Goal: Task Accomplishment & Management: Use online tool/utility

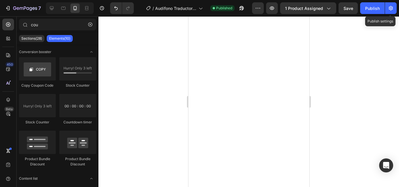
click at [394, 9] on button "button" at bounding box center [391, 8] width 12 height 12
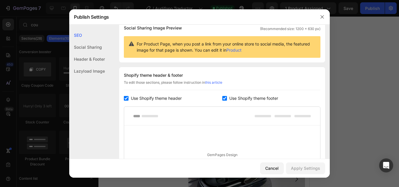
scroll to position [57, 0]
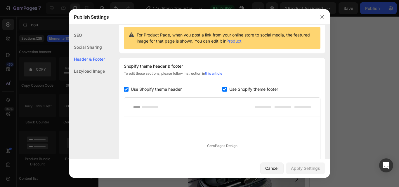
click at [222, 92] on div "Use Shopify theme footer" at bounding box center [271, 89] width 98 height 7
checkbox input "false"
click at [127, 92] on input "checkbox" at bounding box center [126, 89] width 5 height 5
checkbox input "false"
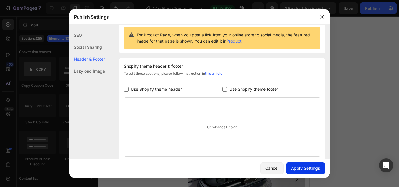
click at [309, 170] on div "Apply Settings" at bounding box center [305, 168] width 29 height 6
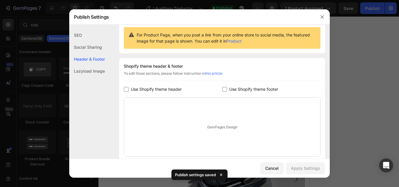
click at [352, 36] on div at bounding box center [199, 93] width 399 height 187
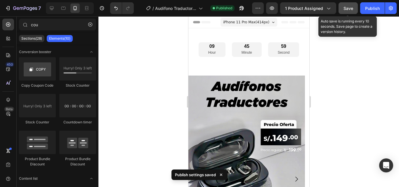
click at [351, 9] on span "Save" at bounding box center [348, 8] width 10 height 5
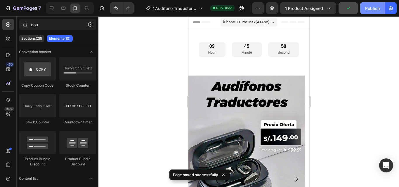
click at [375, 11] on div "Publish" at bounding box center [372, 8] width 15 height 6
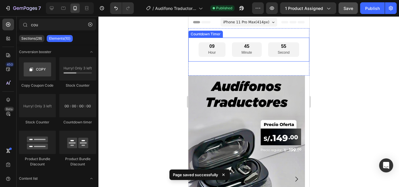
click at [204, 50] on div "09 Hour" at bounding box center [211, 49] width 27 height 15
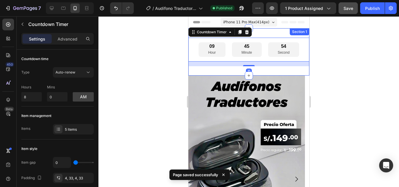
click at [203, 68] on div "09 Hour 45 Minute 54 Second Countdown Timer 16 Section 1" at bounding box center [248, 51] width 121 height 47
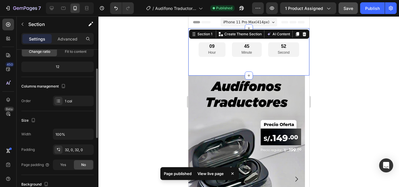
scroll to position [49, 0]
click at [78, 153] on div "32, 0, 32, 0" at bounding box center [73, 149] width 41 height 11
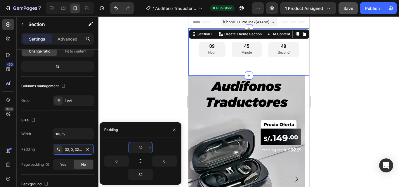
click at [136, 145] on input "32" at bounding box center [140, 147] width 24 height 11
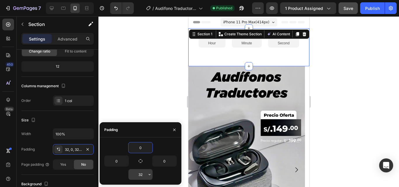
type input "0"
click at [141, 175] on input "32" at bounding box center [140, 174] width 24 height 11
type input "0"
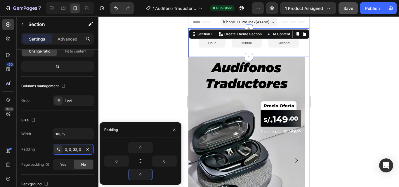
click at [143, 93] on div at bounding box center [248, 101] width 300 height 171
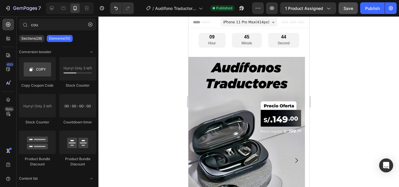
click at [327, 77] on div at bounding box center [248, 101] width 300 height 171
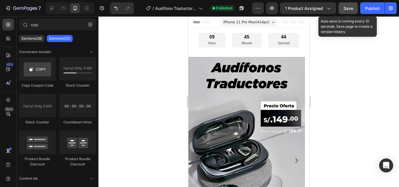
click at [349, 12] on button "Save" at bounding box center [347, 8] width 19 height 12
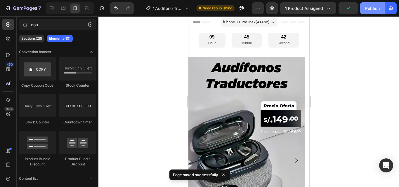
click at [372, 10] on div "Publish" at bounding box center [372, 8] width 15 height 6
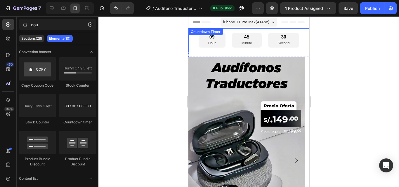
click at [212, 36] on div "09 Hour 45 Minute 30 Second Countdown Timer" at bounding box center [248, 40] width 121 height 24
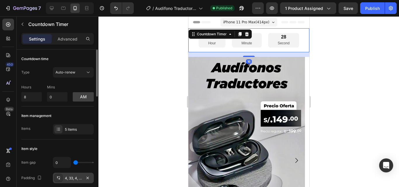
click at [73, 177] on div "4, 33, 4, 33" at bounding box center [73, 178] width 17 height 5
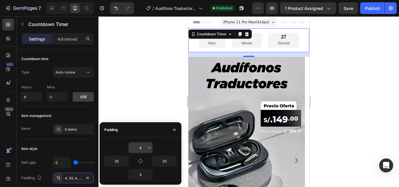
click at [144, 148] on input "4" at bounding box center [140, 147] width 24 height 11
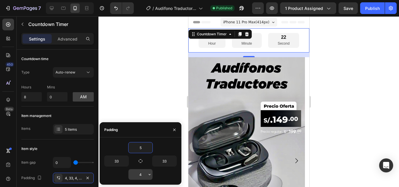
click at [141, 175] on input "4" at bounding box center [140, 174] width 24 height 11
click at [141, 147] on input "5" at bounding box center [140, 147] width 24 height 11
type input "6"
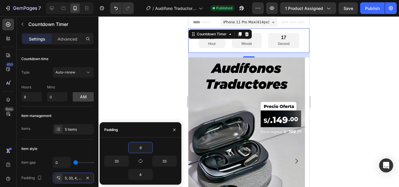
click at [145, 95] on div at bounding box center [248, 101] width 300 height 171
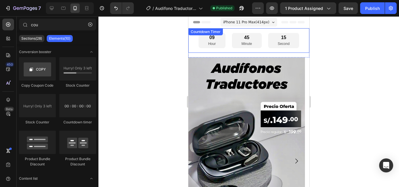
click at [214, 39] on div "09 Hour" at bounding box center [211, 40] width 27 height 15
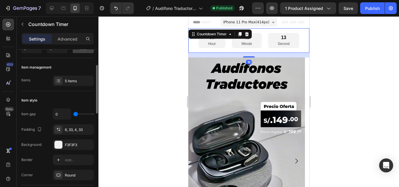
scroll to position [49, 0]
type input "18"
type input "33"
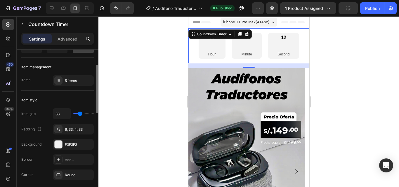
type input "42"
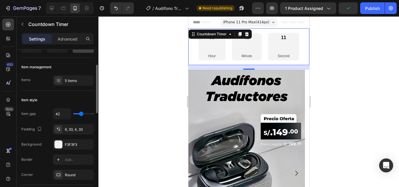
type input "7"
type input "0"
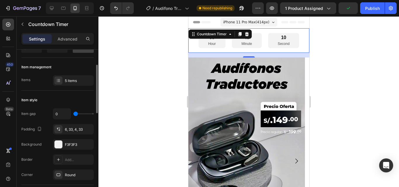
drag, startPoint x: 76, startPoint y: 115, endPoint x: 70, endPoint y: 115, distance: 5.8
click at [73, 114] on input "range" at bounding box center [83, 113] width 20 height 1
click at [76, 97] on div "Item style" at bounding box center [57, 99] width 72 height 9
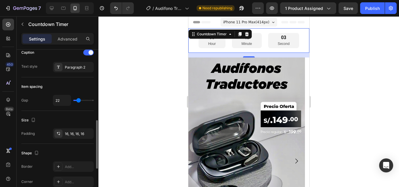
scroll to position [224, 0]
type input "40"
type input "44"
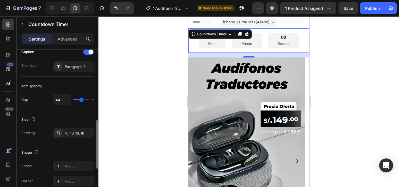
type input "49"
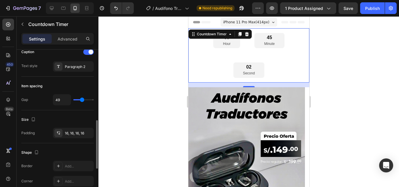
type input "51"
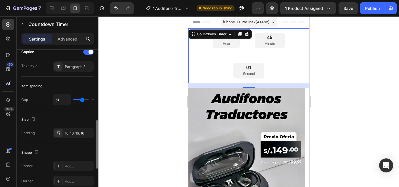
type input "49"
type input "44"
type input "42"
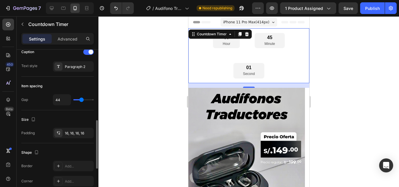
type input "42"
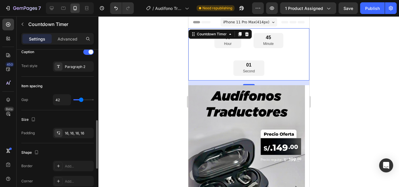
type input "40"
type input "38"
type input "36"
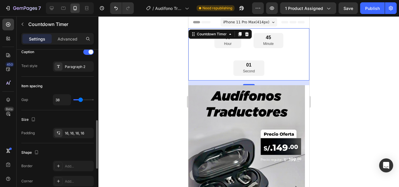
type input "36"
type input "33"
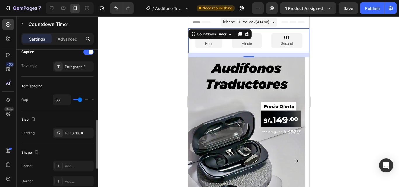
type input "31"
type input "29"
type input "27"
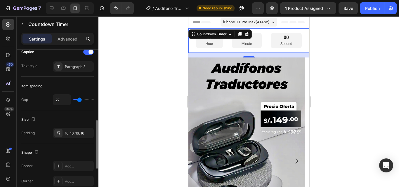
type input "27"
type input "24"
click at [79, 100] on input "range" at bounding box center [83, 99] width 20 height 1
click at [78, 107] on div "Item spacing Gap 24" at bounding box center [57, 94] width 72 height 34
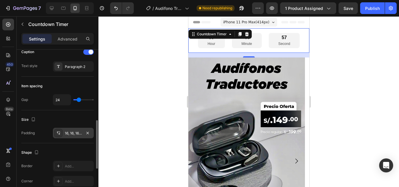
click at [77, 132] on div "16, 16, 16, 16" at bounding box center [73, 133] width 17 height 5
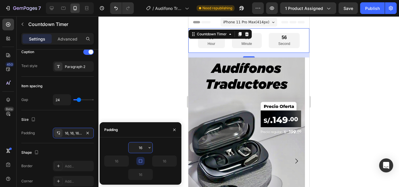
click at [138, 146] on input "16" at bounding box center [140, 147] width 24 height 11
click at [149, 146] on icon "button" at bounding box center [149, 147] width 5 height 5
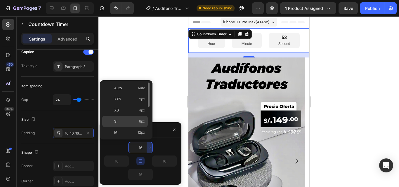
click at [135, 127] on div "S 8px" at bounding box center [125, 132] width 46 height 11
type input "8"
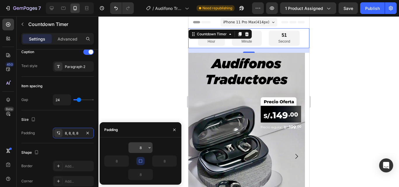
click at [146, 153] on input "8" at bounding box center [140, 147] width 24 height 11
click at [149, 150] on button "button" at bounding box center [150, 147] width 6 height 11
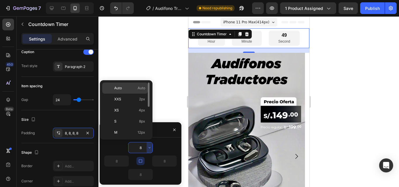
click at [137, 90] on p "Auto Auto" at bounding box center [129, 88] width 31 height 5
type input "Auto"
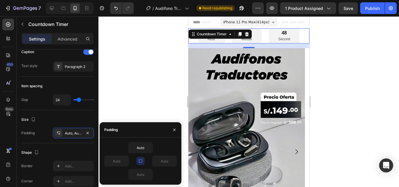
click at [155, 50] on div at bounding box center [248, 101] width 300 height 171
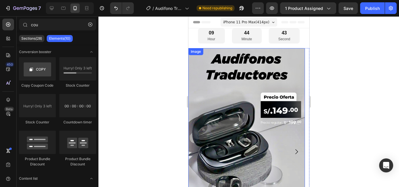
click at [315, 49] on div at bounding box center [248, 101] width 300 height 171
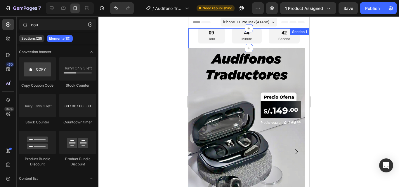
click at [299, 47] on div "09 Hour 44 Minute 42 Second Countdown Timer" at bounding box center [248, 38] width 121 height 20
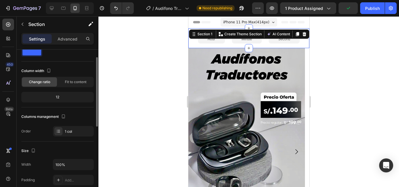
scroll to position [18, 0]
click at [139, 60] on div at bounding box center [248, 101] width 300 height 171
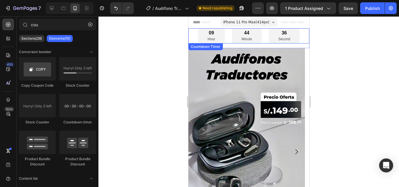
click at [262, 35] on div "09 Hour 44 Minute 36 Second" at bounding box center [249, 35] width 102 height 15
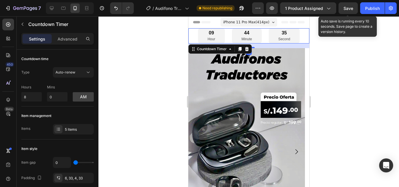
click at [353, 10] on span "Save" at bounding box center [348, 8] width 10 height 5
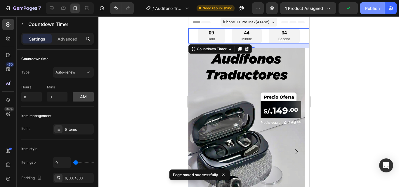
click at [373, 11] on div "Publish" at bounding box center [372, 8] width 15 height 6
click at [352, 39] on div at bounding box center [248, 101] width 300 height 171
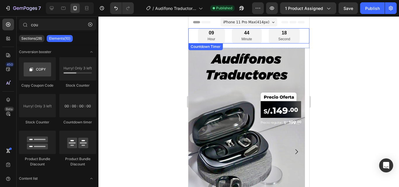
click at [201, 41] on div "09 Hour" at bounding box center [211, 35] width 27 height 15
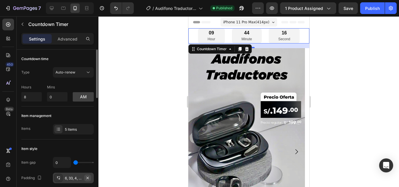
click at [86, 176] on icon "button" at bounding box center [87, 178] width 5 height 5
click at [73, 178] on div "6, 33, 4, 33" at bounding box center [73, 178] width 17 height 5
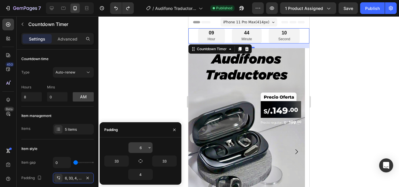
click at [139, 147] on input "6" at bounding box center [140, 147] width 24 height 11
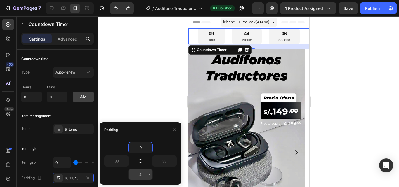
type input "9"
click at [141, 175] on input "4" at bounding box center [140, 174] width 24 height 11
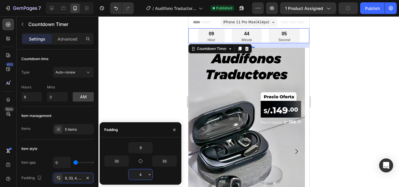
type input "0"
click at [153, 105] on div at bounding box center [248, 101] width 300 height 171
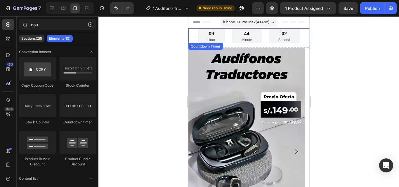
click at [214, 34] on div "09 Hour" at bounding box center [211, 35] width 27 height 15
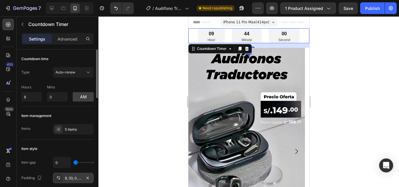
click at [75, 180] on div "9, 33, 0, 33" at bounding box center [73, 178] width 17 height 5
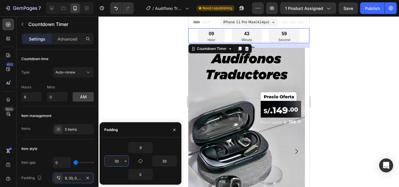
click at [118, 162] on input "33" at bounding box center [116, 161] width 24 height 11
type input "33"
type input "4"
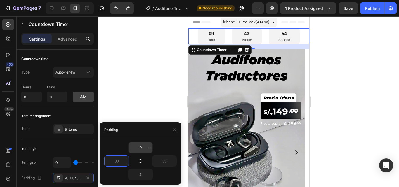
click at [137, 149] on input "9" at bounding box center [140, 147] width 24 height 11
click at [140, 111] on div at bounding box center [248, 101] width 300 height 171
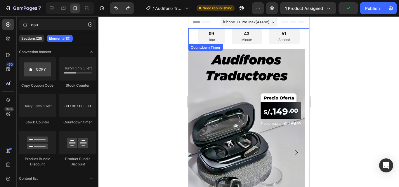
click at [221, 32] on div "09 Hour" at bounding box center [211, 36] width 27 height 16
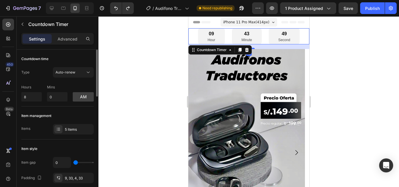
type input "11"
type input "13"
type input "18"
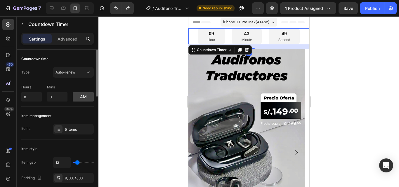
type input "18"
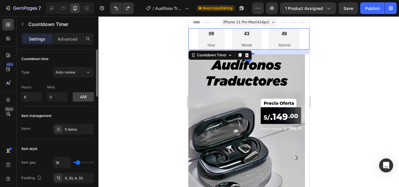
type input "20"
type input "24"
type input "27"
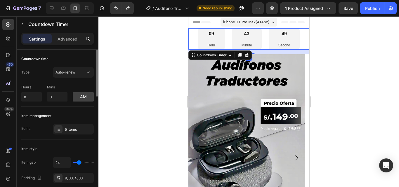
type input "27"
type input "29"
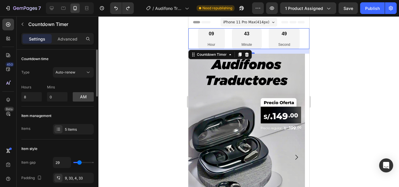
type input "9"
type input "0"
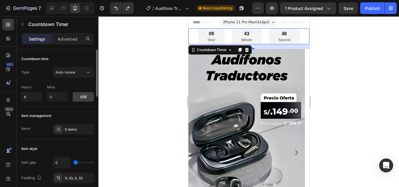
drag, startPoint x: 77, startPoint y: 163, endPoint x: 72, endPoint y: 163, distance: 4.7
click at [73, 163] on input "range" at bounding box center [83, 162] width 20 height 1
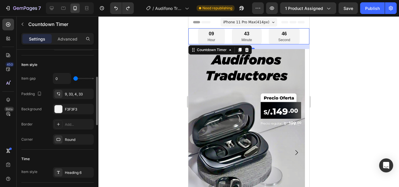
scroll to position [87, 0]
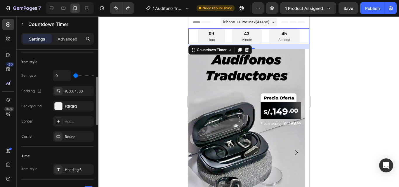
click at [135, 107] on div at bounding box center [248, 101] width 300 height 171
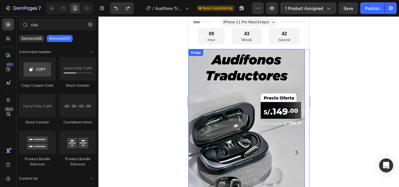
click at [231, 52] on img at bounding box center [246, 152] width 116 height 207
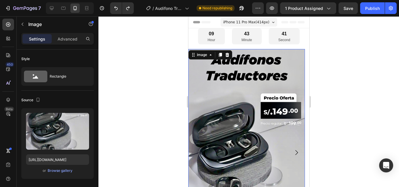
click at [315, 50] on div at bounding box center [248, 101] width 300 height 171
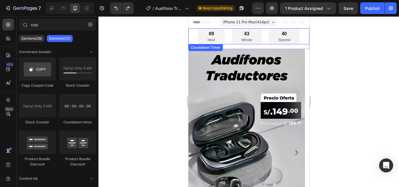
click at [301, 41] on div "09 Hour 43 Minute 40 Second" at bounding box center [248, 36] width 121 height 16
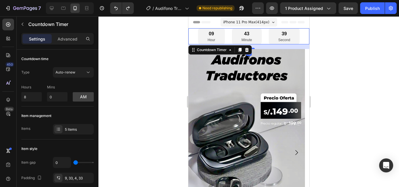
click at [321, 31] on div at bounding box center [248, 101] width 300 height 171
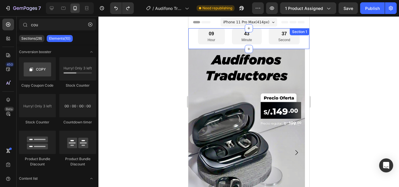
click at [299, 46] on div "09 Hour 43 Minute 37 Second Countdown Timer" at bounding box center [248, 38] width 121 height 21
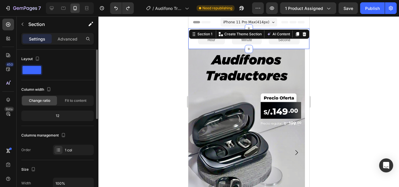
click at [57, 115] on div "12" at bounding box center [57, 116] width 70 height 8
click at [67, 102] on span "Fit to content" at bounding box center [76, 100] width 22 height 5
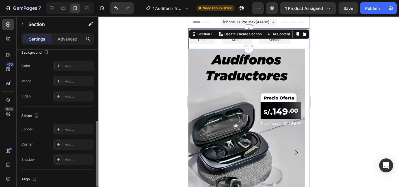
scroll to position [166, 0]
click at [65, 131] on div "Add..." at bounding box center [78, 128] width 27 height 5
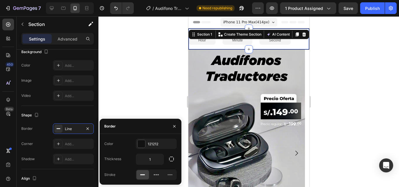
scroll to position [0, 0]
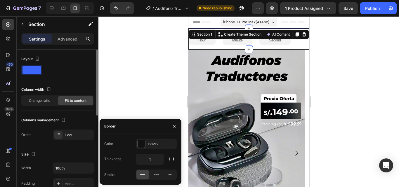
click at [55, 79] on div "Layout" at bounding box center [57, 67] width 72 height 26
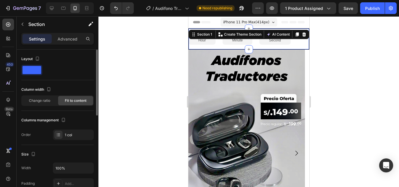
click at [64, 86] on div "Column width" at bounding box center [57, 89] width 72 height 9
click at [38, 112] on div "Layout Column width Change ratio Fit to content Columns management Order 1 col" at bounding box center [57, 97] width 72 height 86
click at [39, 104] on div "Change ratio" at bounding box center [39, 100] width 35 height 9
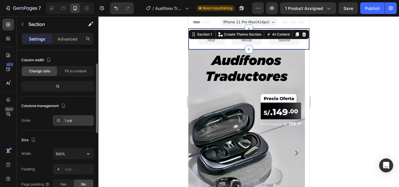
scroll to position [30, 0]
click at [72, 118] on div "1 col" at bounding box center [78, 119] width 27 height 5
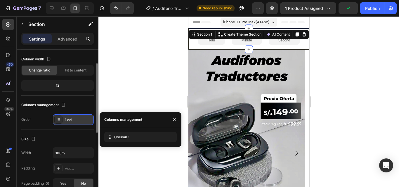
click at [72, 118] on div "1 col" at bounding box center [78, 119] width 27 height 5
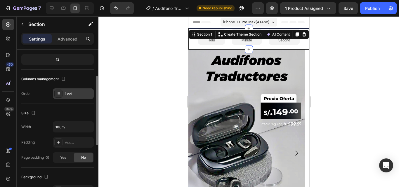
scroll to position [57, 0]
click at [68, 139] on div "Add..." at bounding box center [78, 141] width 27 height 5
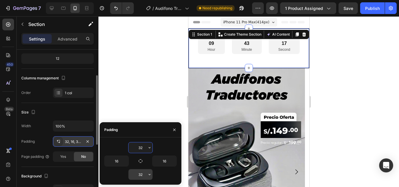
click at [138, 175] on input "32" at bounding box center [140, 174] width 24 height 11
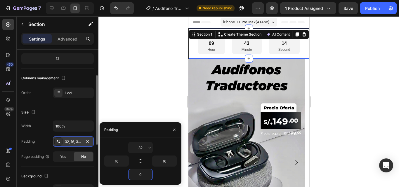
type input "0"
click at [166, 144] on div "32" at bounding box center [140, 147] width 72 height 11
click at [177, 53] on div at bounding box center [248, 101] width 300 height 171
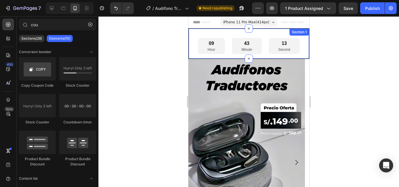
click at [213, 55] on div "09 Hour 43 Minute 13 Second Countdown Timer" at bounding box center [248, 48] width 111 height 21
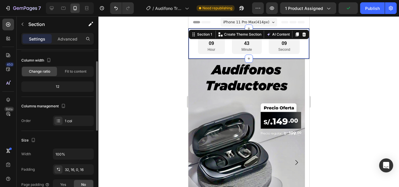
scroll to position [30, 0]
click at [73, 167] on div "32, 16, 0, 16" at bounding box center [73, 169] width 17 height 5
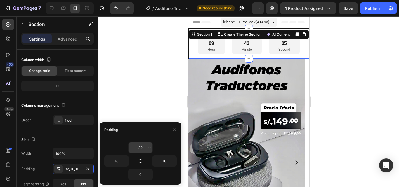
click at [142, 146] on input "32" at bounding box center [140, 147] width 24 height 11
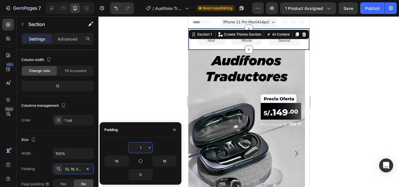
type input "10"
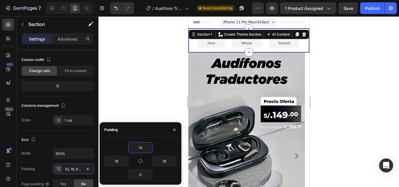
click at [156, 87] on div at bounding box center [248, 101] width 300 height 171
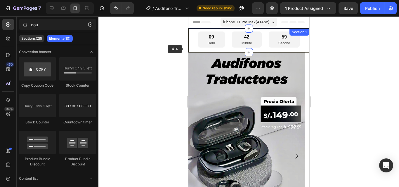
click at [207, 43] on p "Hour" at bounding box center [211, 43] width 8 height 6
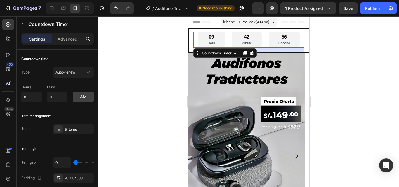
click at [230, 27] on div "iPhone 11 Pro Max ( 414 px) iPhone 13 Mini iPhone 13 Pro iPhone 11 Pro Max iPho…" at bounding box center [248, 23] width 57 height 12
click at [164, 45] on div at bounding box center [248, 101] width 300 height 171
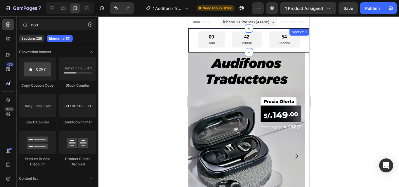
click at [192, 41] on div "09 Hour 42 Minute 54 Second Countdown Timer Section 1" at bounding box center [248, 40] width 121 height 24
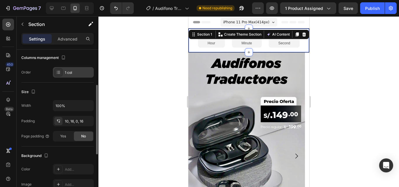
scroll to position [78, 0]
drag, startPoint x: 91, startPoint y: 146, endPoint x: 91, endPoint y: 135, distance: 11.1
click at [91, 136] on div "Size Width 100% Padding 10, 16, 0, 16 Page padding Yes No" at bounding box center [57, 114] width 72 height 64
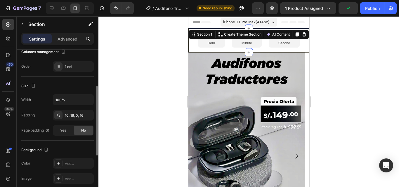
scroll to position [84, 0]
click at [64, 129] on span "Yes" at bounding box center [63, 130] width 6 height 5
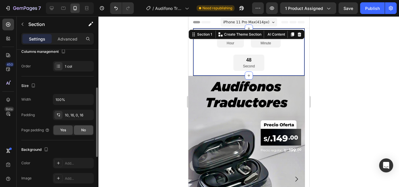
click at [77, 129] on div "No" at bounding box center [83, 129] width 19 height 9
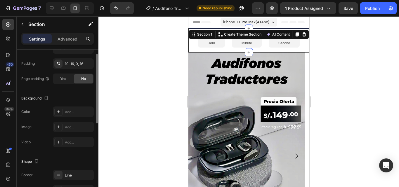
scroll to position [79, 0]
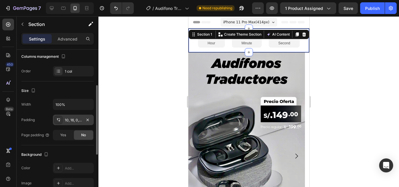
click at [82, 119] on div "10, 16, 0, 16" at bounding box center [73, 120] width 41 height 11
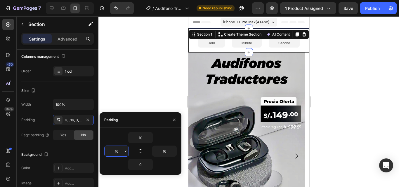
click at [118, 151] on input "16" at bounding box center [116, 151] width 24 height 11
type input "1"
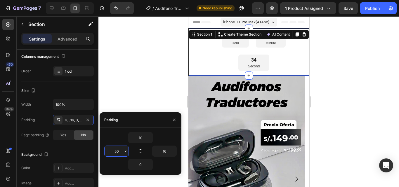
type input "5"
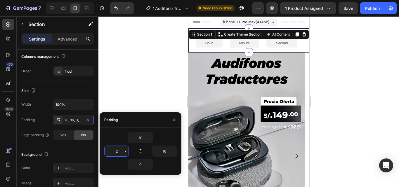
type input "20"
click at [143, 87] on div at bounding box center [248, 101] width 300 height 171
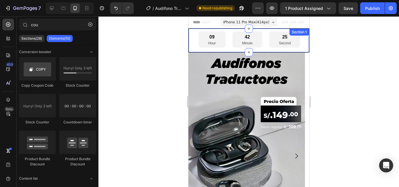
click at [232, 49] on div "09 Hour 42 Minute 25 Second Countdown Timer" at bounding box center [249, 42] width 110 height 21
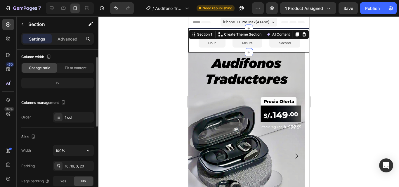
scroll to position [33, 0]
click at [77, 163] on div "10, 16, 0, 20" at bounding box center [73, 165] width 17 height 5
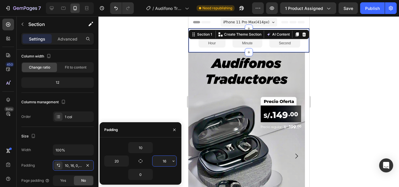
click at [165, 159] on input "16" at bounding box center [164, 161] width 24 height 11
type input "1"
click at [171, 102] on div at bounding box center [248, 101] width 300 height 171
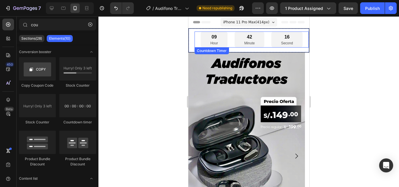
click at [196, 43] on div "09 Hour 42 Minute 16 Second" at bounding box center [251, 40] width 114 height 16
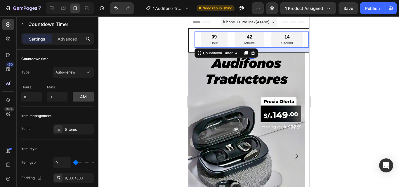
click at [175, 51] on div at bounding box center [248, 101] width 300 height 171
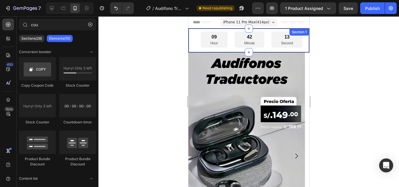
click at [197, 50] on div "09 Hour 42 Minute 13 Second Countdown Timer" at bounding box center [251, 42] width 114 height 21
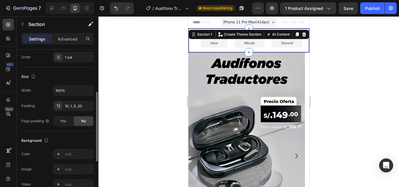
scroll to position [93, 0]
click at [75, 95] on div "100%" at bounding box center [73, 89] width 41 height 11
click at [73, 101] on div "10, 1, 0, 20" at bounding box center [73, 105] width 41 height 11
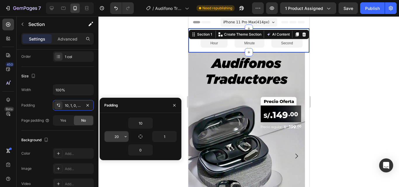
click at [117, 136] on input "20" at bounding box center [116, 136] width 24 height 11
type input "0"
click at [167, 132] on input "1" at bounding box center [164, 136] width 24 height 11
type input "0"
click at [142, 138] on icon "button" at bounding box center [140, 136] width 5 height 5
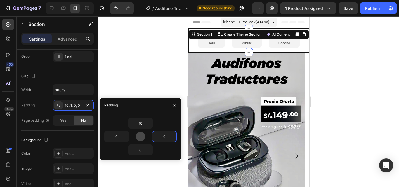
type input "10"
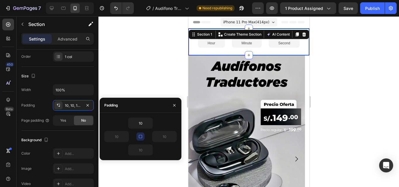
click at [142, 138] on icon "button" at bounding box center [140, 136] width 5 height 5
click at [164, 137] on input "10" at bounding box center [164, 136] width 24 height 11
type input "0"
click at [119, 134] on input "10" at bounding box center [116, 136] width 24 height 11
type input "'"
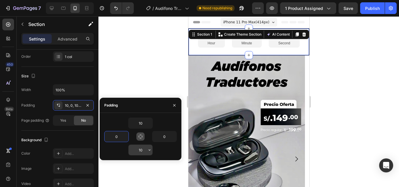
type input "0"
click at [139, 148] on input "10" at bounding box center [140, 150] width 24 height 11
type input "0"
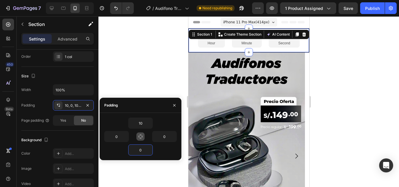
click at [158, 78] on div at bounding box center [248, 101] width 300 height 171
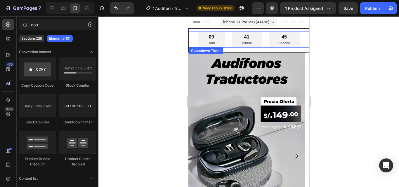
click at [207, 40] on p "Hour" at bounding box center [211, 43] width 8 height 6
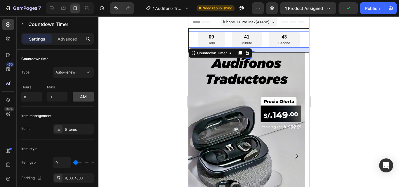
drag, startPoint x: 129, startPoint y: 132, endPoint x: 91, endPoint y: 186, distance: 65.6
click at [102, 167] on div at bounding box center [248, 101] width 300 height 171
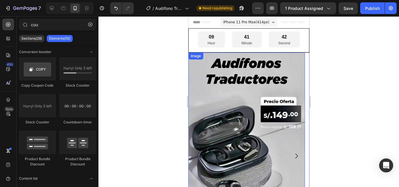
click at [205, 49] on div "09 Hour 41 Minute 42 Second Countdown Timer" at bounding box center [248, 42] width 120 height 21
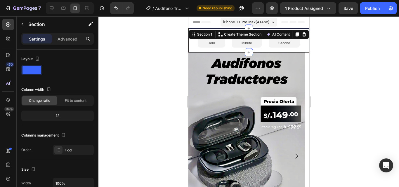
click at [207, 46] on p "Hour" at bounding box center [211, 43] width 8 height 6
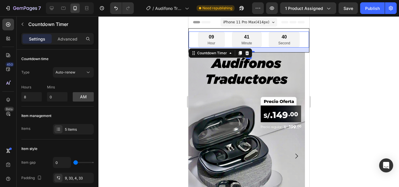
click at [181, 57] on div at bounding box center [248, 101] width 300 height 171
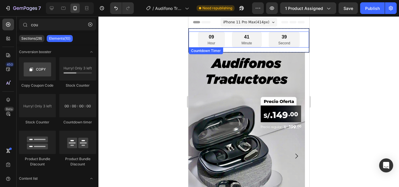
click at [203, 38] on div "09 Hour" at bounding box center [211, 40] width 27 height 16
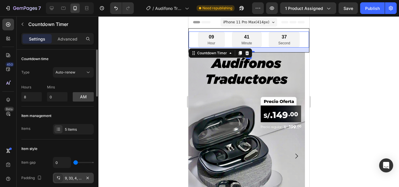
click at [74, 176] on div "9, 33, 4, 33" at bounding box center [73, 178] width 17 height 5
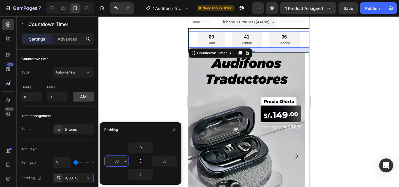
click at [112, 159] on input "33" at bounding box center [116, 161] width 24 height 11
type input "5"
type input "35"
click at [162, 158] on input "33" at bounding box center [164, 161] width 24 height 11
type input "35"
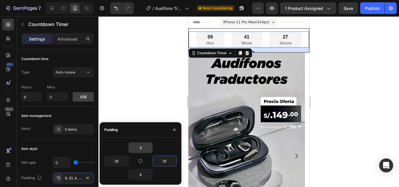
click at [146, 147] on input "9" at bounding box center [140, 147] width 24 height 11
click at [142, 147] on input "9" at bounding box center [140, 147] width 24 height 11
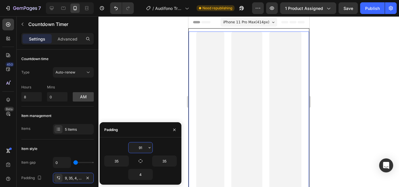
type input "9"
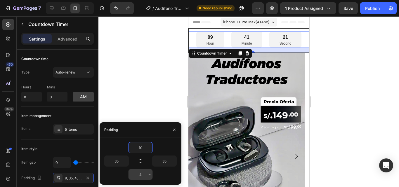
type input "10"
click at [143, 178] on input "4" at bounding box center [140, 174] width 24 height 11
type input "10"
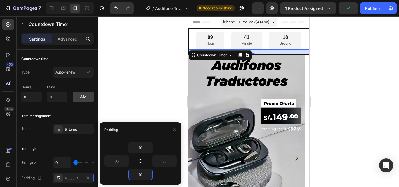
click at [154, 105] on div at bounding box center [248, 101] width 300 height 171
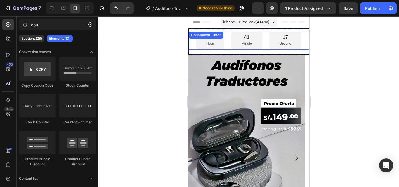
click at [193, 36] on div "Countdown Timer" at bounding box center [205, 34] width 32 height 5
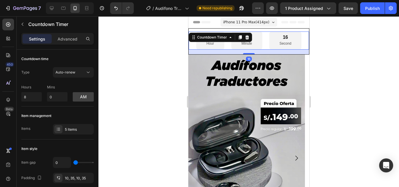
click at [193, 52] on div "16" at bounding box center [248, 52] width 120 height 5
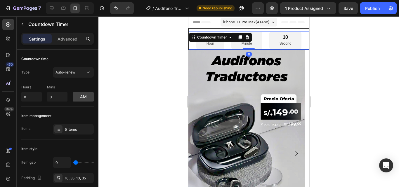
drag, startPoint x: 248, startPoint y: 54, endPoint x: 248, endPoint y: 49, distance: 5.3
click at [248, 49] on div at bounding box center [249, 49] width 12 height 2
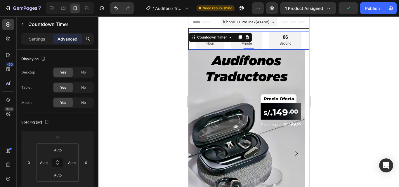
click at [148, 76] on div at bounding box center [248, 101] width 300 height 171
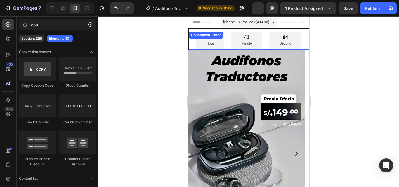
click at [222, 44] on div "09 Hour 41 Minute 04 Second" at bounding box center [248, 41] width 105 height 18
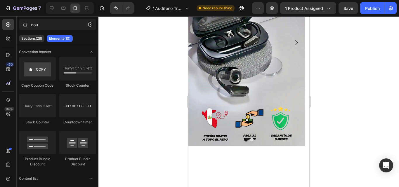
scroll to position [0, 0]
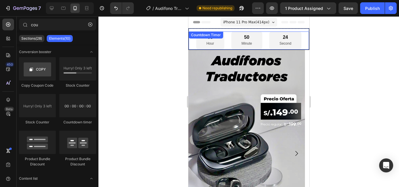
click at [196, 43] on div "08 Hour" at bounding box center [210, 41] width 28 height 18
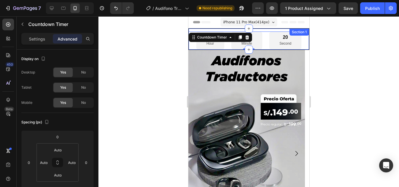
click at [271, 30] on div "08 Hour 50 Minute 20 Second Countdown Timer 0 Section 1" at bounding box center [248, 39] width 121 height 22
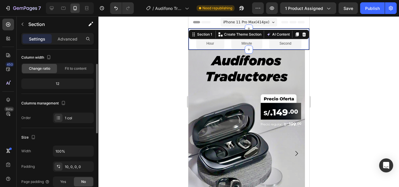
scroll to position [32, 0]
click at [77, 165] on div "10, 0, 0, 0" at bounding box center [73, 166] width 17 height 5
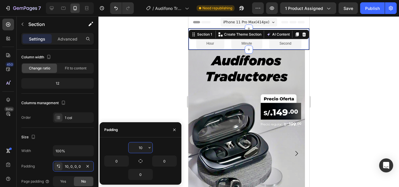
click at [139, 148] on input "10" at bounding box center [140, 147] width 24 height 11
type input "0"
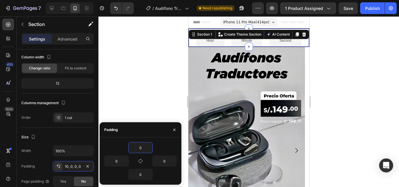
click at [163, 106] on div at bounding box center [248, 101] width 300 height 171
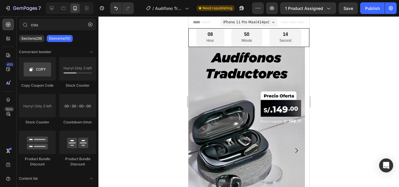
click at [363, 102] on div at bounding box center [248, 101] width 300 height 171
click at [355, 77] on div at bounding box center [248, 101] width 300 height 171
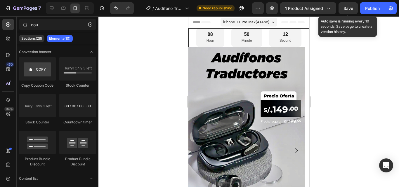
click at [349, 11] on div "Save" at bounding box center [348, 8] width 10 height 6
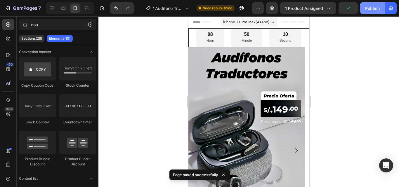
click at [374, 13] on button "Publish" at bounding box center [372, 8] width 25 height 12
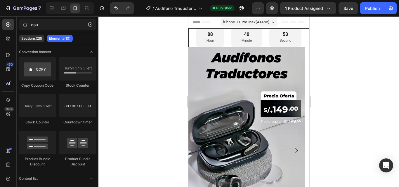
click at [173, 53] on div at bounding box center [248, 101] width 300 height 171
click at [200, 41] on div "08 Hour" at bounding box center [210, 38] width 28 height 18
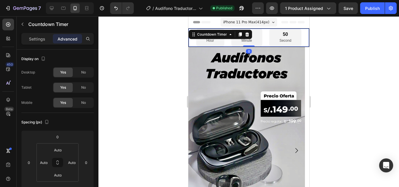
click at [160, 82] on div at bounding box center [248, 101] width 300 height 171
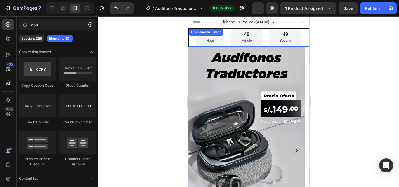
click at [214, 43] on div "08 Hour" at bounding box center [210, 38] width 28 height 18
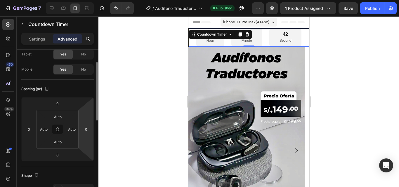
scroll to position [0, 0]
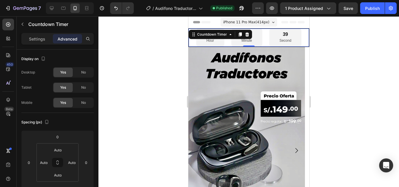
click at [171, 55] on div at bounding box center [248, 101] width 300 height 171
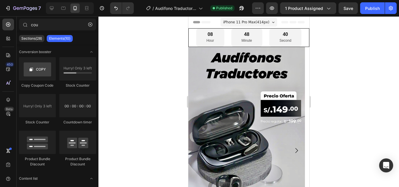
click at [161, 72] on div at bounding box center [248, 101] width 300 height 171
click at [147, 48] on div at bounding box center [248, 101] width 300 height 171
click at [206, 43] on p "Hour" at bounding box center [210, 41] width 8 height 6
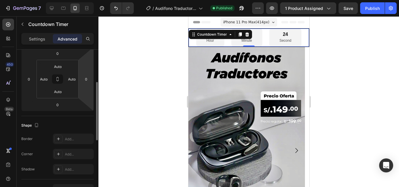
scroll to position [84, 0]
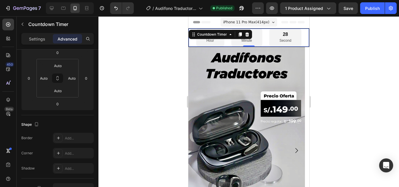
click at [140, 45] on div at bounding box center [248, 101] width 300 height 171
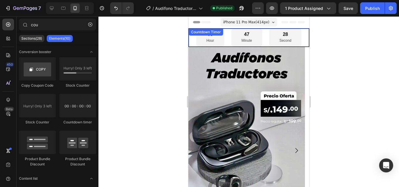
click at [210, 40] on p "Hour" at bounding box center [210, 41] width 8 height 6
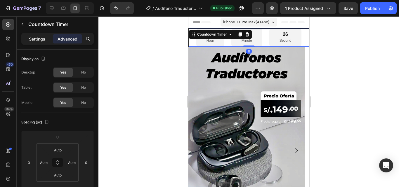
click at [47, 38] on div "Settings" at bounding box center [36, 38] width 29 height 9
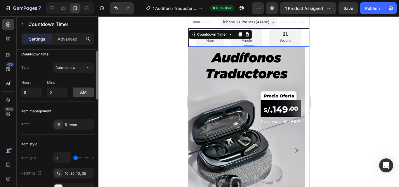
scroll to position [5, 0]
type input "7"
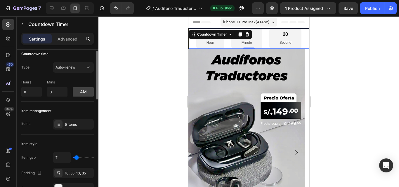
type input "9"
type input "11"
type input "13"
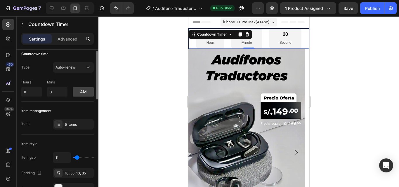
type input "13"
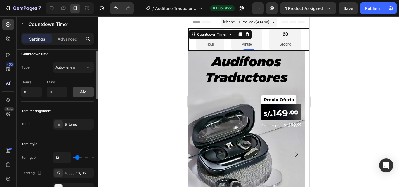
type input "16"
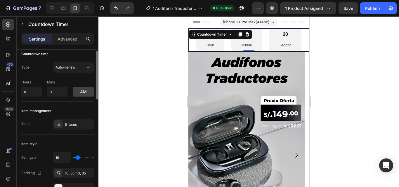
type input "11"
type input "0"
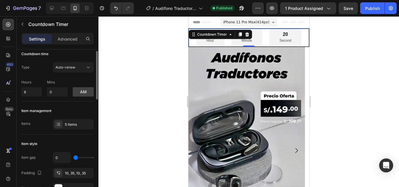
drag, startPoint x: 74, startPoint y: 156, endPoint x: 68, endPoint y: 156, distance: 6.1
click at [73, 157] on input "range" at bounding box center [83, 157] width 20 height 1
click at [71, 146] on div "Item style" at bounding box center [57, 143] width 72 height 9
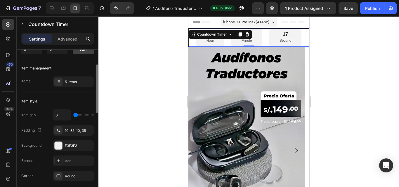
scroll to position [48, 0]
click at [78, 131] on div "10, 35, 10, 35" at bounding box center [73, 130] width 17 height 5
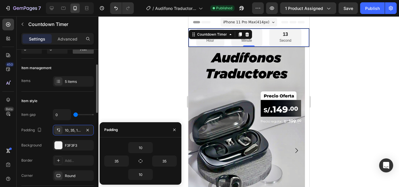
click at [86, 121] on div "Item gap 0 Padding 10, 35, 10, 35 Background F3F3F3 Border Add... Corner Round" at bounding box center [57, 145] width 72 height 72
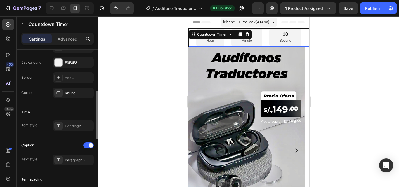
scroll to position [132, 0]
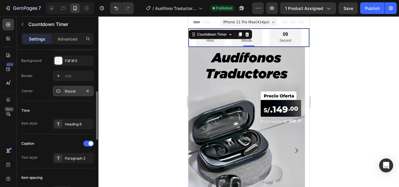
click at [59, 93] on icon at bounding box center [58, 91] width 5 height 5
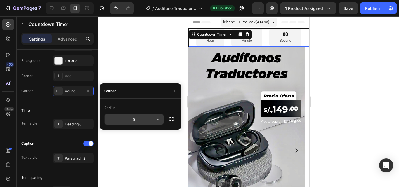
click at [139, 118] on input "8" at bounding box center [133, 119] width 59 height 11
type input "'"
type input "0"
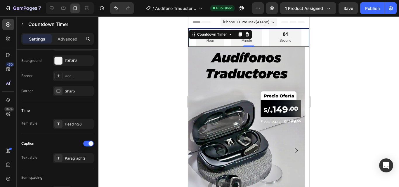
click at [151, 69] on div at bounding box center [248, 101] width 300 height 171
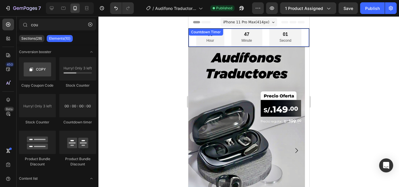
click at [206, 43] on p "Hour" at bounding box center [210, 41] width 8 height 6
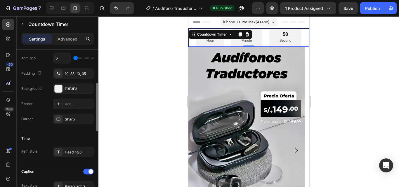
scroll to position [105, 0]
click at [81, 104] on div "Add..." at bounding box center [78, 103] width 27 height 5
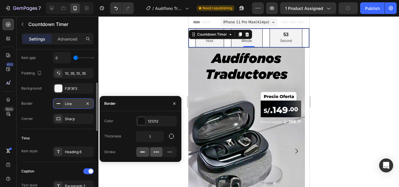
click at [158, 151] on icon at bounding box center [156, 152] width 6 height 6
click at [146, 152] on div at bounding box center [142, 151] width 13 height 9
click at [149, 138] on input "1" at bounding box center [149, 136] width 27 height 11
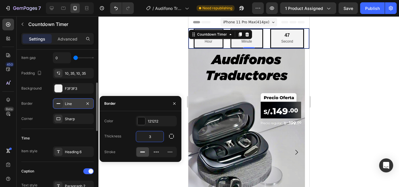
click at [149, 138] on input "3" at bounding box center [149, 136] width 27 height 11
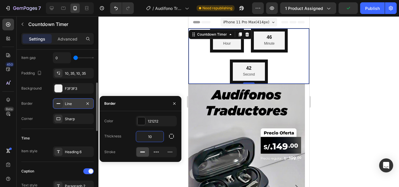
type input "1"
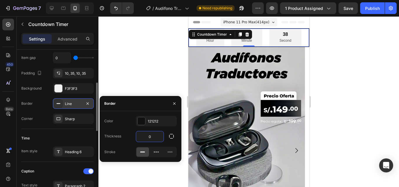
type input "0"
click at [152, 71] on div at bounding box center [248, 101] width 300 height 171
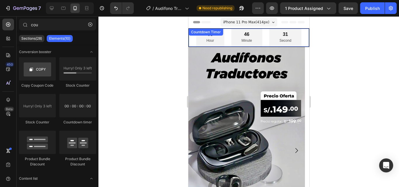
click at [198, 43] on div "08 Hour" at bounding box center [210, 38] width 28 height 18
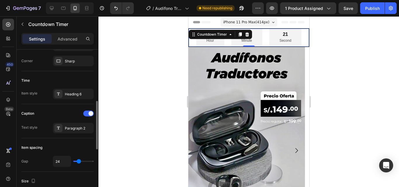
scroll to position [164, 0]
type input "22"
type input "24"
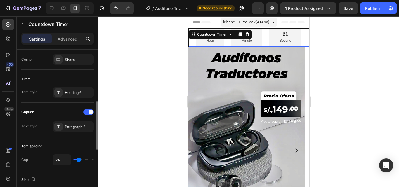
type input "27"
type input "29"
type input "31"
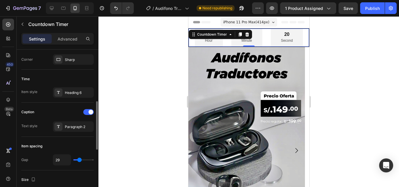
type input "31"
type input "33"
type input "36"
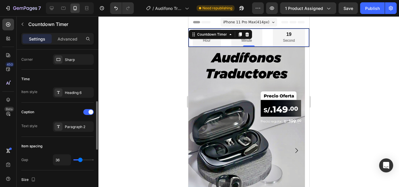
type input "38"
type input "40"
click at [81, 159] on input "range" at bounding box center [83, 159] width 20 height 1
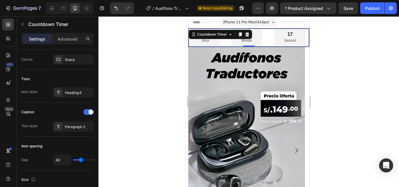
click at [107, 137] on div at bounding box center [248, 101] width 300 height 171
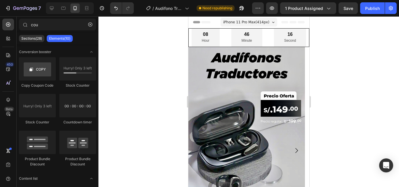
click at [218, 39] on div "08 Hour 46 Minute 16 Second Countdown Timer" at bounding box center [248, 38] width 120 height 18
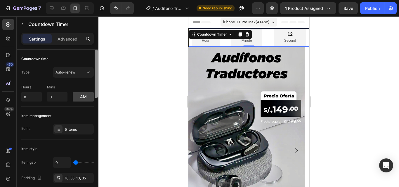
drag, startPoint x: 97, startPoint y: 92, endPoint x: 97, endPoint y: 73, distance: 19.3
click at [97, 73] on div at bounding box center [96, 74] width 3 height 48
type input "9"
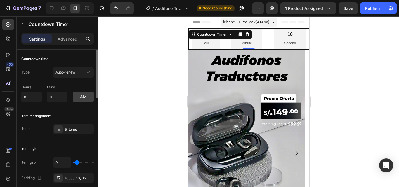
type input "11"
type input "13"
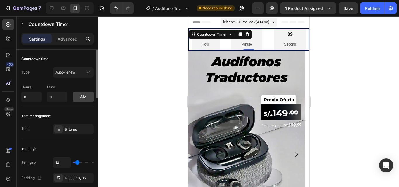
type input "11"
type input "9"
type input "7"
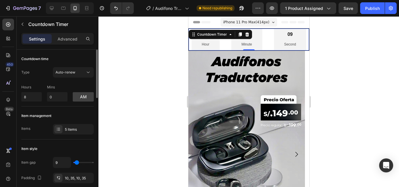
type input "7"
type input "4"
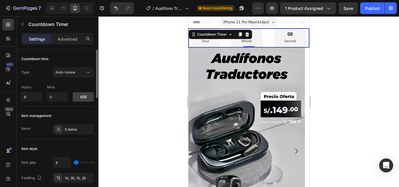
type input "0"
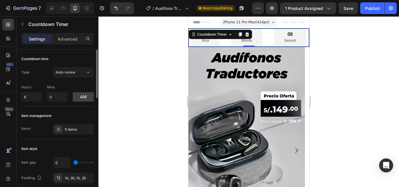
drag, startPoint x: 76, startPoint y: 162, endPoint x: 73, endPoint y: 162, distance: 3.2
click at [73, 162] on input "range" at bounding box center [83, 162] width 20 height 1
click at [80, 147] on div "Item style" at bounding box center [57, 148] width 72 height 9
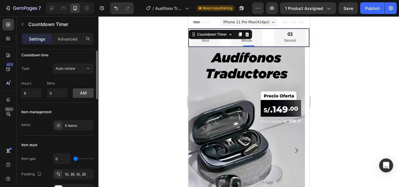
scroll to position [0, 0]
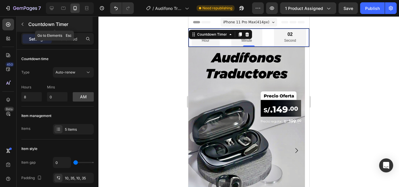
click at [72, 29] on div "Countdown Timer" at bounding box center [55, 24] width 76 height 15
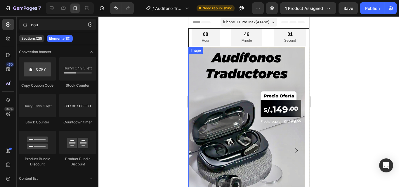
click at [210, 43] on div "08 Hour" at bounding box center [205, 38] width 28 height 18
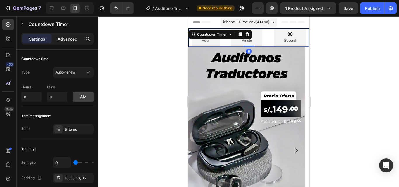
click at [70, 39] on p "Advanced" at bounding box center [67, 39] width 20 height 6
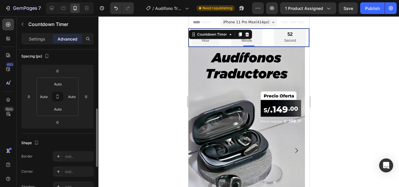
scroll to position [92, 0]
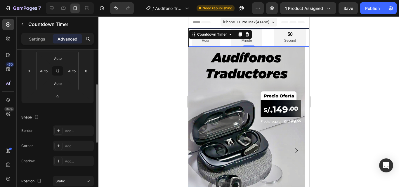
click at [76, 129] on div "Add..." at bounding box center [78, 130] width 27 height 5
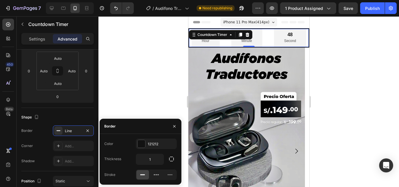
click at [114, 101] on div at bounding box center [248, 101] width 300 height 171
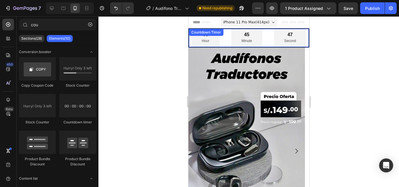
click at [200, 36] on div "08 Hour 45 Minute 47 Second Countdown Timer" at bounding box center [248, 38] width 120 height 19
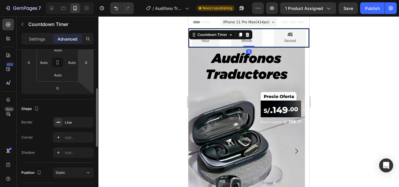
scroll to position [100, 0]
click at [75, 124] on div "Line" at bounding box center [73, 122] width 17 height 5
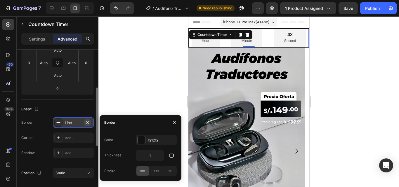
click at [88, 125] on icon "button" at bounding box center [87, 122] width 5 height 5
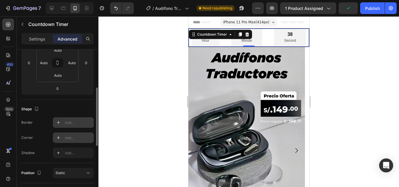
click at [81, 136] on div "Add..." at bounding box center [78, 137] width 27 height 5
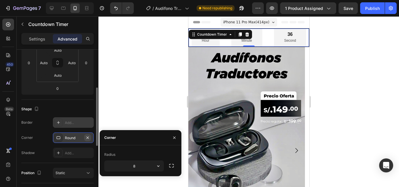
click at [86, 137] on icon "button" at bounding box center [87, 137] width 5 height 5
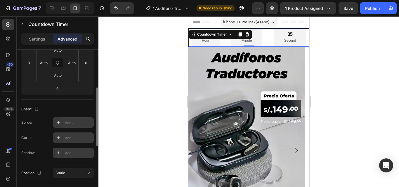
click at [77, 151] on div "Add..." at bounding box center [78, 153] width 27 height 5
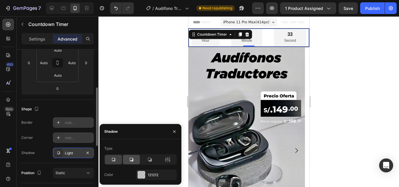
click at [129, 161] on icon at bounding box center [131, 160] width 6 height 6
click at [139, 53] on div at bounding box center [248, 101] width 300 height 171
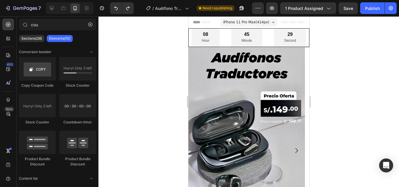
click at [100, 94] on div at bounding box center [248, 101] width 300 height 171
click at [217, 31] on div "Countdown Timer" at bounding box center [205, 31] width 32 height 5
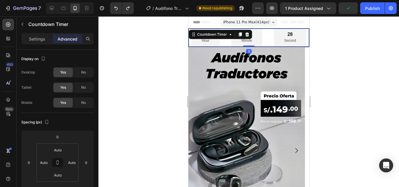
click at [214, 39] on div "08 Hour" at bounding box center [205, 38] width 28 height 18
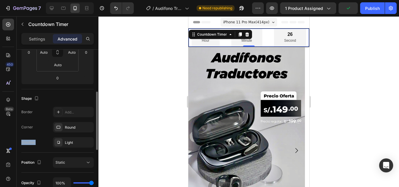
drag, startPoint x: 91, startPoint y: 122, endPoint x: 74, endPoint y: 136, distance: 22.0
click at [86, 129] on div "Round" at bounding box center [73, 127] width 41 height 11
click at [89, 141] on icon "button" at bounding box center [87, 142] width 5 height 5
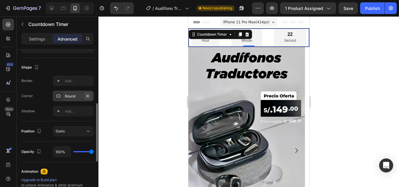
click at [88, 97] on icon "button" at bounding box center [87, 96] width 5 height 5
click at [88, 124] on div "Position Static" at bounding box center [57, 131] width 72 height 20
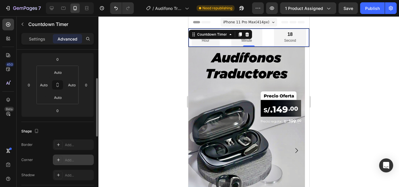
scroll to position [77, 0]
click at [36, 34] on div "Settings" at bounding box center [36, 38] width 29 height 9
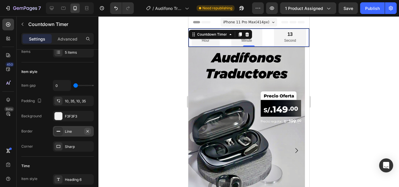
click at [87, 129] on icon "button" at bounding box center [87, 131] width 5 height 5
click at [45, 131] on div "Border Add..." at bounding box center [57, 131] width 72 height 11
click at [72, 105] on div "10, 35, 10, 35" at bounding box center [73, 101] width 41 height 11
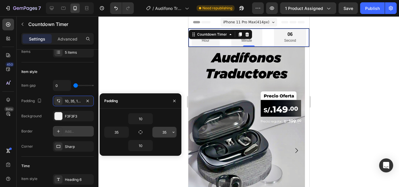
click at [159, 133] on input "35" at bounding box center [164, 132] width 24 height 11
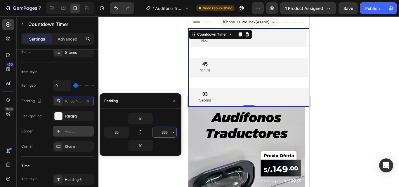
type input "35"
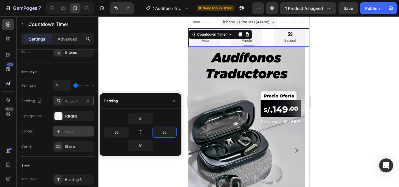
click at [160, 85] on div at bounding box center [248, 101] width 300 height 171
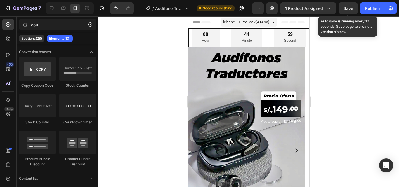
click at [350, 10] on span "Save" at bounding box center [348, 8] width 10 height 5
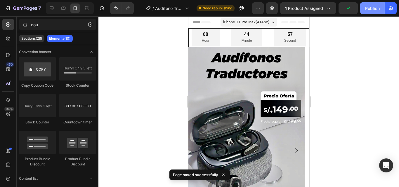
click at [369, 10] on div "Publish" at bounding box center [372, 8] width 15 height 6
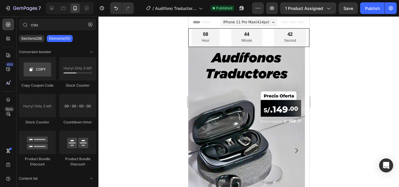
click at [179, 35] on div at bounding box center [248, 101] width 300 height 171
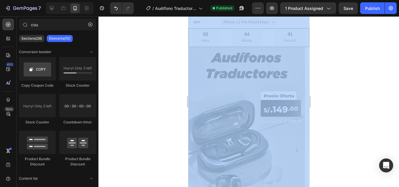
drag, startPoint x: 179, startPoint y: 35, endPoint x: 135, endPoint y: -25, distance: 74.5
click at [135, 0] on html "7 / Audífono Traductor - Aug 27, 02:07:34 Published Preview 1 product assigned …" at bounding box center [199, 0] width 399 height 0
click at [118, 39] on div at bounding box center [248, 101] width 300 height 171
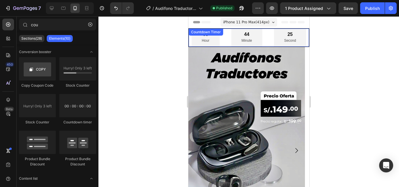
click at [247, 36] on div "44" at bounding box center [246, 35] width 11 height 6
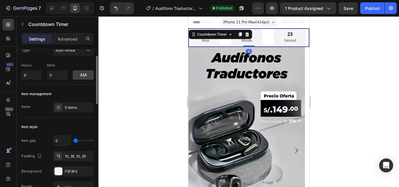
scroll to position [22, 0]
click at [74, 158] on div "10, 35, 10, 35" at bounding box center [73, 155] width 41 height 11
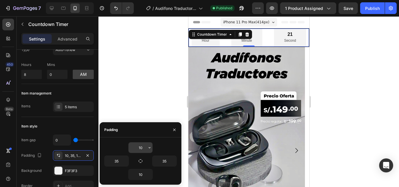
click at [142, 149] on input "10" at bounding box center [140, 147] width 24 height 11
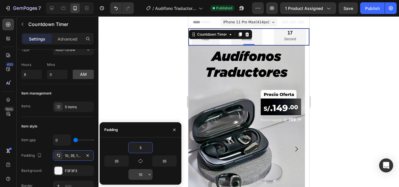
type input "5"
click at [141, 173] on input "10" at bounding box center [140, 174] width 24 height 11
type input "5"
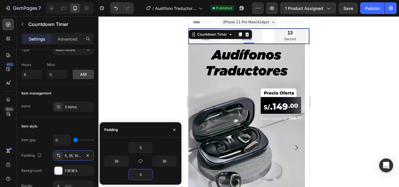
click at [146, 98] on div at bounding box center [248, 101] width 300 height 171
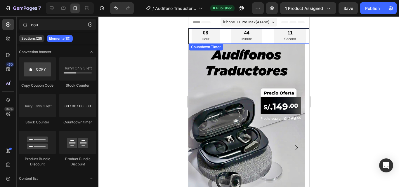
click at [207, 33] on div "08 Hour" at bounding box center [205, 36] width 28 height 15
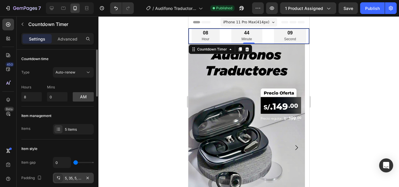
click at [76, 175] on div "5, 35, 5, 35" at bounding box center [73, 178] width 41 height 11
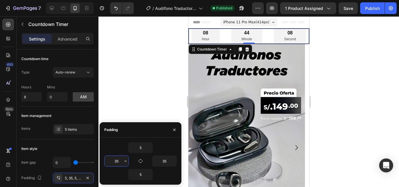
click at [121, 161] on input "35" at bounding box center [116, 161] width 24 height 11
type input "2"
type input "40"
click at [164, 162] on input "35" at bounding box center [164, 161] width 24 height 11
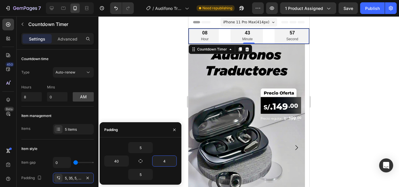
type input "40"
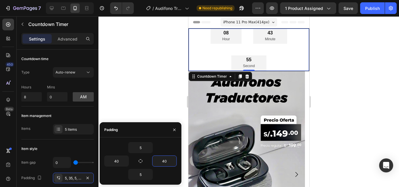
click at [163, 87] on div at bounding box center [248, 101] width 300 height 171
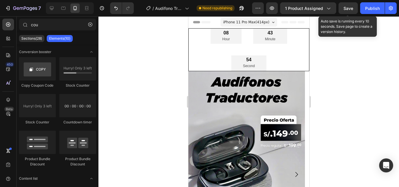
click at [346, 8] on span "Save" at bounding box center [348, 8] width 10 height 5
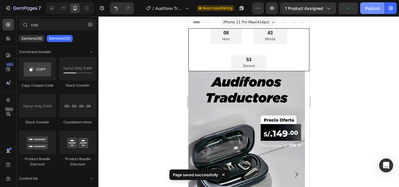
click at [372, 10] on div "Publish" at bounding box center [372, 8] width 15 height 6
click at [354, 41] on div at bounding box center [248, 101] width 300 height 171
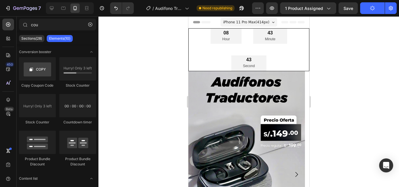
click at [156, 69] on div at bounding box center [248, 101] width 300 height 171
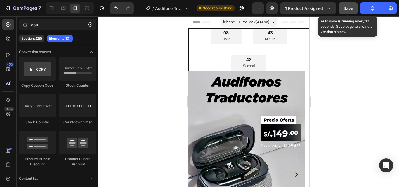
click at [340, 10] on button "Save" at bounding box center [347, 8] width 19 height 12
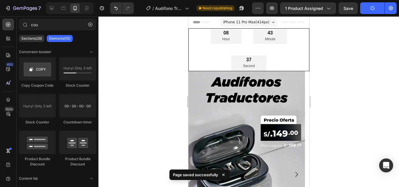
click at [367, 37] on div at bounding box center [248, 101] width 300 height 171
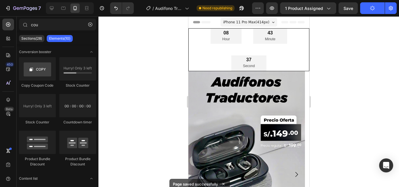
click at [367, 37] on div at bounding box center [248, 101] width 300 height 171
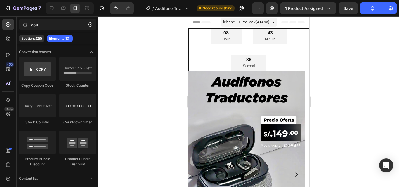
click at [367, 37] on div at bounding box center [248, 101] width 300 height 171
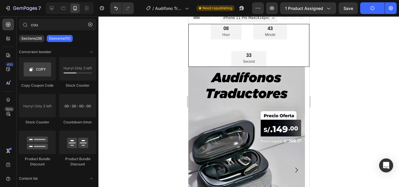
scroll to position [0, 0]
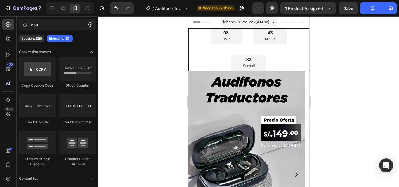
click at [329, 34] on div at bounding box center [248, 101] width 300 height 171
click at [229, 7] on span "Need republishing" at bounding box center [217, 8] width 30 height 5
click at [152, 84] on div at bounding box center [248, 101] width 300 height 171
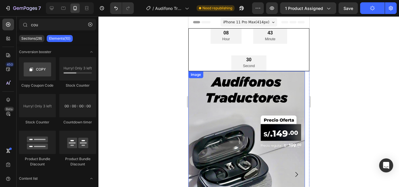
click at [221, 64] on div "08 Hour 43 Minute 30 Second" at bounding box center [248, 50] width 120 height 42
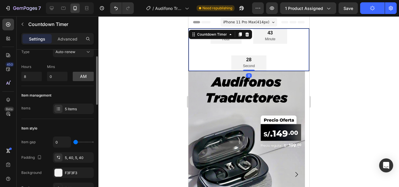
scroll to position [21, 0]
click at [84, 153] on div "5, 40, 5, 40" at bounding box center [73, 157] width 41 height 11
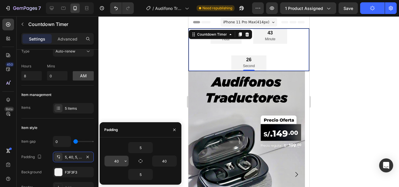
drag, startPoint x: 128, startPoint y: 160, endPoint x: 122, endPoint y: 161, distance: 6.0
click at [124, 161] on icon "button" at bounding box center [125, 161] width 5 height 5
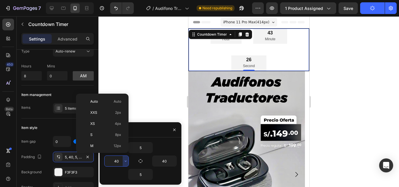
click at [120, 161] on input "40" at bounding box center [116, 161] width 24 height 11
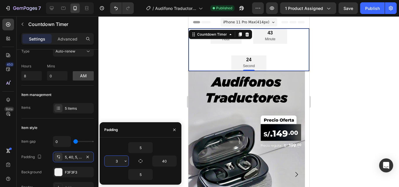
type input "37"
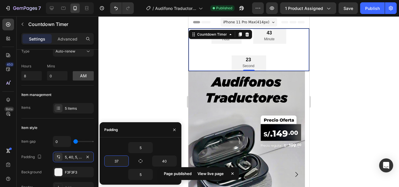
click at [168, 165] on div "Page published View live page" at bounding box center [199, 175] width 81 height 20
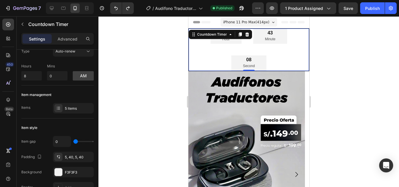
click at [176, 58] on div at bounding box center [248, 101] width 300 height 171
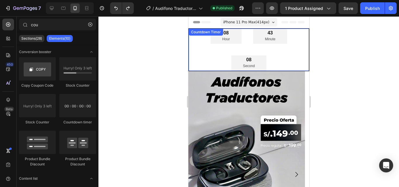
click at [204, 60] on div "08 Hour 43 Minute 08 Second" at bounding box center [248, 50] width 120 height 42
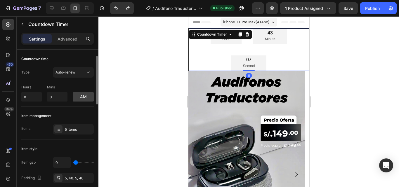
scroll to position [16, 0]
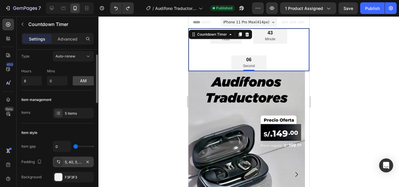
click at [71, 158] on div "5, 40, 5, 40" at bounding box center [73, 162] width 41 height 11
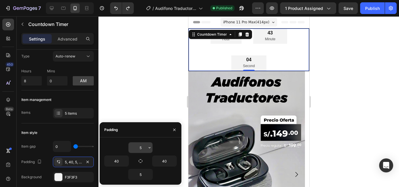
click at [140, 146] on input "5" at bounding box center [140, 147] width 24 height 11
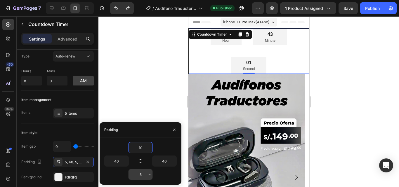
type input "10"
click at [142, 177] on input "5" at bounding box center [140, 174] width 24 height 11
type input "10"
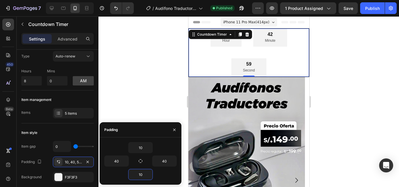
click at [152, 58] on div at bounding box center [248, 101] width 300 height 171
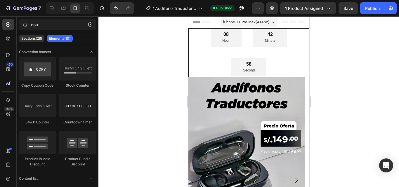
click at [342, 16] on div "7 / Audífono Traductor - Aug 27, 02:07:34 Published Preview 1 product assigned …" at bounding box center [199, 8] width 399 height 17
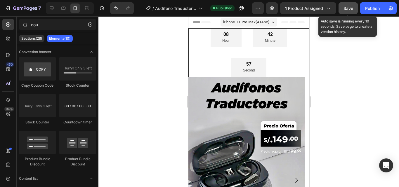
click at [346, 11] on button "Save" at bounding box center [347, 8] width 19 height 12
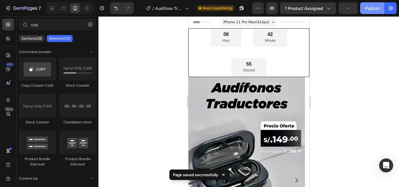
click at [370, 11] on button "Publish" at bounding box center [372, 8] width 25 height 12
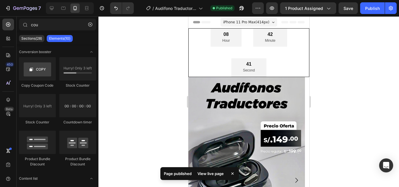
click at [156, 71] on div at bounding box center [248, 101] width 300 height 171
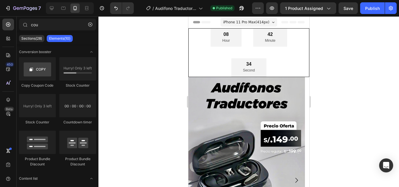
click at [171, 60] on div at bounding box center [248, 101] width 300 height 171
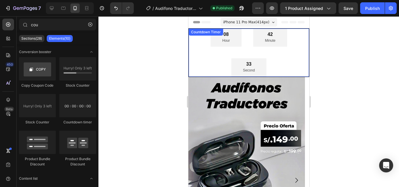
click at [219, 53] on div "08 Hour 42 Minute 33 Second" at bounding box center [248, 53] width 120 height 48
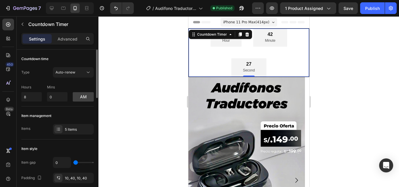
type input "7"
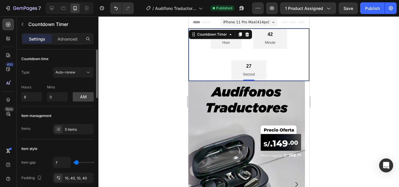
type input "9"
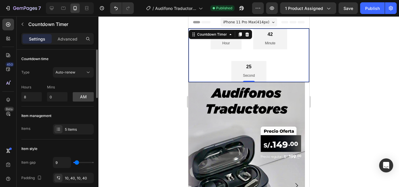
type input "7"
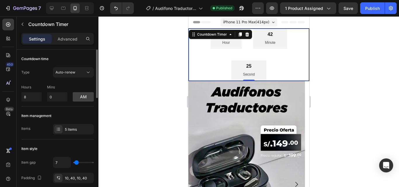
type input "4"
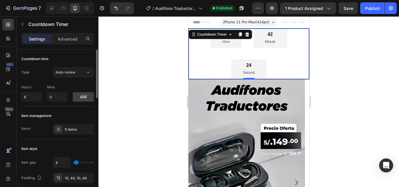
type input "4"
click at [76, 163] on input "range" at bounding box center [83, 162] width 20 height 1
click at [136, 145] on div at bounding box center [248, 101] width 300 height 171
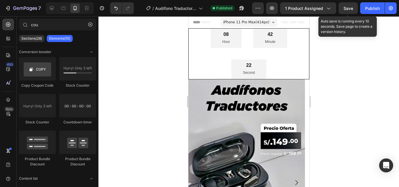
click at [350, 9] on span "Save" at bounding box center [348, 8] width 10 height 5
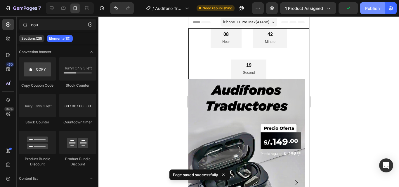
click at [368, 7] on div "Publish" at bounding box center [372, 8] width 15 height 6
click at [248, 25] on span "iPhone 11 Pro Max ( 414 px)" at bounding box center [246, 22] width 46 height 6
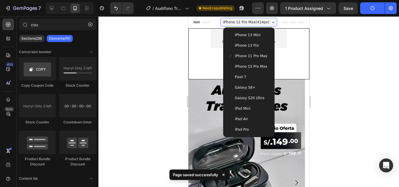
click at [248, 49] on div "iPhone 13 Pro" at bounding box center [248, 45] width 47 height 11
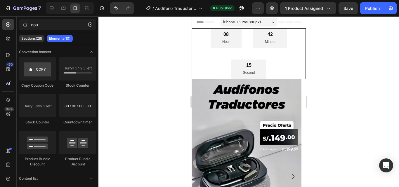
click at [248, 25] on div "iPhone 13 Pro ( 390 px)" at bounding box center [248, 22] width 57 height 9
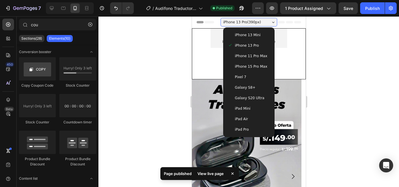
click at [247, 64] on span "iPhone 15 Pro Max" at bounding box center [250, 67] width 32 height 6
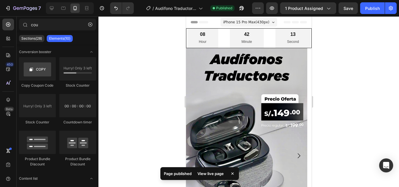
click at [252, 21] on span "iPhone 15 Pro Max ( 430 px)" at bounding box center [246, 22] width 46 height 6
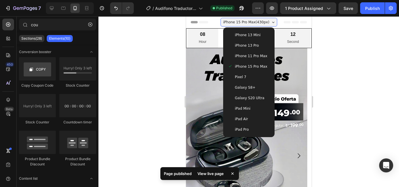
click at [250, 32] on div "iPhone 13 Mini" at bounding box center [248, 35] width 47 height 11
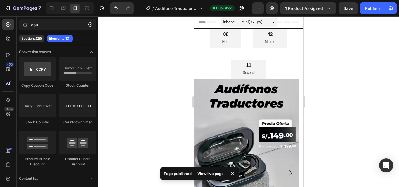
click at [251, 23] on span "iPhone 13 Mini ( 375 px)" at bounding box center [242, 22] width 39 height 6
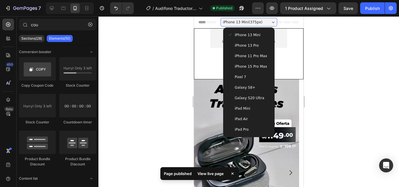
click at [239, 118] on span "iPad Air" at bounding box center [241, 119] width 13 height 6
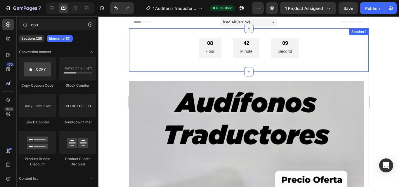
click at [248, 25] on div at bounding box center [248, 28] width 9 height 9
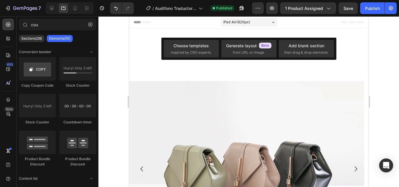
click at [256, 21] on div "iPad Air ( 820 px)" at bounding box center [248, 22] width 57 height 9
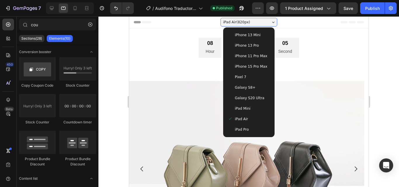
click at [244, 36] on span "iPhone 13 Mini" at bounding box center [247, 35] width 26 height 6
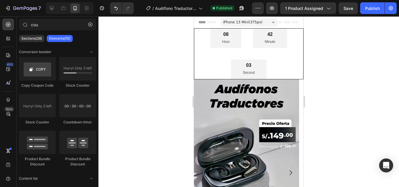
click at [331, 62] on div at bounding box center [248, 101] width 300 height 171
click at [236, 63] on div "58 Second" at bounding box center [248, 69] width 35 height 19
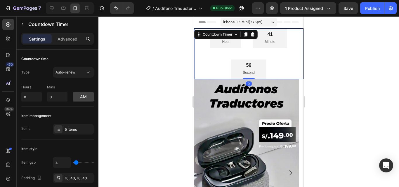
click at [223, 73] on div "08 Hour 41 Minute 56 Second" at bounding box center [248, 54] width 109 height 50
click at [139, 121] on div at bounding box center [248, 101] width 300 height 171
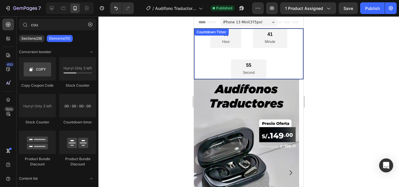
click at [216, 63] on div "08 Hour 41 Minute 55 Second" at bounding box center [248, 54] width 109 height 50
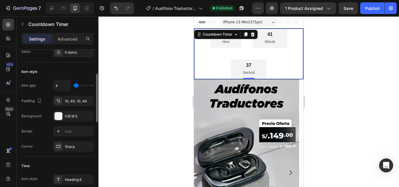
scroll to position [78, 0]
click at [66, 145] on div "Sharp" at bounding box center [73, 146] width 17 height 5
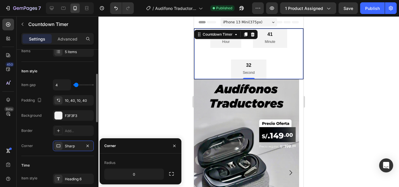
click at [80, 157] on div "Time Item style Heading 6" at bounding box center [57, 172] width 72 height 33
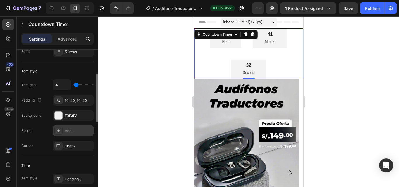
click at [76, 130] on div "Add..." at bounding box center [78, 130] width 27 height 5
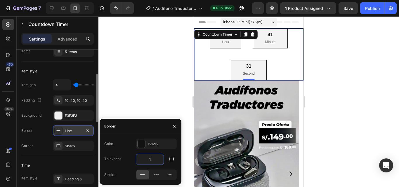
click at [152, 158] on input "1" at bounding box center [149, 159] width 27 height 11
type input "0"
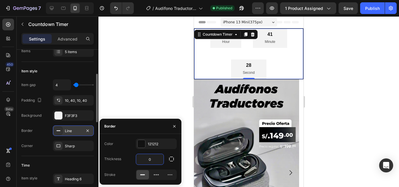
click at [157, 116] on div at bounding box center [248, 101] width 300 height 171
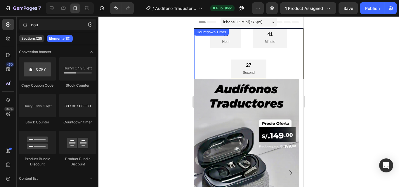
click at [220, 65] on div "08 Hour 41 Minute 27 Second" at bounding box center [248, 54] width 109 height 50
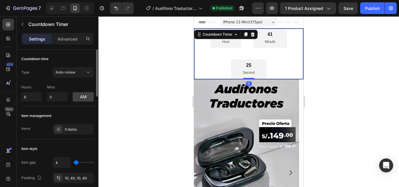
click at [91, 115] on div "Item management" at bounding box center [57, 115] width 72 height 9
click at [65, 39] on p "Advanced" at bounding box center [67, 39] width 20 height 6
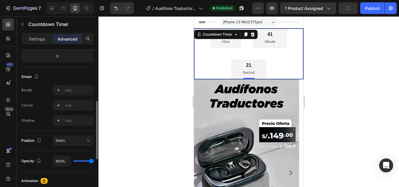
scroll to position [134, 0]
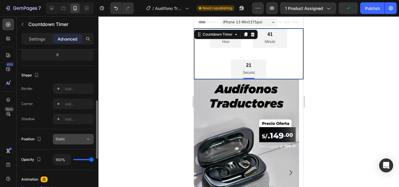
click at [68, 136] on button "Static" at bounding box center [73, 139] width 41 height 11
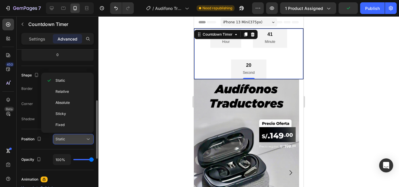
click at [68, 136] on button "Static" at bounding box center [73, 139] width 41 height 11
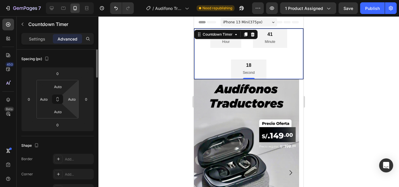
scroll to position [0, 0]
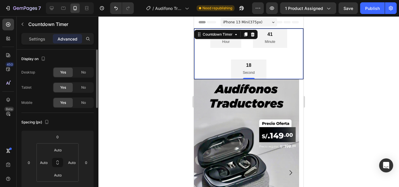
click at [166, 88] on div at bounding box center [248, 101] width 300 height 171
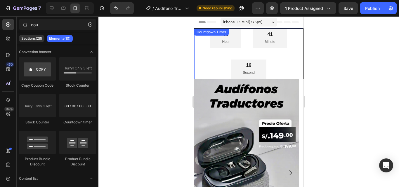
click at [217, 61] on div "08 Hour 41 Minute 16 Second" at bounding box center [248, 54] width 109 height 50
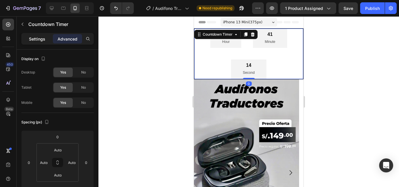
click at [34, 36] on p "Settings" at bounding box center [37, 39] width 16 height 6
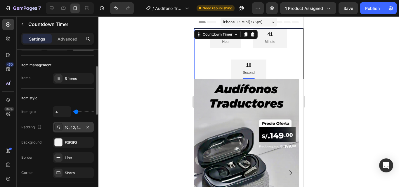
scroll to position [52, 0]
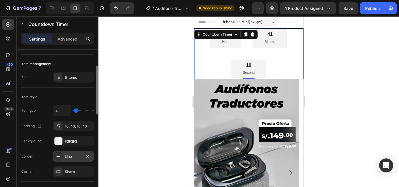
click at [79, 152] on div "Line" at bounding box center [73, 156] width 41 height 11
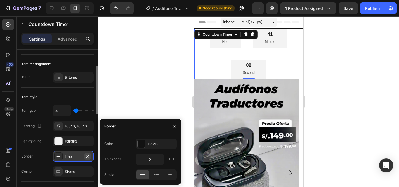
click at [88, 155] on icon "button" at bounding box center [87, 156] width 5 height 5
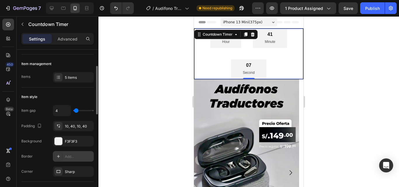
click at [176, 97] on div at bounding box center [248, 101] width 300 height 171
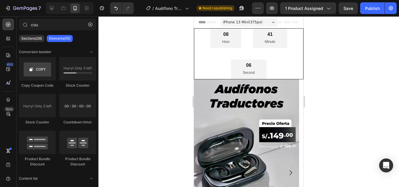
click at [267, 29] on div "41 Minute" at bounding box center [270, 38] width 34 height 19
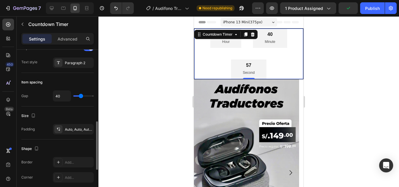
scroll to position [228, 0]
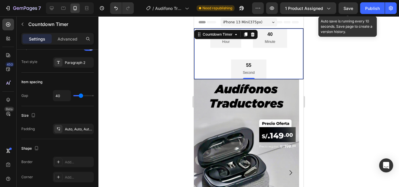
click at [351, 8] on span "Save" at bounding box center [348, 8] width 10 height 5
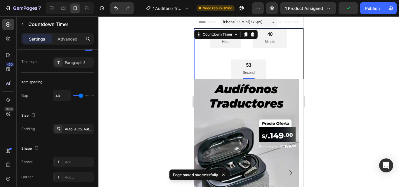
click at [380, 20] on div at bounding box center [248, 101] width 300 height 171
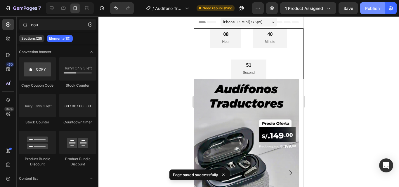
click at [372, 9] on div "Publish" at bounding box center [372, 8] width 15 height 6
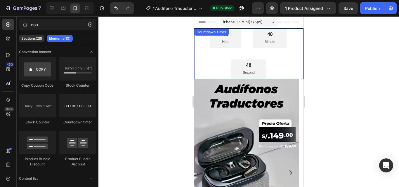
click at [224, 53] on div "08 Hour 40 Minute 48 Second" at bounding box center [248, 54] width 109 height 50
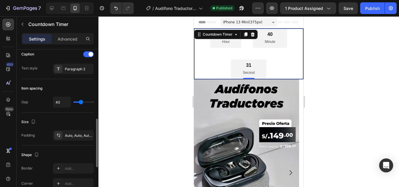
scroll to position [221, 0]
click at [75, 123] on div "Size" at bounding box center [57, 122] width 72 height 9
click at [68, 135] on div "Auto, Auto, Auto, Auto" at bounding box center [73, 136] width 17 height 5
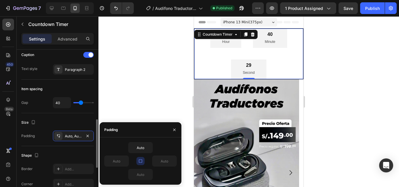
click at [73, 129] on div "Size Padding Auto, Auto, Auto, Auto" at bounding box center [57, 129] width 72 height 33
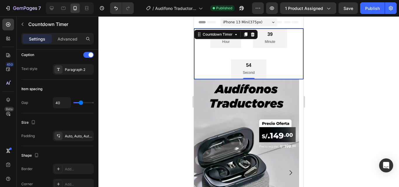
click at [256, 46] on div "39 Minute" at bounding box center [270, 38] width 34 height 19
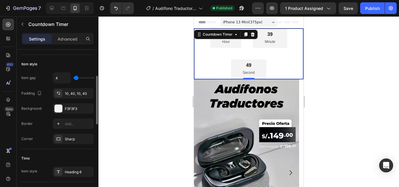
scroll to position [84, 0]
click at [121, 40] on div at bounding box center [248, 101] width 300 height 171
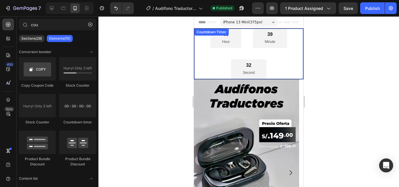
click at [203, 73] on div "08 Hour 39 Minute 32 Second" at bounding box center [248, 54] width 109 height 50
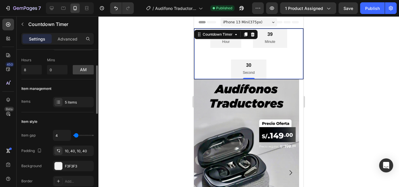
scroll to position [36, 0]
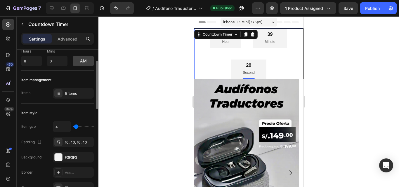
click at [84, 152] on div "Item gap 4 Padding 10, 40, 10, 40 Background F3F3F3 Border Add... Corner Sharp" at bounding box center [57, 157] width 72 height 72
click at [83, 153] on div "F3F3F3" at bounding box center [73, 157] width 41 height 11
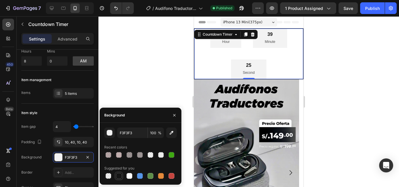
click at [117, 172] on div at bounding box center [119, 176] width 8 height 8
type input "151515"
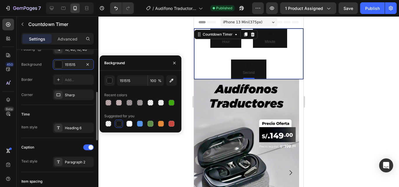
scroll to position [131, 0]
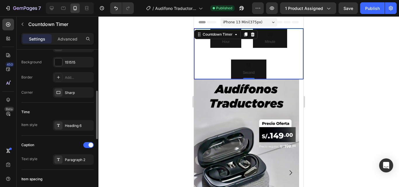
click at [88, 166] on div "Caption Text style Paragraph 2" at bounding box center [57, 153] width 72 height 34
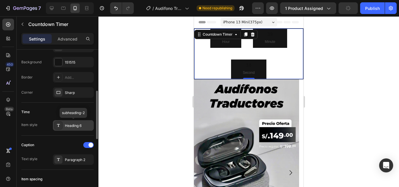
click at [82, 124] on div "Heading 6" at bounding box center [78, 125] width 27 height 5
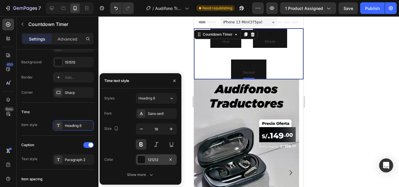
click at [139, 159] on div at bounding box center [141, 160] width 8 height 8
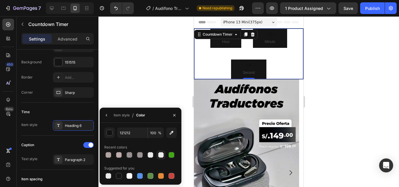
click at [168, 155] on div at bounding box center [171, 154] width 7 height 7
type input "3DA80F"
type input "99"
click at [142, 174] on div at bounding box center [140, 176] width 6 height 6
type input "5594E7"
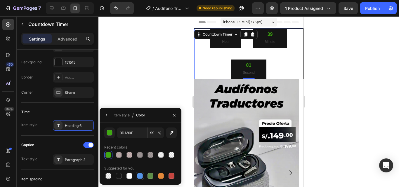
type input "100"
click at [109, 156] on div at bounding box center [108, 155] width 6 height 6
type input "3DA80F"
type input "99"
click at [82, 162] on div "Paragraph 2" at bounding box center [78, 159] width 27 height 5
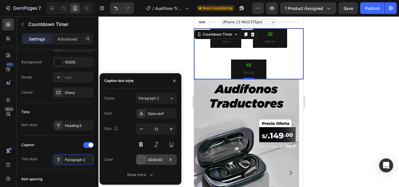
click at [143, 161] on div at bounding box center [141, 160] width 8 height 8
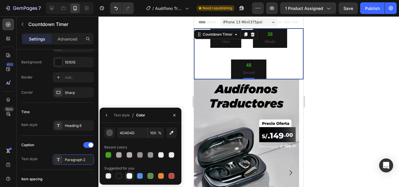
click at [128, 175] on div at bounding box center [129, 176] width 6 height 6
type input "FFFFFF"
click at [145, 94] on div at bounding box center [248, 101] width 300 height 171
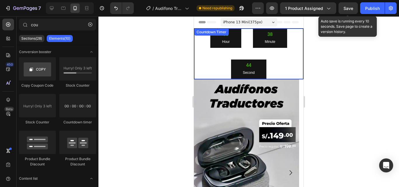
click at [345, 8] on span "Save" at bounding box center [348, 8] width 10 height 5
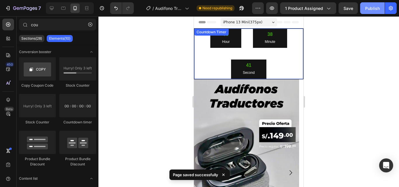
click at [371, 10] on div "Publish" at bounding box center [372, 8] width 15 height 6
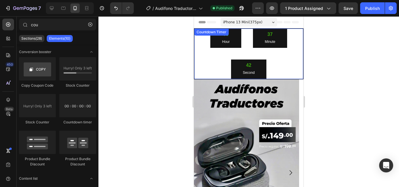
click at [211, 51] on div "08 Hour 37 Minute 42 Second" at bounding box center [248, 54] width 109 height 50
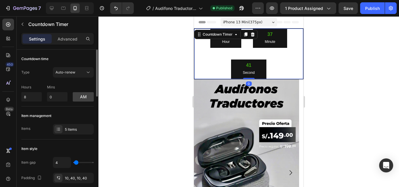
click at [72, 176] on div "10, 40, 10, 40" at bounding box center [73, 178] width 17 height 5
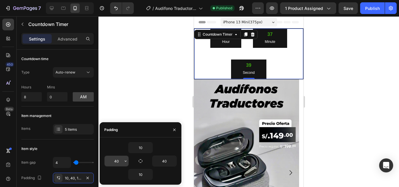
click at [116, 161] on input "40" at bounding box center [116, 161] width 24 height 11
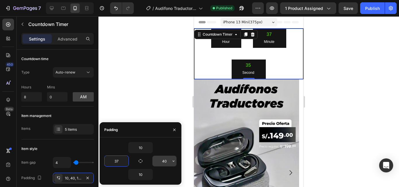
type input "37"
click at [160, 160] on input "40" at bounding box center [164, 161] width 24 height 11
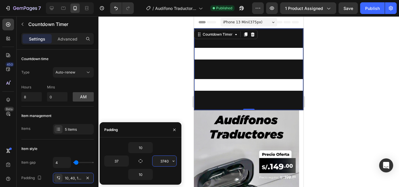
click at [163, 160] on input "3740" at bounding box center [164, 161] width 24 height 11
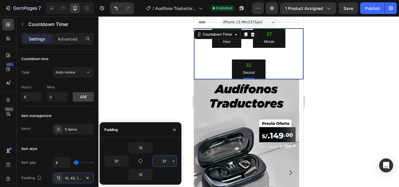
type input "37"
click at [162, 111] on div at bounding box center [248, 101] width 300 height 171
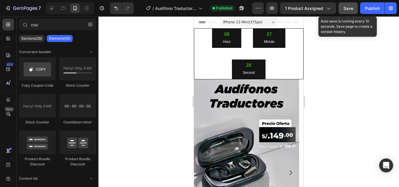
click at [355, 9] on button "Save" at bounding box center [347, 8] width 19 height 12
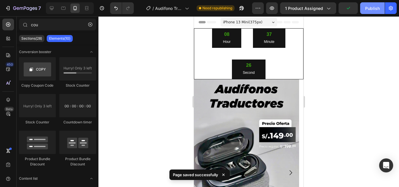
click at [377, 11] on button "Publish" at bounding box center [372, 8] width 25 height 12
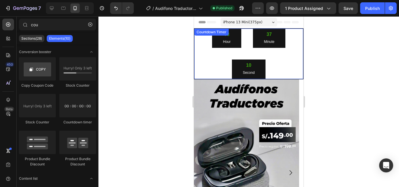
click at [185, 54] on div at bounding box center [248, 101] width 300 height 171
click at [200, 54] on div "08 Hour 37 Minute 10 Second" at bounding box center [248, 54] width 109 height 50
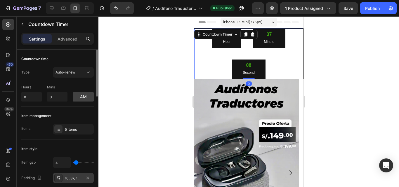
click at [74, 179] on div "10, 37, 10, 37" at bounding box center [73, 178] width 17 height 5
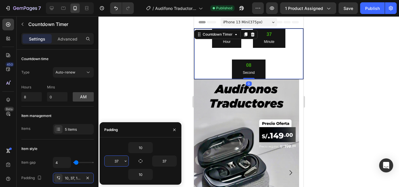
click at [116, 158] on input "37" at bounding box center [116, 161] width 24 height 11
type input "35"
click at [158, 160] on input "37" at bounding box center [164, 161] width 24 height 11
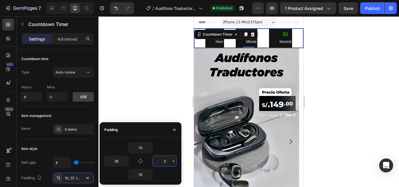
type input "35"
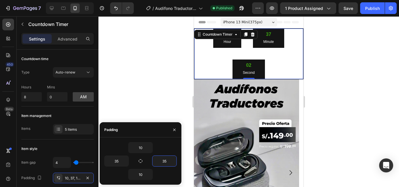
click at [162, 94] on div at bounding box center [248, 101] width 300 height 171
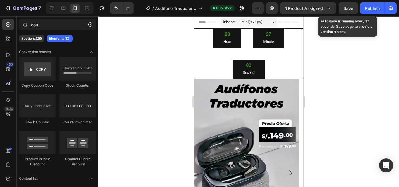
click at [348, 8] on span "Save" at bounding box center [348, 8] width 10 height 5
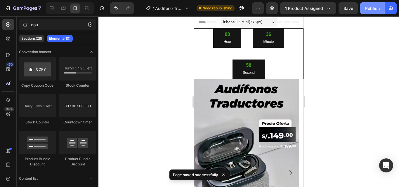
click at [363, 7] on button "Publish" at bounding box center [372, 8] width 25 height 12
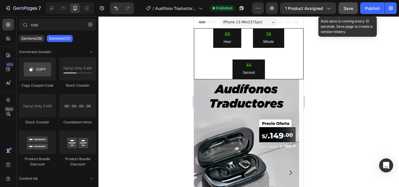
click at [350, 12] on button "Save" at bounding box center [347, 8] width 19 height 12
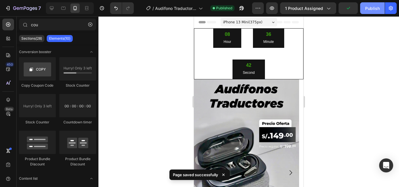
click at [368, 10] on div "Publish" at bounding box center [372, 8] width 15 height 6
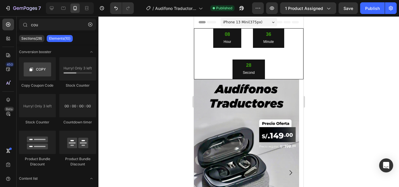
click at [285, 50] on div "08 Hour 36 Minute 28 Second" at bounding box center [248, 54] width 109 height 50
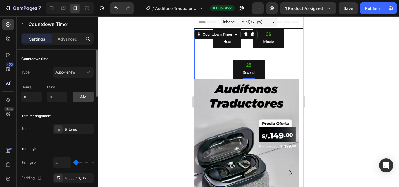
type input "0"
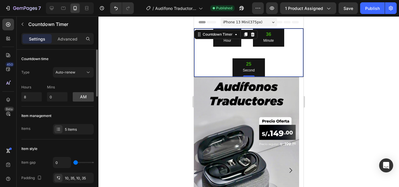
type input "2"
type input "4"
type input "7"
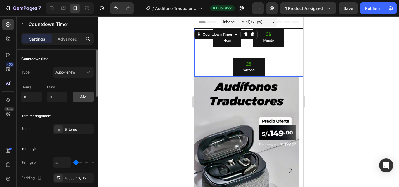
type input "7"
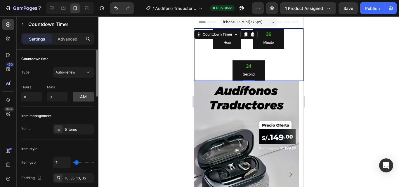
type input "4"
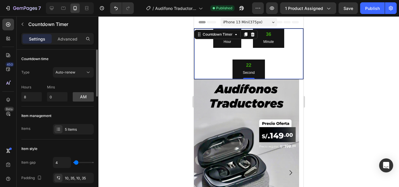
click at [76, 163] on input "range" at bounding box center [83, 162] width 20 height 1
click at [79, 158] on div "4" at bounding box center [73, 162] width 41 height 11
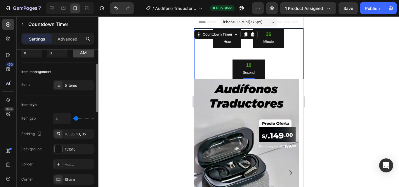
scroll to position [44, 0]
click at [80, 150] on div "151515" at bounding box center [73, 149] width 17 height 5
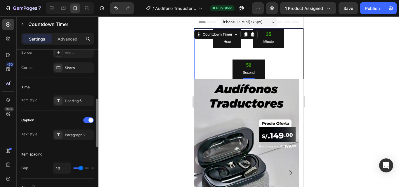
scroll to position [156, 0]
click at [82, 98] on div "Heading 6" at bounding box center [78, 100] width 27 height 5
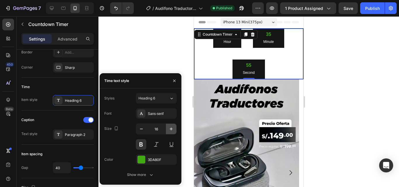
click at [170, 129] on icon "button" at bounding box center [171, 129] width 6 height 6
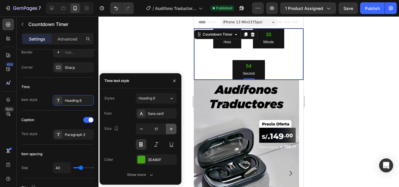
click at [170, 129] on icon "button" at bounding box center [171, 129] width 6 height 6
type input "18"
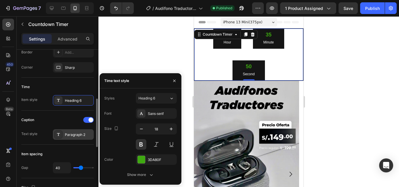
click at [76, 139] on div "Paragraph 2" at bounding box center [73, 134] width 41 height 11
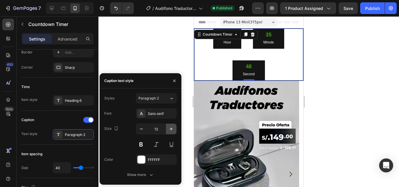
click at [170, 131] on icon "button" at bounding box center [171, 129] width 6 height 6
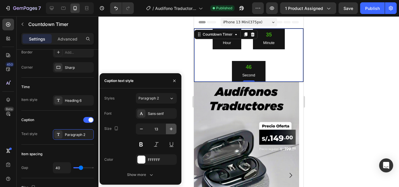
click at [170, 131] on icon "button" at bounding box center [171, 129] width 6 height 6
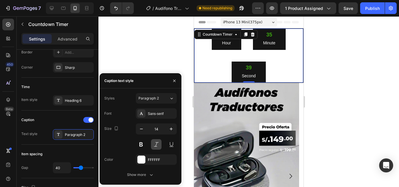
click at [153, 147] on button at bounding box center [156, 144] width 11 height 11
click at [153, 111] on div "Sans-serif" at bounding box center [161, 113] width 27 height 5
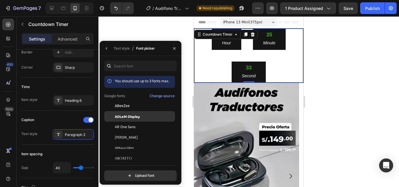
click at [149, 174] on div "ADLaM Display" at bounding box center [139, 179] width 71 height 11
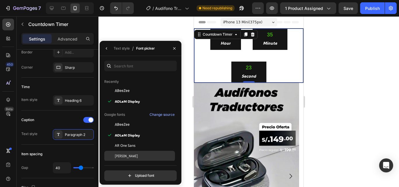
click at [132, 153] on div "Abel" at bounding box center [139, 156] width 71 height 11
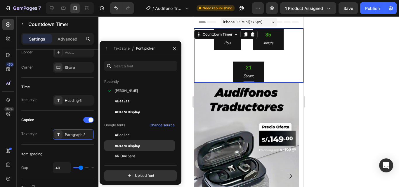
scroll to position [41, 0]
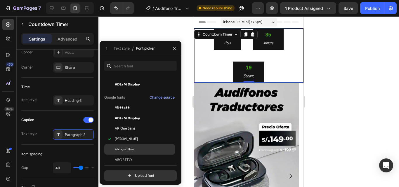
click at [130, 152] on div "Abhaya Libre" at bounding box center [139, 149] width 71 height 11
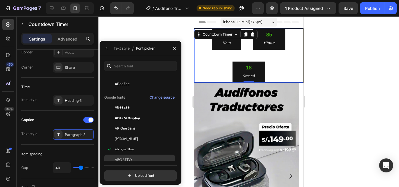
click at [128, 157] on div "Aboreto" at bounding box center [139, 160] width 71 height 11
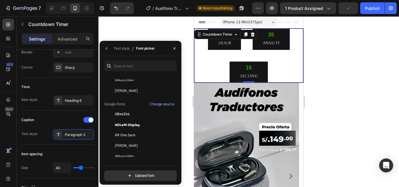
scroll to position [87, 0]
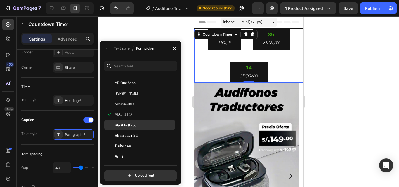
click at [132, 122] on span "Abril Fatface" at bounding box center [125, 124] width 21 height 5
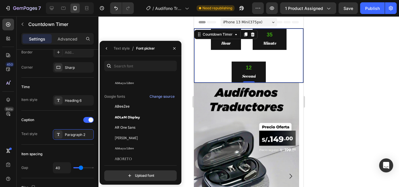
scroll to position [34, 0]
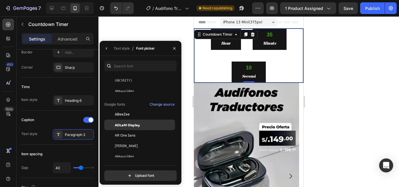
click at [126, 124] on span "ADLaM Display" at bounding box center [127, 124] width 25 height 5
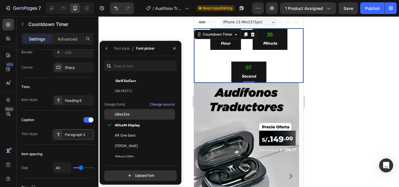
scroll to position [0, 0]
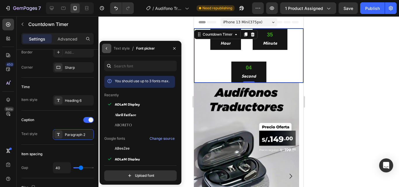
click at [107, 52] on button "button" at bounding box center [106, 48] width 9 height 9
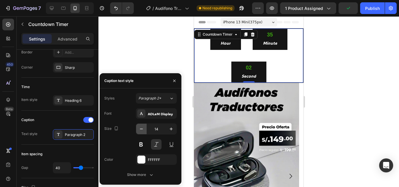
click at [143, 129] on icon "button" at bounding box center [141, 129] width 6 height 6
type input "13"
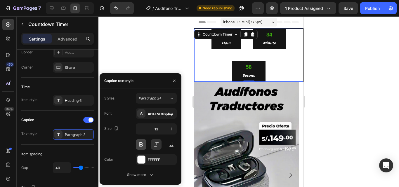
click at [144, 142] on button at bounding box center [141, 144] width 11 height 11
click at [142, 143] on button at bounding box center [141, 144] width 11 height 11
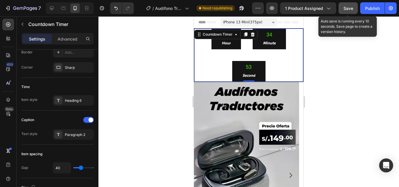
click at [352, 4] on button "Save" at bounding box center [347, 8] width 19 height 12
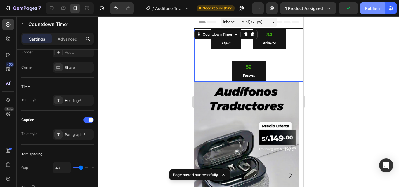
click at [371, 11] on div "Publish" at bounding box center [372, 8] width 15 height 6
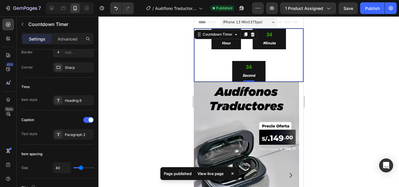
click at [343, 60] on div at bounding box center [248, 101] width 300 height 171
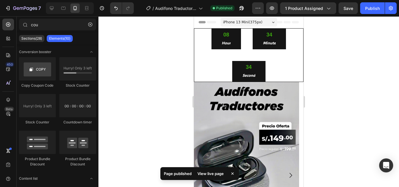
click at [283, 67] on div "08 Hour 34 Minute 34 Second" at bounding box center [248, 55] width 109 height 53
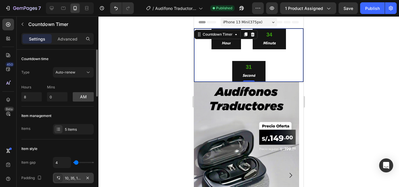
click at [78, 178] on div "10, 35, 10, 35" at bounding box center [73, 178] width 17 height 5
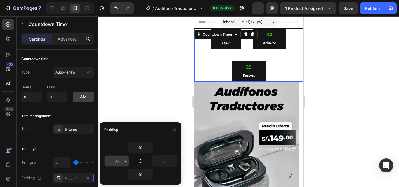
click at [119, 163] on input "35" at bounding box center [116, 161] width 24 height 11
type input "34"
click at [161, 160] on input "35" at bounding box center [164, 161] width 24 height 11
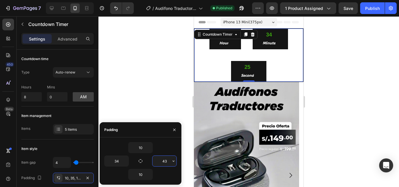
type input "4"
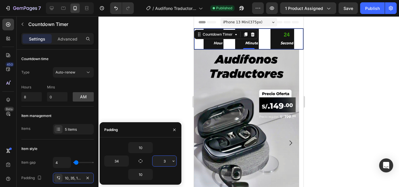
type input "34"
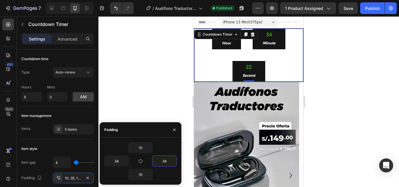
click at [156, 96] on div at bounding box center [248, 101] width 300 height 171
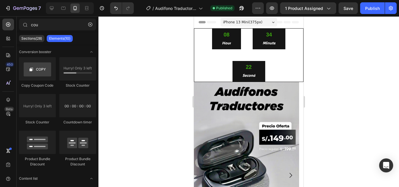
click at [355, 67] on div at bounding box center [248, 101] width 300 height 171
click at [343, 15] on div "7 / Audífono Traductor - Aug 27, 02:07:34 Published Preview 1 product assigned …" at bounding box center [199, 8] width 399 height 17
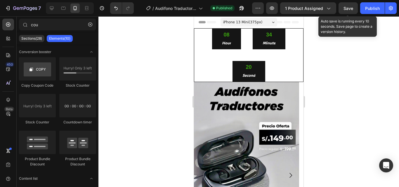
click at [346, 11] on button "Save" at bounding box center [347, 8] width 19 height 12
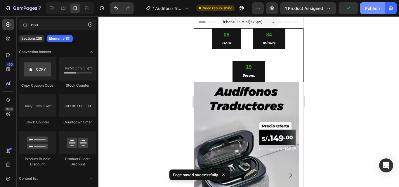
click at [370, 14] on button "Publish" at bounding box center [372, 8] width 25 height 12
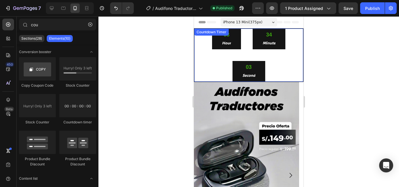
click at [226, 59] on div "08 Hour 34 Minute 03 Second" at bounding box center [248, 55] width 109 height 53
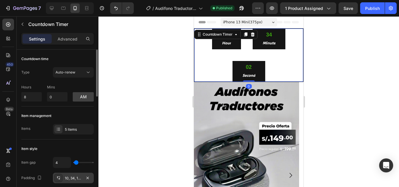
click at [82, 177] on div "10, 34, 10, 34" at bounding box center [73, 178] width 41 height 11
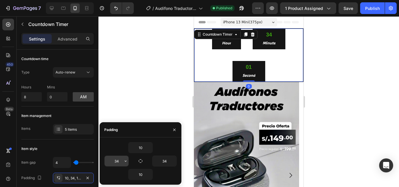
click at [120, 161] on input "34" at bounding box center [116, 161] width 24 height 11
type input "33"
click at [164, 160] on input "34" at bounding box center [164, 161] width 24 height 11
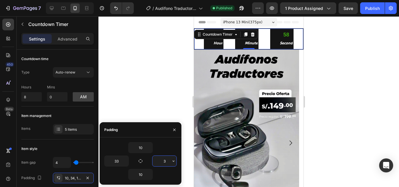
type input "33"
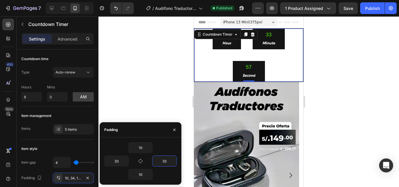
click at [159, 111] on div at bounding box center [248, 101] width 300 height 171
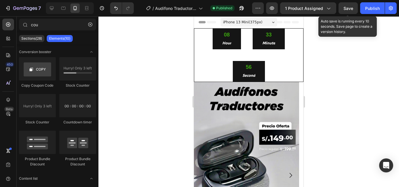
click at [344, 8] on span "Save" at bounding box center [348, 8] width 10 height 5
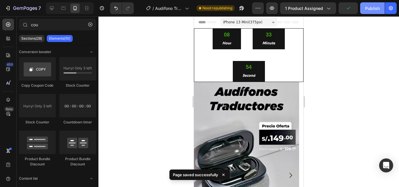
click at [370, 10] on div "Publish" at bounding box center [372, 8] width 15 height 6
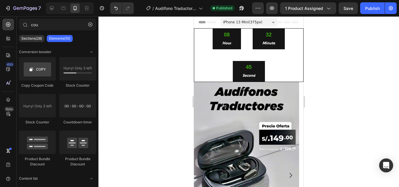
click at [336, 69] on div at bounding box center [248, 101] width 300 height 171
click at [273, 58] on div "08 Hour 32 Minute 44 Second" at bounding box center [248, 55] width 109 height 53
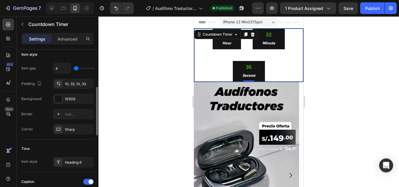
scroll to position [103, 0]
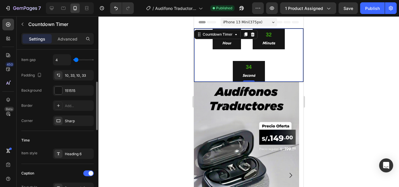
type input "7"
type input "9"
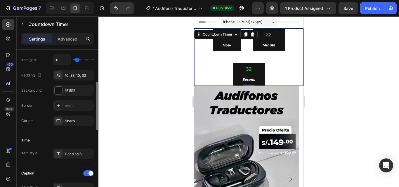
click at [77, 60] on input "range" at bounding box center [83, 59] width 20 height 1
click at [124, 51] on div at bounding box center [248, 101] width 300 height 171
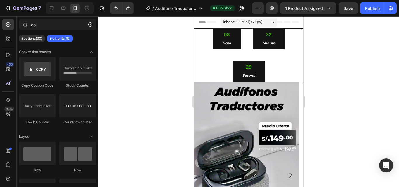
click at [180, 61] on div at bounding box center [248, 101] width 300 height 171
click at [217, 62] on div "08 Hour 32 Minute 29 Second" at bounding box center [248, 55] width 109 height 53
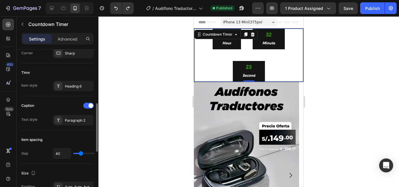
scroll to position [171, 0]
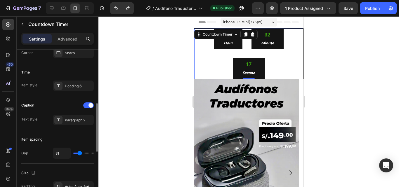
click at [80, 154] on input "range" at bounding box center [83, 153] width 20 height 1
click at [80, 148] on div "31" at bounding box center [73, 153] width 41 height 11
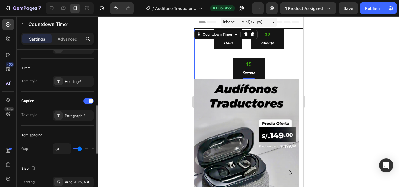
scroll to position [176, 0]
click at [143, 139] on div at bounding box center [248, 101] width 300 height 171
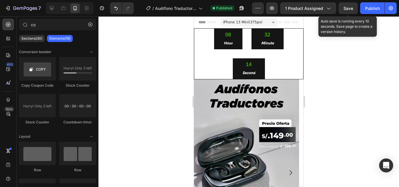
click at [345, 10] on span "Save" at bounding box center [348, 8] width 10 height 5
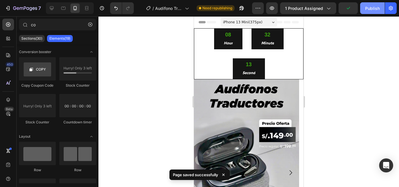
click at [368, 12] on button "Publish" at bounding box center [372, 8] width 25 height 12
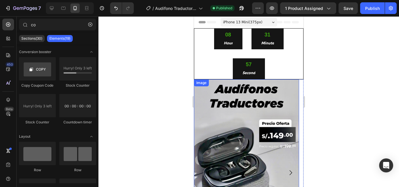
click at [212, 76] on div "08 Hour 31 Minute 57 Second" at bounding box center [248, 54] width 109 height 50
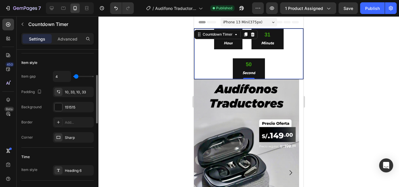
scroll to position [84, 0]
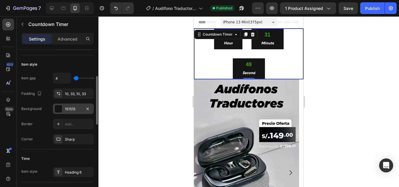
click at [82, 110] on div "151515" at bounding box center [73, 109] width 41 height 11
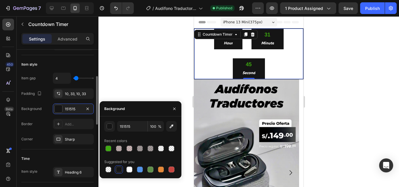
click at [40, 118] on div "Item gap 4 Padding 10, 33, 10, 33 Background 151515 Border Add... Corner Sharp" at bounding box center [57, 109] width 72 height 72
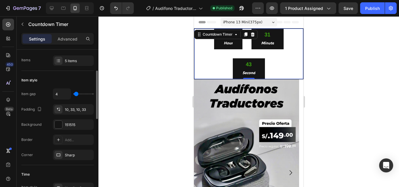
scroll to position [68, 0]
click at [236, 31] on div "Countdown Timer" at bounding box center [225, 34] width 63 height 9
click at [236, 32] on icon at bounding box center [235, 34] width 5 height 5
click at [236, 35] on icon at bounding box center [235, 34] width 5 height 5
click at [143, 77] on div at bounding box center [248, 101] width 300 height 171
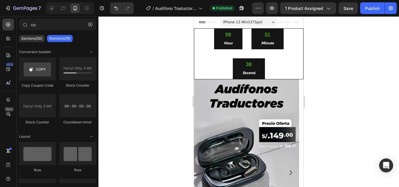
click at [248, 50] on div "08 Hour 31 Minute 38 Second" at bounding box center [248, 54] width 109 height 50
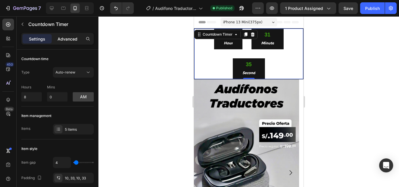
click at [68, 43] on div "Advanced" at bounding box center [67, 38] width 29 height 9
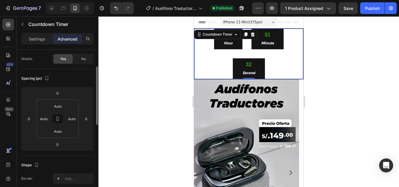
scroll to position [44, 0]
click at [59, 108] on input "Auto" at bounding box center [58, 106] width 12 height 9
click at [72, 0] on html "7 / Audífono Traductor - Aug 27, 02:07:34 Published Preview 1 product assigned …" at bounding box center [199, 0] width 399 height 0
click at [72, 116] on input "0" at bounding box center [71, 118] width 9 height 9
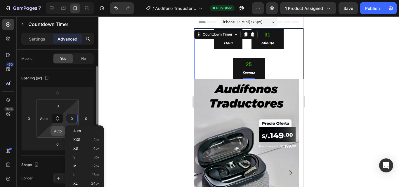
click at [62, 130] on input "Auto" at bounding box center [58, 131] width 12 height 9
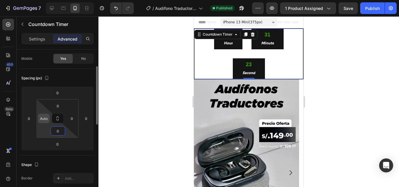
click at [44, 119] on input "Auto" at bounding box center [43, 118] width 9 height 9
click at [132, 90] on div at bounding box center [248, 101] width 300 height 171
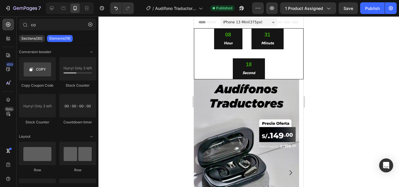
click at [132, 90] on div at bounding box center [248, 101] width 300 height 171
click at [224, 44] on p "Hour" at bounding box center [228, 42] width 9 height 7
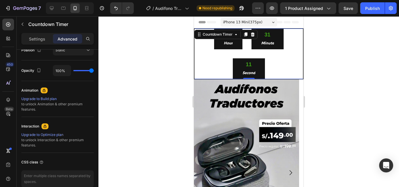
scroll to position [36, 0]
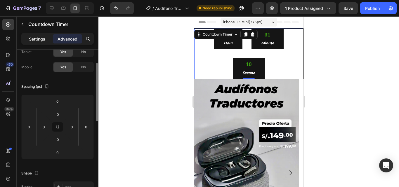
click at [35, 38] on p "Settings" at bounding box center [37, 39] width 16 height 6
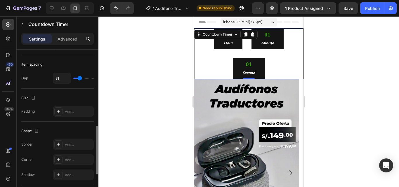
scroll to position [246, 0]
drag, startPoint x: 57, startPoint y: 113, endPoint x: 63, endPoint y: 112, distance: 5.9
click at [57, 113] on div at bounding box center [58, 111] width 8 height 8
click at [63, 112] on div "Add..." at bounding box center [73, 111] width 41 height 11
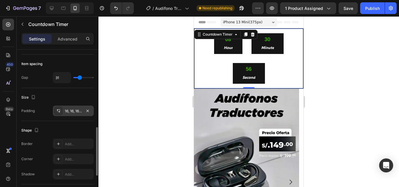
click at [73, 109] on div "16, 16, 16, 16" at bounding box center [73, 111] width 17 height 5
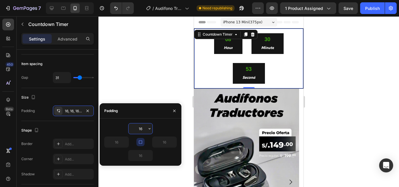
click at [143, 129] on input "16" at bounding box center [140, 128] width 24 height 11
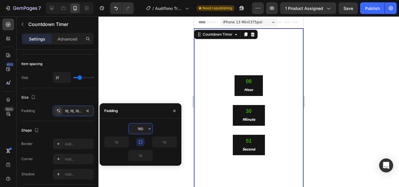
click at [143, 129] on input "160" at bounding box center [140, 128] width 24 height 11
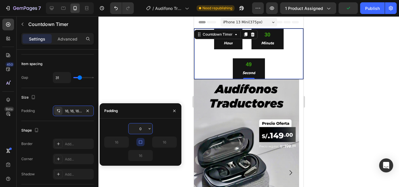
click at [147, 77] on div at bounding box center [248, 101] width 300 height 171
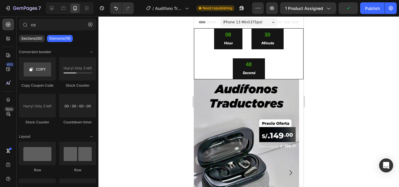
click at [237, 73] on div "48 Second" at bounding box center [249, 68] width 32 height 21
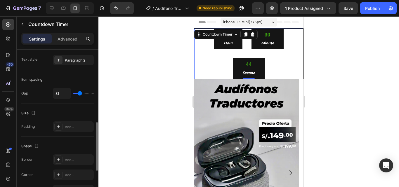
click at [88, 152] on div "Shape Border Add... Corner Add... Shadow Add..." at bounding box center [57, 168] width 72 height 63
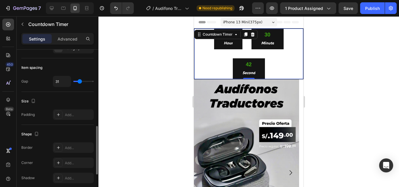
scroll to position [240, 0]
drag, startPoint x: 87, startPoint y: 155, endPoint x: 54, endPoint y: 93, distance: 69.6
click at [54, 93] on div "Item spacing Gap 31" at bounding box center [57, 77] width 72 height 34
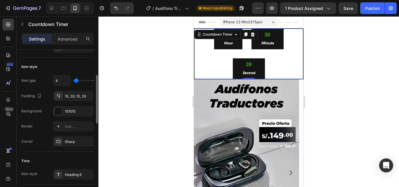
scroll to position [81, 0]
click at [68, 42] on p "Advanced" at bounding box center [67, 39] width 20 height 6
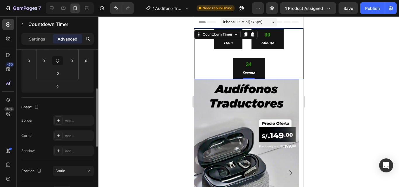
scroll to position [0, 0]
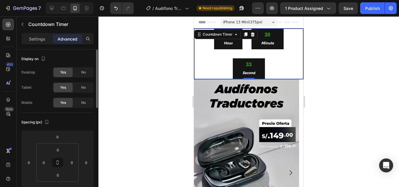
click at [243, 59] on div "33 Second" at bounding box center [249, 68] width 32 height 21
click at [177, 45] on div at bounding box center [248, 101] width 300 height 171
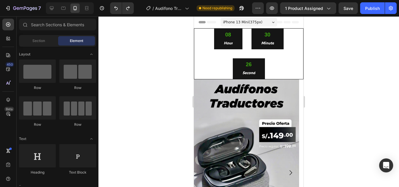
click at [172, 59] on div at bounding box center [248, 101] width 300 height 171
click at [226, 53] on div "08 Hour 30 Minute 26 Second" at bounding box center [248, 54] width 109 height 50
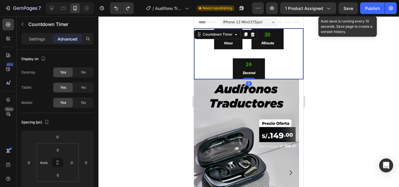
click at [347, 11] on div "Save" at bounding box center [348, 8] width 10 height 6
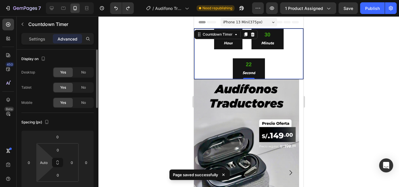
click at [44, 0] on html "7 / Audífono Traductor - Aug 27, 02:07:34 Need republishing Preview 1 product a…" at bounding box center [199, 0] width 399 height 0
click at [44, 165] on input "Auto" at bounding box center [43, 162] width 9 height 9
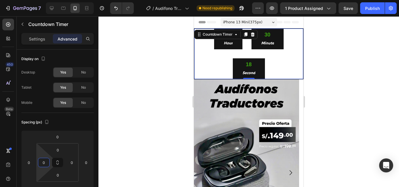
click at [106, 143] on div at bounding box center [248, 101] width 300 height 171
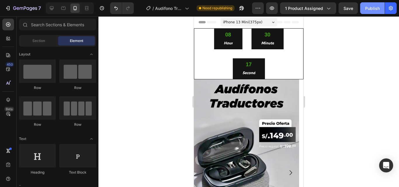
click at [369, 11] on div "Publish" at bounding box center [372, 8] width 15 height 6
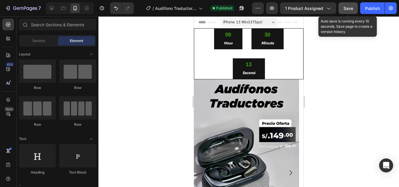
click at [349, 12] on button "Save" at bounding box center [347, 8] width 19 height 12
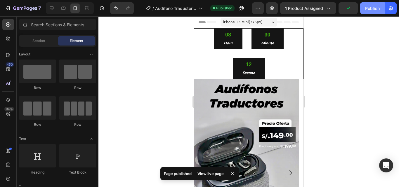
click at [372, 10] on div "Publish" at bounding box center [372, 8] width 15 height 6
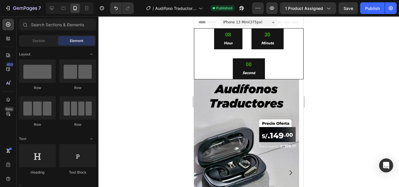
click at [262, 45] on p "Minute" at bounding box center [267, 42] width 13 height 7
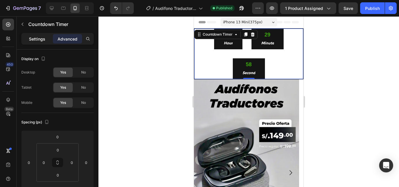
click at [43, 42] on p "Settings" at bounding box center [37, 39] width 16 height 6
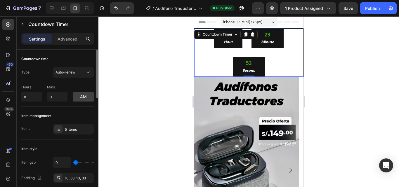
click at [75, 162] on input "range" at bounding box center [83, 162] width 20 height 1
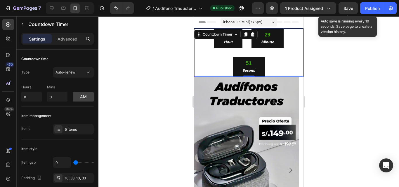
click at [347, 11] on div "Save" at bounding box center [348, 8] width 10 height 6
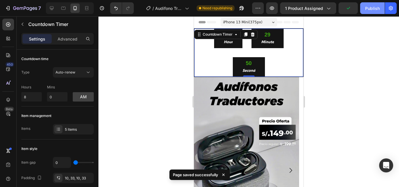
click at [364, 9] on button "Publish" at bounding box center [372, 8] width 25 height 12
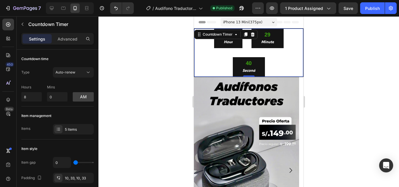
click at [100, 137] on div at bounding box center [248, 101] width 300 height 171
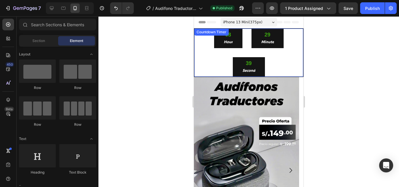
click at [251, 47] on div "29 Minute" at bounding box center [267, 39] width 32 height 20
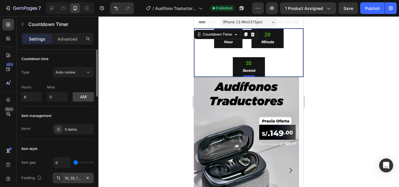
click at [76, 177] on div "10, 33, 10, 33" at bounding box center [73, 178] width 17 height 5
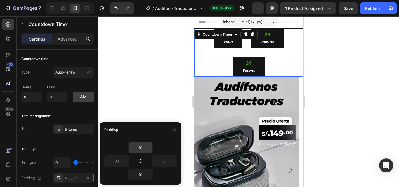
click at [143, 144] on input "10" at bounding box center [140, 147] width 24 height 11
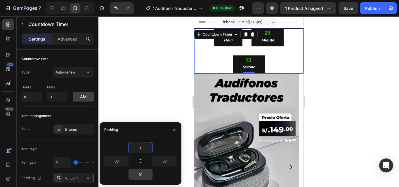
click at [141, 172] on input "10" at bounding box center [140, 174] width 24 height 11
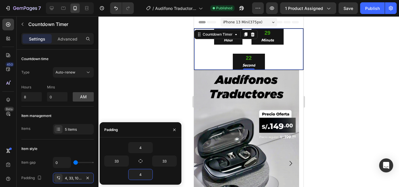
click at [154, 98] on div at bounding box center [248, 101] width 300 height 171
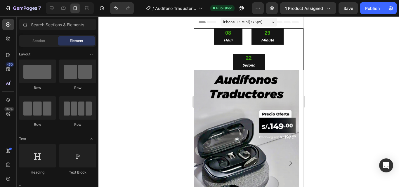
click at [154, 98] on div at bounding box center [248, 101] width 300 height 171
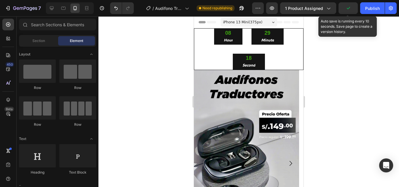
click at [349, 9] on icon "button" at bounding box center [348, 8] width 6 height 6
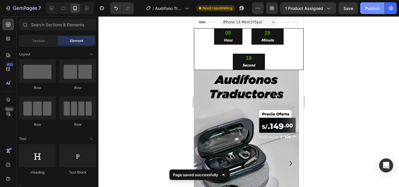
click at [367, 9] on div "Publish" at bounding box center [372, 8] width 15 height 6
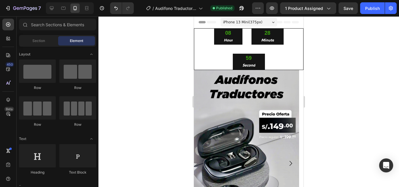
click at [279, 53] on div "08 Hour 28 Minute 59 Second" at bounding box center [248, 49] width 109 height 41
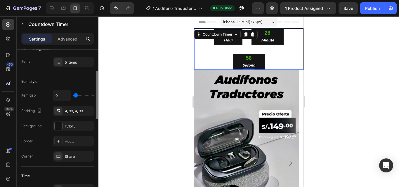
scroll to position [67, 0]
click at [77, 158] on div "Sharp" at bounding box center [73, 156] width 17 height 5
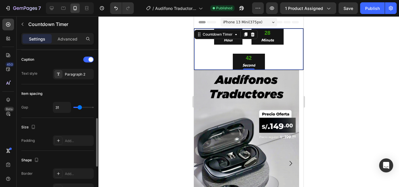
scroll to position [217, 0]
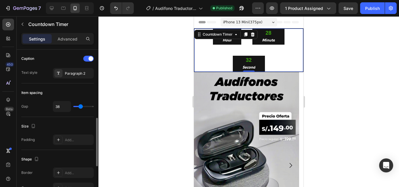
click at [81, 106] on input "range" at bounding box center [83, 106] width 20 height 1
click at [165, 101] on div at bounding box center [248, 101] width 300 height 171
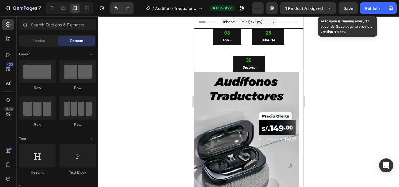
click at [349, 10] on span "Save" at bounding box center [348, 8] width 10 height 5
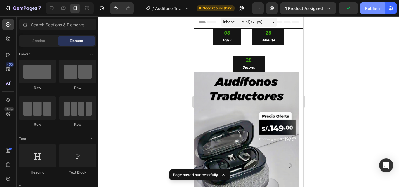
click at [370, 9] on div "Publish" at bounding box center [372, 8] width 15 height 6
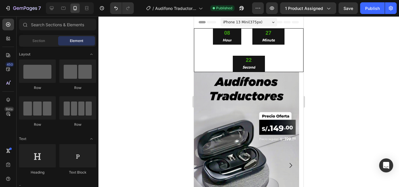
click at [154, 73] on div at bounding box center [248, 101] width 300 height 171
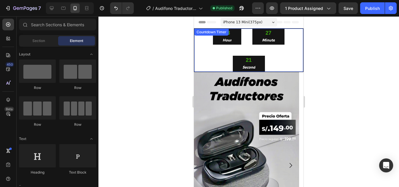
click at [242, 65] on p "Second" at bounding box center [248, 67] width 13 height 7
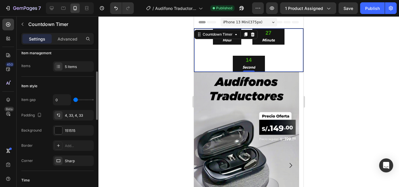
scroll to position [66, 0]
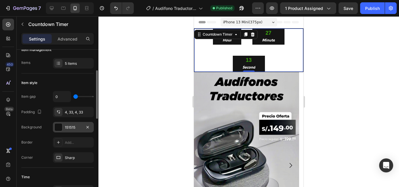
click at [55, 128] on div at bounding box center [59, 127] width 8 height 8
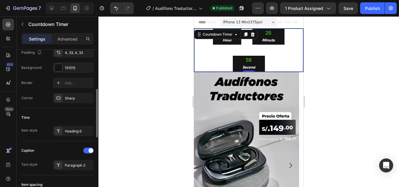
click at [76, 90] on div "Item gap 0 Padding 4, 33, 4, 33 Background 151515 Border Add... Corner Sharp" at bounding box center [57, 68] width 72 height 72
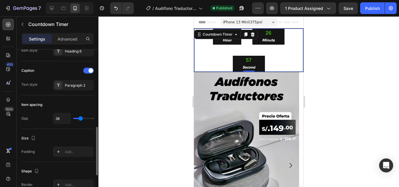
scroll to position [215, 0]
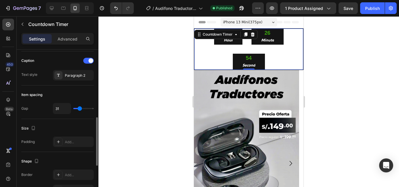
click at [80, 109] on input "range" at bounding box center [83, 108] width 20 height 1
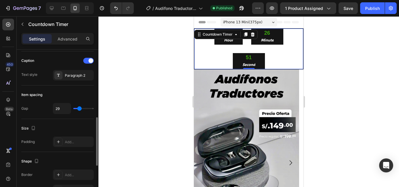
click at [79, 109] on input "range" at bounding box center [83, 108] width 20 height 1
click at [128, 98] on div at bounding box center [248, 101] width 300 height 171
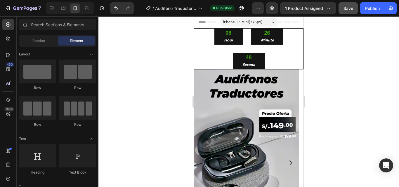
click at [346, 13] on button "Save" at bounding box center [347, 8] width 19 height 12
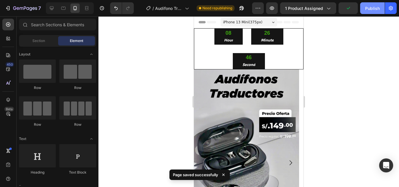
click at [372, 9] on div "Publish" at bounding box center [372, 8] width 15 height 6
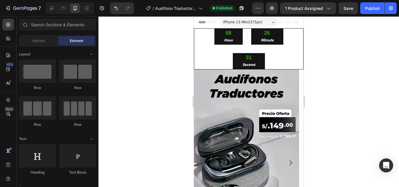
click at [168, 68] on div at bounding box center [248, 101] width 300 height 171
click at [249, 69] on img at bounding box center [246, 162] width 105 height 187
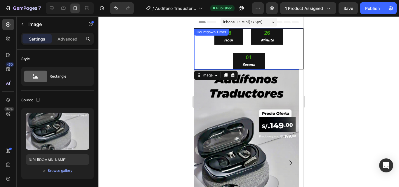
click at [243, 62] on p "Second" at bounding box center [248, 64] width 13 height 7
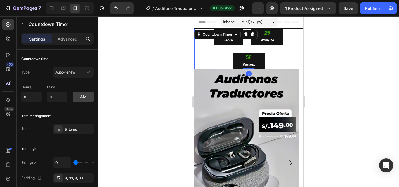
click at [229, 49] on div "08 Hour 25 Minute 58 Second" at bounding box center [248, 49] width 109 height 41
click at [143, 81] on div at bounding box center [248, 101] width 300 height 171
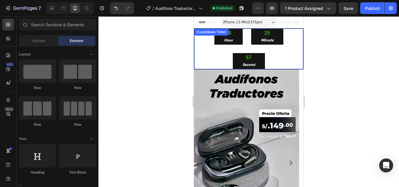
click at [224, 66] on div "08 Hour 25 Minute 57 Second" at bounding box center [248, 49] width 109 height 41
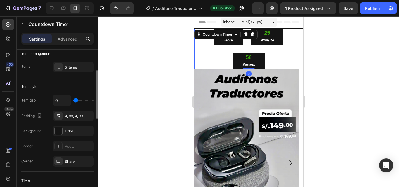
scroll to position [63, 0]
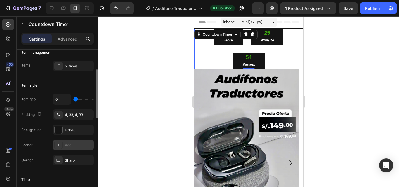
click at [60, 147] on icon at bounding box center [58, 145] width 5 height 5
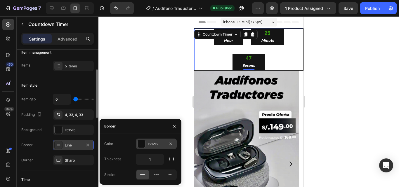
click at [142, 147] on div at bounding box center [141, 144] width 8 height 8
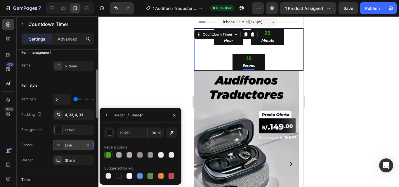
click at [111, 154] on div at bounding box center [108, 154] width 7 height 7
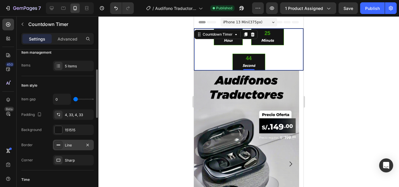
click at [125, 98] on div at bounding box center [248, 101] width 300 height 171
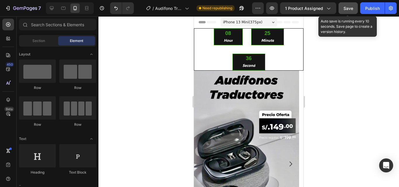
click at [350, 12] on button "Save" at bounding box center [347, 8] width 19 height 12
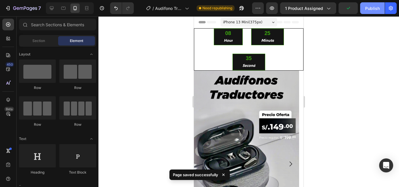
click at [362, 11] on button "Publish" at bounding box center [372, 8] width 25 height 12
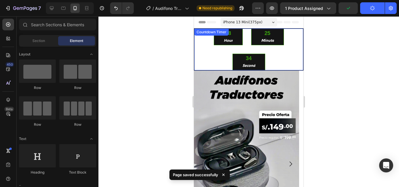
click at [217, 49] on div "08 Hour 25 Minute 34 Second" at bounding box center [248, 50] width 109 height 42
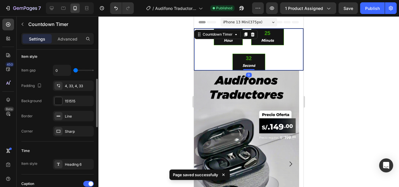
scroll to position [93, 0]
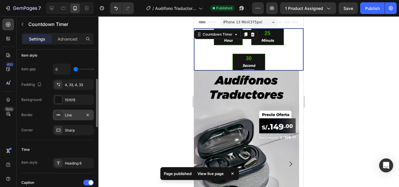
click at [76, 117] on div "Line" at bounding box center [73, 115] width 17 height 5
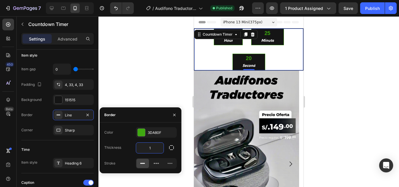
click at [161, 149] on input "1" at bounding box center [149, 148] width 27 height 11
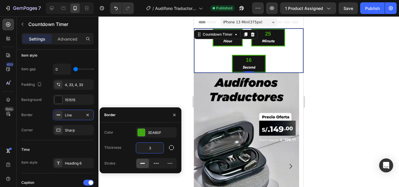
click at [161, 90] on div at bounding box center [248, 101] width 300 height 171
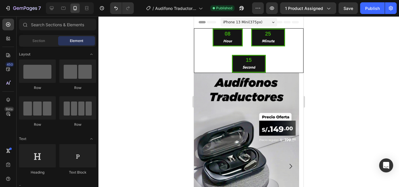
drag, startPoint x: 361, startPoint y: 105, endPoint x: 220, endPoint y: 70, distance: 145.3
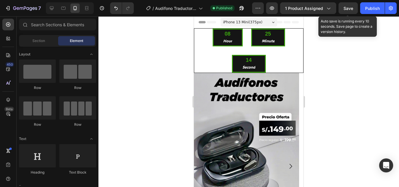
click at [350, 11] on div "Save" at bounding box center [348, 8] width 10 height 6
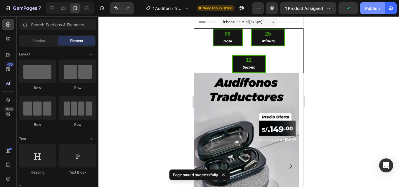
click at [379, 8] on div "Publish" at bounding box center [372, 8] width 15 height 6
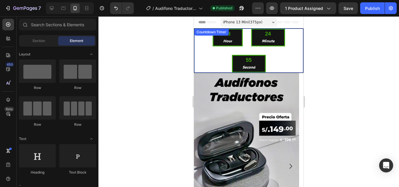
click at [287, 61] on div "08 Hour 24 Minute 55 Second" at bounding box center [248, 51] width 109 height 44
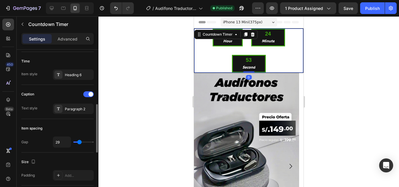
scroll to position [183, 0]
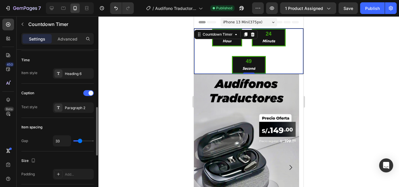
click at [80, 142] on input "range" at bounding box center [83, 140] width 20 height 1
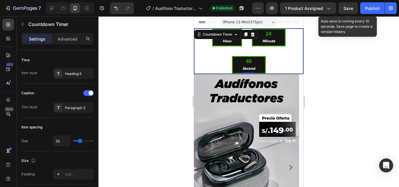
click at [351, 8] on span "Save" at bounding box center [348, 8] width 10 height 5
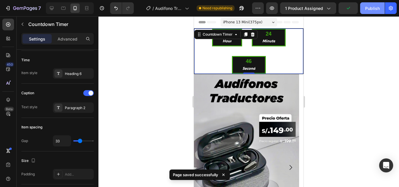
click at [369, 8] on div "Publish" at bounding box center [372, 8] width 15 height 6
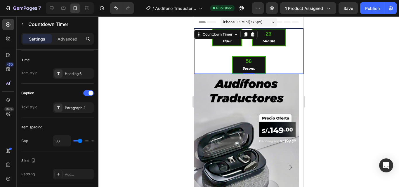
click at [359, 42] on div at bounding box center [248, 101] width 300 height 171
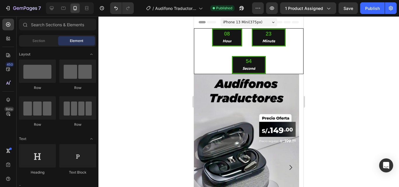
click at [149, 96] on div at bounding box center [248, 101] width 300 height 171
click at [144, 85] on div at bounding box center [248, 101] width 300 height 171
click at [210, 138] on img at bounding box center [246, 167] width 105 height 187
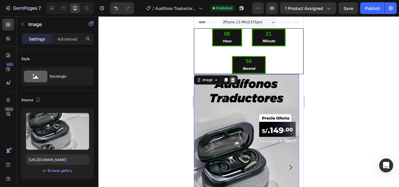
click at [232, 80] on icon at bounding box center [232, 80] width 5 height 5
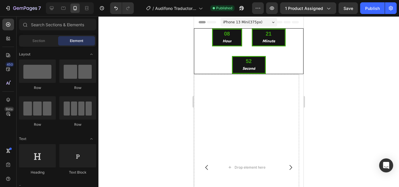
click at [168, 129] on div at bounding box center [248, 101] width 300 height 171
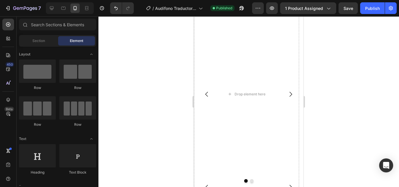
scroll to position [111, 0]
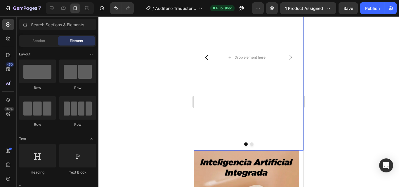
click at [287, 58] on icon "Carousel Next Arrow" at bounding box center [290, 57] width 7 height 7
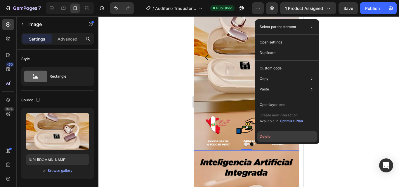
click at [282, 139] on button "Delete" at bounding box center [287, 136] width 60 height 11
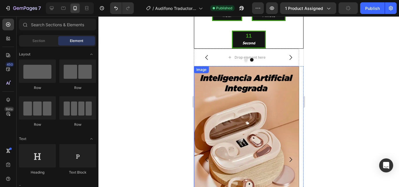
scroll to position [0, 0]
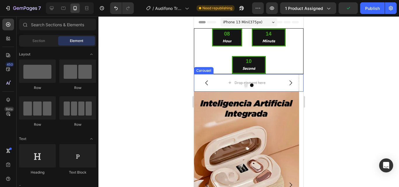
click at [204, 85] on div at bounding box center [248, 85] width 109 height 4
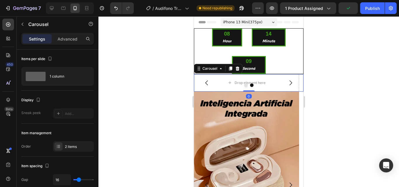
click at [205, 84] on div at bounding box center [248, 85] width 109 height 4
click at [174, 105] on div at bounding box center [248, 101] width 300 height 171
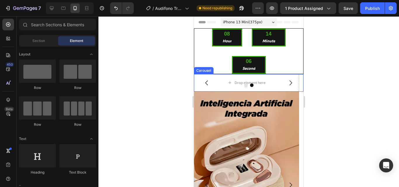
click at [219, 84] on div at bounding box center [248, 85] width 109 height 4
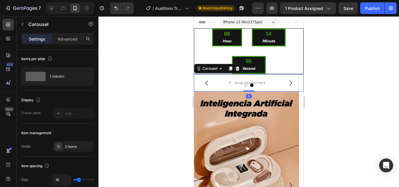
click at [170, 95] on div at bounding box center [248, 101] width 300 height 171
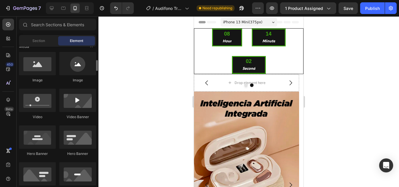
scroll to position [186, 0]
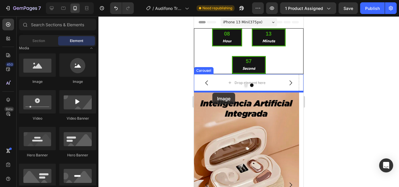
drag, startPoint x: 234, startPoint y: 88, endPoint x: 374, endPoint y: 111, distance: 142.1
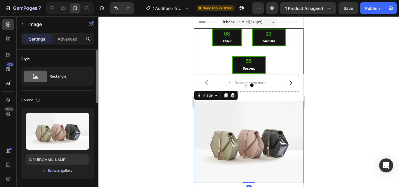
click at [68, 168] on div "Browse gallery" at bounding box center [60, 170] width 25 height 5
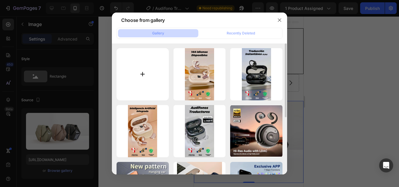
click at [153, 61] on input "file" at bounding box center [142, 74] width 52 height 52
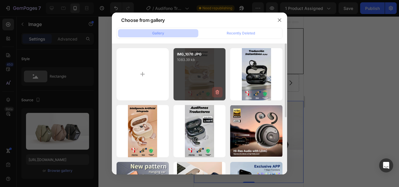
click at [217, 91] on icon "button" at bounding box center [217, 92] width 6 height 6
click at [217, 91] on div "Delete" at bounding box center [213, 93] width 11 height 5
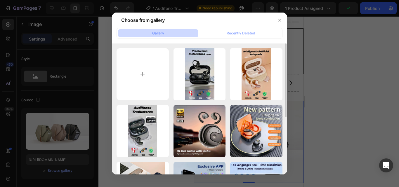
click at [0, 0] on icon "button" at bounding box center [0, 0] width 0 height 0
click at [0, 0] on div "Delete" at bounding box center [0, 0] width 0 height 0
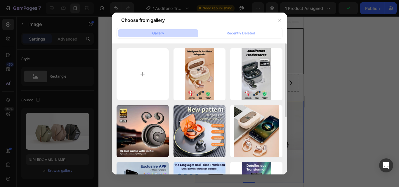
click at [0, 0] on icon "button" at bounding box center [0, 0] width 0 height 0
click at [0, 0] on div "Delete" at bounding box center [0, 0] width 0 height 0
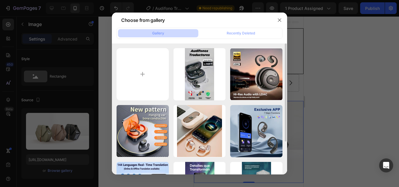
click at [0, 0] on icon "button" at bounding box center [0, 0] width 0 height 0
click at [0, 0] on div "Delete" at bounding box center [0, 0] width 0 height 0
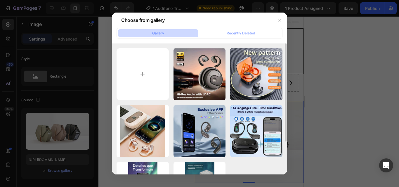
click at [0, 0] on icon "button" at bounding box center [0, 0] width 0 height 0
click at [0, 0] on div "Delete" at bounding box center [0, 0] width 0 height 0
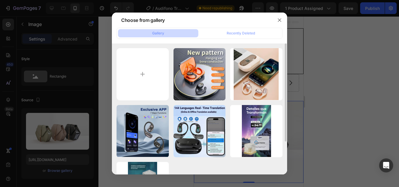
click at [0, 0] on icon "button" at bounding box center [0, 0] width 0 height 0
click at [0, 0] on div "Delete" at bounding box center [0, 0] width 0 height 0
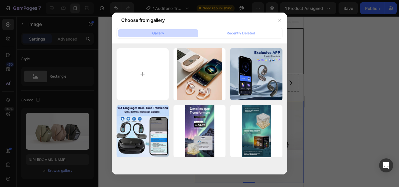
click at [0, 0] on icon "button" at bounding box center [0, 0] width 0 height 0
click at [0, 0] on div "Delete" at bounding box center [0, 0] width 0 height 0
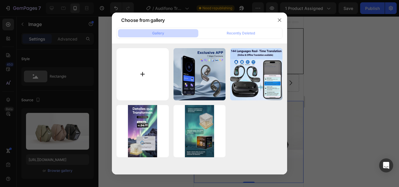
click at [133, 83] on input "file" at bounding box center [142, 74] width 52 height 52
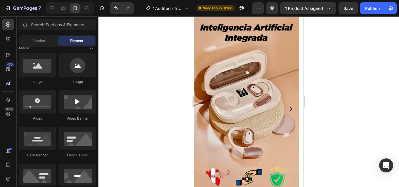
scroll to position [92, 0]
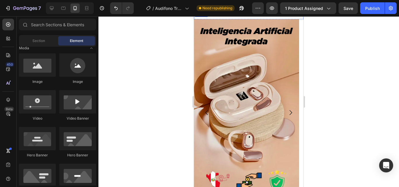
click at [295, 10] on img at bounding box center [248, 10] width 109 height 0
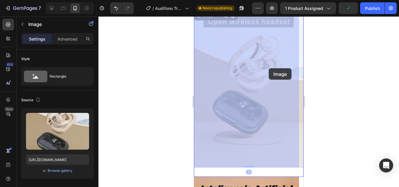
drag, startPoint x: 272, startPoint y: 53, endPoint x: 267, endPoint y: 62, distance: 9.7
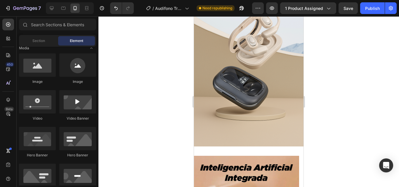
scroll to position [129, 0]
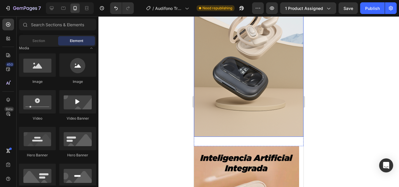
click at [299, 69] on img at bounding box center [248, 55] width 109 height 164
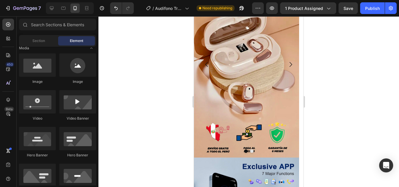
scroll to position [304, 0]
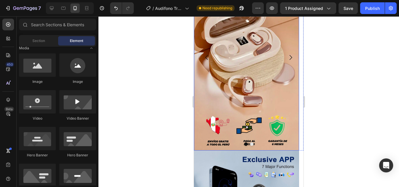
click at [264, 89] on img at bounding box center [246, 57] width 105 height 187
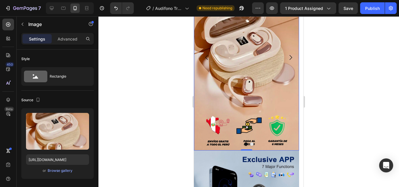
click at [214, 107] on img at bounding box center [246, 57] width 105 height 187
click at [64, 40] on p "Advanced" at bounding box center [67, 39] width 20 height 6
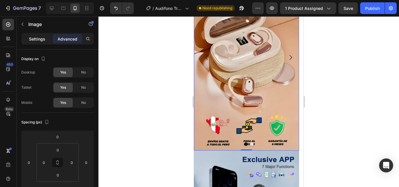
click at [41, 42] on p "Settings" at bounding box center [37, 39] width 16 height 6
click at [140, 68] on div at bounding box center [248, 101] width 300 height 171
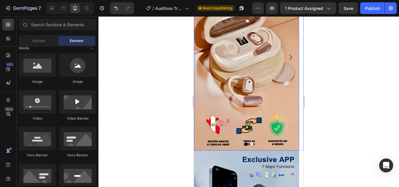
click at [237, 92] on img at bounding box center [246, 57] width 105 height 187
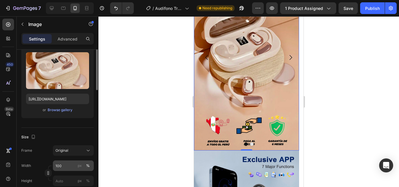
scroll to position [18, 0]
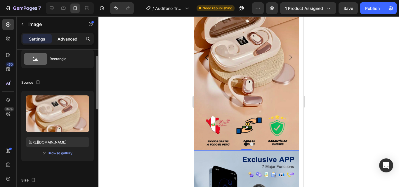
click at [62, 36] on p "Advanced" at bounding box center [67, 39] width 20 height 6
click at [136, 66] on div at bounding box center [248, 101] width 300 height 171
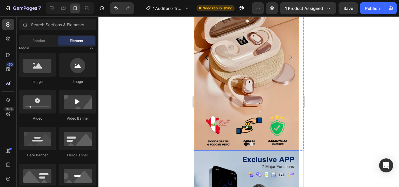
click at [213, 102] on img at bounding box center [246, 57] width 105 height 187
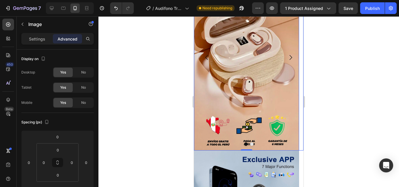
click at [250, 144] on button "Dot" at bounding box center [252, 144] width 4 height 4
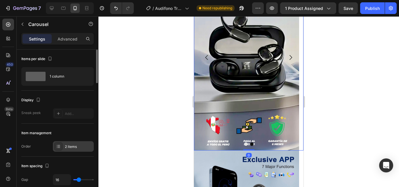
click at [72, 146] on div "2 items" at bounding box center [78, 146] width 27 height 5
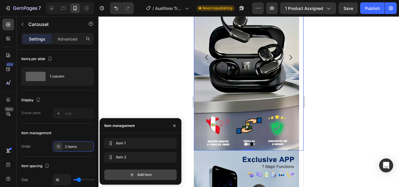
click at [124, 174] on div "Add item" at bounding box center [140, 175] width 72 height 11
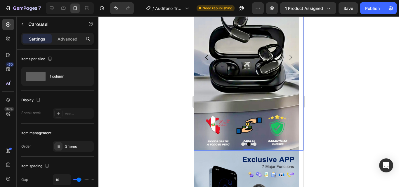
click at [155, 73] on div at bounding box center [248, 101] width 300 height 171
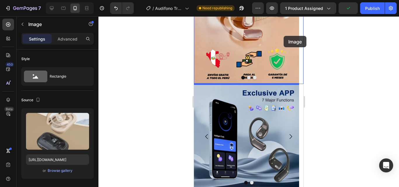
scroll to position [360, 0]
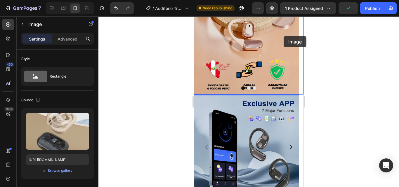
drag, startPoint x: 247, startPoint y: 134, endPoint x: 283, endPoint y: 35, distance: 105.3
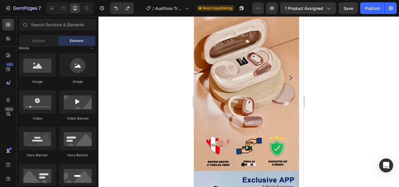
scroll to position [287, 0]
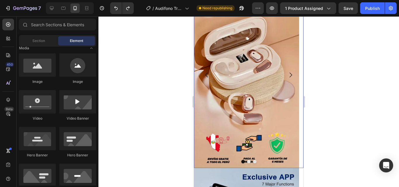
click at [287, 75] on icon "Carousel Next Arrow" at bounding box center [290, 74] width 7 height 7
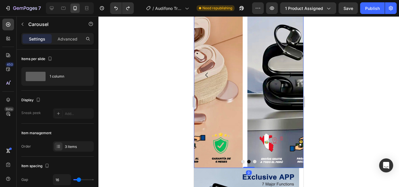
click at [287, 75] on icon "Carousel Next Arrow" at bounding box center [290, 74] width 7 height 7
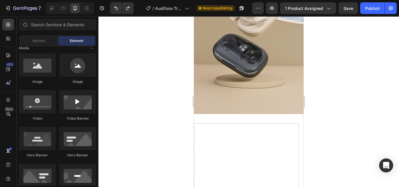
scroll to position [150, 0]
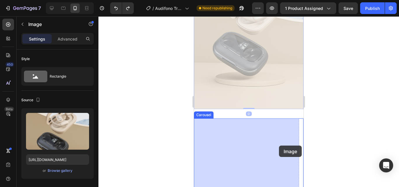
drag, startPoint x: 284, startPoint y: 66, endPoint x: 280, endPoint y: 142, distance: 75.7
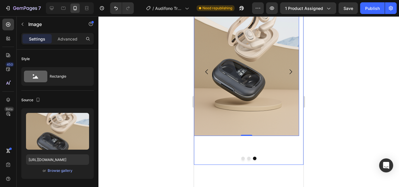
click at [209, 73] on icon "Carousel Back Arrow" at bounding box center [206, 71] width 7 height 7
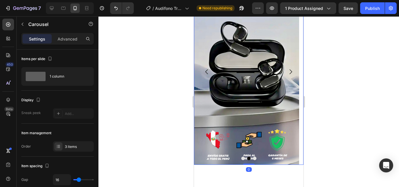
click at [209, 73] on icon "Carousel Back Arrow" at bounding box center [206, 71] width 7 height 7
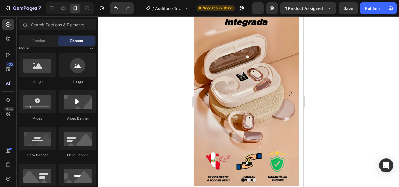
scroll to position [126, 0]
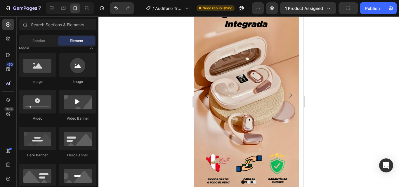
click at [263, 91] on img at bounding box center [246, 95] width 105 height 187
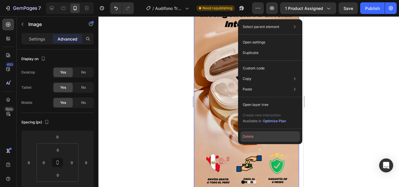
click at [258, 137] on button "Delete" at bounding box center [270, 136] width 60 height 11
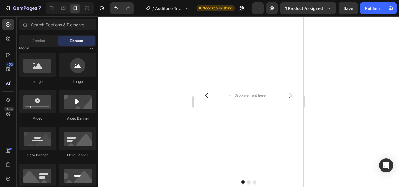
click at [287, 98] on icon "Carousel Next Arrow" at bounding box center [290, 95] width 7 height 7
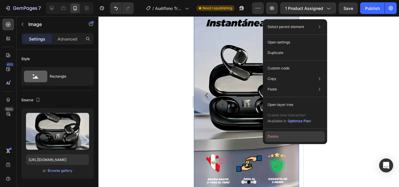
click at [282, 139] on button "Delete" at bounding box center [295, 136] width 60 height 11
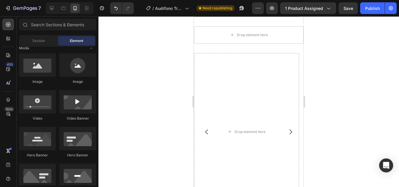
scroll to position [68, 0]
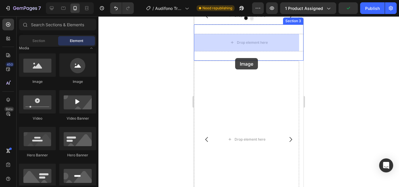
drag, startPoint x: 237, startPoint y: 70, endPoint x: 235, endPoint y: 58, distance: 12.1
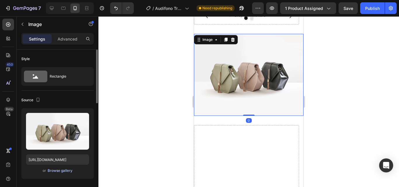
click at [66, 169] on div "Browse gallery" at bounding box center [60, 170] width 25 height 5
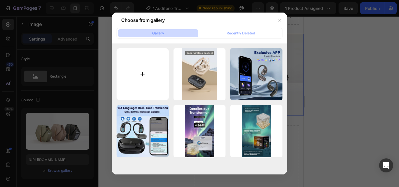
click at [149, 74] on input "file" at bounding box center [142, 74] width 52 height 52
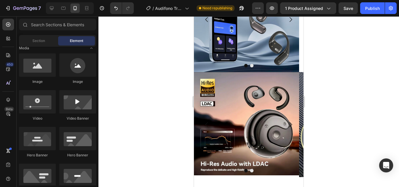
scroll to position [463, 0]
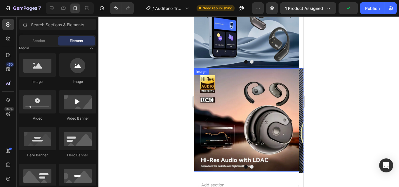
click at [256, 133] on img at bounding box center [246, 120] width 105 height 104
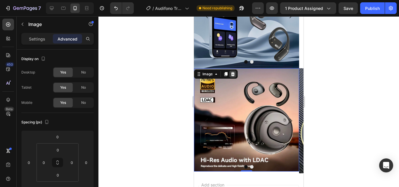
click at [233, 75] on icon at bounding box center [233, 74] width 4 height 4
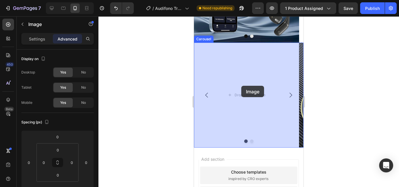
scroll to position [500, 0]
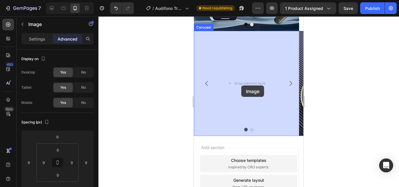
drag, startPoint x: 280, startPoint y: 50, endPoint x: 241, endPoint y: 86, distance: 52.5
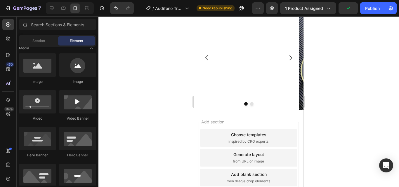
scroll to position [522, 0]
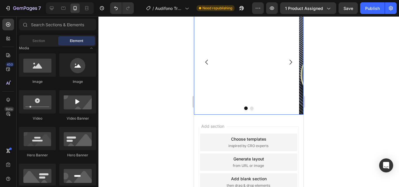
click at [289, 66] on icon "Carousel Next Arrow" at bounding box center [290, 62] width 7 height 7
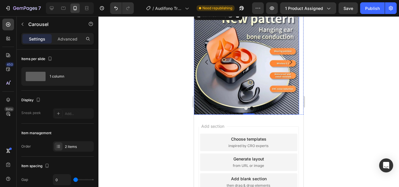
click at [264, 88] on img at bounding box center [246, 62] width 105 height 105
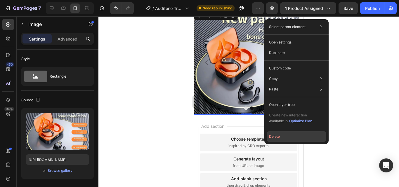
click at [285, 138] on button "Delete" at bounding box center [296, 136] width 60 height 11
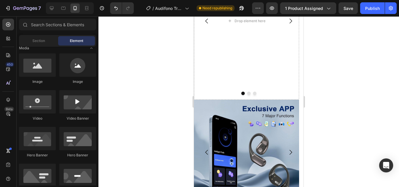
scroll to position [311, 0]
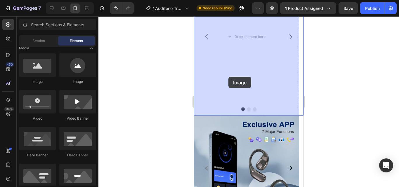
drag, startPoint x: 388, startPoint y: 89, endPoint x: 229, endPoint y: 77, distance: 159.2
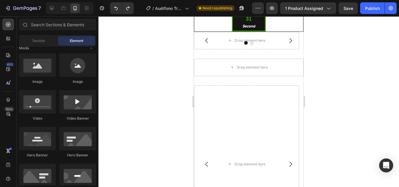
scroll to position [41, 0]
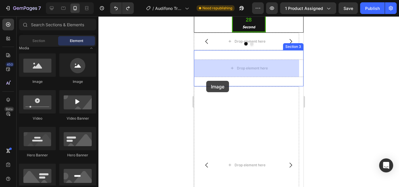
drag, startPoint x: 397, startPoint y: 97, endPoint x: 206, endPoint y: 81, distance: 192.1
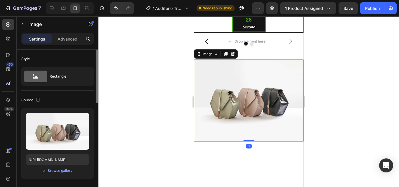
click at [60, 165] on div "Upload Image [URL][DOMAIN_NAME] or Browse gallery" at bounding box center [57, 143] width 72 height 71
click at [58, 170] on div "Browse gallery" at bounding box center [60, 170] width 25 height 5
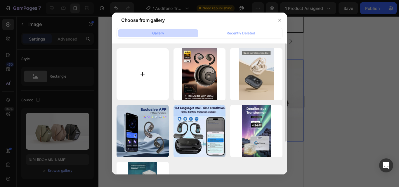
click at [146, 72] on input "file" at bounding box center [142, 74] width 52 height 52
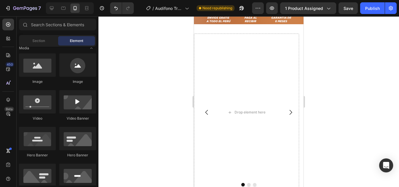
scroll to position [250, 0]
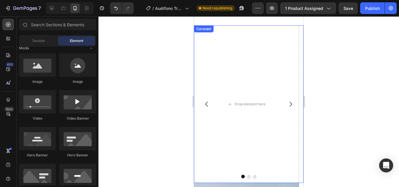
click at [289, 101] on icon "Carousel Next Arrow" at bounding box center [290, 104] width 7 height 7
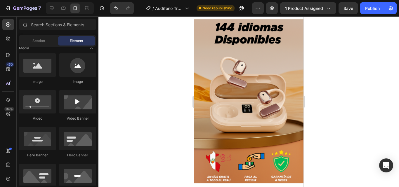
scroll to position [20, 0]
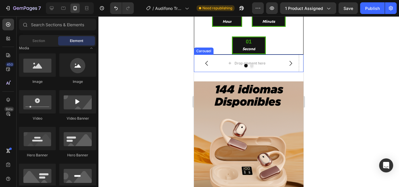
click at [288, 64] on div at bounding box center [248, 66] width 109 height 4
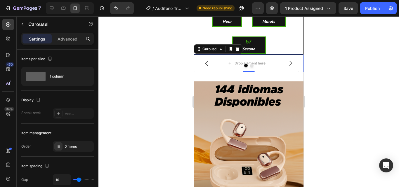
click at [286, 64] on div at bounding box center [248, 66] width 109 height 4
click at [205, 62] on icon "Carousel Back Arrow" at bounding box center [206, 63] width 7 height 7
click at [287, 62] on icon "Carousel Next Arrow" at bounding box center [290, 63] width 7 height 7
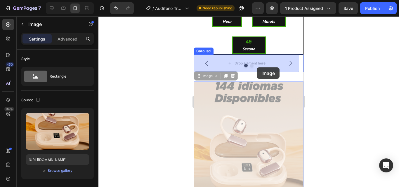
drag, startPoint x: 255, startPoint y: 108, endPoint x: 257, endPoint y: 69, distance: 39.1
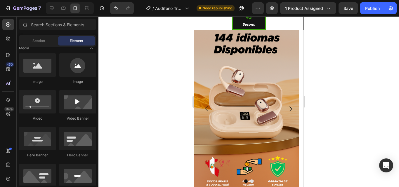
scroll to position [43, 0]
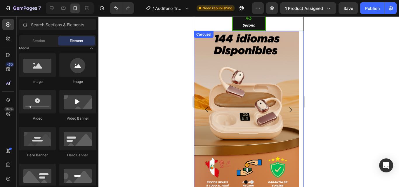
click at [206, 109] on icon "Carousel Back Arrow" at bounding box center [206, 109] width 3 height 5
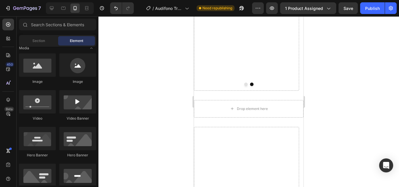
scroll to position [139, 0]
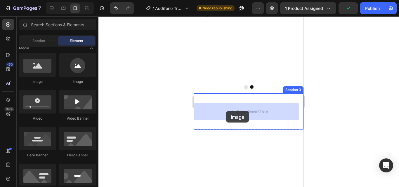
drag, startPoint x: 393, startPoint y: 96, endPoint x: 226, endPoint y: 111, distance: 167.4
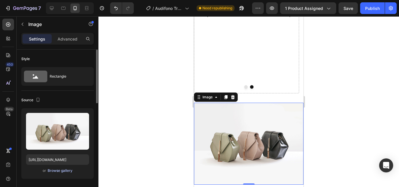
click at [71, 173] on div "Browse gallery" at bounding box center [60, 170] width 25 height 5
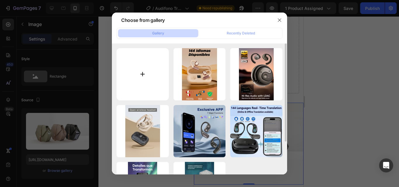
click at [148, 62] on input "file" at bounding box center [142, 74] width 52 height 52
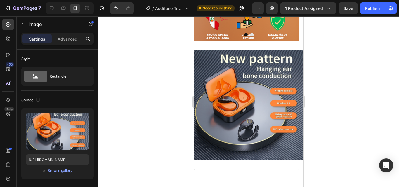
scroll to position [191, 0]
click at [258, 91] on img at bounding box center [248, 105] width 109 height 109
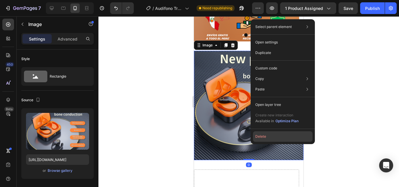
click at [262, 137] on button "Delete" at bounding box center [283, 136] width 60 height 11
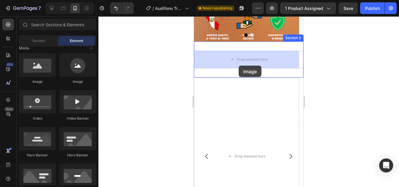
drag, startPoint x: 230, startPoint y: 87, endPoint x: 239, endPoint y: 65, distance: 23.4
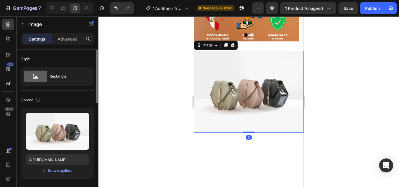
click at [46, 172] on div "or Browse gallery" at bounding box center [57, 170] width 63 height 7
click at [51, 170] on div "Browse gallery" at bounding box center [60, 170] width 25 height 5
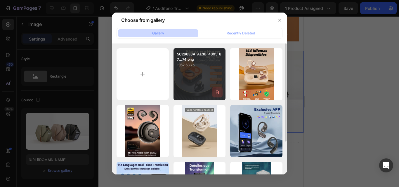
click at [217, 92] on icon "button" at bounding box center [217, 93] width 1 height 2
click at [217, 92] on div "Delete" at bounding box center [213, 93] width 11 height 5
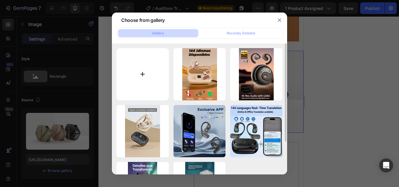
click at [156, 69] on input "file" at bounding box center [142, 74] width 52 height 52
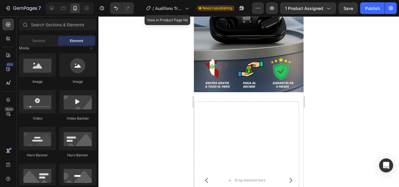
scroll to position [305, 0]
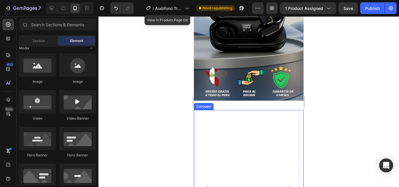
click at [287, 185] on icon "Carousel Next Arrow" at bounding box center [290, 188] width 7 height 7
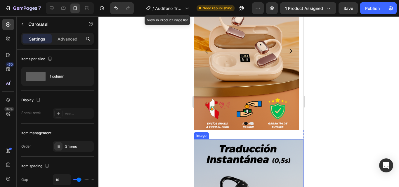
scroll to position [84, 0]
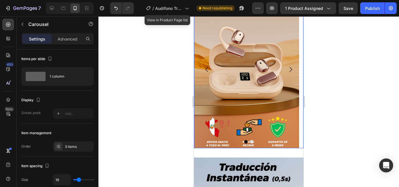
click at [204, 66] on icon "Carousel Back Arrow" at bounding box center [206, 69] width 7 height 7
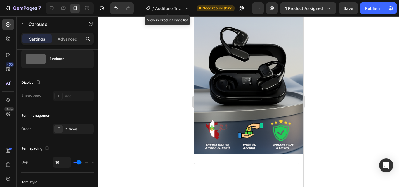
scroll to position [256, 0]
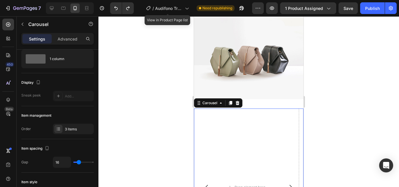
scroll to position [142, 0]
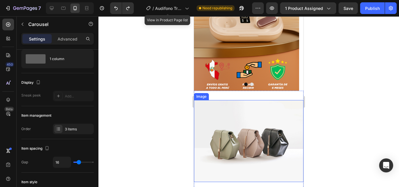
click at [264, 140] on img at bounding box center [248, 141] width 109 height 82
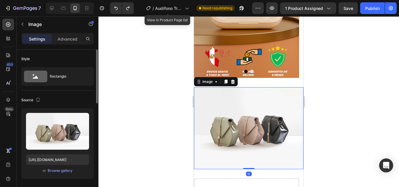
scroll to position [166, 0]
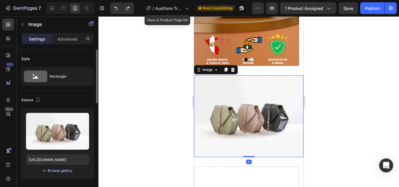
click at [64, 173] on div "Browse gallery" at bounding box center [60, 170] width 25 height 5
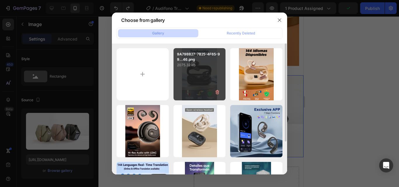
click at [201, 88] on div "9A79BB27-7B25-4F85-99...46.png 2075.32 kb" at bounding box center [199, 74] width 52 height 52
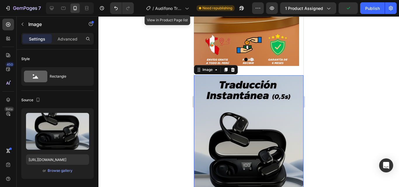
click at [331, 96] on div at bounding box center [248, 101] width 300 height 171
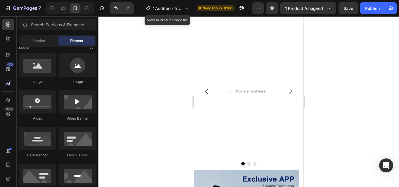
scroll to position [393, 0]
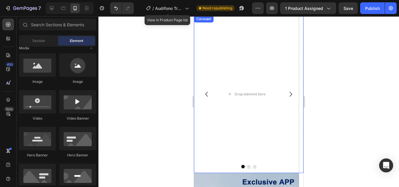
click at [288, 97] on icon "Carousel Next Arrow" at bounding box center [290, 94] width 7 height 7
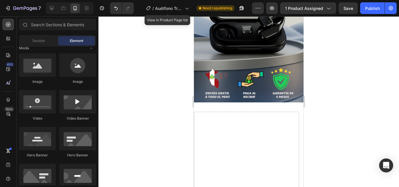
scroll to position [287, 0]
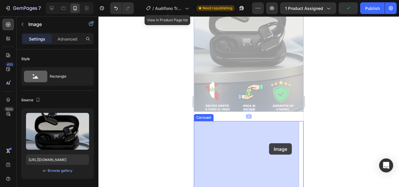
drag, startPoint x: 271, startPoint y: 130, endPoint x: 507, endPoint y: 108, distance: 237.2
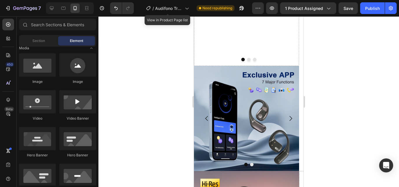
scroll to position [359, 0]
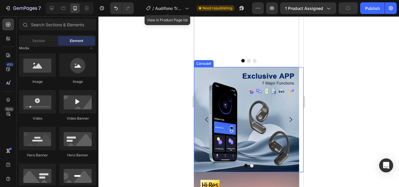
click at [288, 121] on icon "Carousel Next Arrow" at bounding box center [290, 119] width 7 height 7
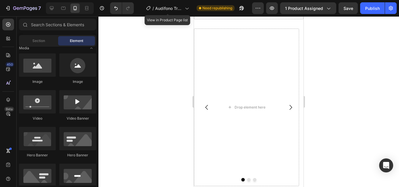
scroll to position [96, 0]
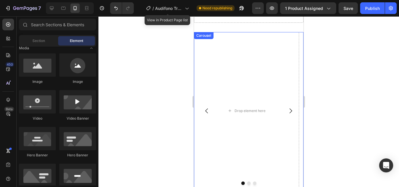
click at [289, 112] on icon "Carousel Next Arrow" at bounding box center [290, 110] width 3 height 5
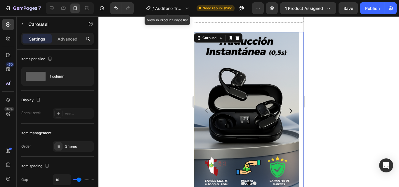
click at [208, 109] on icon "Carousel Back Arrow" at bounding box center [206, 110] width 7 height 7
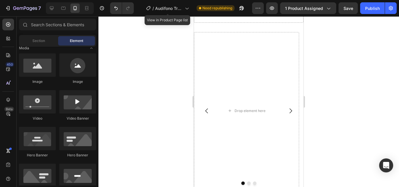
scroll to position [207, 0]
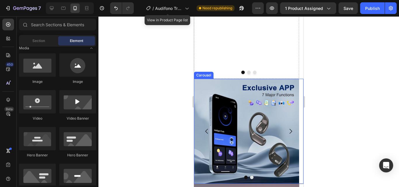
click at [283, 127] on button "Carousel Next Arrow" at bounding box center [290, 131] width 16 height 16
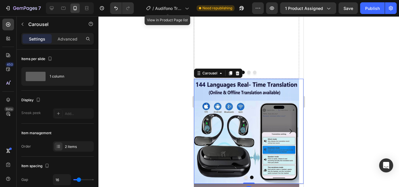
click at [283, 127] on button "Carousel Next Arrow" at bounding box center [290, 131] width 16 height 16
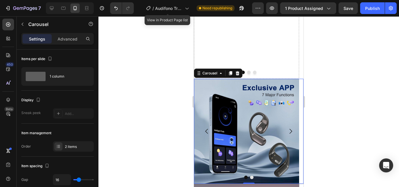
click at [209, 130] on icon "Carousel Back Arrow" at bounding box center [206, 131] width 7 height 7
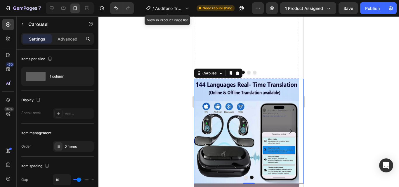
click at [209, 130] on icon "Carousel Back Arrow" at bounding box center [206, 131] width 7 height 7
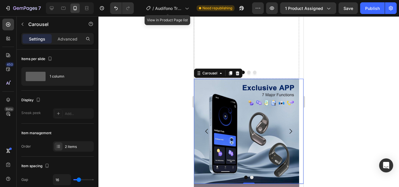
click at [209, 130] on icon "Carousel Back Arrow" at bounding box center [206, 131] width 7 height 7
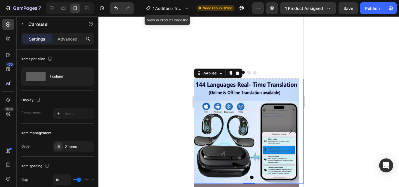
click at [209, 130] on icon "Carousel Back Arrow" at bounding box center [206, 131] width 7 height 7
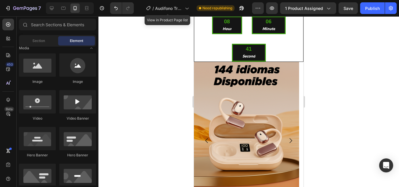
scroll to position [0, 0]
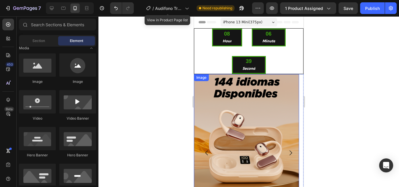
click at [206, 149] on button "Carousel Back Arrow" at bounding box center [206, 153] width 16 height 16
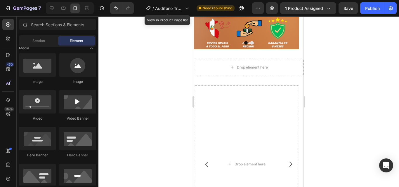
scroll to position [161, 0]
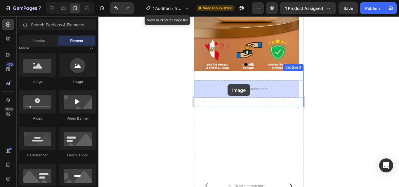
drag, startPoint x: 215, startPoint y: 81, endPoint x: 227, endPoint y: 84, distance: 12.9
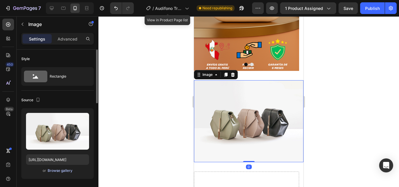
click at [62, 169] on div "Browse gallery" at bounding box center [60, 170] width 25 height 5
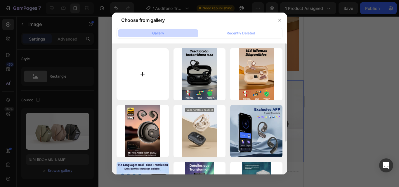
click at [151, 71] on input "file" at bounding box center [142, 74] width 52 height 52
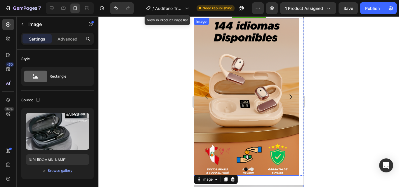
scroll to position [55, 0]
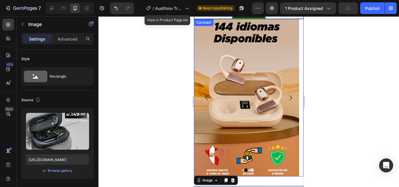
click at [287, 99] on icon "Carousel Next Arrow" at bounding box center [290, 97] width 7 height 7
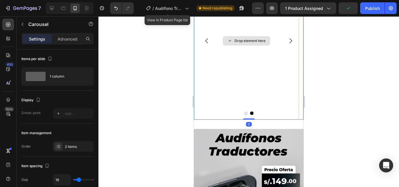
scroll to position [132, 0]
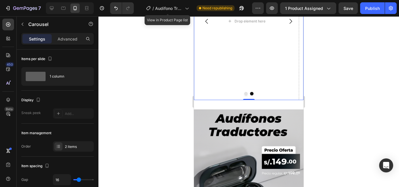
click at [206, 22] on icon "Carousel Back Arrow" at bounding box center [206, 21] width 3 height 5
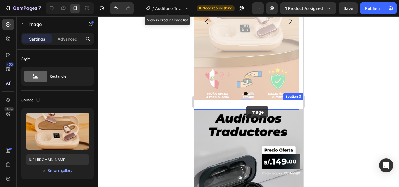
drag, startPoint x: 229, startPoint y: 45, endPoint x: 245, endPoint y: 107, distance: 63.9
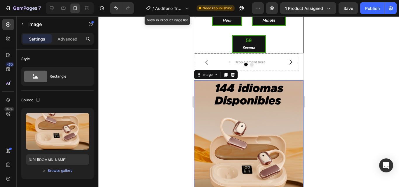
scroll to position [11, 0]
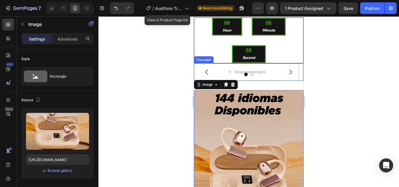
click at [282, 69] on button "Carousel Next Arrow" at bounding box center [290, 72] width 16 height 16
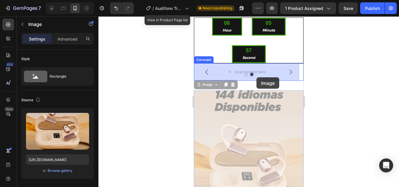
drag, startPoint x: 260, startPoint y: 107, endPoint x: 256, endPoint y: 77, distance: 30.3
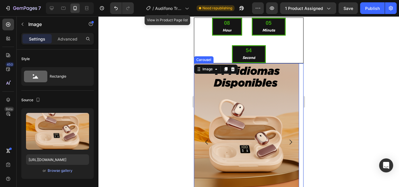
click at [203, 136] on button "Carousel Back Arrow" at bounding box center [206, 142] width 16 height 16
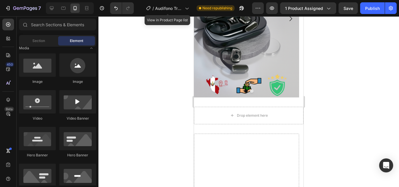
scroll to position [134, 0]
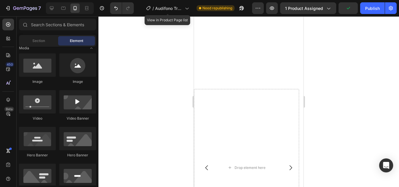
scroll to position [268, 0]
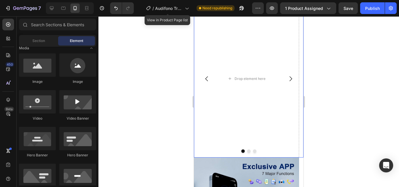
click at [288, 79] on icon "Carousel Next Arrow" at bounding box center [290, 78] width 7 height 7
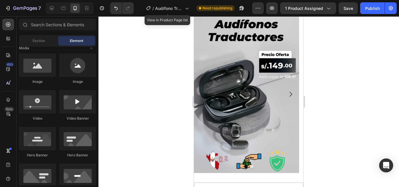
scroll to position [58, 0]
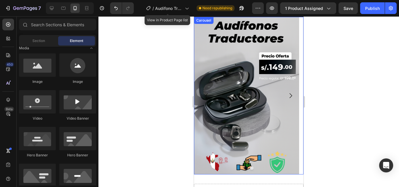
click at [288, 95] on icon "Carousel Next Arrow" at bounding box center [290, 95] width 7 height 7
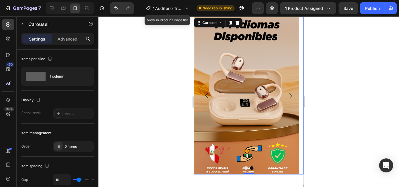
click at [326, 88] on div at bounding box center [248, 101] width 300 height 171
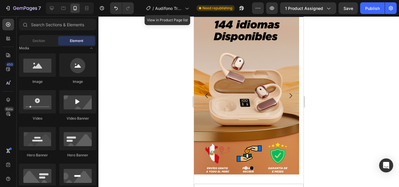
click at [255, 67] on img at bounding box center [246, 96] width 105 height 158
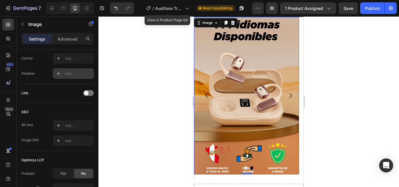
scroll to position [287, 0]
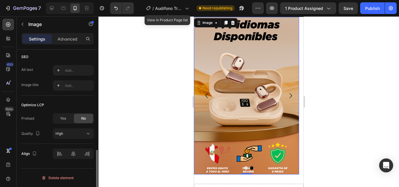
click at [71, 100] on div "Optimize LCP Preload Yes No Quality High" at bounding box center [57, 120] width 72 height 48
click at [69, 38] on p "Advanced" at bounding box center [67, 39] width 20 height 6
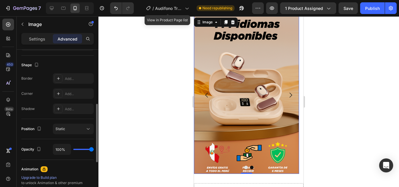
scroll to position [144, 0]
click at [150, 120] on div at bounding box center [248, 101] width 300 height 171
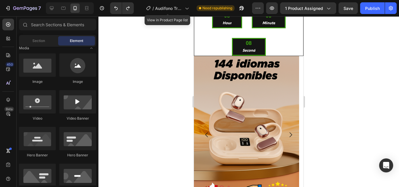
scroll to position [10, 0]
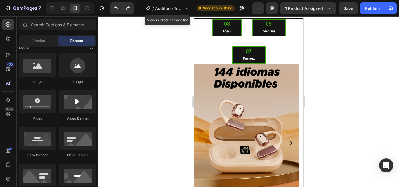
click at [322, 62] on div at bounding box center [248, 101] width 300 height 171
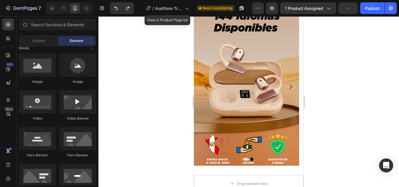
scroll to position [69, 0]
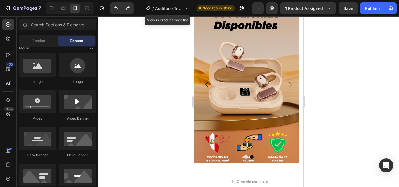
click at [208, 86] on icon "Carousel Back Arrow" at bounding box center [206, 84] width 7 height 7
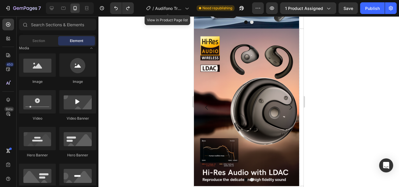
scroll to position [204, 0]
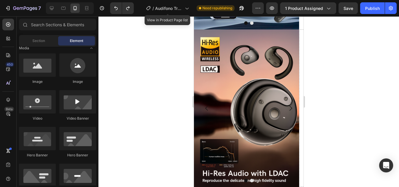
drag, startPoint x: 301, startPoint y: 116, endPoint x: 497, endPoint y: 101, distance: 196.4
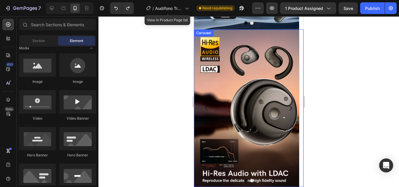
click at [287, 109] on icon "Carousel Next Arrow" at bounding box center [290, 108] width 7 height 7
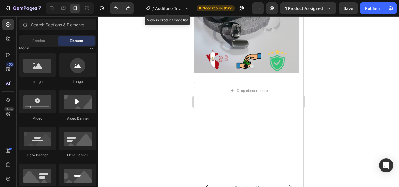
scroll to position [161, 0]
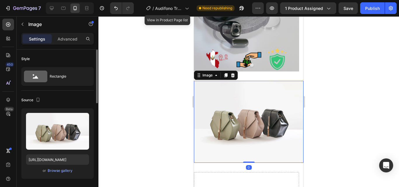
click at [55, 176] on div "Upload Image [URL][DOMAIN_NAME] or Browse gallery" at bounding box center [57, 143] width 72 height 71
click at [55, 174] on div "or Browse gallery" at bounding box center [57, 170] width 63 height 7
click at [55, 173] on button "Browse gallery" at bounding box center [59, 171] width 25 height 6
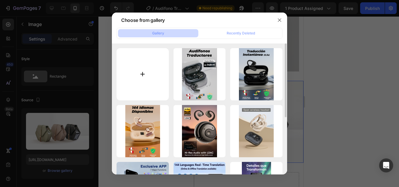
click at [147, 61] on input "file" at bounding box center [142, 74] width 52 height 52
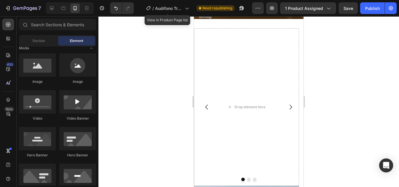
scroll to position [333, 0]
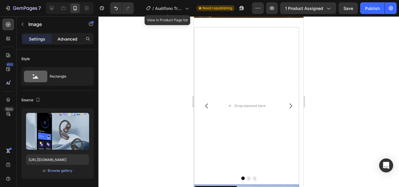
click at [69, 34] on div "Advanced" at bounding box center [67, 38] width 29 height 9
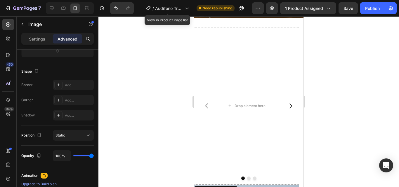
scroll to position [26, 0]
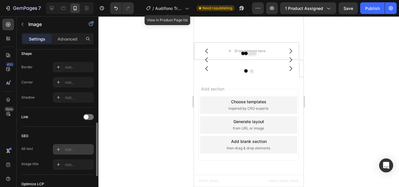
scroll to position [207, 0]
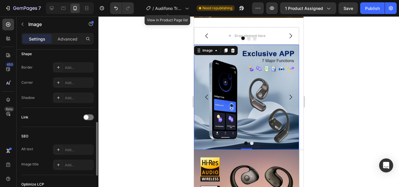
click at [247, 142] on div at bounding box center [248, 144] width 109 height 4
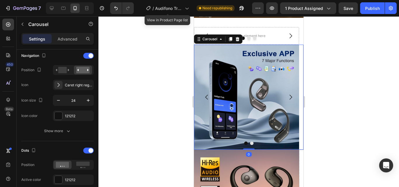
click at [246, 141] on img at bounding box center [246, 97] width 105 height 105
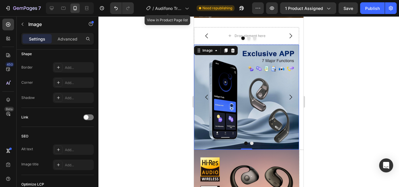
scroll to position [0, 0]
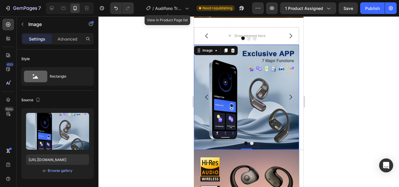
click at [246, 141] on img at bounding box center [246, 97] width 105 height 105
click at [246, 148] on div at bounding box center [246, 149] width 12 height 2
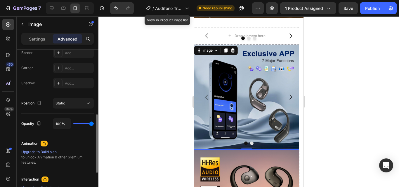
scroll to position [170, 0]
click at [244, 137] on img at bounding box center [246, 97] width 105 height 105
click at [339, 104] on div at bounding box center [248, 101] width 300 height 171
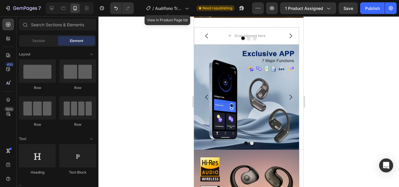
click at [256, 91] on img at bounding box center [246, 97] width 105 height 105
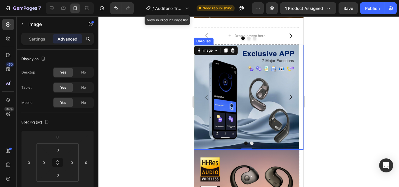
click at [287, 94] on icon "Carousel Next Arrow" at bounding box center [290, 97] width 7 height 7
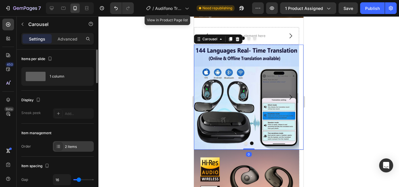
click at [80, 146] on div "2 items" at bounding box center [78, 146] width 27 height 5
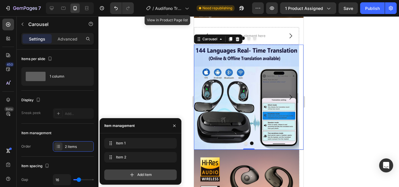
click at [125, 179] on div "Add item" at bounding box center [140, 175] width 72 height 11
click at [125, 179] on div "Add item" at bounding box center [140, 172] width 72 height 15
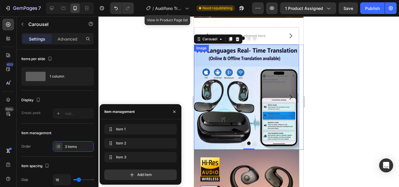
click at [273, 127] on img at bounding box center [246, 97] width 105 height 105
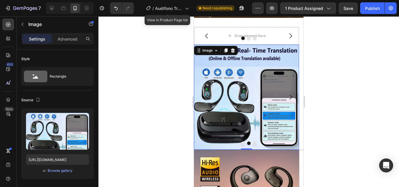
drag, startPoint x: 315, startPoint y: 109, endPoint x: 98, endPoint y: 88, distance: 217.2
click at [315, 109] on div at bounding box center [248, 101] width 300 height 171
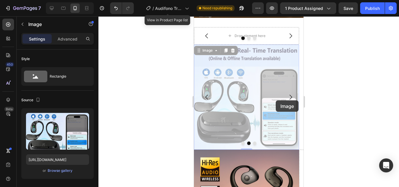
click at [272, 146] on div "Image Section 3 Drop element here Image Image Carousel Section 4 Image Image 0 …" at bounding box center [248, 1] width 109 height 612
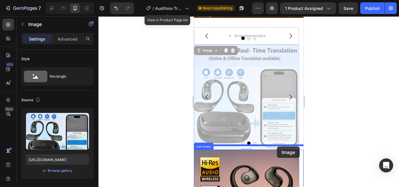
drag, startPoint x: 272, startPoint y: 116, endPoint x: 277, endPoint y: 147, distance: 30.4
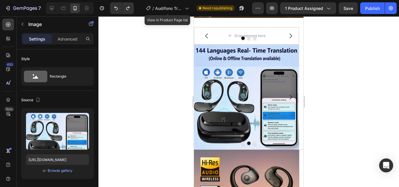
click at [176, 102] on div at bounding box center [248, 101] width 300 height 171
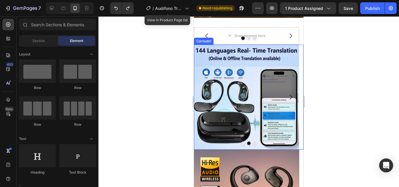
click at [289, 95] on icon "Carousel Next Arrow" at bounding box center [290, 97] width 3 height 5
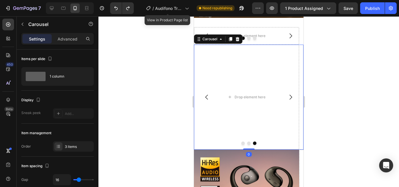
click at [289, 95] on icon "Carousel Next Arrow" at bounding box center [290, 97] width 3 height 5
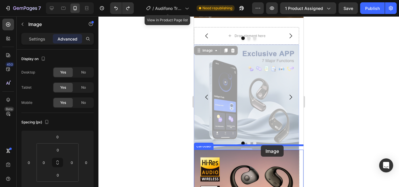
drag, startPoint x: 249, startPoint y: 94, endPoint x: 261, endPoint y: 145, distance: 52.5
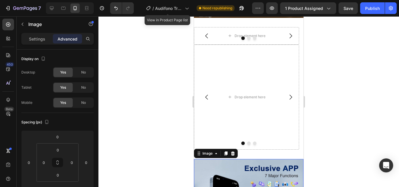
click at [347, 143] on div at bounding box center [248, 101] width 300 height 171
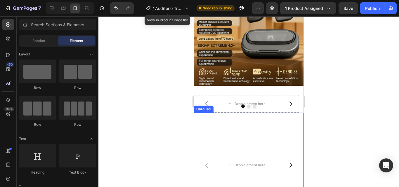
scroll to position [266, 0]
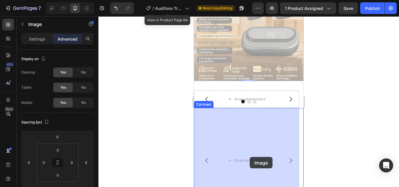
drag, startPoint x: 242, startPoint y: 64, endPoint x: 250, endPoint y: 157, distance: 93.1
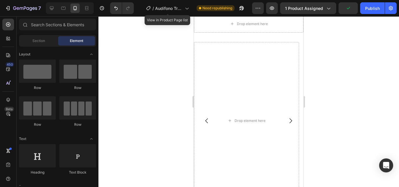
scroll to position [246, 0]
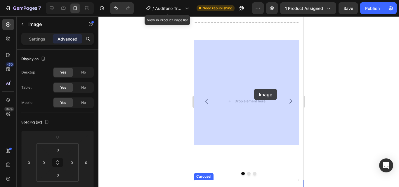
drag, startPoint x: 260, startPoint y: 149, endPoint x: 251, endPoint y: 93, distance: 56.8
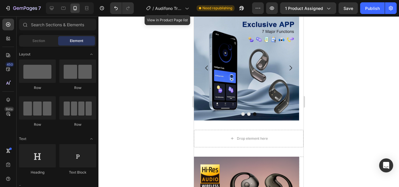
scroll to position [272, 0]
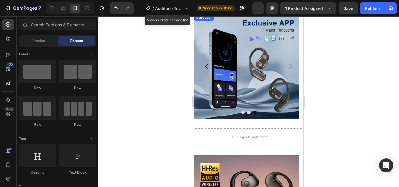
click at [204, 65] on icon "Carousel Back Arrow" at bounding box center [206, 66] width 7 height 7
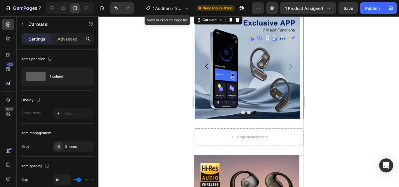
click at [204, 65] on icon "Carousel Back Arrow" at bounding box center [206, 66] width 7 height 7
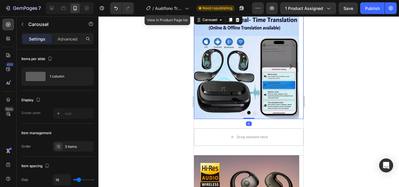
click at [204, 65] on icon "Carousel Back Arrow" at bounding box center [206, 66] width 7 height 7
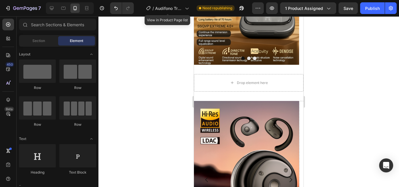
scroll to position [322, 0]
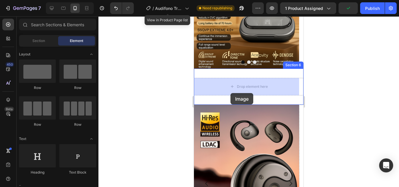
drag, startPoint x: 243, startPoint y: 83, endPoint x: 230, endPoint y: 97, distance: 19.4
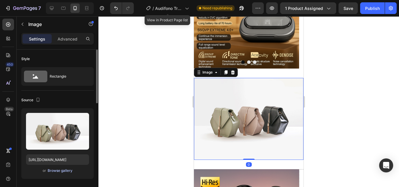
click at [61, 168] on div "Browse gallery" at bounding box center [60, 170] width 25 height 5
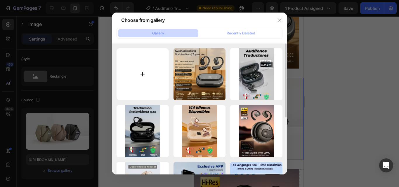
click at [157, 71] on input "file" at bounding box center [142, 74] width 52 height 52
type input "C:\fakepath\44746AA5-0264-4C11-A6CB-0CD1D2CC211B.png"
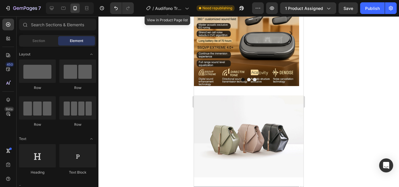
scroll to position [304, 0]
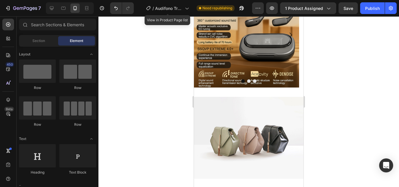
drag, startPoint x: 302, startPoint y: 105, endPoint x: 499, endPoint y: 117, distance: 197.7
click at [288, 114] on img at bounding box center [248, 138] width 109 height 82
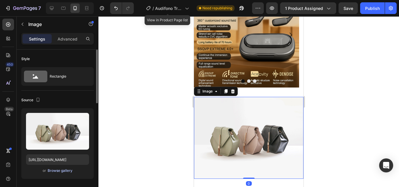
click at [58, 170] on div "Browse gallery" at bounding box center [60, 170] width 25 height 5
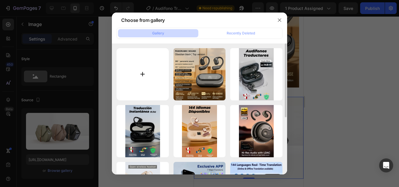
click at [163, 73] on input "file" at bounding box center [142, 74] width 52 height 52
type input "C:\fakepath\44746AA5-0264-4C11-A6CB-0CD1D2CC211B.png"
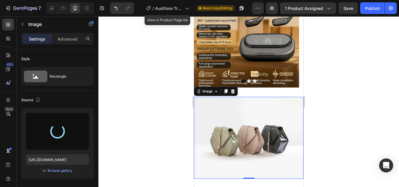
type input "[URL][DOMAIN_NAME]"
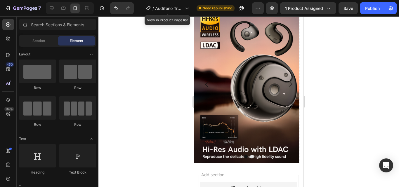
scroll to position [565, 0]
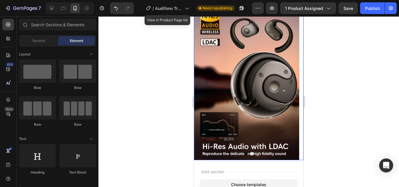
click at [287, 84] on icon "Carousel Next Arrow" at bounding box center [290, 81] width 7 height 7
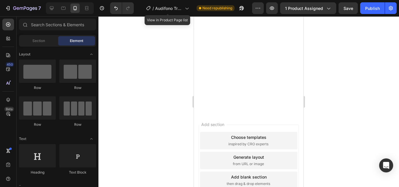
scroll to position [424, 0]
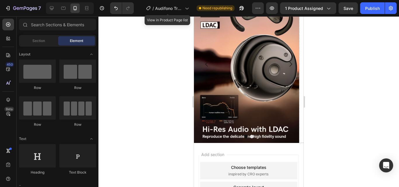
drag, startPoint x: 301, startPoint y: 134, endPoint x: 501, endPoint y: 91, distance: 204.3
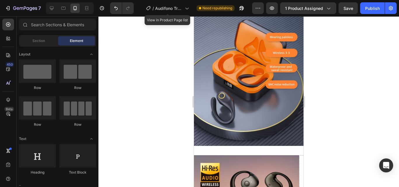
scroll to position [420, 0]
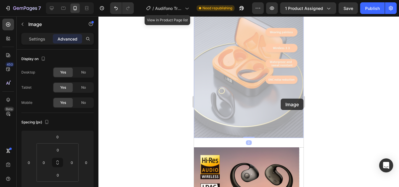
drag, startPoint x: 280, startPoint y: 99, endPoint x: 285, endPoint y: 103, distance: 6.2
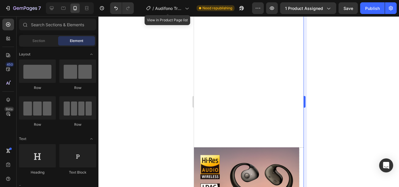
scroll to position [565, 0]
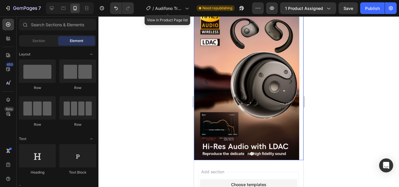
drag, startPoint x: 287, startPoint y: 76, endPoint x: 299, endPoint y: 114, distance: 39.3
click at [287, 76] on button "Carousel Next Arrow" at bounding box center [290, 81] width 16 height 16
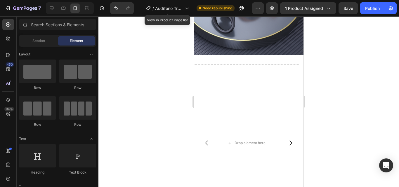
scroll to position [481, 0]
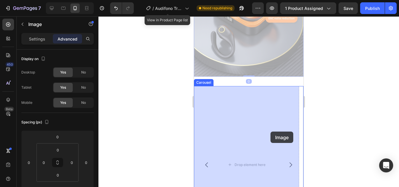
drag, startPoint x: 276, startPoint y: 83, endPoint x: 270, endPoint y: 132, distance: 48.8
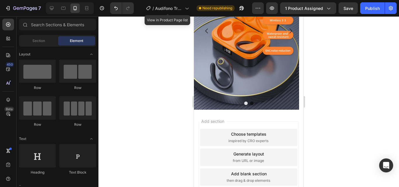
scroll to position [474, 0]
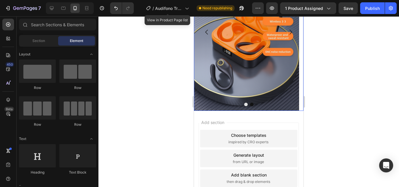
click at [205, 27] on button "Carousel Back Arrow" at bounding box center [206, 32] width 16 height 16
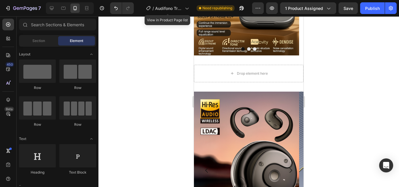
scroll to position [312, 0]
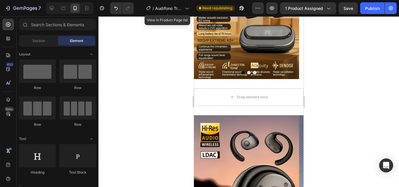
drag, startPoint x: 302, startPoint y: 150, endPoint x: 504, endPoint y: 128, distance: 202.8
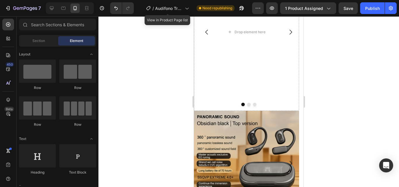
scroll to position [159, 0]
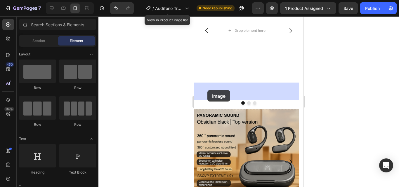
drag, startPoint x: 229, startPoint y: 93, endPoint x: 212, endPoint y: 89, distance: 17.1
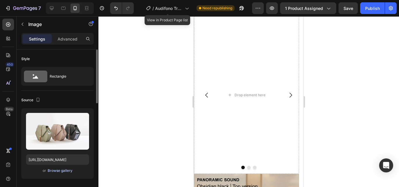
click at [55, 172] on div "Browse gallery" at bounding box center [60, 170] width 25 height 5
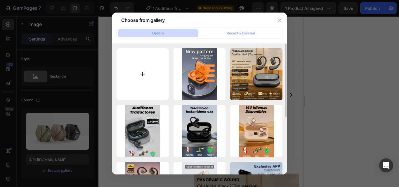
click at [135, 86] on input "file" at bounding box center [142, 74] width 52 height 52
type input "C:\fakepath\58628F40-6A4F-4865-8911-5348F8A86D55 (1).png"
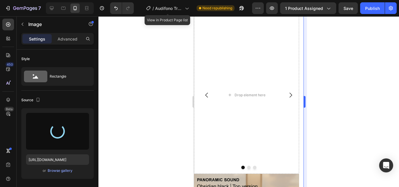
type input "[URL][DOMAIN_NAME]"
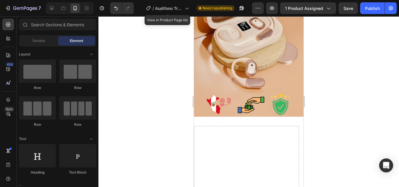
scroll to position [295, 0]
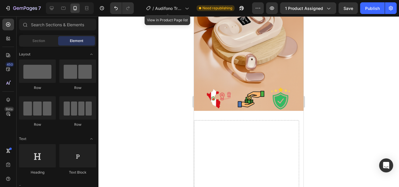
drag, startPoint x: 301, startPoint y: 83, endPoint x: 497, endPoint y: 126, distance: 200.5
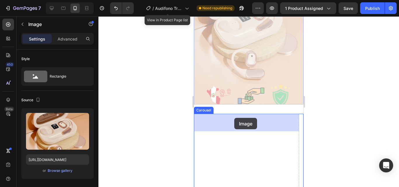
drag, startPoint x: 247, startPoint y: 50, endPoint x: 503, endPoint y: 121, distance: 265.0
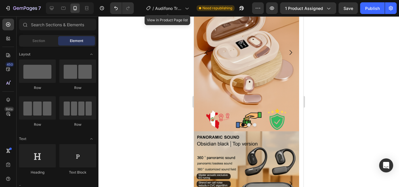
scroll to position [287, 0]
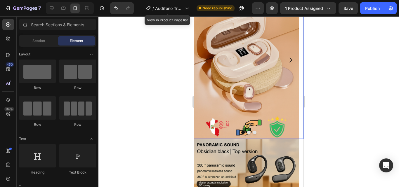
click at [286, 63] on button "Carousel Next Arrow" at bounding box center [290, 60] width 16 height 16
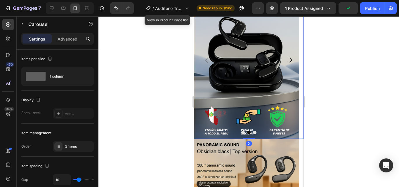
click at [287, 63] on icon "Carousel Next Arrow" at bounding box center [290, 60] width 7 height 7
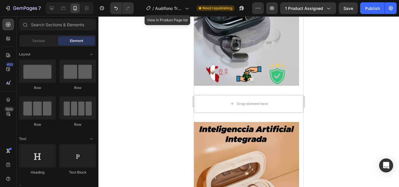
scroll to position [149, 0]
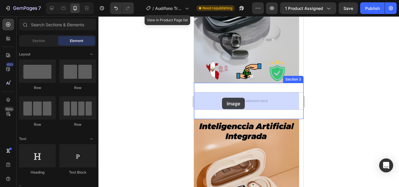
drag, startPoint x: 292, startPoint y: 83, endPoint x: 222, endPoint y: 100, distance: 72.6
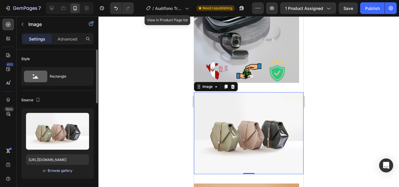
click at [69, 168] on div "Browse gallery" at bounding box center [60, 170] width 25 height 5
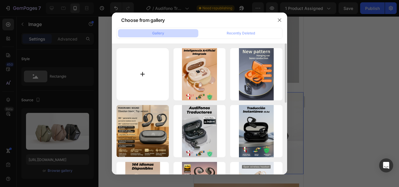
click at [161, 70] on input "file" at bounding box center [142, 74] width 52 height 52
type input "C:\fakepath\58628F40-6A4F-4865-8911-5348F8A86D55.png"
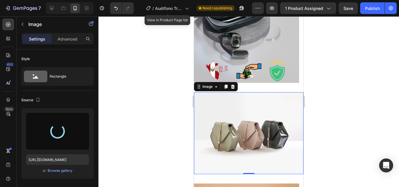
type input "[URL][DOMAIN_NAME]"
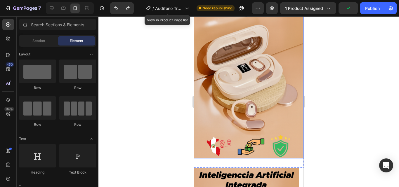
scroll to position [247, 0]
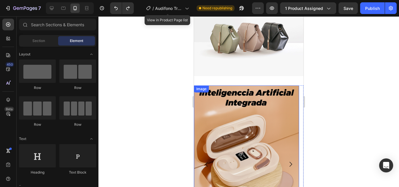
click at [255, 111] on img at bounding box center [246, 165] width 105 height 158
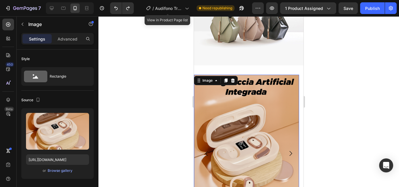
scroll to position [259, 0]
click at [235, 79] on div at bounding box center [232, 80] width 7 height 7
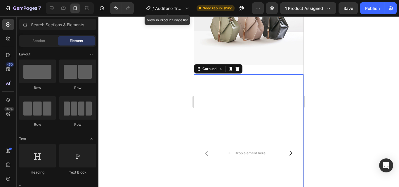
scroll to position [371, 0]
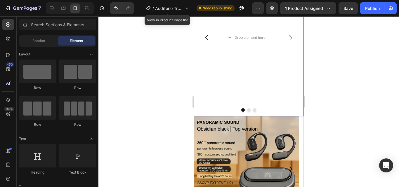
click at [287, 38] on icon "Carousel Next Arrow" at bounding box center [290, 37] width 7 height 7
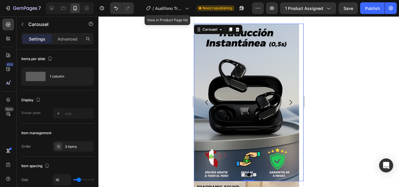
scroll to position [309, 0]
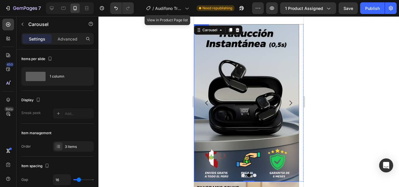
click at [314, 46] on div at bounding box center [248, 101] width 300 height 171
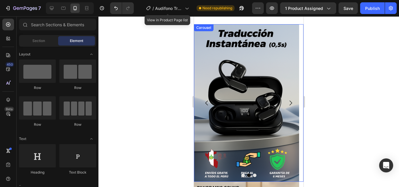
click at [289, 101] on icon "Carousel Next Arrow" at bounding box center [290, 103] width 3 height 5
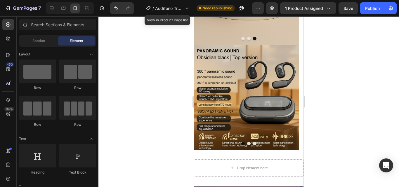
scroll to position [288, 0]
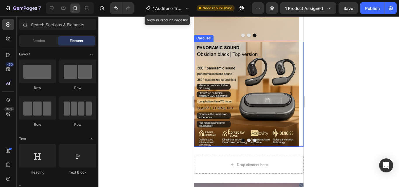
click at [289, 92] on icon "Carousel Next Arrow" at bounding box center [290, 94] width 7 height 7
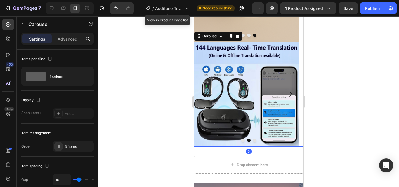
click at [289, 92] on icon "Carousel Next Arrow" at bounding box center [290, 94] width 7 height 7
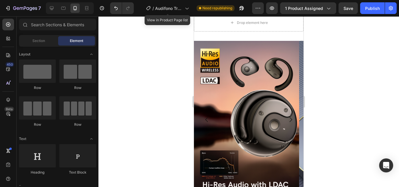
scroll to position [461, 0]
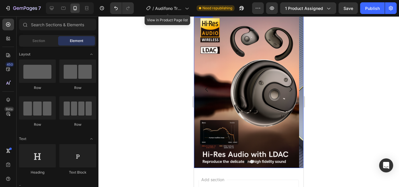
click at [290, 88] on button "Carousel Next Arrow" at bounding box center [290, 89] width 16 height 16
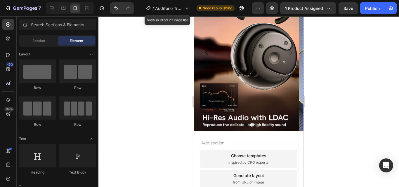
scroll to position [488, 0]
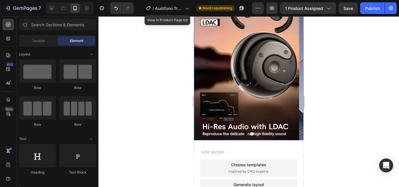
click at [207, 60] on icon "Carousel Back Arrow" at bounding box center [206, 61] width 3 height 5
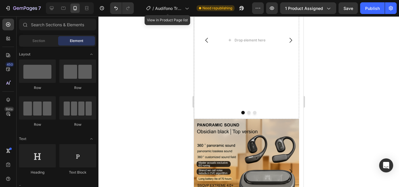
scroll to position [184, 0]
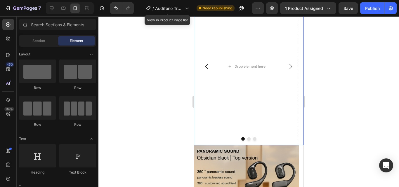
click at [290, 65] on button "Carousel Next Arrow" at bounding box center [290, 66] width 16 height 16
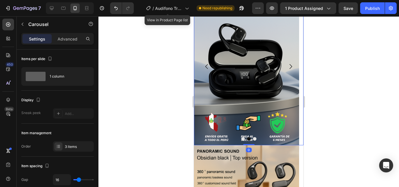
click at [290, 65] on button "Carousel Next Arrow" at bounding box center [290, 66] width 16 height 16
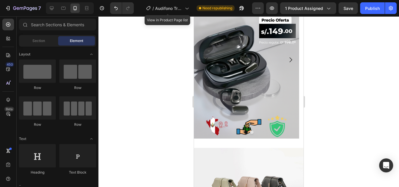
scroll to position [71, 0]
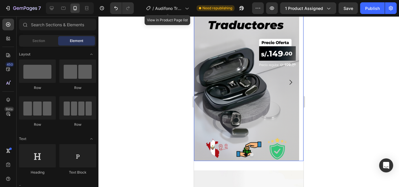
click at [288, 77] on button "Carousel Next Arrow" at bounding box center [290, 82] width 16 height 16
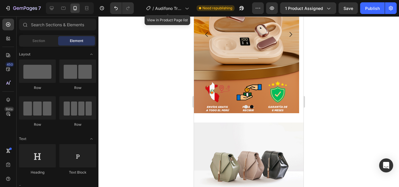
scroll to position [167, 0]
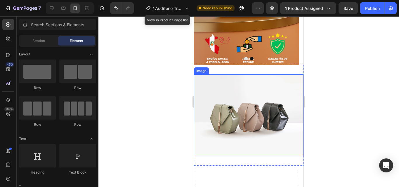
click at [242, 105] on img at bounding box center [248, 115] width 109 height 82
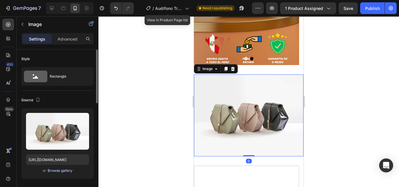
click at [63, 168] on button "Browse gallery" at bounding box center [59, 171] width 25 height 6
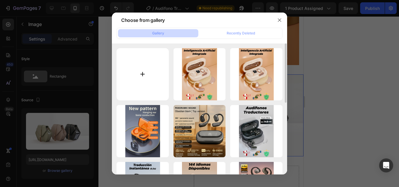
click at [140, 60] on input "file" at bounding box center [142, 74] width 52 height 52
type input "C:\fakepath\58628F40-6A4F-4865-8911-5348F8A86D55 (1).png"
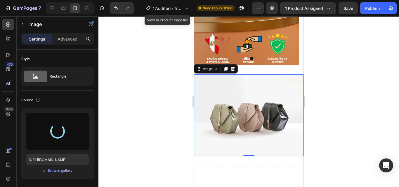
type input "[URL][DOMAIN_NAME]"
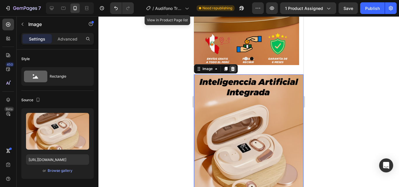
click at [235, 71] on div at bounding box center [232, 68] width 7 height 7
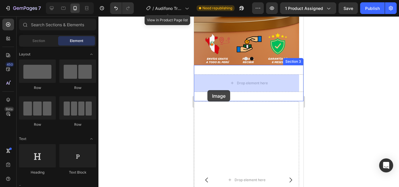
drag, startPoint x: 310, startPoint y: 97, endPoint x: 208, endPoint y: 90, distance: 102.4
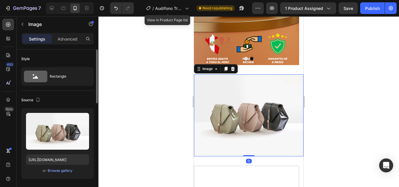
click at [52, 168] on div "or Browse gallery" at bounding box center [57, 170] width 63 height 7
click at [50, 173] on div "Browse gallery" at bounding box center [60, 170] width 25 height 5
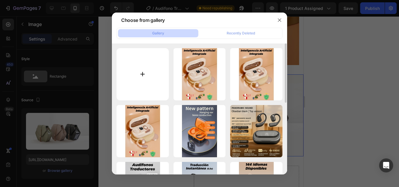
click at [141, 93] on input "file" at bounding box center [142, 74] width 52 height 52
type input "C:\fakepath\F038E27B-FB0E-46ED-9C9C-D4266F7BF153.png"
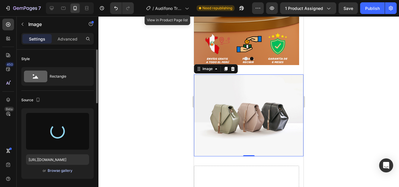
click at [64, 172] on div "Browse gallery" at bounding box center [60, 170] width 25 height 5
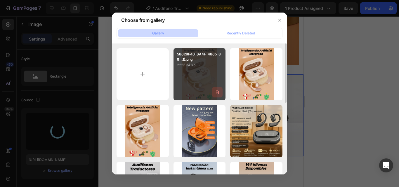
click at [216, 91] on icon "button" at bounding box center [217, 92] width 4 height 4
click at [216, 91] on div "Delete" at bounding box center [213, 93] width 11 height 5
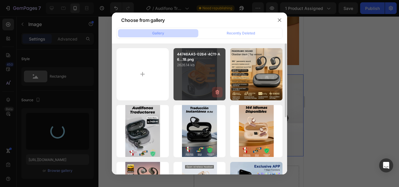
type input "[URL][DOMAIN_NAME]"
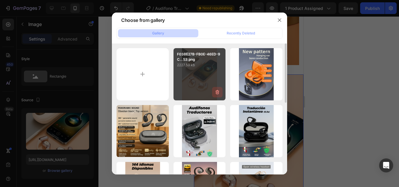
click at [219, 92] on icon "button" at bounding box center [217, 92] width 6 height 6
click at [278, 20] on icon "button" at bounding box center [279, 20] width 5 height 5
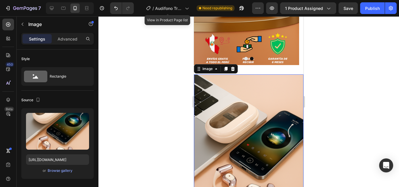
click at [319, 74] on div at bounding box center [248, 101] width 300 height 171
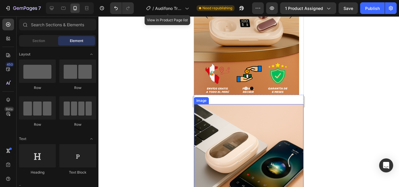
scroll to position [135, 0]
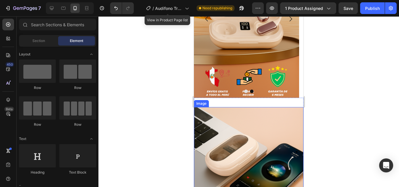
click at [271, 88] on img at bounding box center [246, 19] width 105 height 158
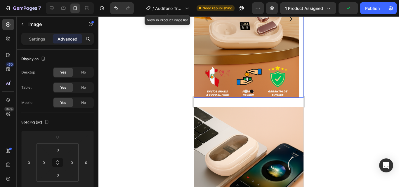
click at [288, 22] on icon "Carousel Next Arrow" at bounding box center [290, 18] width 7 height 7
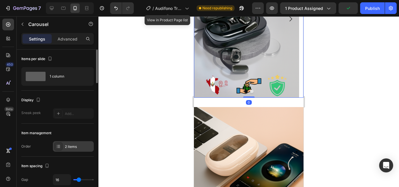
click at [86, 147] on div "2 items" at bounding box center [78, 146] width 27 height 5
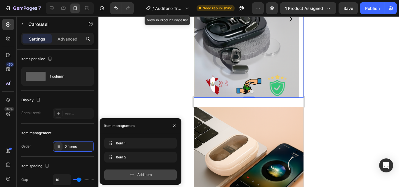
click at [132, 175] on icon at bounding box center [132, 175] width 6 height 6
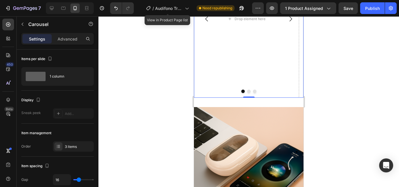
click at [163, 83] on div at bounding box center [248, 101] width 300 height 171
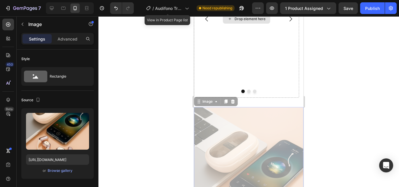
drag, startPoint x: 275, startPoint y: 147, endPoint x: 268, endPoint y: 74, distance: 73.4
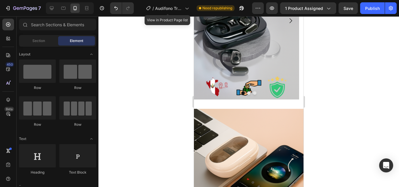
scroll to position [143, 0]
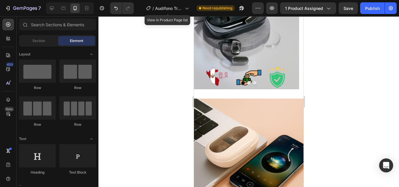
drag, startPoint x: 302, startPoint y: 68, endPoint x: 499, endPoint y: 83, distance: 197.9
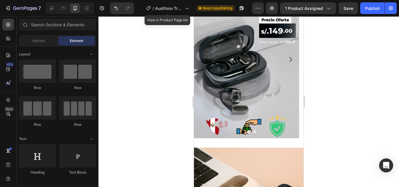
scroll to position [91, 0]
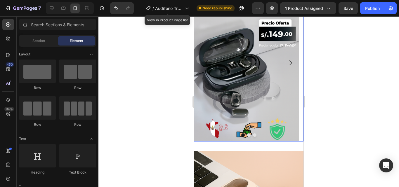
click at [287, 59] on icon "Carousel Next Arrow" at bounding box center [290, 62] width 7 height 7
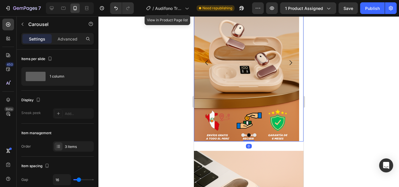
click at [287, 59] on icon "Carousel Next Arrow" at bounding box center [290, 62] width 7 height 7
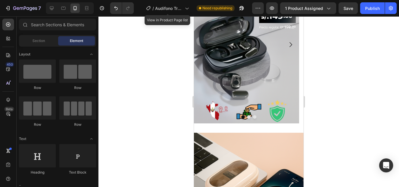
scroll to position [103, 0]
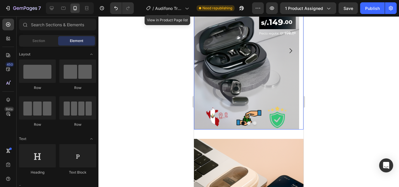
click at [287, 49] on icon "Carousel Next Arrow" at bounding box center [290, 50] width 7 height 7
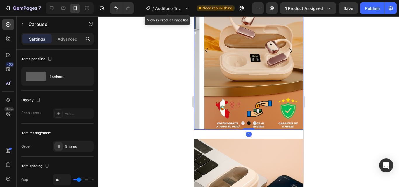
click at [287, 49] on icon "Carousel Next Arrow" at bounding box center [290, 50] width 7 height 7
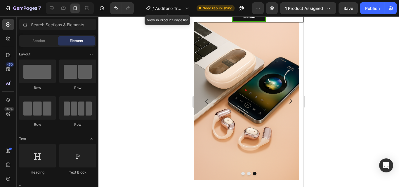
scroll to position [53, 0]
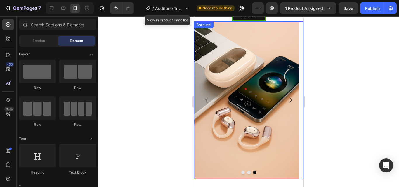
click at [209, 96] on button "Carousel Back Arrow" at bounding box center [206, 100] width 16 height 16
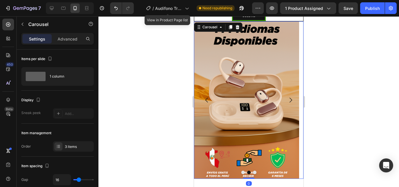
click at [209, 96] on button "Carousel Back Arrow" at bounding box center [206, 100] width 16 height 16
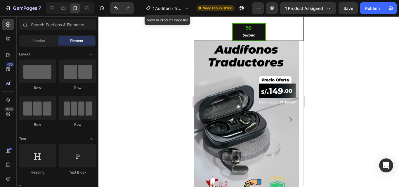
scroll to position [77, 0]
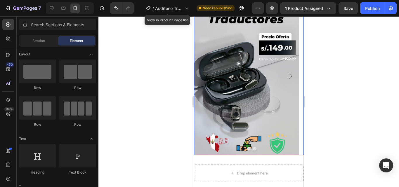
click at [282, 80] on button "Carousel Next Arrow" at bounding box center [290, 76] width 16 height 16
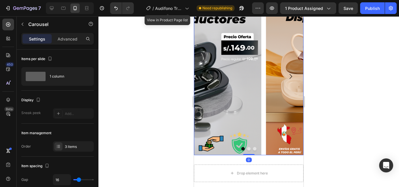
click at [287, 77] on icon "Carousel Next Arrow" at bounding box center [290, 76] width 7 height 7
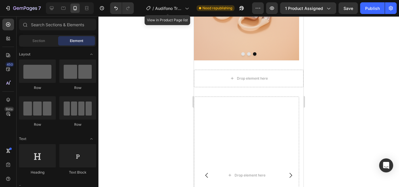
scroll to position [193, 0]
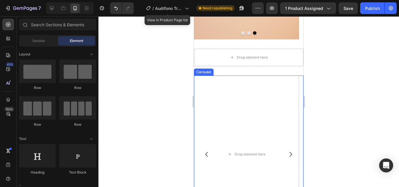
click at [287, 151] on icon "Carousel Next Arrow" at bounding box center [290, 154] width 7 height 7
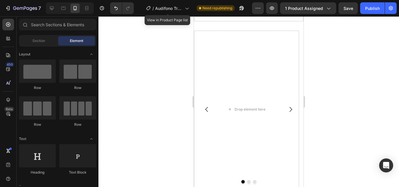
scroll to position [241, 0]
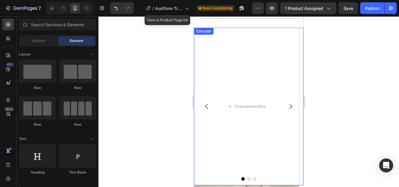
click at [288, 100] on button "Carousel Next Arrow" at bounding box center [290, 106] width 16 height 16
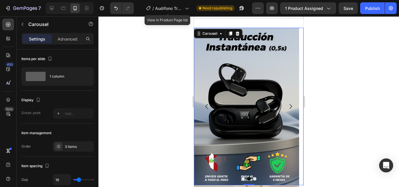
click at [288, 100] on button "Carousel Next Arrow" at bounding box center [290, 106] width 16 height 16
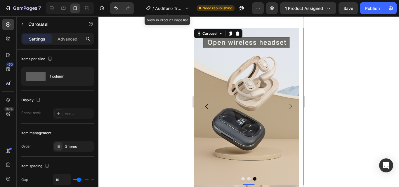
click at [207, 106] on icon "Carousel Back Arrow" at bounding box center [206, 106] width 7 height 7
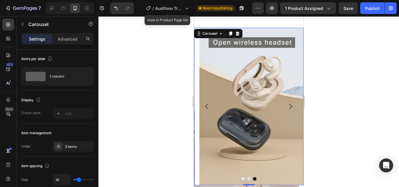
click at [207, 106] on icon "Carousel Back Arrow" at bounding box center [206, 106] width 7 height 7
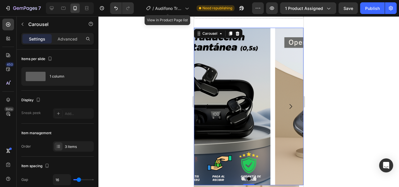
click at [207, 106] on icon "Carousel Back Arrow" at bounding box center [206, 106] width 7 height 7
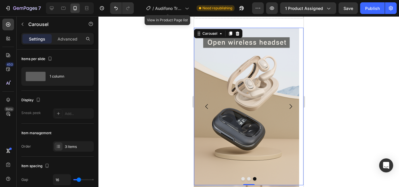
click at [207, 106] on icon "Carousel Back Arrow" at bounding box center [206, 106] width 7 height 7
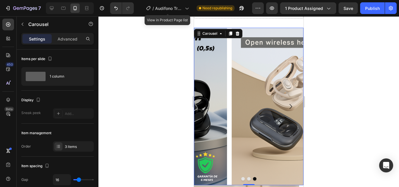
click at [207, 106] on icon "Carousel Back Arrow" at bounding box center [206, 106] width 7 height 7
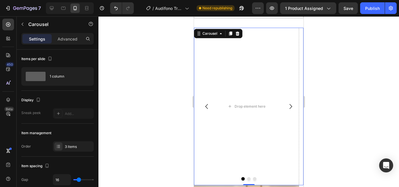
click at [145, 55] on div at bounding box center [248, 101] width 300 height 171
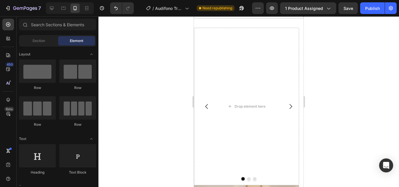
drag, startPoint x: 163, startPoint y: 85, endPoint x: 65, endPoint y: 17, distance: 118.8
click at [163, 85] on div at bounding box center [248, 101] width 300 height 171
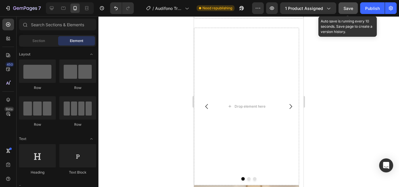
click at [352, 5] on button "Save" at bounding box center [347, 8] width 19 height 12
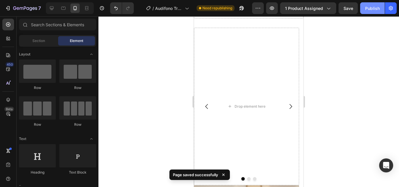
click at [374, 13] on button "Publish" at bounding box center [372, 8] width 25 height 12
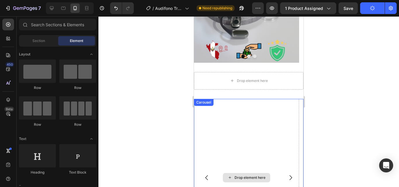
scroll to position [166, 0]
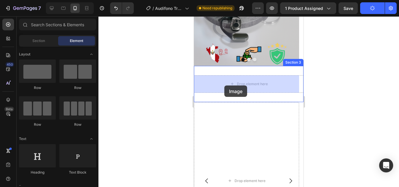
drag, startPoint x: 335, startPoint y: 87, endPoint x: 228, endPoint y: 85, distance: 107.1
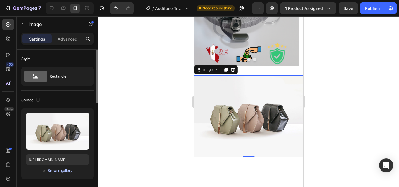
click at [55, 169] on div "Browse gallery" at bounding box center [60, 170] width 25 height 5
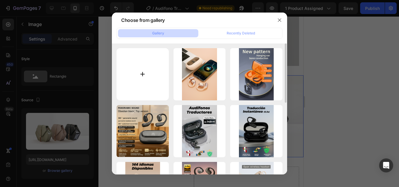
click at [147, 74] on input "file" at bounding box center [142, 74] width 52 height 52
type input "C:\fakepath\2BC277B6-0191-4E85-A1E3-51FF18251855.png"
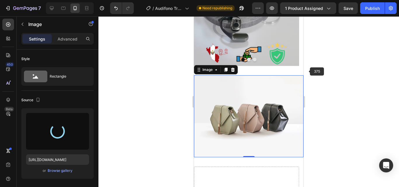
drag, startPoint x: 334, startPoint y: 108, endPoint x: 314, endPoint y: 69, distance: 43.7
click at [314, 69] on div at bounding box center [248, 101] width 300 height 171
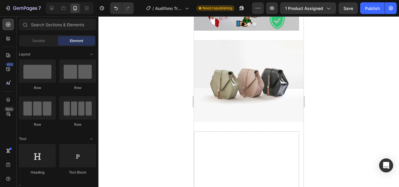
scroll to position [203, 0]
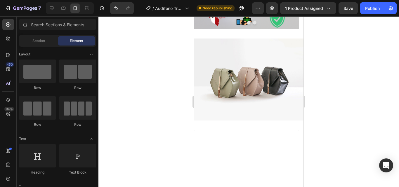
click at [273, 83] on img at bounding box center [248, 80] width 109 height 82
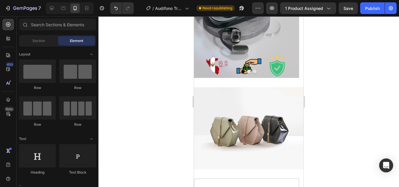
scroll to position [169, 0]
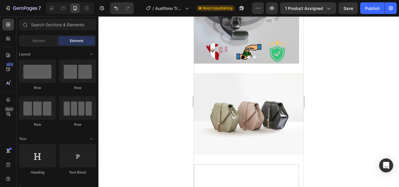
click at [264, 94] on img at bounding box center [248, 114] width 109 height 82
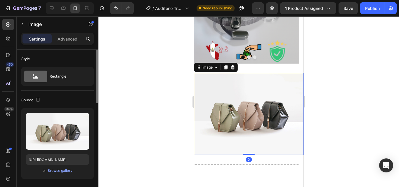
click at [62, 168] on div "or Browse gallery" at bounding box center [57, 170] width 63 height 7
click at [61, 170] on div "Browse gallery" at bounding box center [60, 170] width 25 height 5
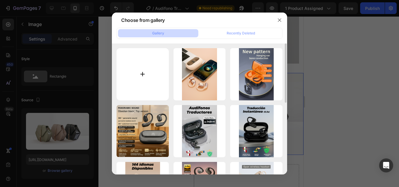
click at [162, 73] on input "file" at bounding box center [142, 74] width 52 height 52
type input "C:\fakepath\2BC277B6-0191-4E85-A1E3-51FF18251855.png"
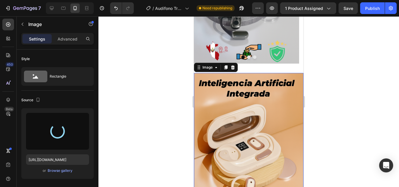
type input "[URL][DOMAIN_NAME]"
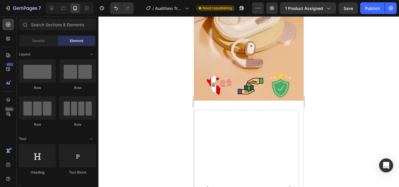
scroll to position [300, 0]
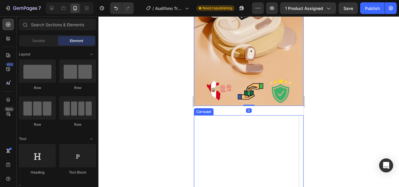
drag, startPoint x: 256, startPoint y: 108, endPoint x: 254, endPoint y: 119, distance: 11.5
click at [254, 119] on div "Image 0 Section 3 Drop element here Image Image Carousel Section 4 Root" at bounding box center [248, 150] width 109 height 843
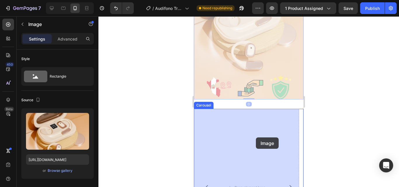
drag, startPoint x: 258, startPoint y: 69, endPoint x: 253, endPoint y: 138, distance: 69.1
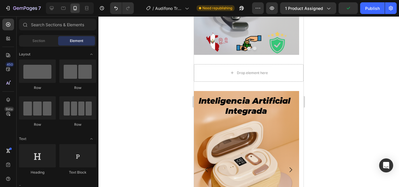
scroll to position [176, 0]
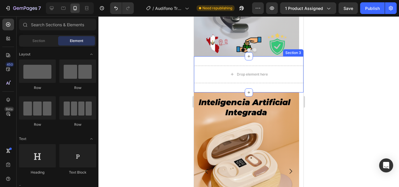
click at [286, 63] on div "Drop element here Section 3" at bounding box center [248, 74] width 109 height 36
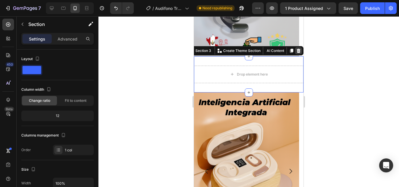
click at [297, 53] on icon at bounding box center [299, 51] width 4 height 4
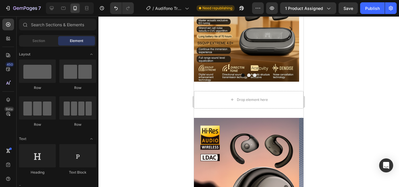
scroll to position [415, 0]
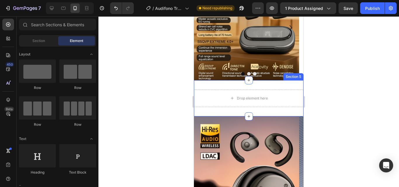
click at [297, 113] on div "Drop element here Section 5" at bounding box center [248, 98] width 109 height 36
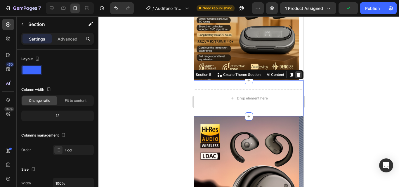
drag, startPoint x: 288, startPoint y: 76, endPoint x: 293, endPoint y: 75, distance: 4.7
click at [293, 75] on div "Section 5 You can create reusable sections Create Theme Section AI Content Writ…" at bounding box center [245, 74] width 116 height 9
click at [297, 75] on icon at bounding box center [299, 75] width 4 height 4
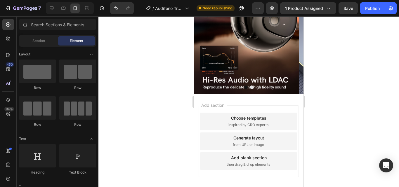
scroll to position [575, 0]
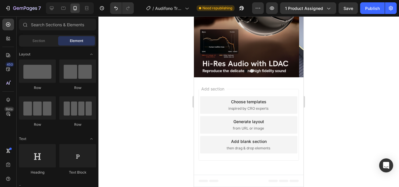
click at [287, 155] on div "Add section Choose templates inspired by CRO experts Generate layout from URL o…" at bounding box center [248, 125] width 100 height 72
click at [231, 89] on div "Add section Choose templates inspired by CRO experts Generate layout from URL o…" at bounding box center [248, 125] width 100 height 72
click at [215, 88] on span "Add section" at bounding box center [213, 89] width 28 height 6
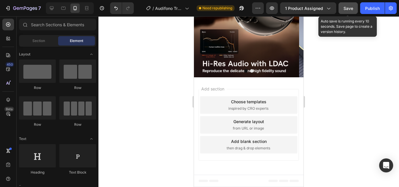
click at [354, 10] on button "Save" at bounding box center [347, 8] width 19 height 12
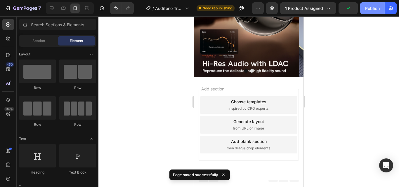
click at [369, 11] on div "Publish" at bounding box center [372, 8] width 15 height 6
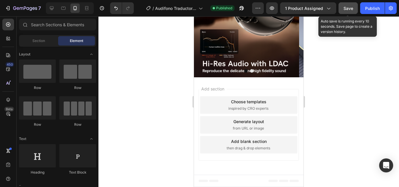
click at [355, 7] on button "Save" at bounding box center [347, 8] width 19 height 12
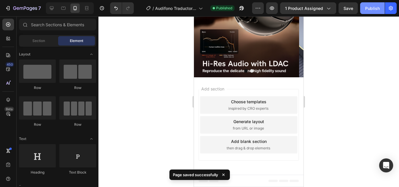
click at [365, 8] on div "Publish" at bounding box center [372, 8] width 15 height 6
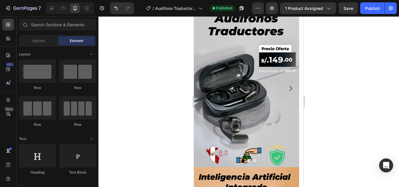
scroll to position [68, 0]
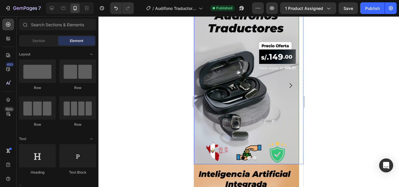
click at [266, 70] on img at bounding box center [246, 86] width 105 height 158
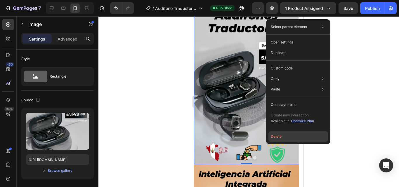
click at [291, 132] on button "Delete" at bounding box center [298, 136] width 60 height 11
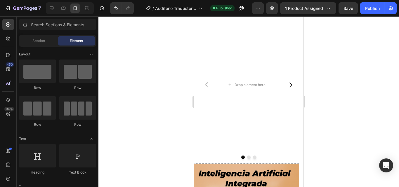
scroll to position [0, 0]
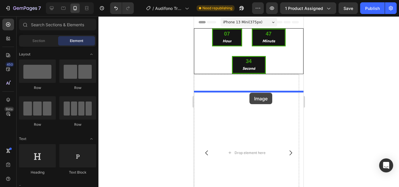
drag, startPoint x: 240, startPoint y: 96, endPoint x: 249, endPoint y: 93, distance: 9.3
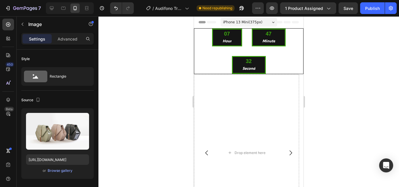
click at [167, 123] on div at bounding box center [248, 101] width 300 height 171
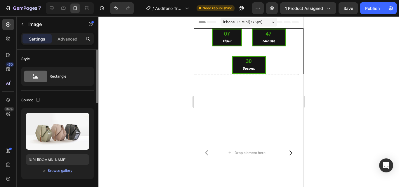
click at [58, 174] on div "or Browse gallery" at bounding box center [57, 170] width 63 height 7
click at [58, 172] on div "Browse gallery" at bounding box center [60, 170] width 25 height 5
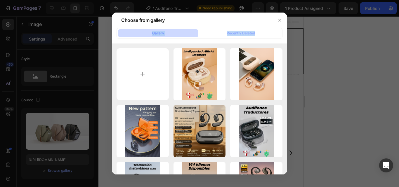
drag, startPoint x: 264, startPoint y: 18, endPoint x: 260, endPoint y: 29, distance: 11.5
click at [260, 29] on div "Choose from gallery Gallery Recently Deleted 2BC277B6-0191-4E85-A1...55.png 236…" at bounding box center [199, 94] width 175 height 162
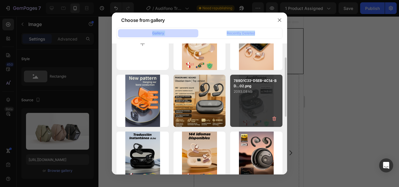
scroll to position [31, 0]
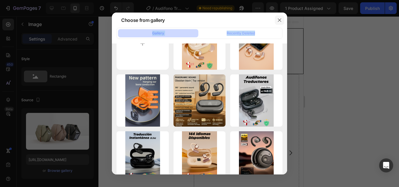
click at [281, 22] on icon "button" at bounding box center [279, 20] width 5 height 5
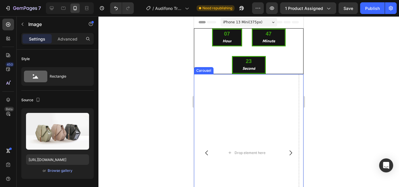
click at [287, 149] on icon "Carousel Next Arrow" at bounding box center [290, 152] width 7 height 7
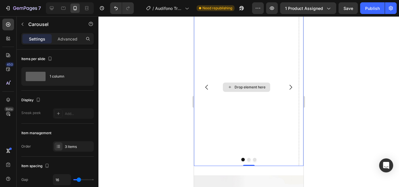
scroll to position [70, 0]
click at [282, 88] on button "Carousel Next Arrow" at bounding box center [290, 84] width 16 height 16
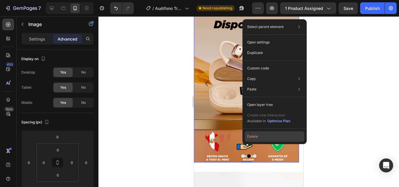
click at [256, 136] on button "Delete" at bounding box center [275, 136] width 60 height 11
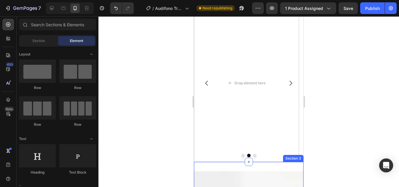
scroll to position [0, 0]
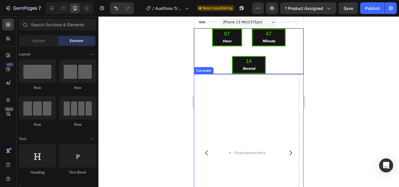
click at [287, 149] on icon "Carousel Next Arrow" at bounding box center [290, 152] width 7 height 7
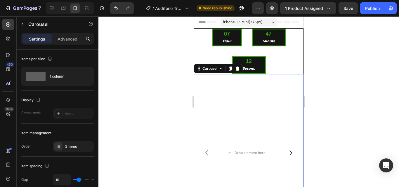
click at [287, 154] on icon "Carousel Next Arrow" at bounding box center [290, 152] width 7 height 7
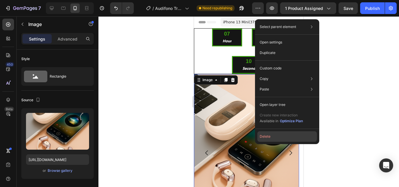
click at [270, 141] on button "Delete" at bounding box center [287, 136] width 60 height 11
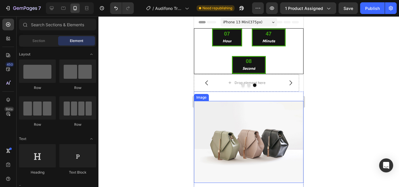
click at [222, 141] on img at bounding box center [248, 142] width 109 height 82
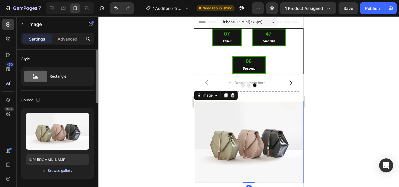
click at [55, 169] on div "Browse gallery" at bounding box center [60, 170] width 25 height 5
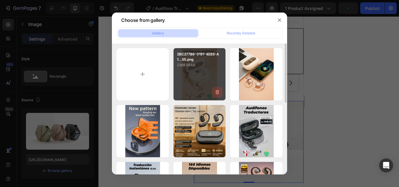
click at [217, 93] on icon "button" at bounding box center [217, 92] width 6 height 6
click at [217, 93] on div "Delete" at bounding box center [213, 93] width 11 height 5
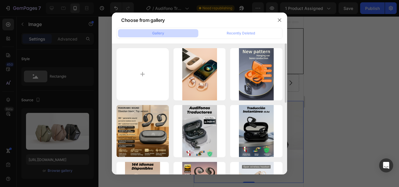
click at [0, 0] on icon "button" at bounding box center [0, 0] width 0 height 0
click at [0, 0] on div "Delete" at bounding box center [0, 0] width 0 height 0
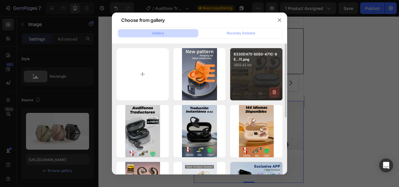
click at [272, 94] on icon "button" at bounding box center [274, 92] width 6 height 6
click at [272, 94] on div "Delete" at bounding box center [270, 93] width 11 height 5
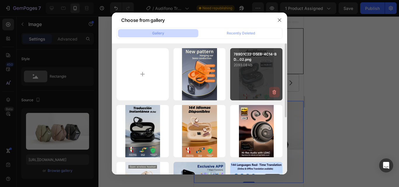
click at [273, 94] on icon "button" at bounding box center [274, 92] width 4 height 4
click at [273, 94] on div "Delete" at bounding box center [270, 93] width 11 height 5
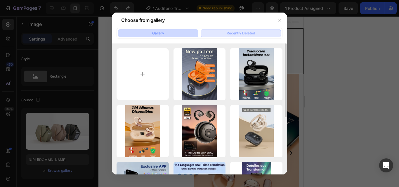
click at [246, 37] on button "Recently Deleted" at bounding box center [240, 33] width 80 height 8
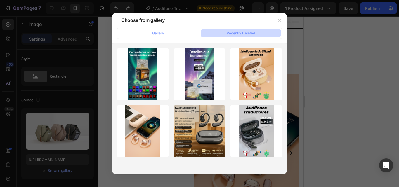
click at [229, 90] on div "lamparas_Mesa de trab...ia.png 2205.94 kb Restore Delete lamparas_Mesa de trab.…" at bounding box center [199, 102] width 166 height 109
click at [278, 20] on icon "button" at bounding box center [279, 20] width 5 height 5
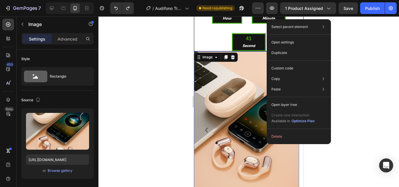
scroll to position [170, 0]
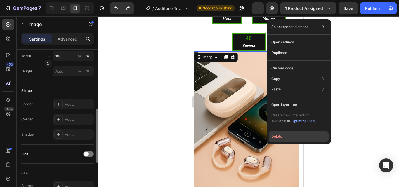
click at [282, 136] on button "Delete" at bounding box center [299, 136] width 60 height 11
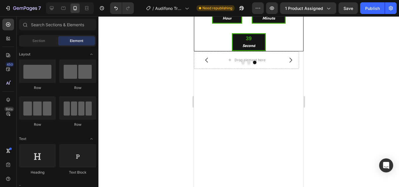
click at [178, 104] on div at bounding box center [248, 101] width 300 height 171
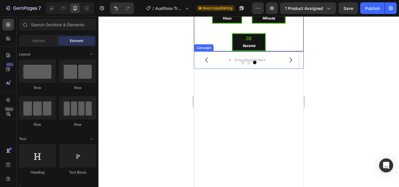
click at [223, 62] on div at bounding box center [248, 63] width 109 height 4
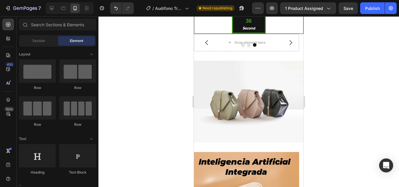
scroll to position [38, 0]
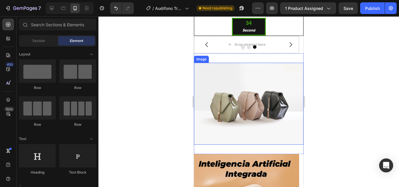
click at [284, 88] on img at bounding box center [248, 104] width 109 height 82
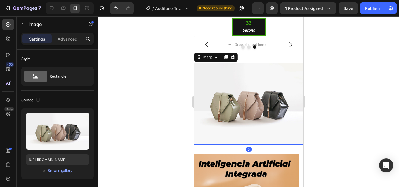
click at [189, 104] on div at bounding box center [248, 101] width 300 height 171
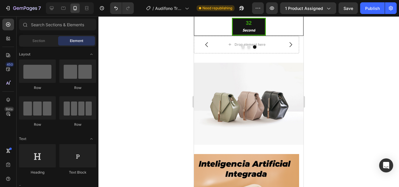
click at [214, 95] on img at bounding box center [248, 104] width 109 height 82
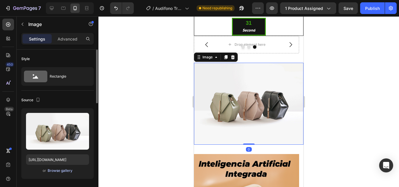
click at [61, 173] on div "Browse gallery" at bounding box center [60, 170] width 25 height 5
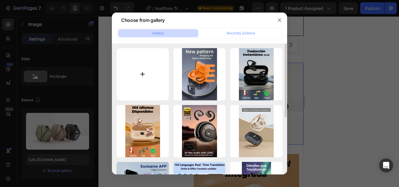
click at [162, 63] on input "file" at bounding box center [142, 74] width 52 height 52
type input "C:\fakepath\IMG_1048.JPG"
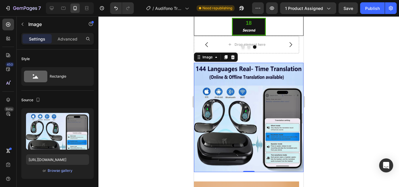
type input "[URL][DOMAIN_NAME]"
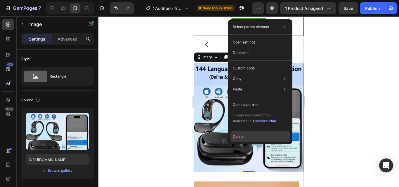
click at [240, 134] on button "Delete" at bounding box center [260, 136] width 60 height 11
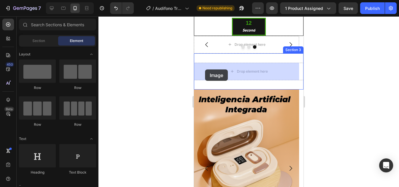
drag, startPoint x: 370, startPoint y: 90, endPoint x: 205, endPoint y: 69, distance: 166.5
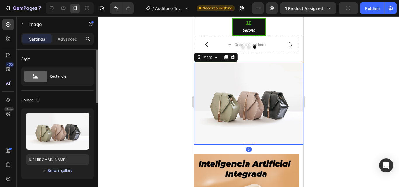
click at [49, 170] on div "Browse gallery" at bounding box center [60, 170] width 25 height 5
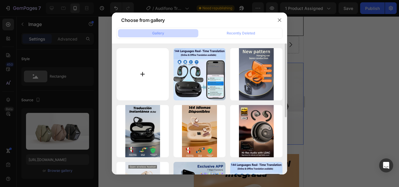
click at [152, 77] on input "file" at bounding box center [142, 74] width 52 height 52
type input "C:\fakepath\IMG_1049.JPG"
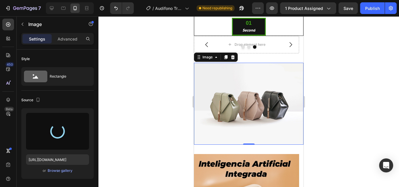
type input "[URL][DOMAIN_NAME]"
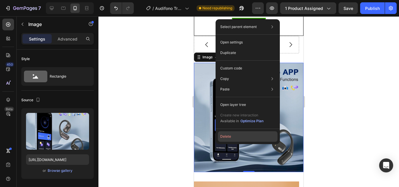
click at [228, 137] on button "Delete" at bounding box center [248, 136] width 60 height 11
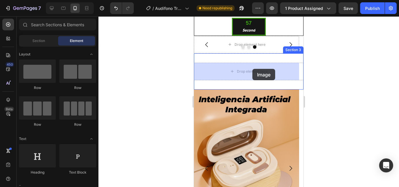
drag, startPoint x: 395, startPoint y: 130, endPoint x: 252, endPoint y: 69, distance: 155.3
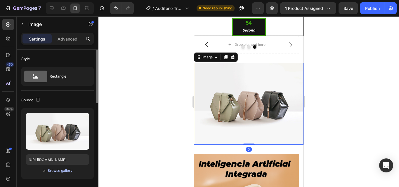
click at [53, 171] on div "Browse gallery" at bounding box center [60, 170] width 25 height 5
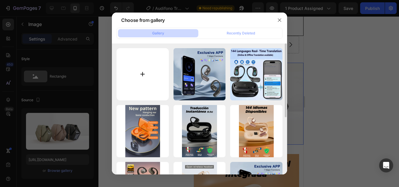
click at [142, 61] on input "file" at bounding box center [142, 74] width 52 height 52
type input "C:\fakepath\IMG_1051.JPG"
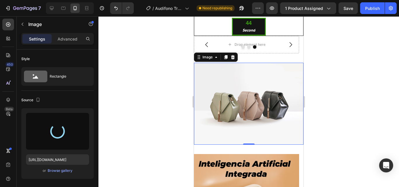
type input "[URL][DOMAIN_NAME]"
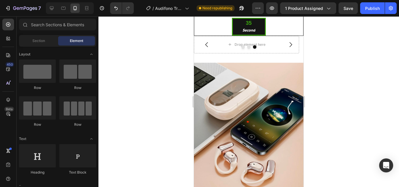
scroll to position [0, 0]
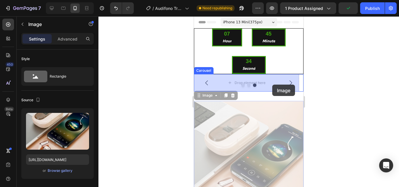
drag, startPoint x: 277, startPoint y: 156, endPoint x: 272, endPoint y: 85, distance: 71.7
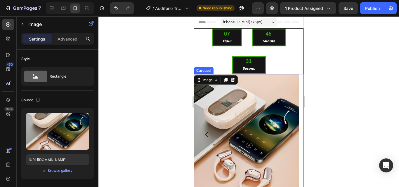
click at [212, 134] on button "Carousel Back Arrow" at bounding box center [206, 134] width 16 height 16
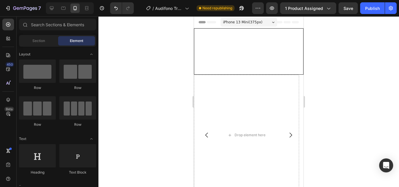
scroll to position [103, 0]
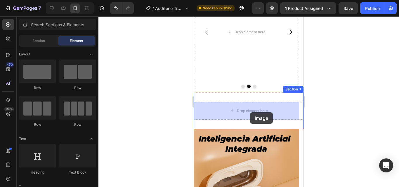
drag, startPoint x: 232, startPoint y: 89, endPoint x: 250, endPoint y: 113, distance: 29.4
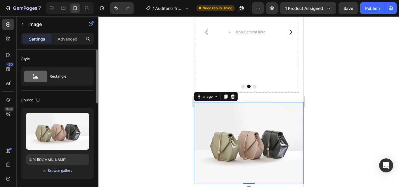
click at [64, 170] on div "Browse gallery" at bounding box center [60, 170] width 25 height 5
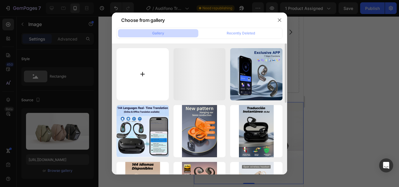
click at [156, 86] on input "file" at bounding box center [142, 74] width 52 height 52
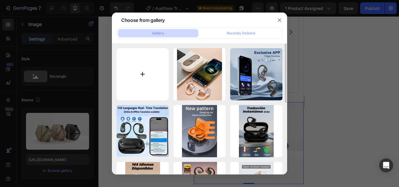
type input "C:\fakepath\IMG_1063.JPG"
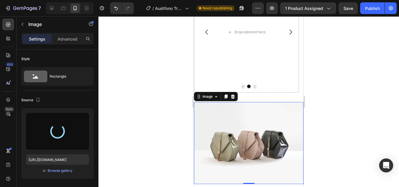
type input "[URL][DOMAIN_NAME]"
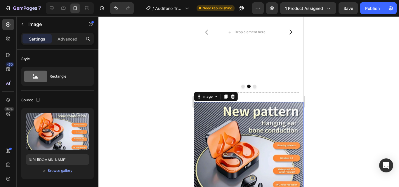
click at [233, 100] on div "Image" at bounding box center [216, 96] width 44 height 9
click at [253, 146] on img at bounding box center [248, 156] width 109 height 109
click at [233, 94] on div at bounding box center [232, 96] width 7 height 7
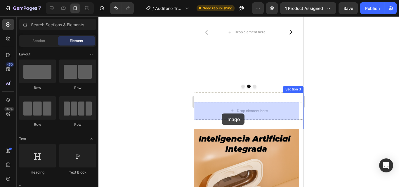
drag, startPoint x: 282, startPoint y: 94, endPoint x: 222, endPoint y: 114, distance: 63.1
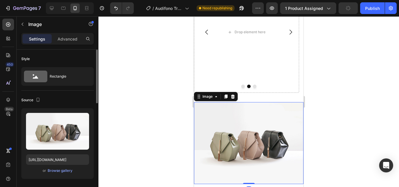
click at [65, 174] on div "or Browse gallery" at bounding box center [57, 170] width 63 height 7
click at [65, 172] on div "Browse gallery" at bounding box center [60, 170] width 25 height 5
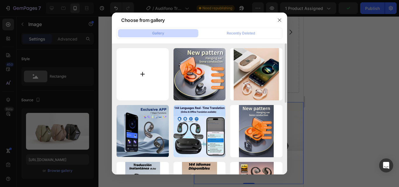
click at [151, 82] on input "file" at bounding box center [142, 74] width 52 height 52
type input "C:\fakepath\IMG_6484.jpg"
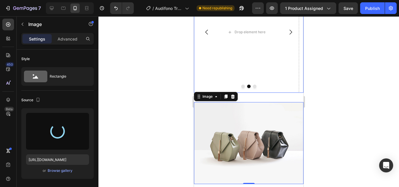
type input "[URL][DOMAIN_NAME]"
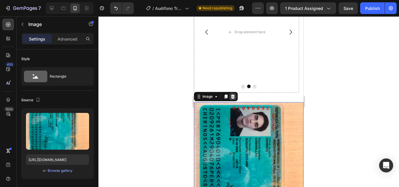
click at [232, 95] on icon at bounding box center [233, 97] width 4 height 4
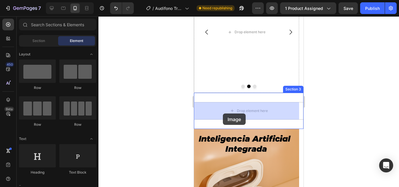
drag, startPoint x: 302, startPoint y: 97, endPoint x: 223, endPoint y: 114, distance: 81.1
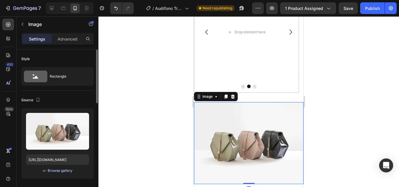
click at [58, 171] on div "Browse gallery" at bounding box center [60, 170] width 25 height 5
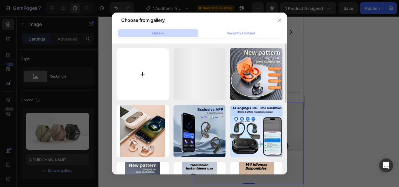
click at [139, 73] on input "file" at bounding box center [142, 74] width 52 height 52
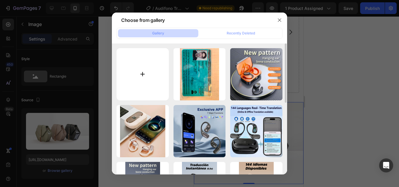
type input "C:\fakepath\IMG_1063.JPG"
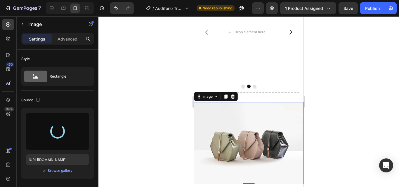
type input "[URL][DOMAIN_NAME]"
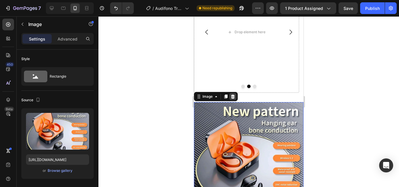
click at [234, 96] on icon at bounding box center [233, 97] width 4 height 4
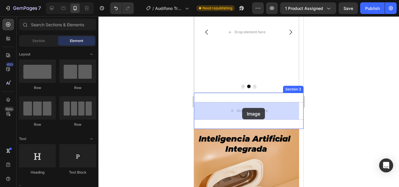
drag, startPoint x: 274, startPoint y: 73, endPoint x: 242, endPoint y: 107, distance: 47.1
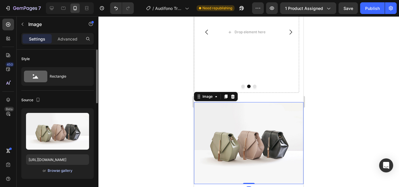
click at [59, 172] on div "Browse gallery" at bounding box center [60, 170] width 25 height 5
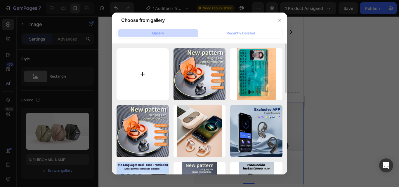
click at [132, 50] on input "file" at bounding box center [142, 74] width 52 height 52
type input "C:\fakepath\IMG_1066.PNG"
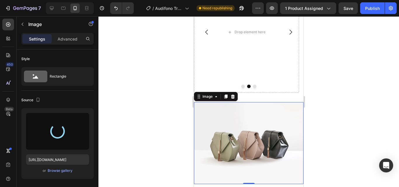
type input "[URL][DOMAIN_NAME]"
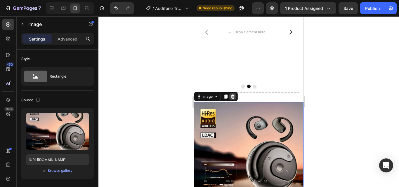
click at [231, 99] on div at bounding box center [232, 96] width 7 height 7
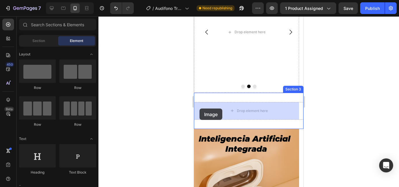
drag, startPoint x: 232, startPoint y: 90, endPoint x: 199, endPoint y: 109, distance: 37.8
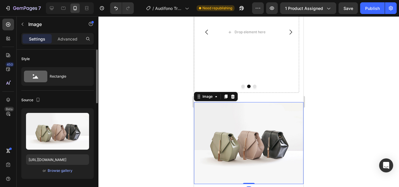
click at [56, 175] on div "Upload Image [URL][DOMAIN_NAME] or Browse gallery" at bounding box center [57, 143] width 72 height 71
click at [56, 173] on button "Browse gallery" at bounding box center [59, 171] width 25 height 6
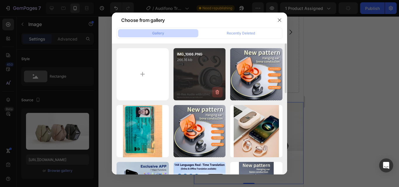
click at [218, 92] on icon "button" at bounding box center [217, 92] width 4 height 4
click at [218, 92] on div "Delete" at bounding box center [213, 93] width 11 height 5
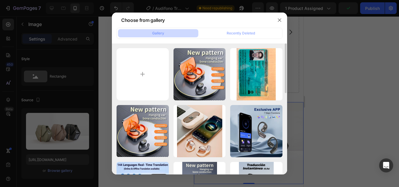
click at [0, 0] on icon "button" at bounding box center [0, 0] width 0 height 0
click at [0, 0] on div "Delete" at bounding box center [0, 0] width 0 height 0
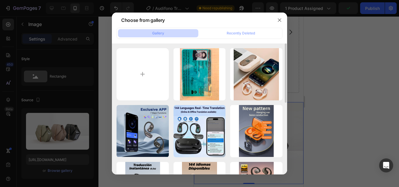
click at [0, 0] on icon "button" at bounding box center [0, 0] width 0 height 0
click at [0, 0] on div "Delete" at bounding box center [0, 0] width 0 height 0
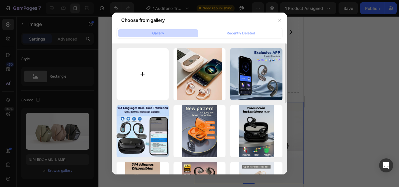
click at [151, 82] on input "file" at bounding box center [142, 74] width 52 height 52
type input "C:\fakepath\IMG_1073.JPG"
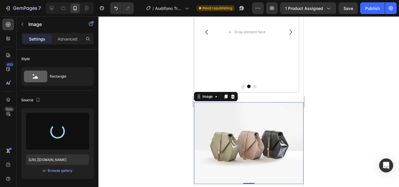
type input "[URL][DOMAIN_NAME]"
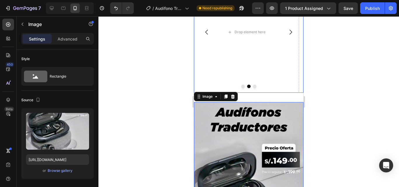
click at [207, 33] on icon "Carousel Back Arrow" at bounding box center [206, 32] width 7 height 7
drag, startPoint x: 251, startPoint y: 79, endPoint x: 252, endPoint y: 37, distance: 42.3
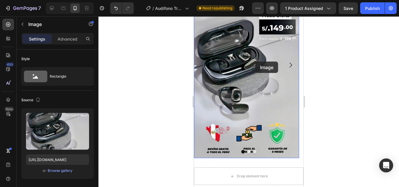
scroll to position [136, 0]
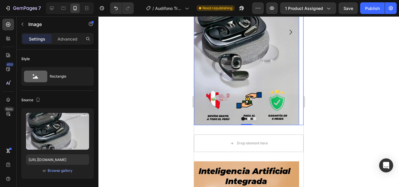
click at [287, 33] on icon "Carousel Next Arrow" at bounding box center [290, 32] width 7 height 7
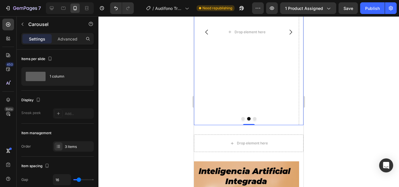
click at [166, 128] on div at bounding box center [248, 101] width 300 height 171
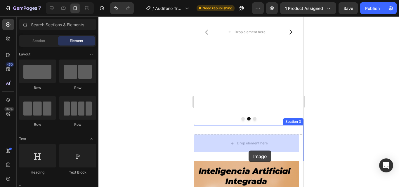
drag, startPoint x: 277, startPoint y: 98, endPoint x: 246, endPoint y: 147, distance: 57.2
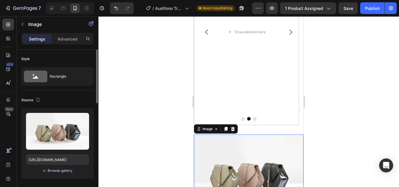
click at [56, 170] on div "Browse gallery" at bounding box center [60, 170] width 25 height 5
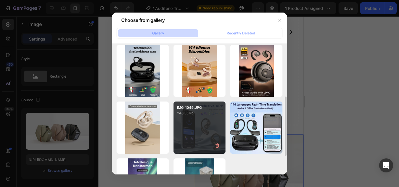
scroll to position [158, 0]
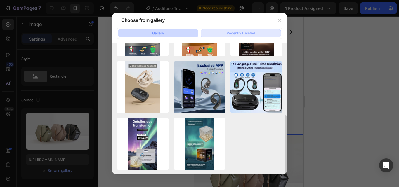
click at [231, 37] on button "Recently Deleted" at bounding box center [240, 33] width 80 height 8
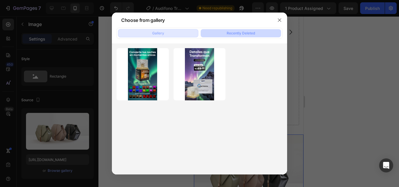
click at [164, 36] on button "Gallery" at bounding box center [158, 33] width 80 height 8
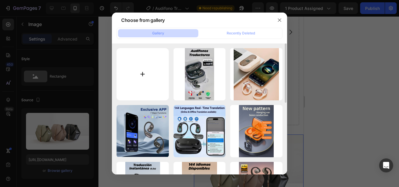
click at [159, 81] on input "file" at bounding box center [142, 74] width 52 height 52
type input "C:\fakepath\IMG_1074.JPG"
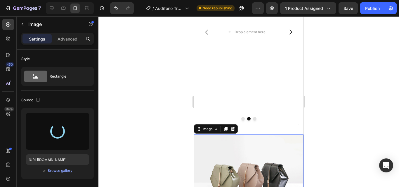
type input "[URL][DOMAIN_NAME]"
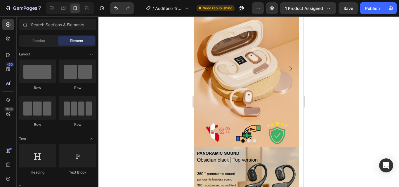
scroll to position [479, 0]
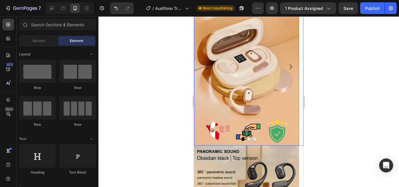
click at [248, 110] on img at bounding box center [246, 67] width 105 height 158
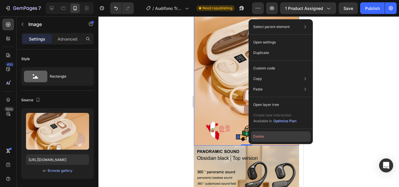
click at [258, 138] on button "Delete" at bounding box center [281, 136] width 60 height 11
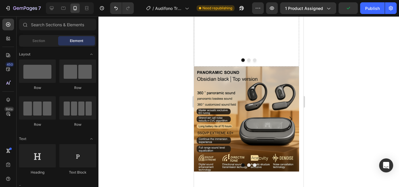
scroll to position [370, 0]
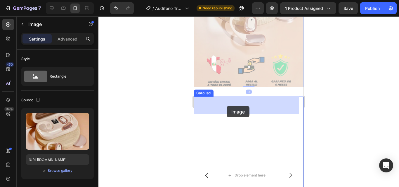
drag, startPoint x: 255, startPoint y: 51, endPoint x: 226, endPoint y: 106, distance: 61.5
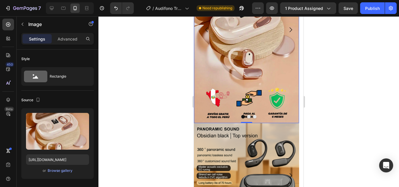
scroll to position [359, 0]
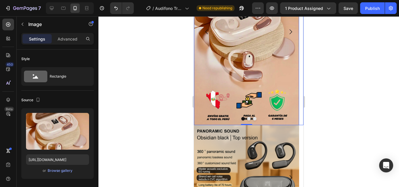
click at [287, 29] on icon "Carousel Next Arrow" at bounding box center [290, 31] width 7 height 7
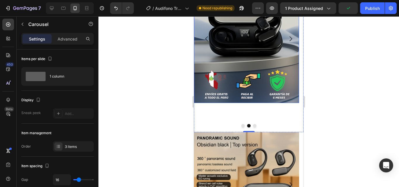
scroll to position [357, 0]
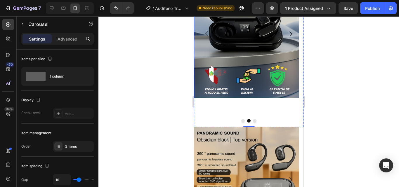
drag, startPoint x: 224, startPoint y: 79, endPoint x: 212, endPoint y: 44, distance: 37.1
click at [224, 75] on img at bounding box center [246, 19] width 105 height 158
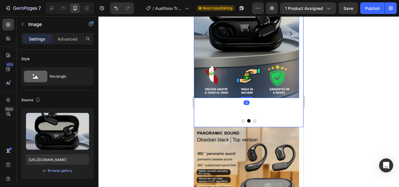
click at [207, 35] on icon "Carousel Back Arrow" at bounding box center [206, 33] width 7 height 7
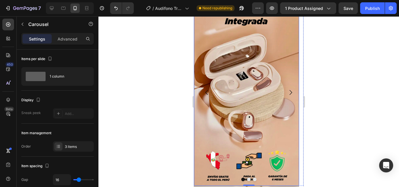
scroll to position [314, 0]
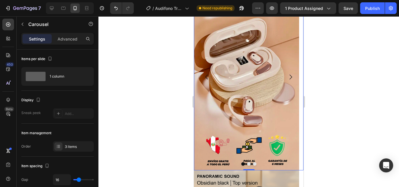
click at [287, 80] on icon "Carousel Next Arrow" at bounding box center [290, 77] width 7 height 7
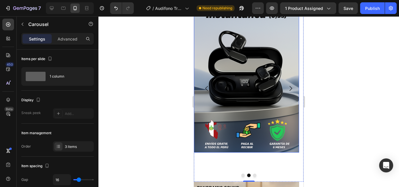
scroll to position [306, 0]
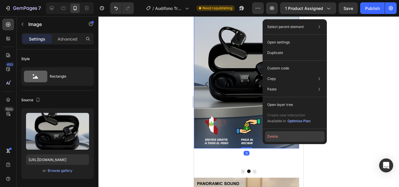
click at [273, 135] on button "Delete" at bounding box center [295, 136] width 60 height 11
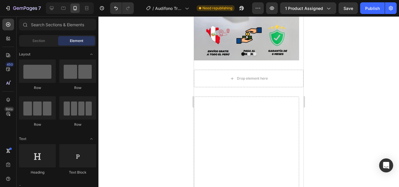
scroll to position [195, 0]
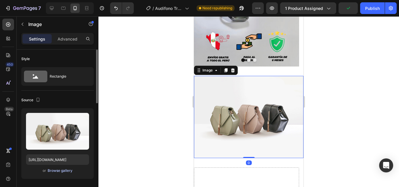
click at [66, 171] on div "Browse gallery" at bounding box center [60, 170] width 25 height 5
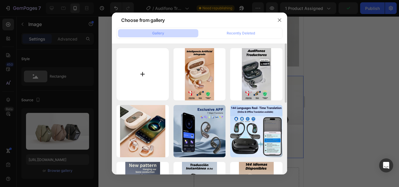
click at [149, 67] on input "file" at bounding box center [142, 74] width 52 height 52
type input "C:\fakepath\IMG_1075.JPG"
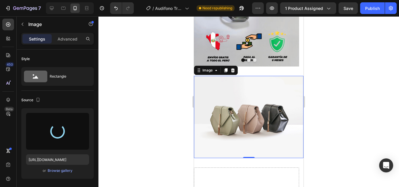
type input "[URL][DOMAIN_NAME]"
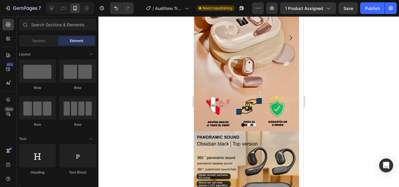
scroll to position [524, 0]
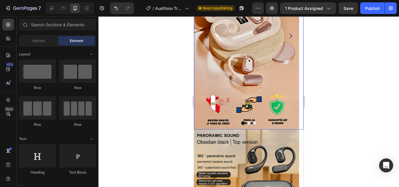
click at [288, 39] on icon "Carousel Next Arrow" at bounding box center [290, 36] width 7 height 7
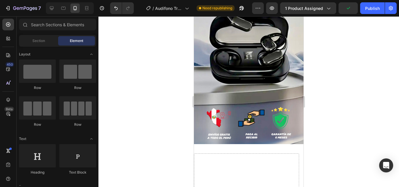
scroll to position [319, 0]
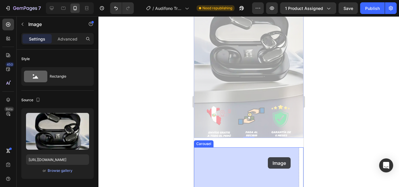
drag, startPoint x: 269, startPoint y: 135, endPoint x: 268, endPoint y: 157, distance: 22.2
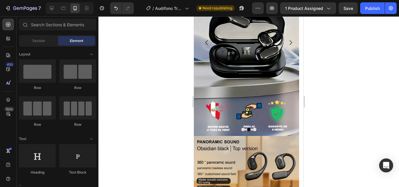
scroll to position [324, 0]
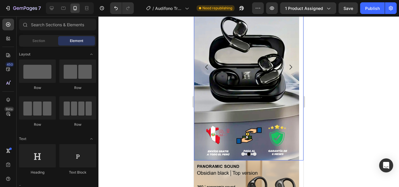
click at [288, 72] on button "Carousel Next Arrow" at bounding box center [290, 67] width 16 height 16
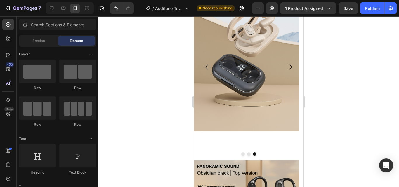
click at [268, 83] on img at bounding box center [246, 53] width 105 height 158
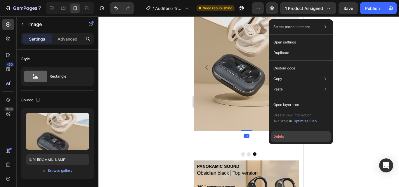
click at [280, 133] on button "Delete" at bounding box center [301, 136] width 60 height 11
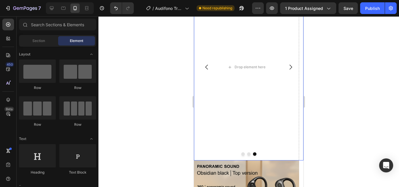
click at [287, 68] on icon "Carousel Next Arrow" at bounding box center [290, 67] width 7 height 7
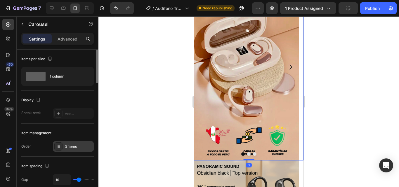
click at [70, 147] on div "3 items" at bounding box center [78, 146] width 27 height 5
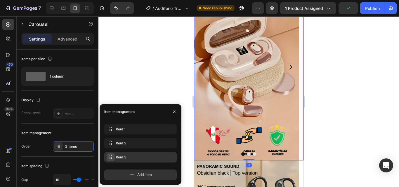
drag, startPoint x: 110, startPoint y: 151, endPoint x: 111, endPoint y: 154, distance: 3.0
click at [111, 152] on div "Item 1 Item 1 Item 2 Item 2 Item 3 Item 3" at bounding box center [140, 144] width 72 height 41
click at [111, 154] on span at bounding box center [110, 157] width 7 height 8
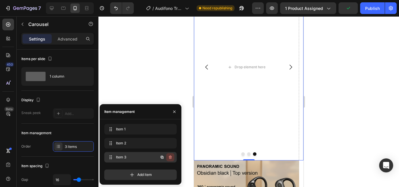
click at [170, 156] on icon "button" at bounding box center [170, 158] width 3 height 4
click at [170, 156] on div "Delete" at bounding box center [166, 157] width 11 height 5
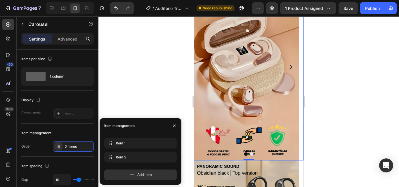
click at [168, 94] on div at bounding box center [248, 101] width 300 height 171
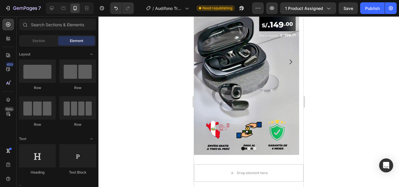
scroll to position [97, 0]
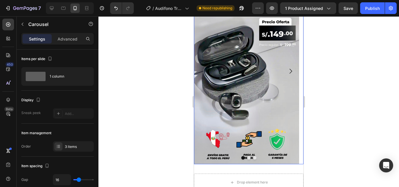
click at [287, 69] on icon "Carousel Next Arrow" at bounding box center [290, 71] width 7 height 7
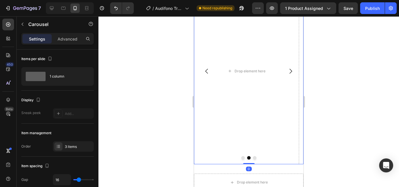
click at [287, 69] on icon "Carousel Next Arrow" at bounding box center [290, 71] width 7 height 7
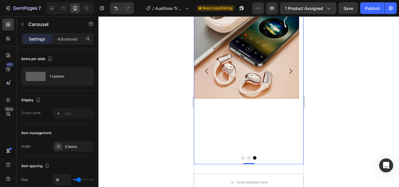
click at [234, 73] on img at bounding box center [246, 38] width 105 height 121
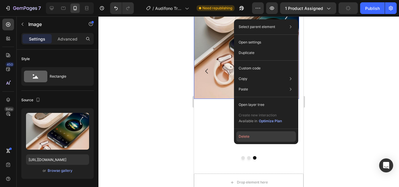
click at [255, 134] on button "Delete" at bounding box center [266, 136] width 60 height 11
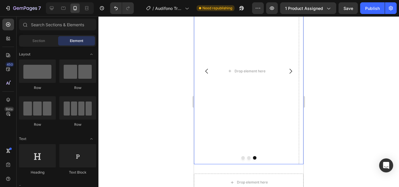
click at [208, 74] on icon "Carousel Back Arrow" at bounding box center [206, 71] width 7 height 7
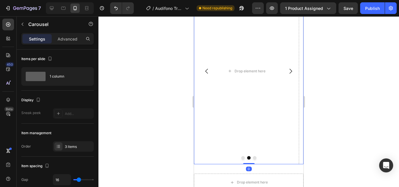
click at [208, 74] on icon "Carousel Back Arrow" at bounding box center [206, 71] width 7 height 7
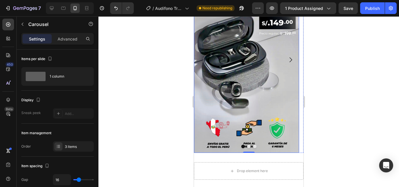
scroll to position [163, 0]
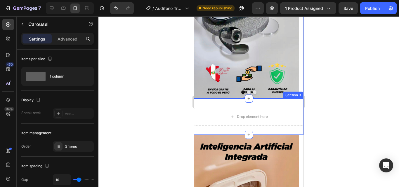
click at [169, 121] on div at bounding box center [248, 101] width 300 height 171
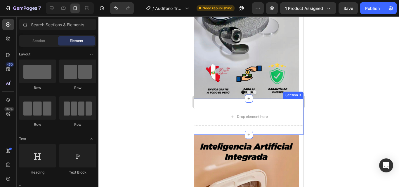
drag, startPoint x: 15, startPoint y: 64, endPoint x: 43, endPoint y: 67, distance: 27.7
click at [15, 63] on div "450 Beta" at bounding box center [8, 101] width 17 height 171
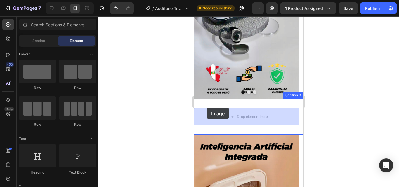
drag, startPoint x: 236, startPoint y: 84, endPoint x: 207, endPoint y: 108, distance: 38.0
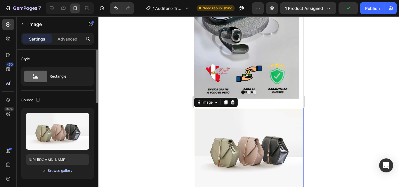
click at [61, 170] on div "Browse gallery" at bounding box center [60, 170] width 25 height 5
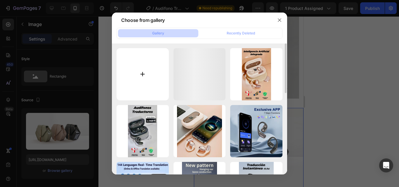
click at [150, 74] on input "file" at bounding box center [142, 74] width 52 height 52
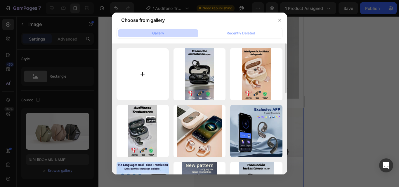
type input "C:\fakepath\IMG_1076.JPG"
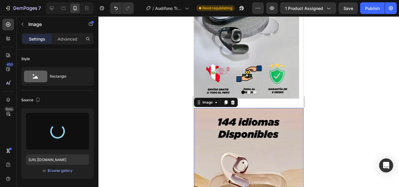
type input "[URL][DOMAIN_NAME]"
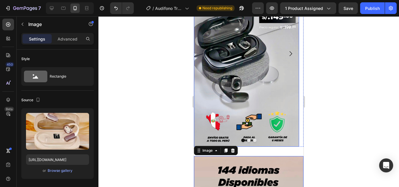
scroll to position [114, 0]
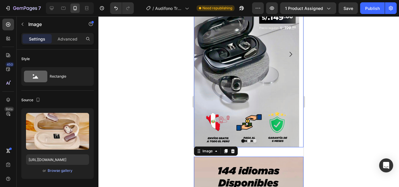
click at [289, 52] on icon "Carousel Next Arrow" at bounding box center [290, 54] width 3 height 5
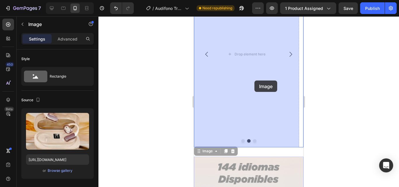
drag, startPoint x: 252, startPoint y: 176, endPoint x: 270, endPoint y: 84, distance: 93.7
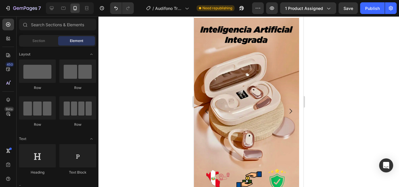
scroll to position [317, 0]
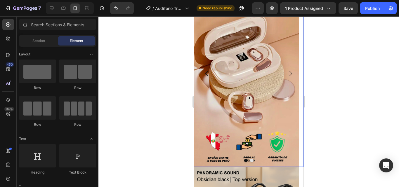
click at [287, 64] on img at bounding box center [246, 73] width 105 height 187
click at [287, 74] on icon "Carousel Next Arrow" at bounding box center [290, 73] width 7 height 7
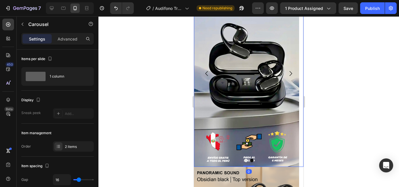
click at [287, 74] on icon "Carousel Next Arrow" at bounding box center [290, 73] width 7 height 7
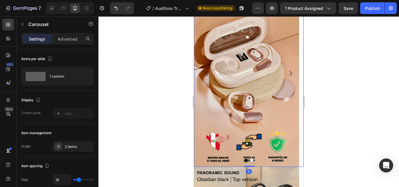
click at [287, 74] on icon "Carousel Next Arrow" at bounding box center [290, 73] width 7 height 7
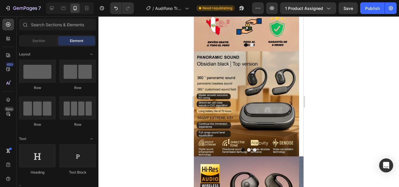
scroll to position [431, 0]
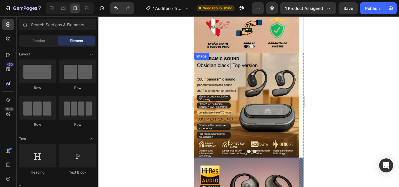
click at [265, 123] on img at bounding box center [246, 105] width 105 height 105
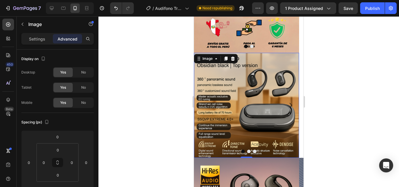
click at [322, 73] on div at bounding box center [248, 101] width 300 height 171
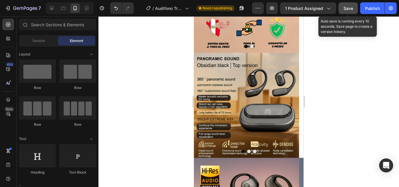
click at [347, 8] on span "Save" at bounding box center [348, 8] width 10 height 5
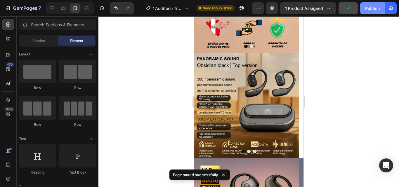
click at [368, 12] on button "Publish" at bounding box center [372, 8] width 25 height 12
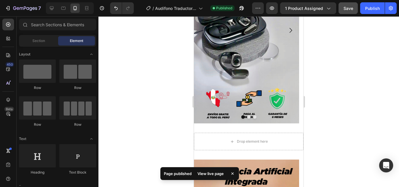
scroll to position [141, 0]
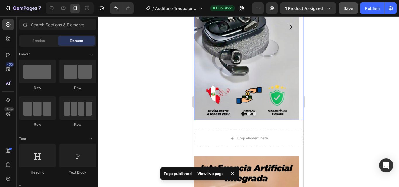
click at [287, 28] on icon "Carousel Next Arrow" at bounding box center [290, 27] width 7 height 7
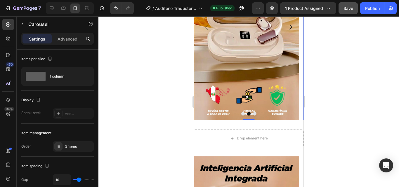
click at [133, 52] on div at bounding box center [248, 101] width 300 height 171
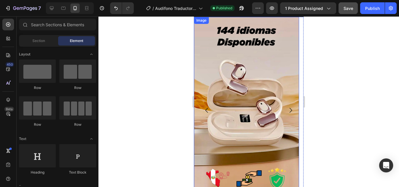
scroll to position [31, 0]
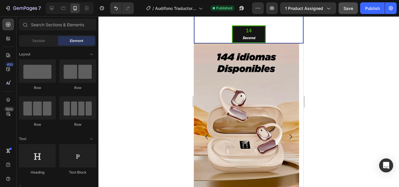
click at [264, 35] on div "07 Hour 39 Minute 14 Second" at bounding box center [248, 20] width 109 height 45
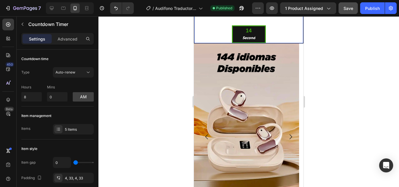
click at [263, 7] on div "39" at bounding box center [268, 3] width 13 height 7
click at [264, 7] on div "39" at bounding box center [268, 3] width 13 height 7
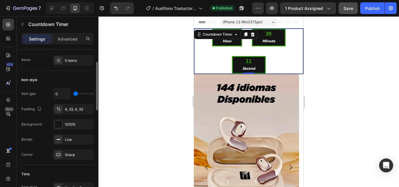
scroll to position [70, 0]
click at [79, 122] on div "151515" at bounding box center [73, 123] width 17 height 5
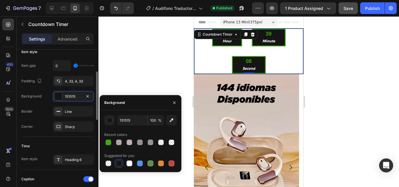
scroll to position [98, 0]
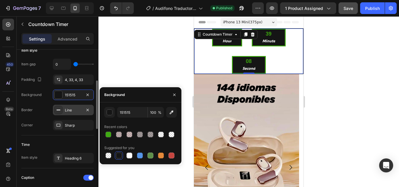
click at [79, 105] on div "Line" at bounding box center [73, 110] width 41 height 11
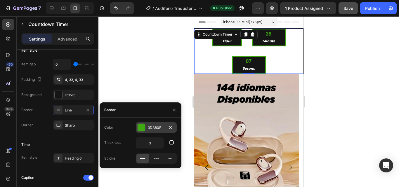
click at [137, 128] on div "3DA80F" at bounding box center [156, 127] width 41 height 11
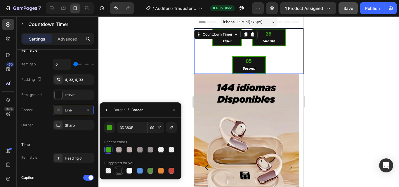
click at [119, 169] on div at bounding box center [119, 171] width 6 height 6
type input "151515"
type input "100"
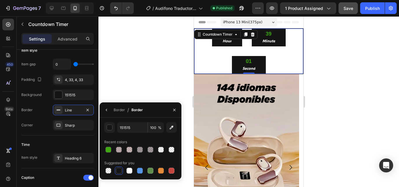
click at [156, 97] on div at bounding box center [248, 101] width 300 height 171
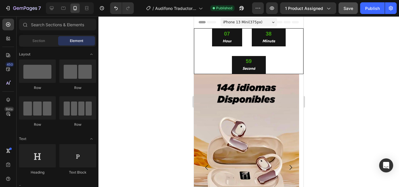
scroll to position [54, 0]
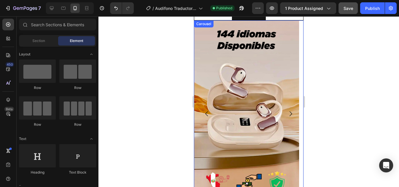
click at [286, 109] on button "Carousel Next Arrow" at bounding box center [290, 114] width 16 height 16
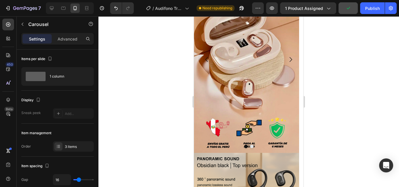
scroll to position [331, 0]
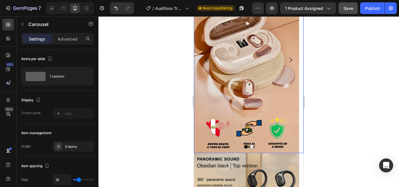
click at [287, 55] on button "Carousel Next Arrow" at bounding box center [290, 60] width 16 height 16
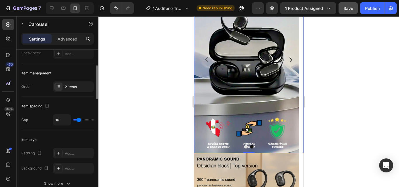
scroll to position [60, 0]
click at [72, 91] on div "2 items" at bounding box center [73, 87] width 41 height 11
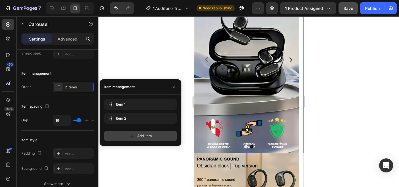
click at [125, 135] on div "Add item" at bounding box center [140, 136] width 72 height 11
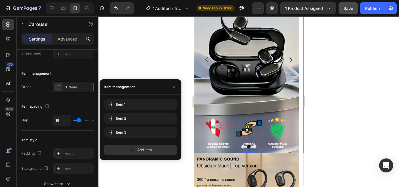
click at [148, 56] on div at bounding box center [248, 101] width 300 height 171
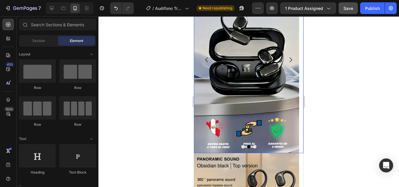
click at [287, 57] on icon "Carousel Next Arrow" at bounding box center [290, 59] width 7 height 7
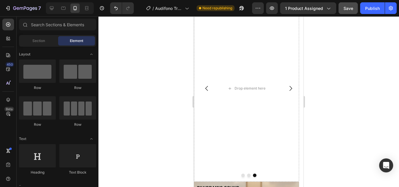
scroll to position [301, 0]
click at [340, 74] on div at bounding box center [248, 101] width 300 height 171
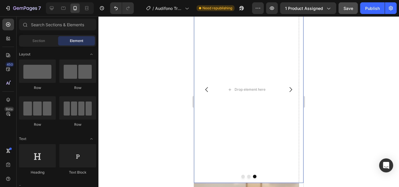
click at [206, 89] on icon "Carousel Back Arrow" at bounding box center [206, 89] width 7 height 7
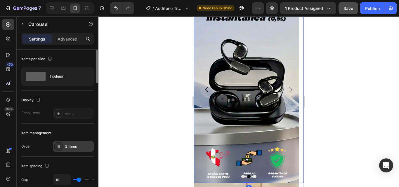
click at [66, 151] on div "3 items" at bounding box center [73, 146] width 41 height 11
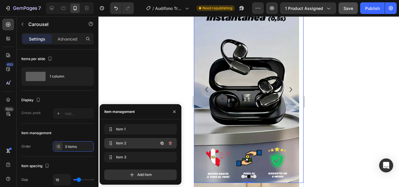
click at [127, 144] on span "Item 2" at bounding box center [132, 143] width 33 height 5
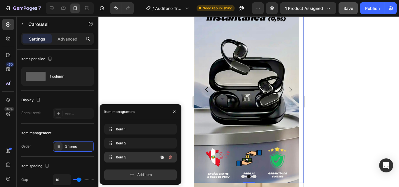
click at [171, 157] on icon "button" at bounding box center [170, 158] width 3 height 4
click at [171, 157] on div "Delete" at bounding box center [166, 157] width 11 height 5
click at [171, 97] on div at bounding box center [248, 101] width 300 height 171
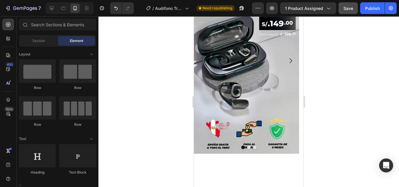
scroll to position [0, 0]
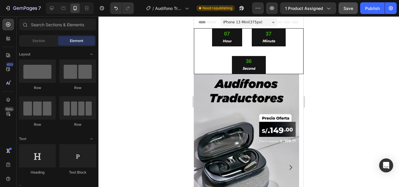
drag, startPoint x: 302, startPoint y: 103, endPoint x: 496, endPoint y: 26, distance: 208.9
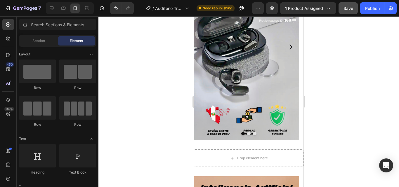
scroll to position [123, 0]
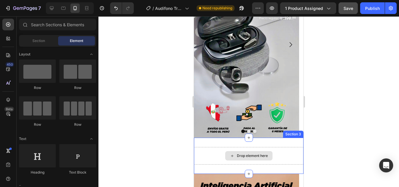
click at [281, 152] on div "Drop element here" at bounding box center [248, 156] width 109 height 18
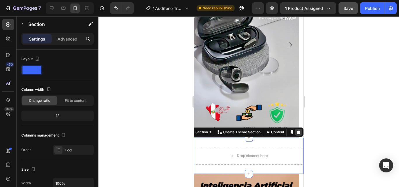
click at [296, 130] on icon at bounding box center [298, 132] width 5 height 5
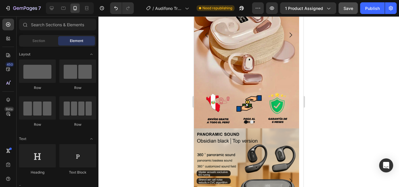
scroll to position [327, 0]
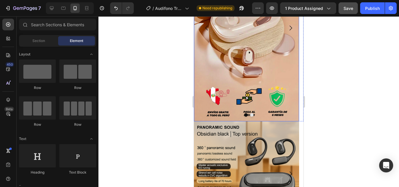
click at [223, 100] on img at bounding box center [246, 28] width 105 height 187
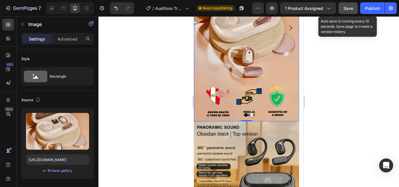
click at [343, 7] on span "Save" at bounding box center [348, 8] width 10 height 5
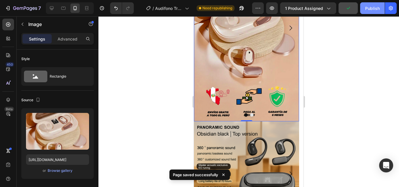
click at [378, 12] on button "Publish" at bounding box center [372, 8] width 25 height 12
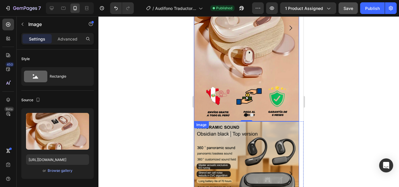
click at [267, 136] on img at bounding box center [246, 173] width 105 height 105
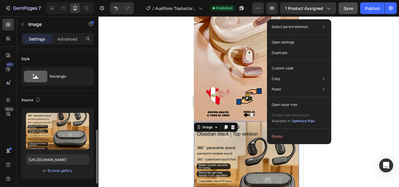
scroll to position [60, 0]
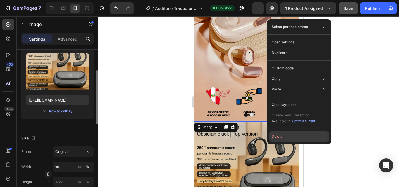
click at [277, 136] on button "Delete" at bounding box center [299, 136] width 60 height 11
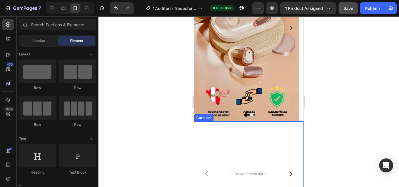
drag, startPoint x: 271, startPoint y: 133, endPoint x: 284, endPoint y: 128, distance: 13.7
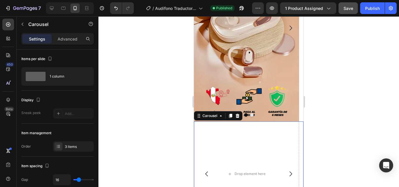
click at [287, 170] on icon "Carousel Next Arrow" at bounding box center [290, 173] width 7 height 7
click at [75, 147] on div "3 items" at bounding box center [78, 146] width 27 height 5
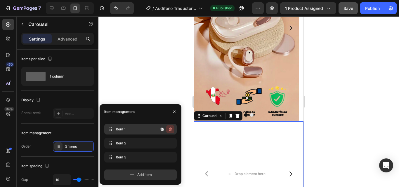
click at [170, 127] on icon "button" at bounding box center [170, 129] width 5 height 5
click at [170, 127] on div "Delete" at bounding box center [166, 129] width 11 height 5
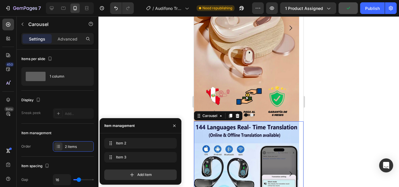
click at [170, 99] on div at bounding box center [248, 101] width 300 height 171
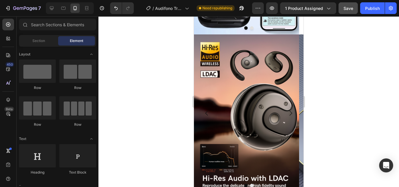
scroll to position [516, 0]
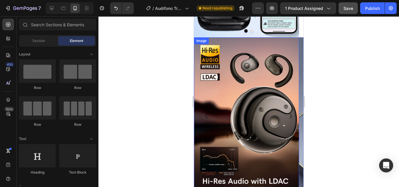
click at [267, 145] on img at bounding box center [246, 116] width 105 height 158
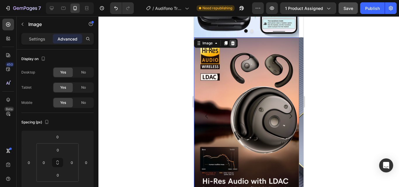
click at [234, 45] on icon at bounding box center [232, 43] width 5 height 5
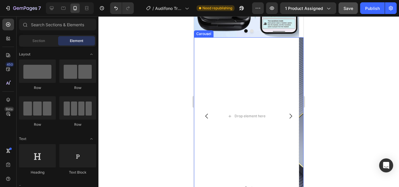
click at [289, 116] on icon "Carousel Next Arrow" at bounding box center [290, 116] width 7 height 7
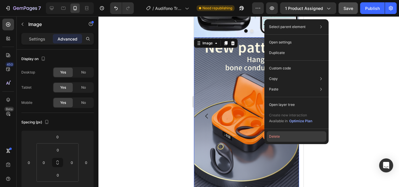
click at [276, 135] on button "Delete" at bounding box center [296, 136] width 60 height 11
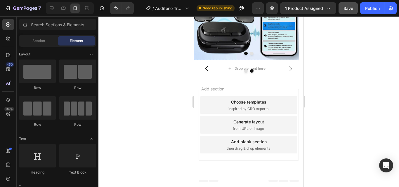
scroll to position [493, 0]
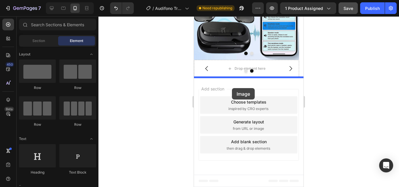
drag, startPoint x: 392, startPoint y: 136, endPoint x: 232, endPoint y: 88, distance: 167.4
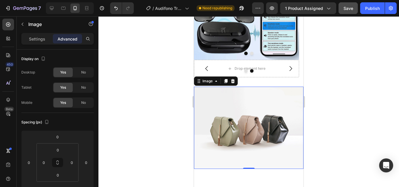
scroll to position [516, 0]
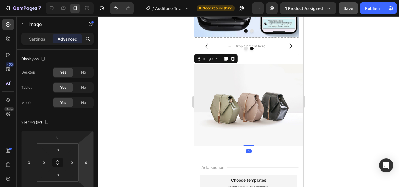
click at [244, 117] on img at bounding box center [248, 105] width 109 height 82
click at [235, 104] on img at bounding box center [248, 105] width 109 height 82
click at [179, 106] on div at bounding box center [248, 101] width 300 height 171
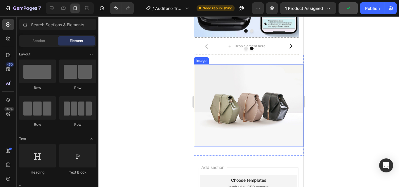
click at [218, 106] on img at bounding box center [248, 105] width 109 height 82
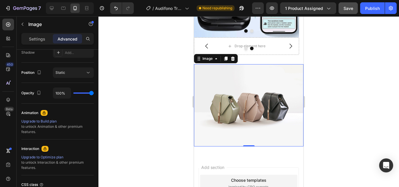
scroll to position [0, 0]
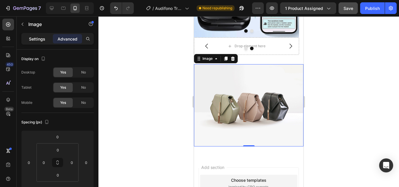
click at [39, 39] on p "Settings" at bounding box center [37, 39] width 16 height 6
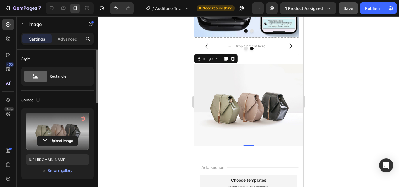
click at [67, 149] on label at bounding box center [57, 131] width 63 height 37
click at [67, 146] on input "file" at bounding box center [57, 141] width 40 height 10
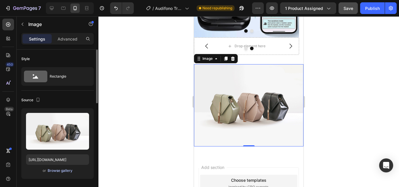
click at [69, 168] on div "Browse gallery" at bounding box center [60, 170] width 25 height 5
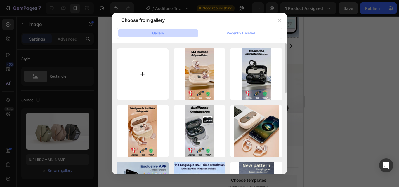
click at [154, 79] on input "file" at bounding box center [142, 74] width 52 height 52
type input "C:\fakepath\IMG_1049.JPG"
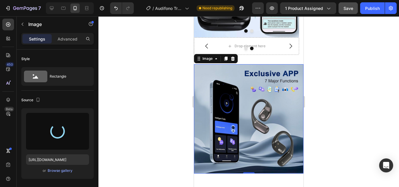
type input "[URL][DOMAIN_NAME]"
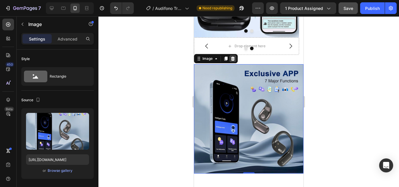
click at [230, 60] on icon at bounding box center [232, 58] width 5 height 5
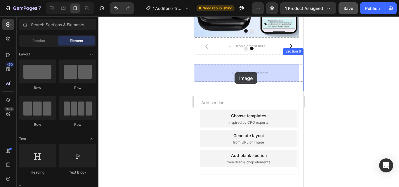
drag, startPoint x: 241, startPoint y: 83, endPoint x: 234, endPoint y: 72, distance: 13.1
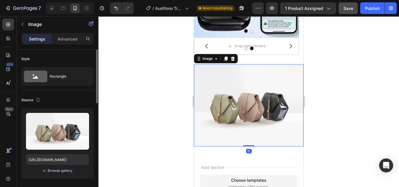
click at [62, 170] on div "Browse gallery" at bounding box center [60, 170] width 25 height 5
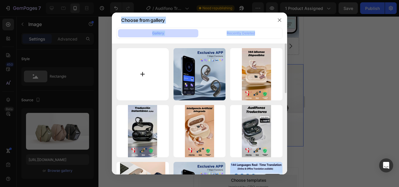
drag, startPoint x: 62, startPoint y: 170, endPoint x: 131, endPoint y: 81, distance: 112.7
click at [131, 81] on div "Choose from gallery Gallery Recently Deleted IMG_1049.JPG 246.35 kb IMG_1076.JP…" at bounding box center [199, 93] width 399 height 187
click at [131, 81] on input "file" at bounding box center [142, 74] width 52 height 52
type input "C:\fakepath\IMG_1048.JPG"
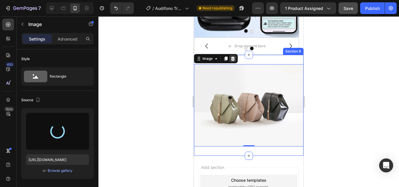
type input "[URL][DOMAIN_NAME]"
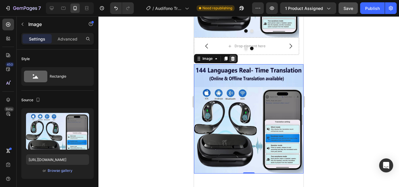
click at [233, 59] on icon at bounding box center [233, 59] width 4 height 4
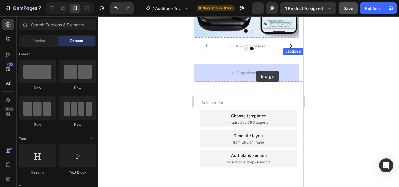
drag, startPoint x: 318, startPoint y: 92, endPoint x: 256, endPoint y: 71, distance: 66.3
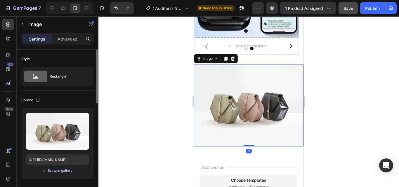
click at [63, 170] on div "Browse gallery" at bounding box center [60, 170] width 25 height 5
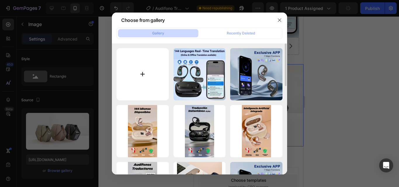
click at [143, 76] on input "file" at bounding box center [142, 74] width 52 height 52
type input "C:\fakepath\IMG_1051.JPG"
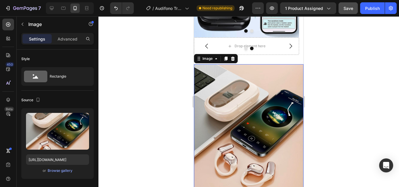
type input "[URL][DOMAIN_NAME]"
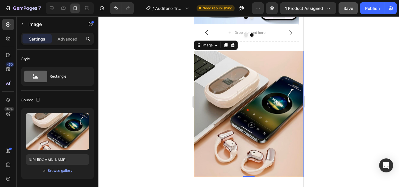
scroll to position [532, 0]
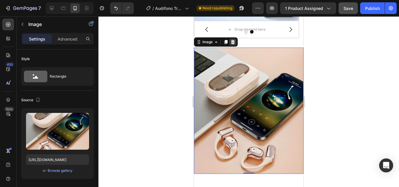
click at [236, 41] on div at bounding box center [232, 42] width 7 height 7
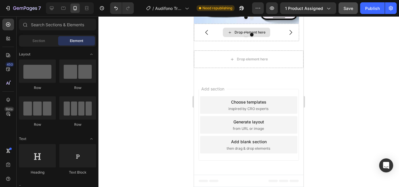
scroll to position [529, 0]
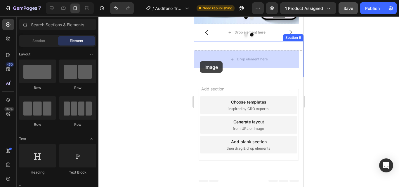
drag, startPoint x: 239, startPoint y: 91, endPoint x: 204, endPoint y: 61, distance: 45.5
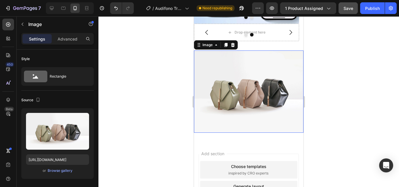
scroll to position [532, 0]
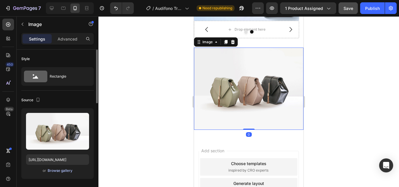
click at [55, 172] on div "Browse gallery" at bounding box center [60, 170] width 25 height 5
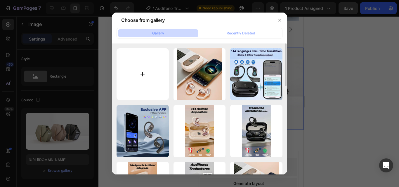
click at [167, 76] on input "file" at bounding box center [142, 74] width 52 height 52
type input "C:\fakepath\IMG_1063.JPG"
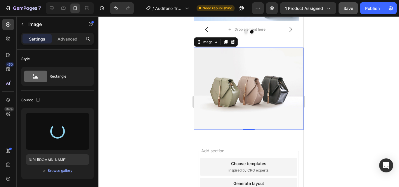
type input "[URL][DOMAIN_NAME]"
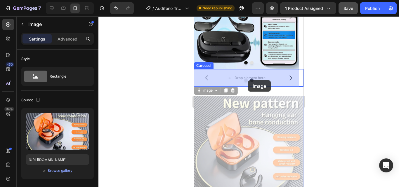
scroll to position [470, 0]
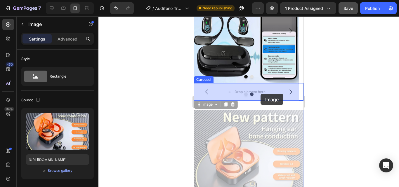
drag, startPoint x: 263, startPoint y: 69, endPoint x: 260, endPoint y: 94, distance: 25.2
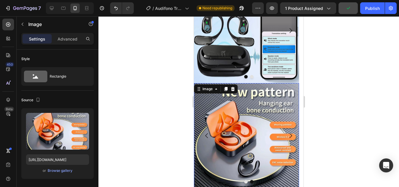
click at [174, 113] on div at bounding box center [248, 101] width 300 height 171
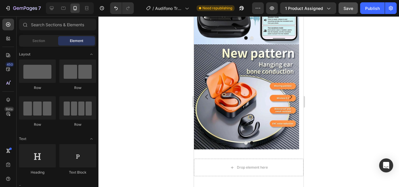
scroll to position [519, 0]
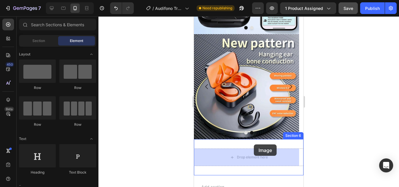
drag, startPoint x: 293, startPoint y: 89, endPoint x: 254, endPoint y: 144, distance: 67.8
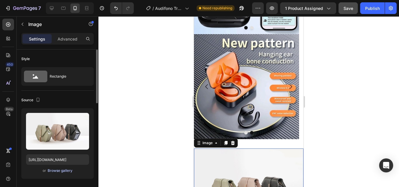
click at [56, 172] on div "Browse gallery" at bounding box center [60, 170] width 25 height 5
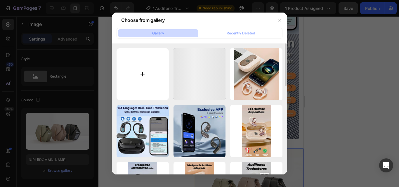
click at [160, 88] on input "file" at bounding box center [142, 74] width 52 height 52
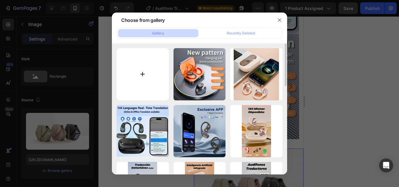
type input "C:\fakepath\IMG_1066.PNG"
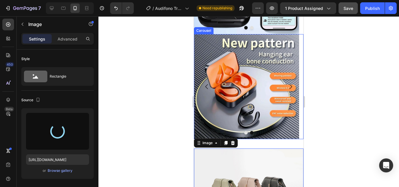
click at [207, 90] on icon "Carousel Back Arrow" at bounding box center [206, 86] width 7 height 7
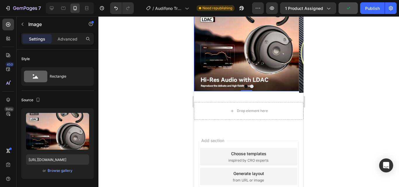
scroll to position [499, 0]
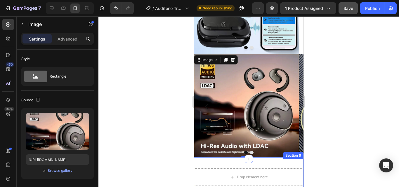
click at [265, 162] on div "Drop element here Section 6" at bounding box center [248, 177] width 109 height 36
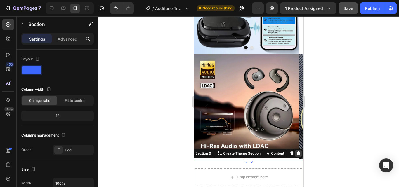
click at [297, 154] on icon at bounding box center [299, 153] width 4 height 4
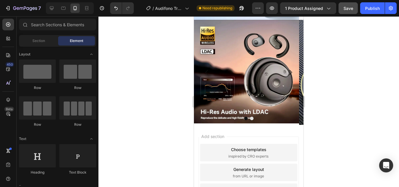
scroll to position [529, 0]
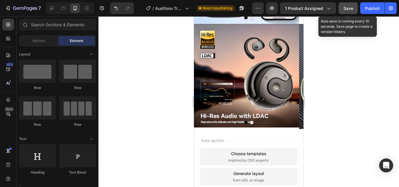
click at [350, 14] on button "Save" at bounding box center [347, 8] width 19 height 12
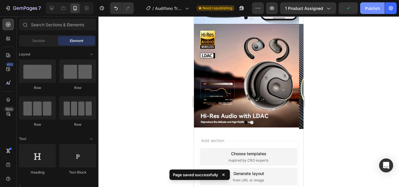
click at [363, 11] on button "Publish" at bounding box center [372, 8] width 25 height 12
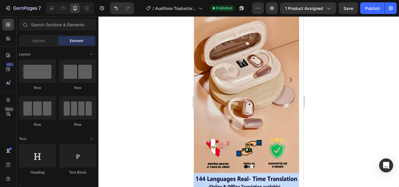
scroll to position [0, 0]
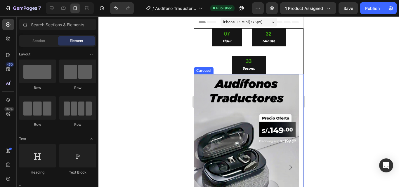
click at [290, 163] on button "Carousel Next Arrow" at bounding box center [290, 167] width 16 height 16
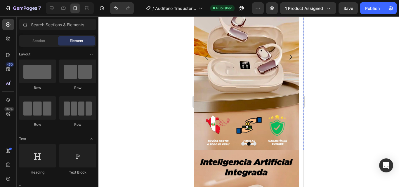
scroll to position [111, 0]
click at [287, 62] on button "Carousel Next Arrow" at bounding box center [290, 57] width 16 height 16
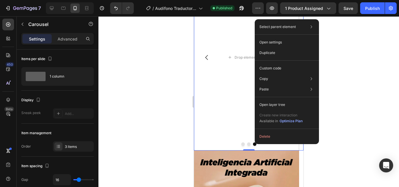
click at [177, 134] on div at bounding box center [248, 101] width 300 height 171
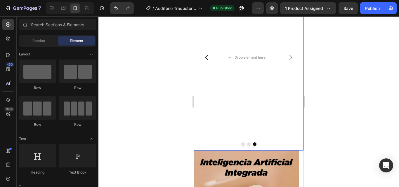
click at [207, 57] on icon "Carousel Back Arrow" at bounding box center [206, 57] width 7 height 7
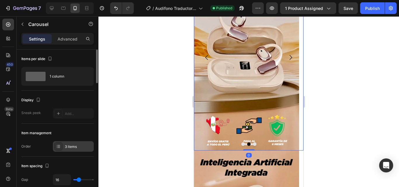
click at [86, 145] on div "3 items" at bounding box center [78, 146] width 27 height 5
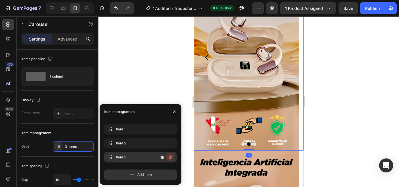
click at [172, 154] on button "button" at bounding box center [170, 157] width 8 height 8
click at [172, 154] on button "Delete" at bounding box center [166, 157] width 16 height 8
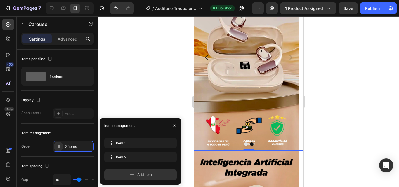
click at [174, 64] on div at bounding box center [248, 101] width 300 height 171
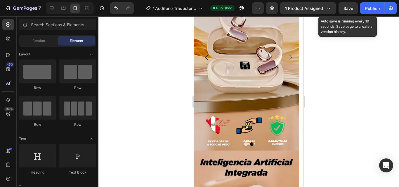
click at [346, 8] on span "Save" at bounding box center [348, 8] width 10 height 5
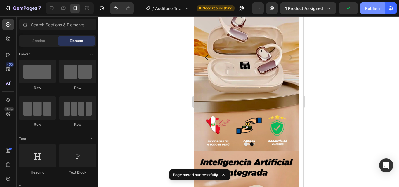
click at [372, 12] on button "Publish" at bounding box center [372, 8] width 25 height 12
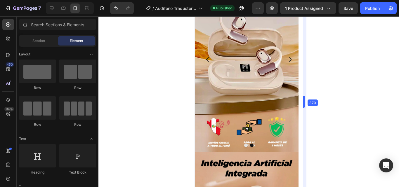
scroll to position [77, 0]
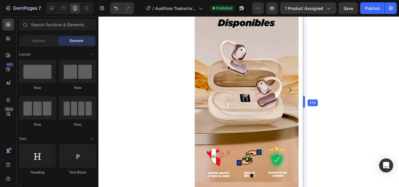
drag, startPoint x: 107, startPoint y: 54, endPoint x: 107, endPoint y: 44, distance: 9.9
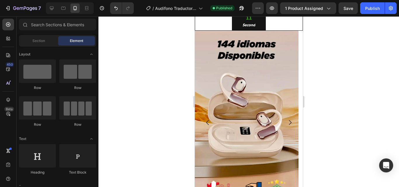
scroll to position [45, 0]
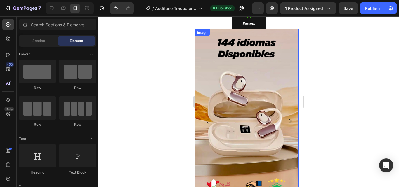
click at [278, 93] on img at bounding box center [246, 121] width 104 height 184
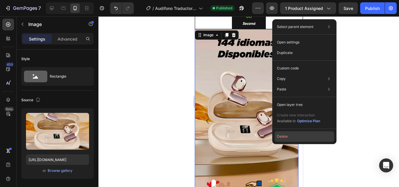
click at [284, 137] on button "Delete" at bounding box center [304, 136] width 60 height 11
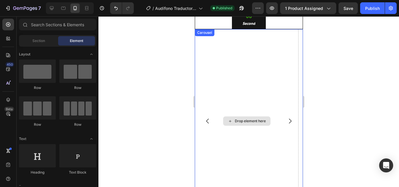
click at [212, 119] on button "Carousel Back Arrow" at bounding box center [207, 121] width 16 height 16
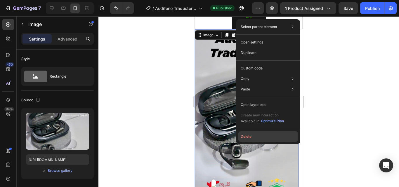
click at [259, 136] on button "Delete" at bounding box center [268, 136] width 60 height 11
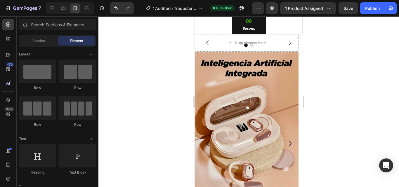
scroll to position [38, 0]
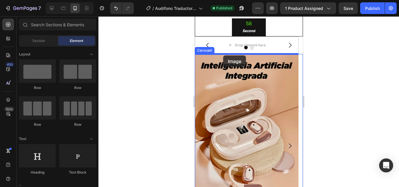
drag, startPoint x: 262, startPoint y: 79, endPoint x: 223, endPoint y: 55, distance: 46.1
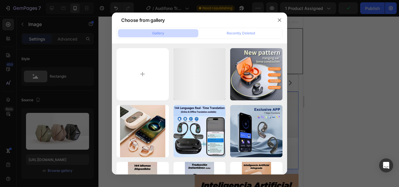
scroll to position [38, 0]
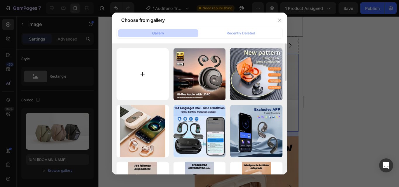
click at [161, 68] on input "file" at bounding box center [142, 74] width 52 height 52
type input "C:\fakepath\789D1C22-D5EB-4C14-BD32-B9FDAECD2102.png"
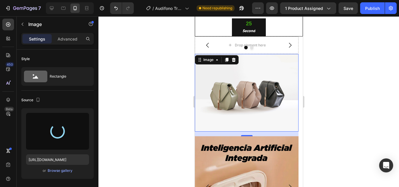
type input "https://cdn.shopify.com/s/files/1/0751/4901/7318/files/gempages_570822331702707…"
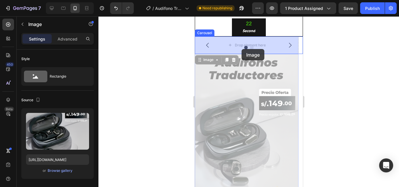
drag, startPoint x: 268, startPoint y: 101, endPoint x: 240, endPoint y: 50, distance: 58.5
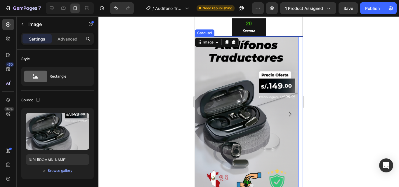
click at [287, 117] on icon "Carousel Next Arrow" at bounding box center [289, 114] width 7 height 7
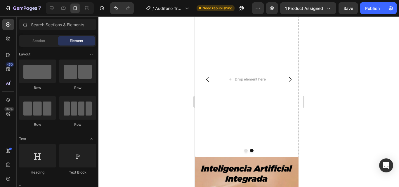
scroll to position [77, 0]
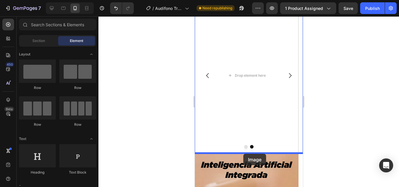
drag, startPoint x: 237, startPoint y: 91, endPoint x: 502, endPoint y: 91, distance: 264.7
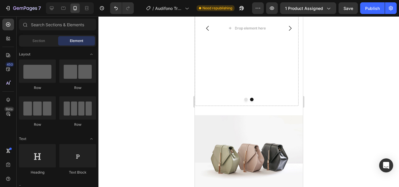
scroll to position [132, 0]
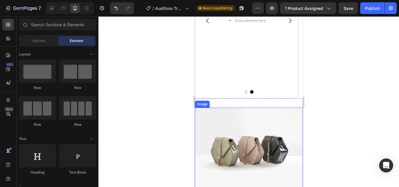
click at [239, 144] on img at bounding box center [248, 148] width 108 height 81
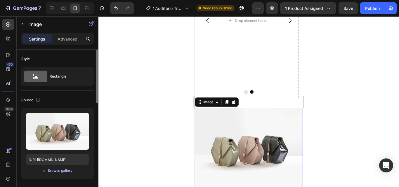
click at [55, 173] on div "Browse gallery" at bounding box center [60, 170] width 25 height 5
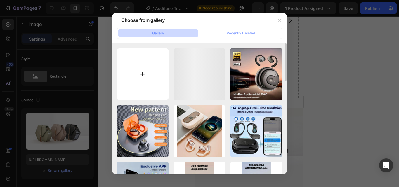
click at [154, 75] on input "file" at bounding box center [142, 74] width 52 height 52
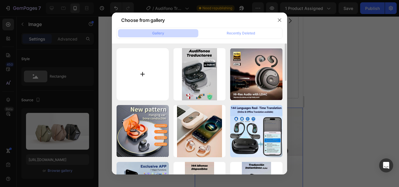
type input "C:\fakepath\4D60136F-774C-40FF-A81C-B15A0C2F1510.png"
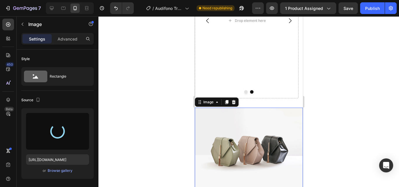
click at [158, 74] on div at bounding box center [248, 101] width 300 height 171
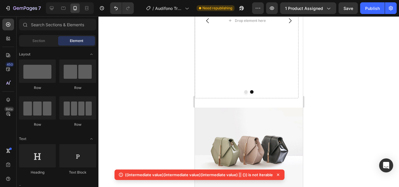
click at [244, 145] on img at bounding box center [248, 148] width 108 height 81
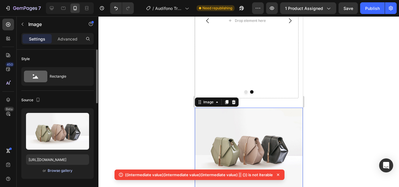
click at [61, 171] on div "Browse gallery" at bounding box center [60, 170] width 25 height 5
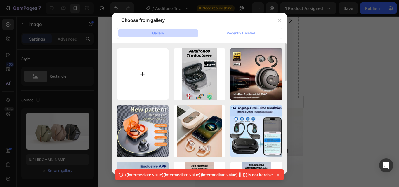
click at [155, 81] on input "file" at bounding box center [142, 74] width 52 height 52
type input "C:\fakepath\4D60136F-774C-40FF-A81C-B15A0C2F1510.png"
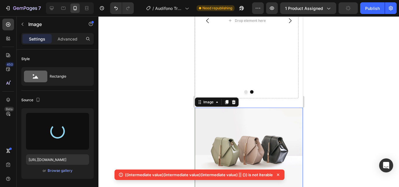
type input "https://cdn.shopify.com/s/files/1/0751/4901/7318/files/gempages_570822331702707…"
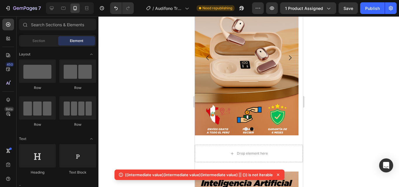
scroll to position [96, 0]
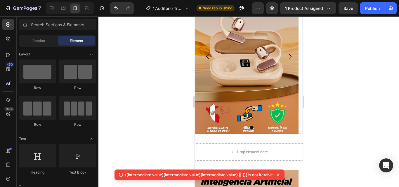
click at [206, 55] on icon "Carousel Back Arrow" at bounding box center [207, 56] width 7 height 7
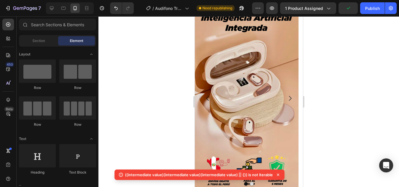
scroll to position [290, 0]
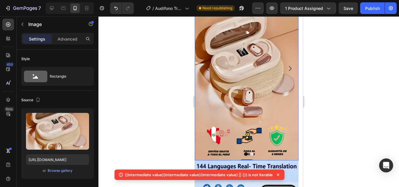
click at [277, 176] on icon at bounding box center [278, 175] width 6 height 6
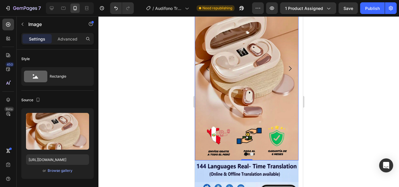
click at [248, 141] on img at bounding box center [246, 68] width 104 height 184
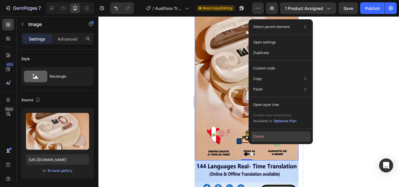
click at [254, 136] on button "Delete" at bounding box center [281, 136] width 60 height 11
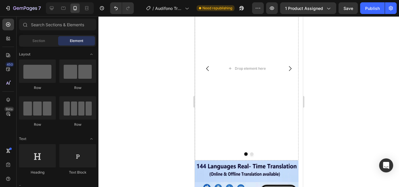
scroll to position [206, 0]
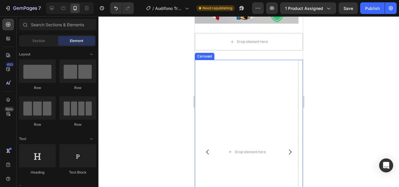
click at [286, 149] on icon "Carousel Next Arrow" at bounding box center [289, 152] width 7 height 7
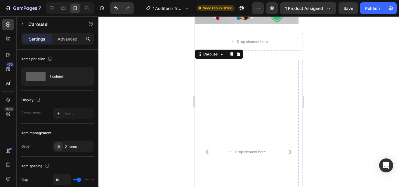
click at [151, 65] on div at bounding box center [248, 101] width 300 height 171
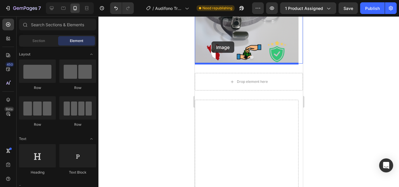
scroll to position [158, 0]
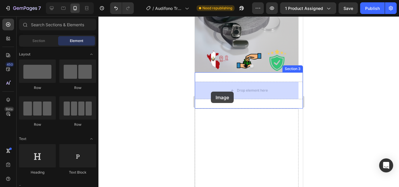
drag, startPoint x: 241, startPoint y: 94, endPoint x: 210, endPoint y: 81, distance: 33.5
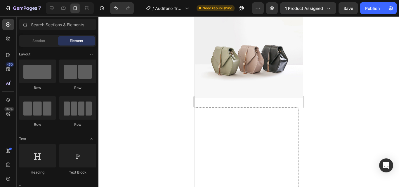
scroll to position [242, 0]
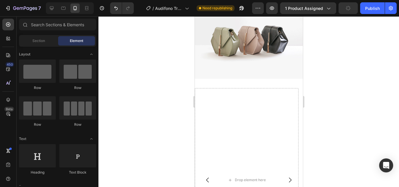
click at [273, 55] on img at bounding box center [248, 38] width 108 height 81
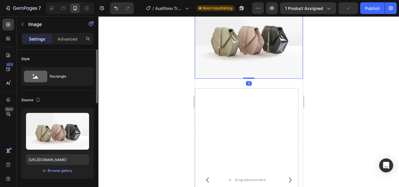
click at [62, 167] on div "or Browse gallery" at bounding box center [57, 170] width 63 height 7
click at [62, 169] on div "Browse gallery" at bounding box center [60, 170] width 25 height 5
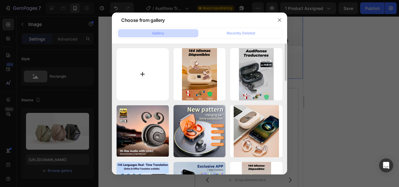
click at [142, 62] on input "file" at bounding box center [142, 74] width 52 height 52
type input "C:\fakepath\2BC277B6-0191-4E85-A1E3-51FF18251855.png"
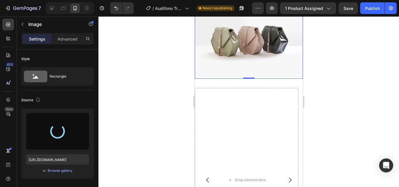
type input "https://cdn.shopify.com/s/files/1/0751/4901/7318/files/gempages_570822331702707…"
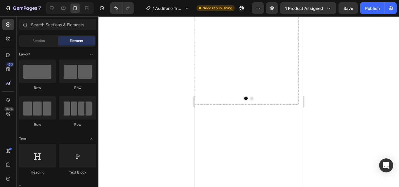
scroll to position [172, 0]
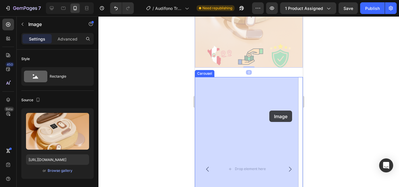
drag, startPoint x: 271, startPoint y: 67, endPoint x: 268, endPoint y: 110, distance: 42.7
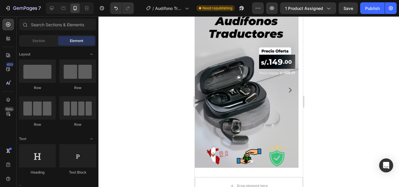
scroll to position [45, 0]
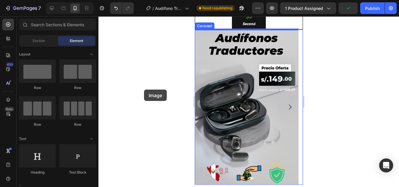
drag, startPoint x: 97, startPoint y: 69, endPoint x: 144, endPoint y: 90, distance: 51.2
click at [144, 0] on div "7 / Audífono Traductor - Aug 27, 02:07:34 Need republishing Preview 1 product a…" at bounding box center [199, 0] width 399 height 0
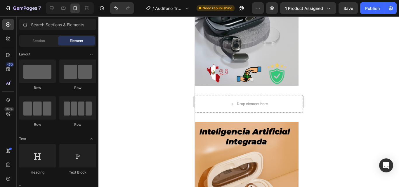
scroll to position [147, 0]
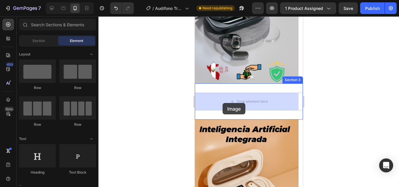
drag, startPoint x: 276, startPoint y: 84, endPoint x: 222, endPoint y: 102, distance: 57.8
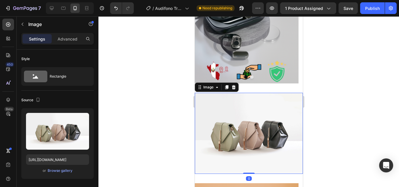
click at [163, 125] on div at bounding box center [248, 101] width 300 height 171
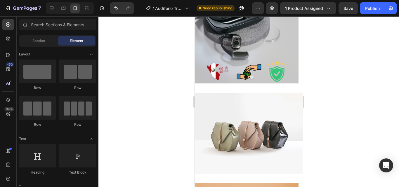
click at [221, 126] on img at bounding box center [248, 133] width 108 height 81
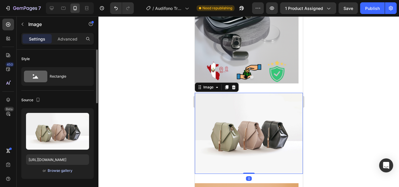
click at [57, 169] on div "Browse gallery" at bounding box center [60, 170] width 25 height 5
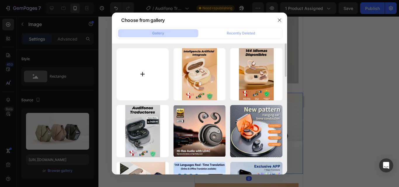
click at [146, 87] on input "file" at bounding box center [142, 74] width 52 height 52
type input "C:\fakepath\9A79BB27-7B25-4F85-99E7-D563587A9246.png"
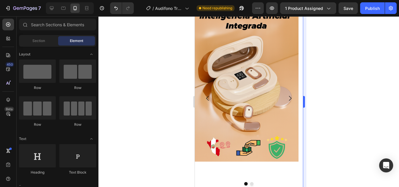
scroll to position [241, 0]
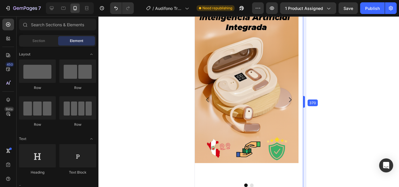
drag, startPoint x: 306, startPoint y: 81, endPoint x: 306, endPoint y: 84, distance: 3.8
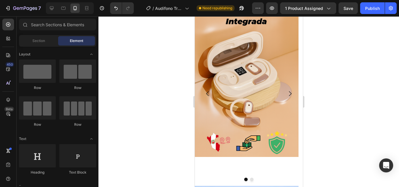
scroll to position [404, 0]
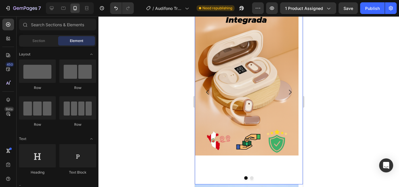
click at [286, 91] on icon "Carousel Next Arrow" at bounding box center [289, 92] width 7 height 7
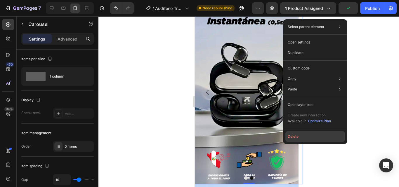
click at [292, 132] on button "Delete" at bounding box center [315, 136] width 60 height 11
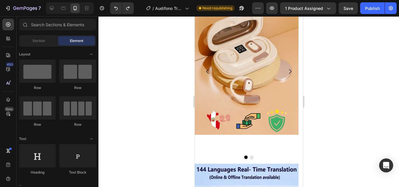
scroll to position [382, 0]
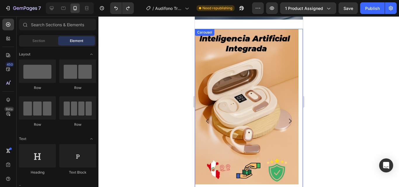
click at [288, 118] on icon "Carousel Next Arrow" at bounding box center [289, 120] width 3 height 5
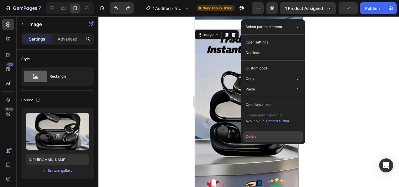
click at [262, 135] on button "Delete" at bounding box center [273, 136] width 60 height 11
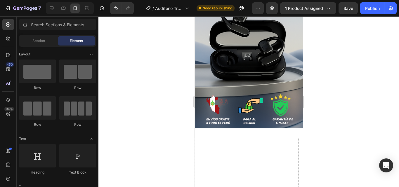
scroll to position [265, 0]
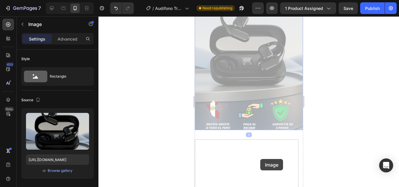
drag, startPoint x: 261, startPoint y: 154, endPoint x: 260, endPoint y: 159, distance: 5.3
click at [260, 159] on div "Image 0 Image 0 Section 3 Image Drop element here Carousel Section 4 Root" at bounding box center [248, 81] width 108 height 635
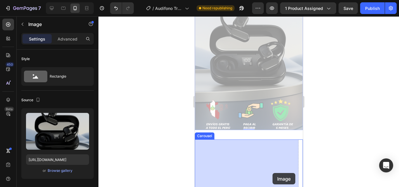
drag, startPoint x: 282, startPoint y: 102, endPoint x: 263, endPoint y: 169, distance: 70.3
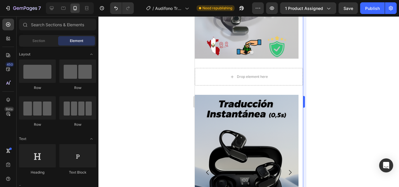
scroll to position [169, 0]
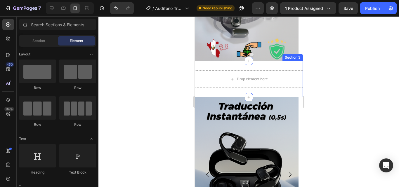
click at [273, 65] on div "Drop element here Section 3" at bounding box center [248, 79] width 108 height 36
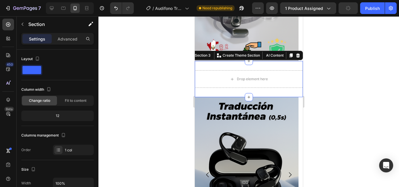
click at [295, 56] on icon at bounding box center [297, 55] width 5 height 5
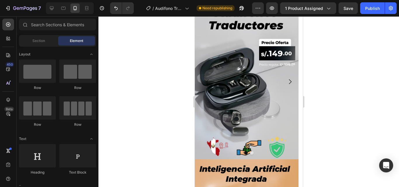
scroll to position [70, 0]
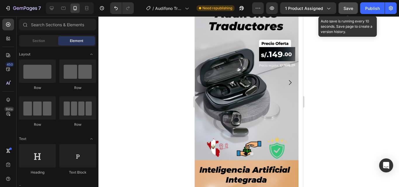
click at [347, 10] on span "Save" at bounding box center [348, 8] width 10 height 5
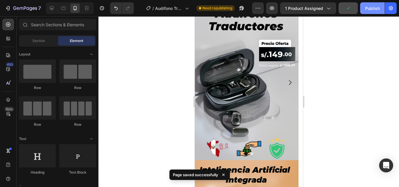
click at [368, 6] on div "Publish" at bounding box center [372, 8] width 15 height 6
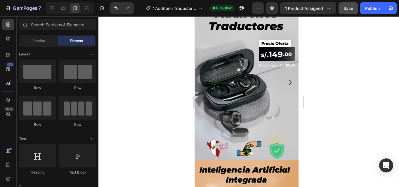
click at [124, 66] on div at bounding box center [248, 101] width 300 height 171
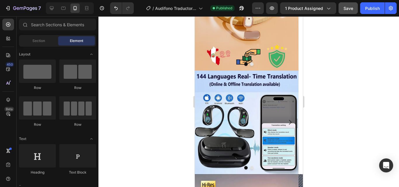
scroll to position [384, 0]
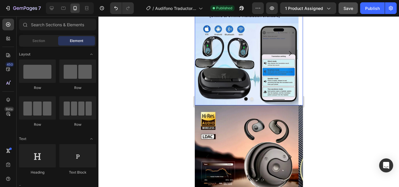
click at [287, 57] on button "Carousel Next Arrow" at bounding box center [289, 53] width 16 height 16
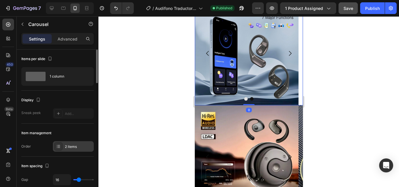
click at [85, 144] on div "2 items" at bounding box center [78, 146] width 27 height 5
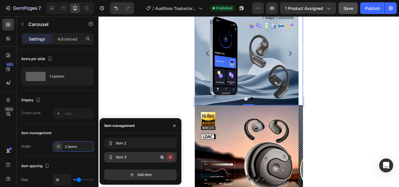
click at [168, 156] on icon "button" at bounding box center [170, 157] width 5 height 5
click at [169, 157] on div "Delete" at bounding box center [166, 157] width 11 height 5
click at [168, 170] on div "Add item" at bounding box center [140, 175] width 72 height 11
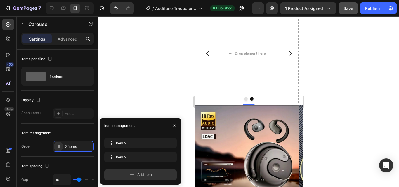
click at [162, 106] on div at bounding box center [248, 101] width 300 height 171
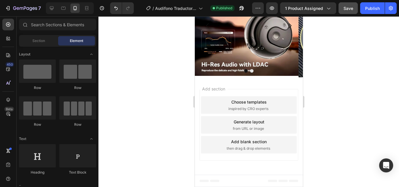
scroll to position [349, 0]
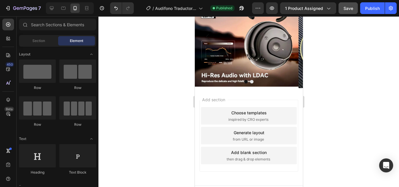
click at [146, 126] on div at bounding box center [248, 101] width 300 height 171
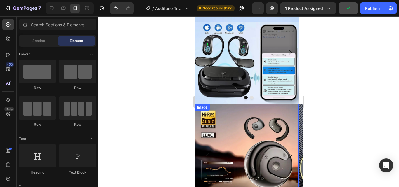
scroll to position [229, 0]
click at [243, 74] on img at bounding box center [246, 53] width 104 height 104
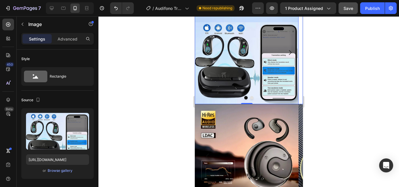
click at [282, 48] on button "Carousel Next Arrow" at bounding box center [289, 52] width 16 height 16
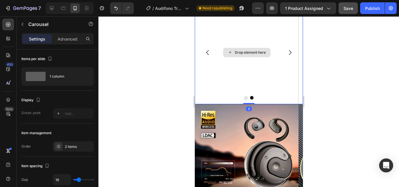
click at [266, 83] on div "Drop element here" at bounding box center [246, 53] width 104 height 104
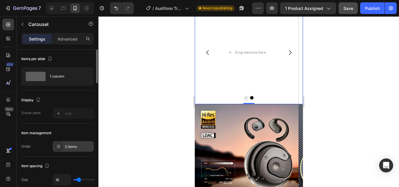
click at [92, 148] on div "2 items" at bounding box center [78, 146] width 27 height 5
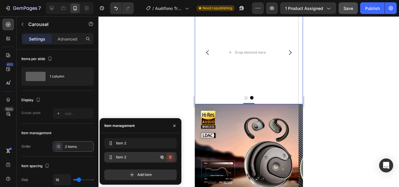
click at [170, 156] on icon "button" at bounding box center [170, 158] width 3 height 4
click at [170, 156] on div "Delete" at bounding box center [166, 157] width 11 height 5
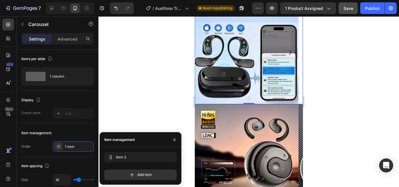
click at [157, 94] on div at bounding box center [248, 101] width 300 height 171
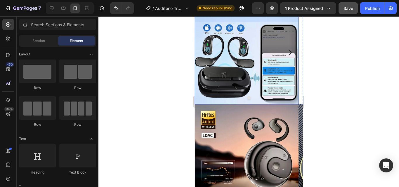
click at [286, 54] on icon "Carousel Next Arrow" at bounding box center [289, 52] width 7 height 7
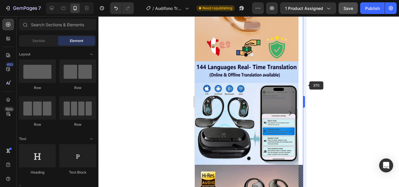
scroll to position [163, 0]
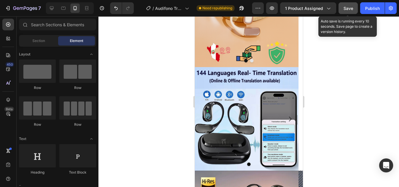
click at [346, 12] on button "Save" at bounding box center [347, 8] width 19 height 12
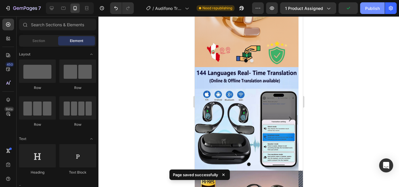
click at [366, 6] on div "Publish" at bounding box center [372, 8] width 15 height 6
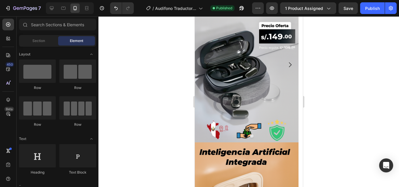
scroll to position [93, 0]
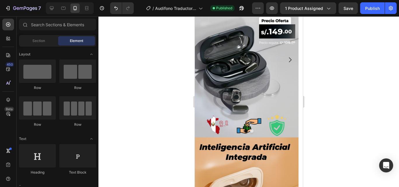
click at [147, 76] on div at bounding box center [248, 101] width 300 height 171
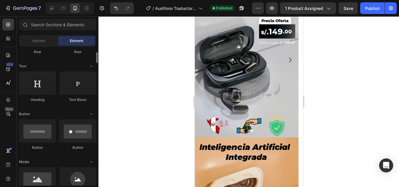
scroll to position [72, 0]
click at [55, 25] on input "text" at bounding box center [57, 25] width 77 height 12
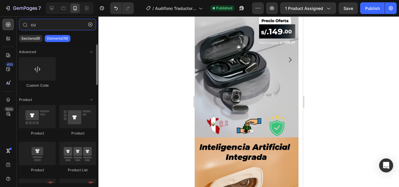
type input "cu"
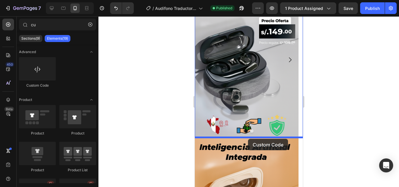
drag, startPoint x: 285, startPoint y: 97, endPoint x: 247, endPoint y: 139, distance: 56.3
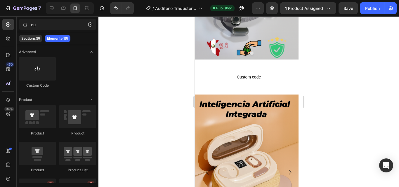
scroll to position [173, 0]
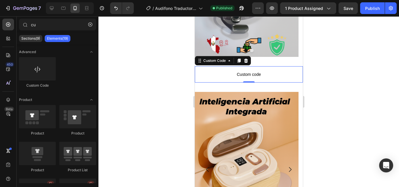
click at [252, 71] on span "Custom code" at bounding box center [248, 74] width 108 height 7
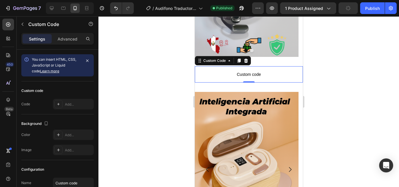
click at [143, 77] on div at bounding box center [248, 101] width 300 height 171
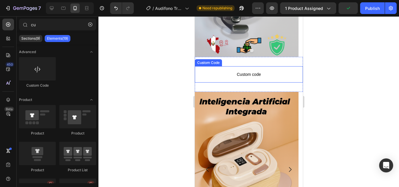
click at [218, 79] on p "Custom code" at bounding box center [248, 74] width 108 height 16
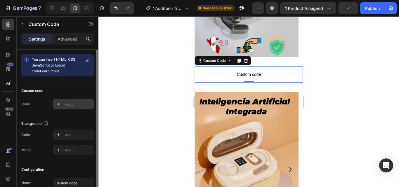
click at [69, 108] on div "Add..." at bounding box center [73, 104] width 41 height 11
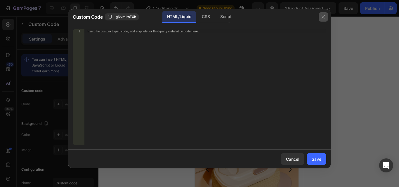
click at [323, 18] on icon "button" at bounding box center [323, 17] width 5 height 5
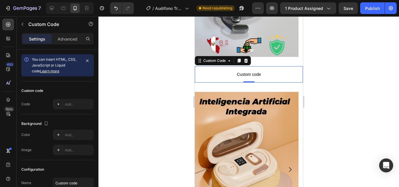
click at [160, 62] on div at bounding box center [248, 101] width 300 height 171
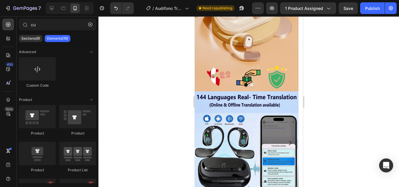
scroll to position [336, 0]
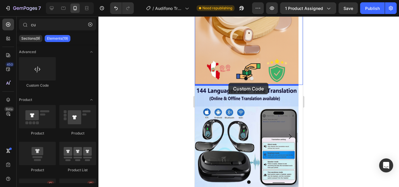
drag, startPoint x: 236, startPoint y: 79, endPoint x: 228, endPoint y: 83, distance: 9.4
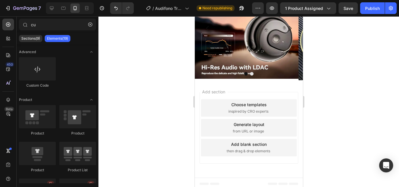
scroll to position [567, 0]
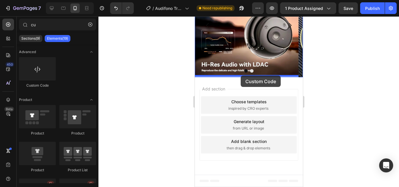
drag, startPoint x: 239, startPoint y: 88, endPoint x: 240, endPoint y: 76, distance: 12.3
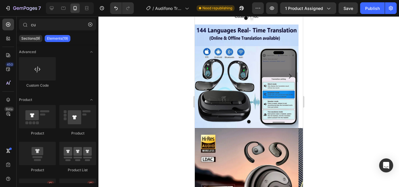
scroll to position [408, 0]
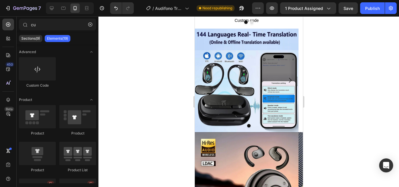
drag, startPoint x: 300, startPoint y: 165, endPoint x: 498, endPoint y: 146, distance: 198.8
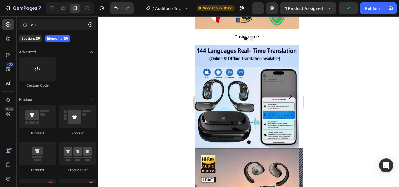
scroll to position [396, 0]
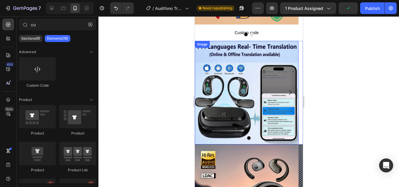
click at [183, 129] on div at bounding box center [248, 101] width 300 height 171
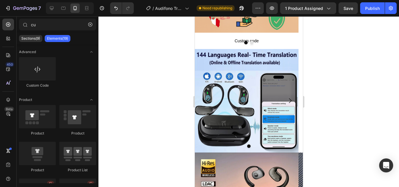
scroll to position [386, 0]
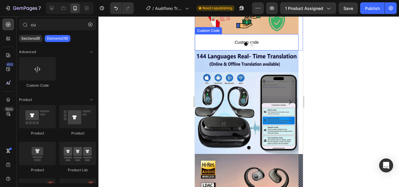
click at [223, 39] on span "Custom code" at bounding box center [246, 42] width 104 height 7
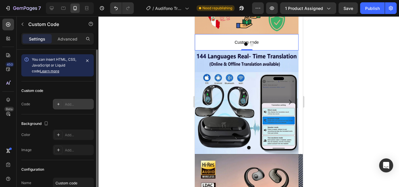
click at [64, 108] on div "Add..." at bounding box center [73, 104] width 41 height 11
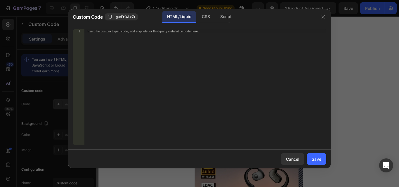
click at [64, 108] on div at bounding box center [199, 93] width 399 height 187
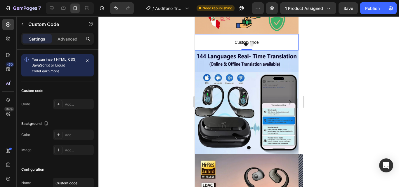
click at [170, 65] on div at bounding box center [248, 101] width 300 height 171
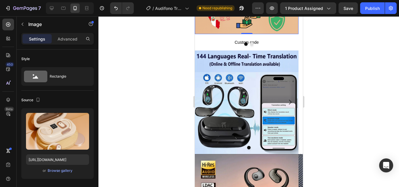
click at [229, 39] on span "Custom code" at bounding box center [246, 42] width 104 height 7
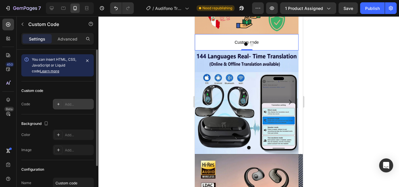
click at [73, 101] on div "Add..." at bounding box center [73, 104] width 41 height 11
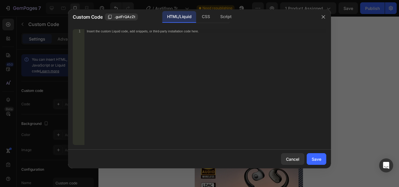
click at [162, 48] on div "Insert the custom Liquid code, add snippets, or third-party installation code h…" at bounding box center [205, 91] width 242 height 124
paste textarea "<span id="es-form-hook" ></span>"
type textarea "<span id="es-form-hook" ></span>"
click at [311, 157] on button "Save" at bounding box center [316, 159] width 20 height 12
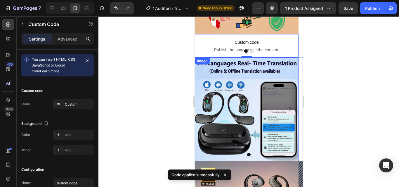
click at [163, 94] on div at bounding box center [248, 101] width 300 height 171
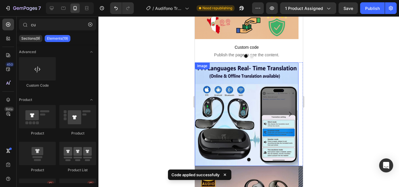
scroll to position [381, 0]
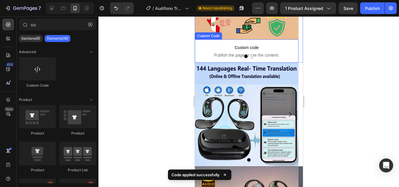
click at [245, 52] on span "Publish the page to see the content." at bounding box center [246, 55] width 104 height 6
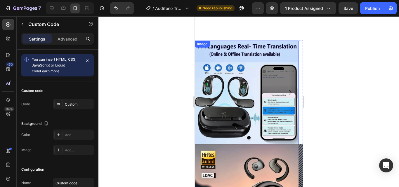
scroll to position [491, 0]
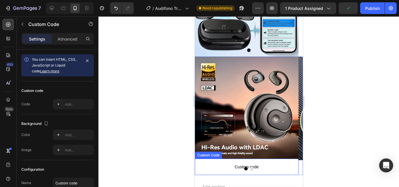
click at [243, 160] on p "Custom code" at bounding box center [246, 167] width 104 height 16
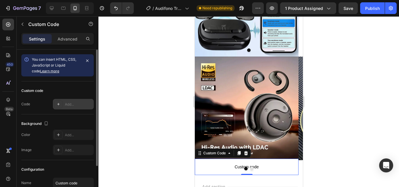
click at [74, 101] on div "Add..." at bounding box center [73, 104] width 41 height 11
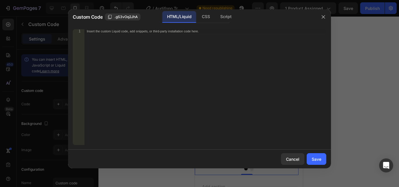
click at [148, 66] on div "Insert the custom Liquid code, add snippets, or third-party installation code h…" at bounding box center [205, 91] width 242 height 124
paste textarea "<span id="es-form-hook" ></span>"
type textarea "<span id="es-form-hook" ></span>"
click at [322, 159] on button "Save" at bounding box center [316, 159] width 20 height 12
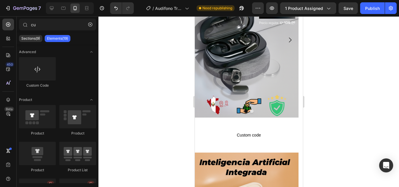
scroll to position [133, 0]
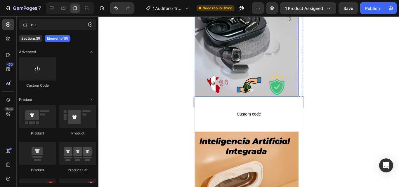
click at [262, 91] on div at bounding box center [248, 90] width 108 height 4
click at [256, 101] on div "Custom code Custom Code Section 3" at bounding box center [248, 114] width 108 height 35
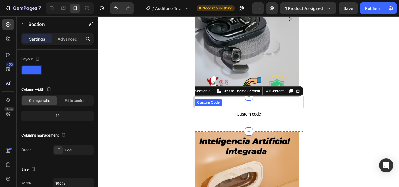
click at [244, 112] on span "Custom code" at bounding box center [248, 114] width 108 height 7
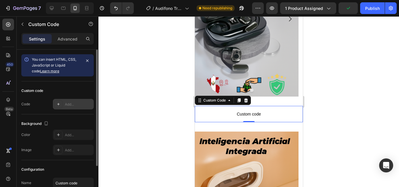
click at [77, 100] on div "Add..." at bounding box center [73, 104] width 41 height 11
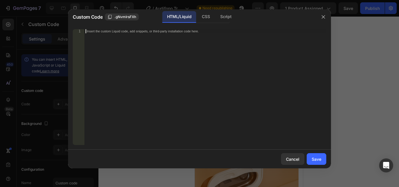
click at [146, 76] on div "Insert the custom Liquid code, add snippets, or third-party installation code h…" at bounding box center [205, 91] width 242 height 124
paste textarea "<span id="es-form-hook" ></span>"
type textarea "<span id="es-form-hook" ></span>"
click at [318, 161] on div "Save" at bounding box center [316, 159] width 10 height 6
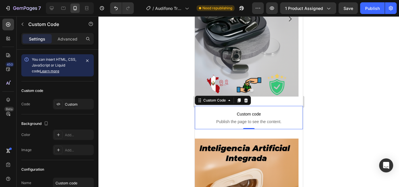
click at [331, 142] on div at bounding box center [248, 101] width 300 height 171
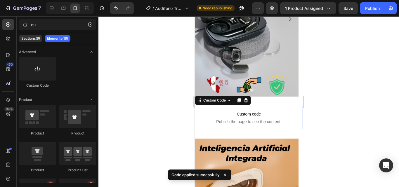
click at [263, 115] on span "Custom code" at bounding box center [248, 114] width 108 height 7
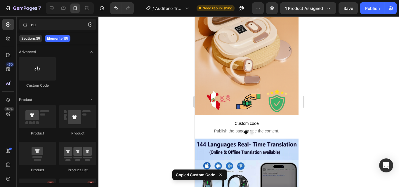
drag, startPoint x: 300, startPoint y: 76, endPoint x: 499, endPoint y: 130, distance: 205.7
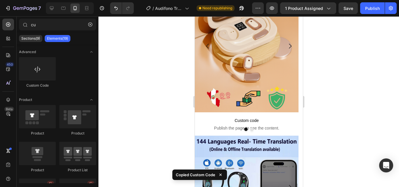
click at [269, 129] on div at bounding box center [248, 130] width 108 height 4
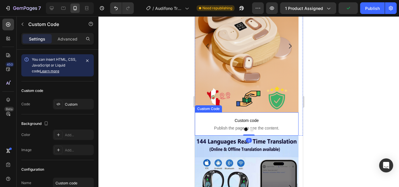
click at [238, 123] on span "Custom code" at bounding box center [246, 120] width 104 height 7
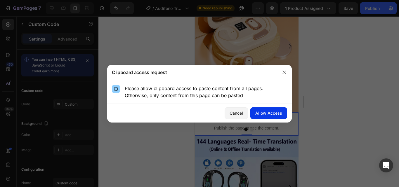
click at [269, 117] on button "Allow Access" at bounding box center [268, 113] width 37 height 12
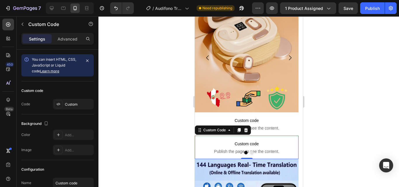
scroll to position [327, 0]
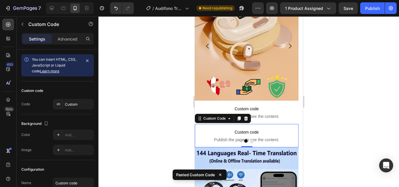
click at [278, 136] on p "Custom code Publish the page to see the content." at bounding box center [246, 135] width 104 height 23
click at [247, 118] on icon at bounding box center [246, 118] width 4 height 4
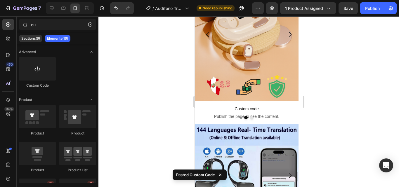
scroll to position [315, 0]
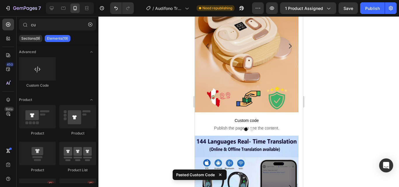
click at [278, 131] on p "Custom code Publish the page to see the content." at bounding box center [246, 123] width 104 height 23
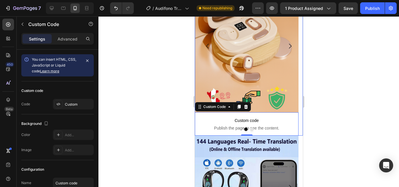
click at [250, 128] on button "Dot" at bounding box center [252, 130] width 4 height 4
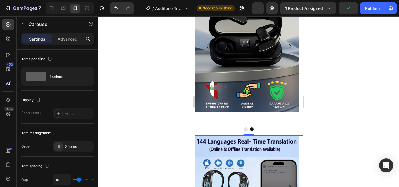
click at [205, 49] on icon "Carousel Back Arrow" at bounding box center [207, 46] width 7 height 7
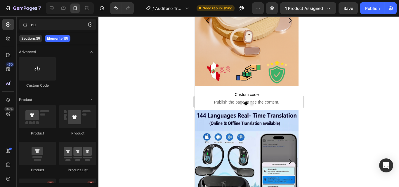
scroll to position [193, 0]
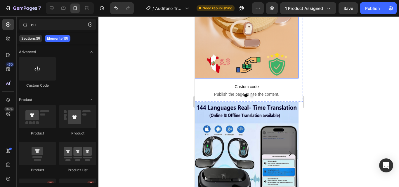
click at [266, 91] on span "Publish the page to see the content." at bounding box center [246, 94] width 104 height 6
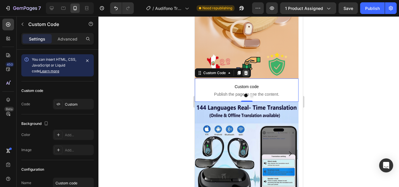
click at [248, 74] on icon at bounding box center [245, 73] width 5 height 5
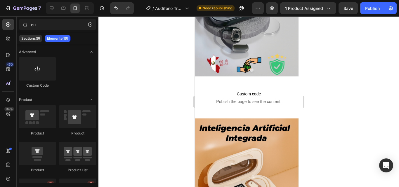
scroll to position [155, 0]
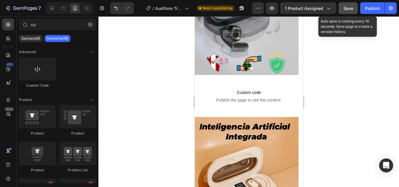
click at [350, 4] on button "Save" at bounding box center [347, 8] width 19 height 12
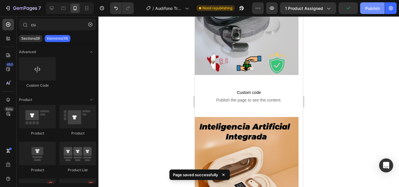
click at [371, 6] on div "Publish" at bounding box center [372, 8] width 15 height 6
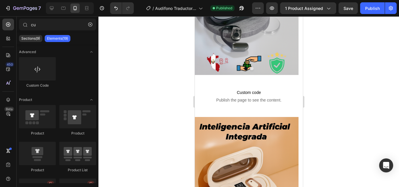
click at [156, 112] on div at bounding box center [248, 101] width 300 height 171
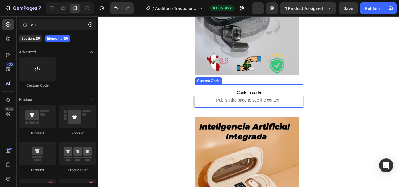
click at [199, 100] on span "Publish the page to see the content." at bounding box center [248, 100] width 108 height 6
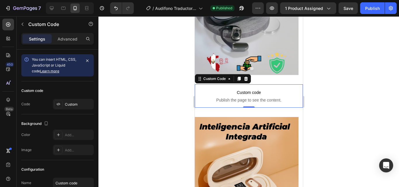
drag, startPoint x: 174, startPoint y: 105, endPoint x: 30, endPoint y: 65, distance: 148.9
click at [174, 105] on div at bounding box center [248, 101] width 300 height 171
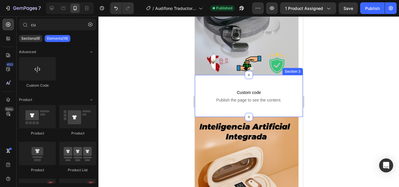
click at [224, 79] on div "Custom code Publish the page to see the content. Custom Code Section 3" at bounding box center [248, 96] width 108 height 42
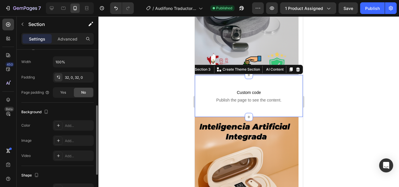
scroll to position [122, 0]
click at [88, 76] on icon "button" at bounding box center [87, 76] width 5 height 5
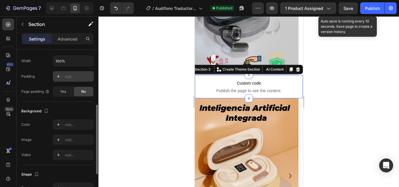
click at [350, 7] on span "Save" at bounding box center [348, 8] width 10 height 5
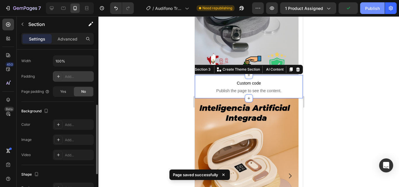
click at [366, 11] on div "Publish" at bounding box center [372, 8] width 15 height 6
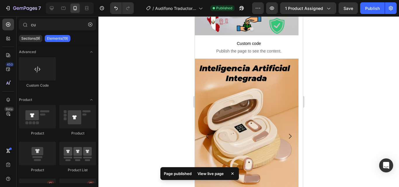
scroll to position [156, 0]
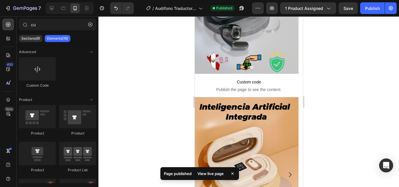
click at [284, 82] on span "Custom code" at bounding box center [248, 82] width 108 height 7
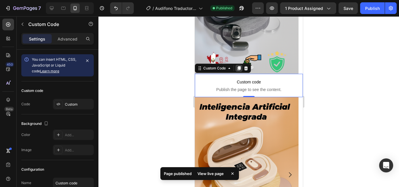
click at [238, 68] on icon at bounding box center [238, 68] width 3 height 4
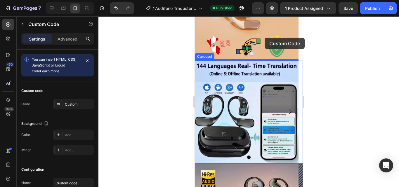
scroll to position [362, 0]
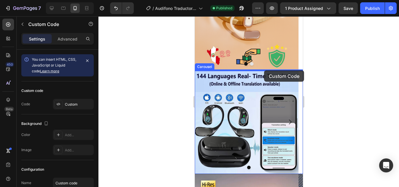
drag, startPoint x: 275, startPoint y: 57, endPoint x: 264, endPoint y: 70, distance: 17.2
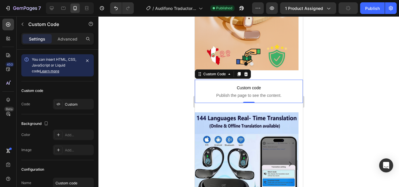
click at [315, 88] on div at bounding box center [248, 101] width 300 height 171
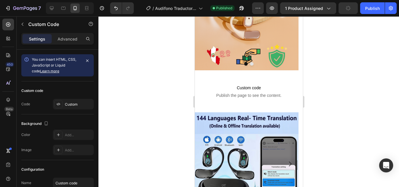
click at [315, 88] on div at bounding box center [248, 101] width 300 height 171
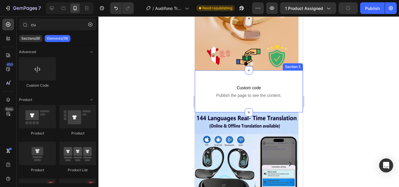
click at [280, 74] on div "Custom code Publish the page to see the content. Custom Code Section 5" at bounding box center [248, 91] width 108 height 42
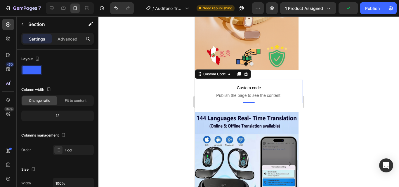
click at [249, 81] on p "Custom code Publish the page to see the content." at bounding box center [248, 91] width 108 height 23
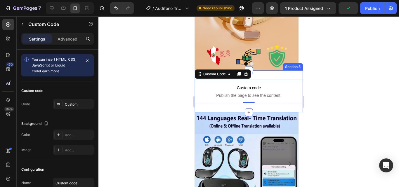
click at [258, 77] on div "Custom code Publish the page to see the content. Custom Code 0 Section 5" at bounding box center [248, 91] width 108 height 42
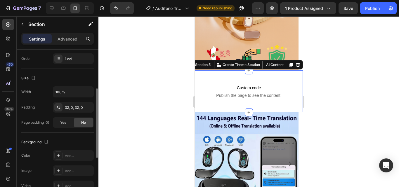
scroll to position [92, 0]
click at [90, 109] on icon "button" at bounding box center [87, 107] width 5 height 5
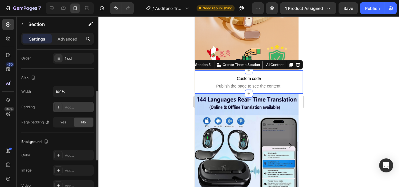
click at [150, 115] on div at bounding box center [248, 101] width 300 height 171
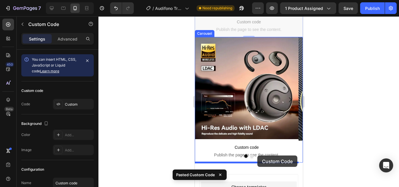
scroll to position [548, 0]
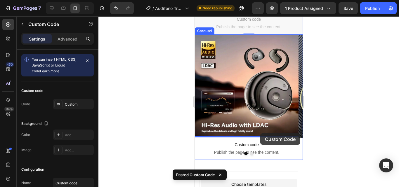
drag, startPoint x: 266, startPoint y: 42, endPoint x: 260, endPoint y: 133, distance: 91.6
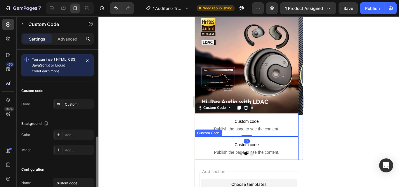
click at [254, 142] on span "Custom code" at bounding box center [246, 144] width 104 height 7
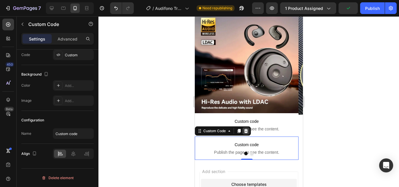
click at [248, 129] on icon at bounding box center [245, 131] width 5 height 5
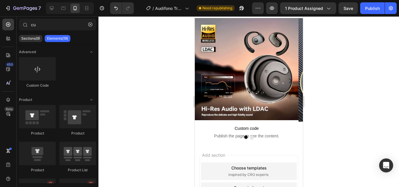
scroll to position [559, 0]
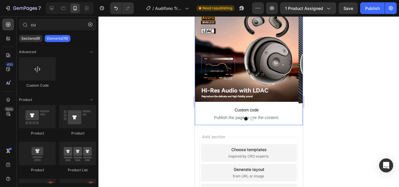
click at [250, 119] on button "Dot" at bounding box center [252, 119] width 4 height 4
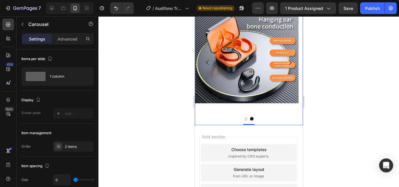
click at [203, 66] on button "Carousel Back Arrow" at bounding box center [207, 62] width 16 height 16
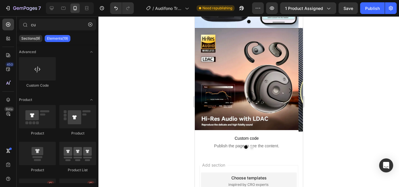
scroll to position [532, 0]
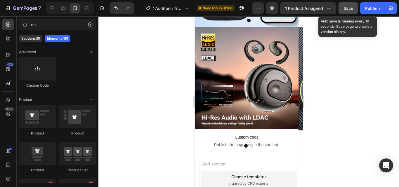
click at [351, 11] on button "Save" at bounding box center [347, 8] width 19 height 12
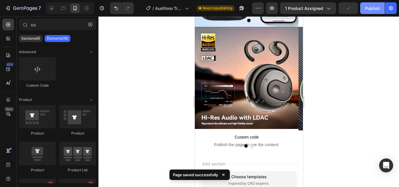
click at [364, 11] on button "Publish" at bounding box center [372, 8] width 25 height 12
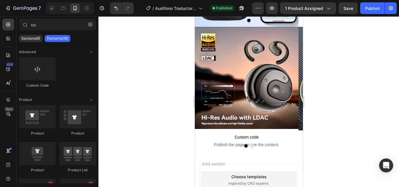
click at [142, 91] on div at bounding box center [248, 101] width 300 height 171
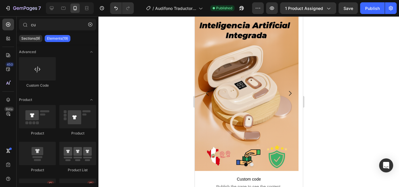
scroll to position [70, 0]
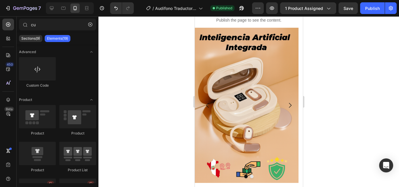
drag, startPoint x: 300, startPoint y: 150, endPoint x: 510, endPoint y: 54, distance: 230.6
click at [335, 44] on div at bounding box center [248, 101] width 300 height 171
click at [348, 10] on span "Save" at bounding box center [348, 8] width 10 height 5
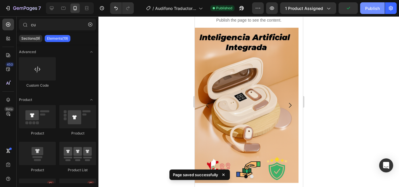
click at [368, 8] on div "Publish" at bounding box center [372, 8] width 15 height 6
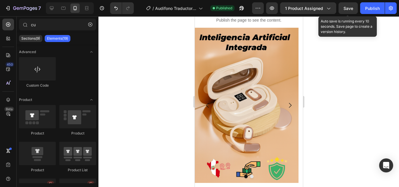
click at [352, 11] on span "Save" at bounding box center [348, 8] width 10 height 5
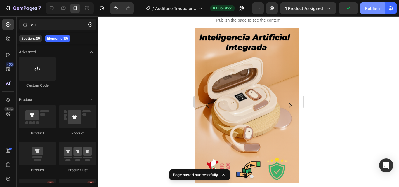
click at [378, 11] on div "Publish" at bounding box center [372, 8] width 15 height 6
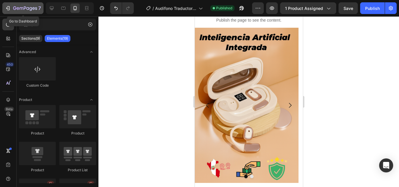
click at [11, 8] on div "7" at bounding box center [23, 8] width 36 height 7
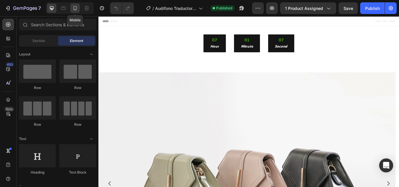
click at [74, 9] on icon at bounding box center [75, 8] width 3 height 4
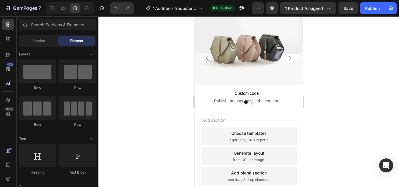
scroll to position [511, 0]
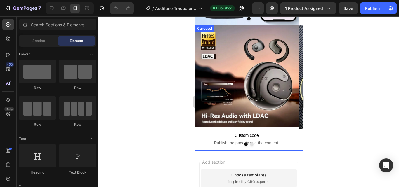
click at [286, 85] on icon "Carousel Next Arrow" at bounding box center [289, 87] width 7 height 7
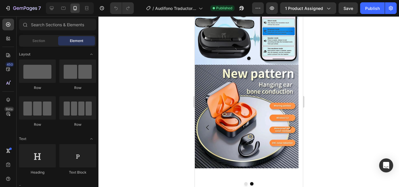
scroll to position [470, 0]
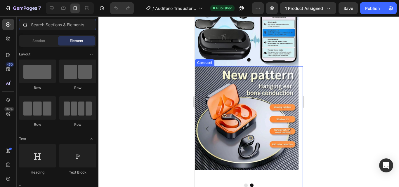
click at [83, 29] on input "text" at bounding box center [57, 25] width 77 height 12
click at [10, 40] on icon at bounding box center [9, 40] width 2 height 2
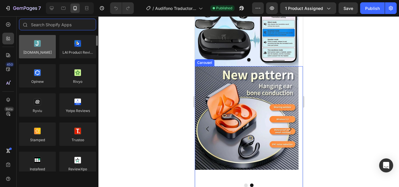
scroll to position [41, 0]
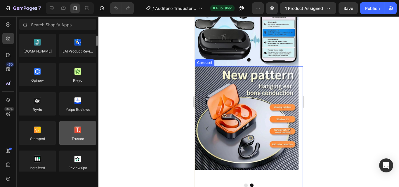
click at [73, 133] on div at bounding box center [77, 132] width 37 height 23
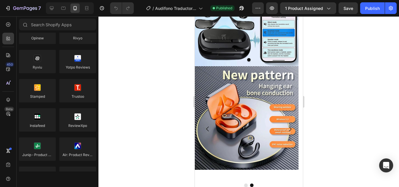
scroll to position [584, 0]
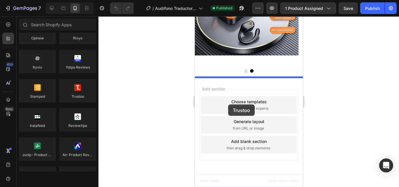
drag, startPoint x: 271, startPoint y: 118, endPoint x: 231, endPoint y: 93, distance: 47.6
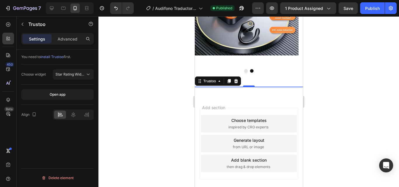
click at [332, 100] on div at bounding box center [248, 101] width 300 height 171
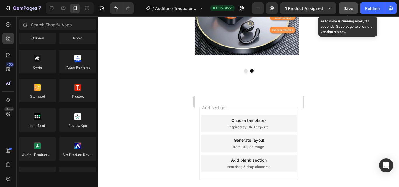
click at [350, 11] on span "Save" at bounding box center [348, 8] width 10 height 5
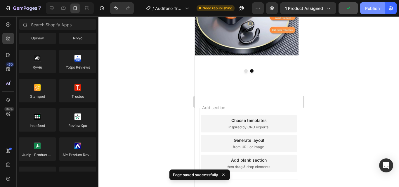
click at [372, 7] on div "Publish" at bounding box center [372, 8] width 15 height 6
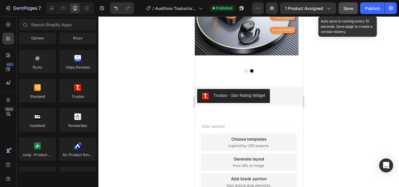
click at [351, 8] on span "Save" at bounding box center [348, 8] width 10 height 5
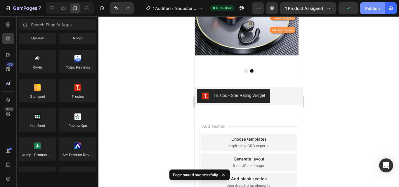
click at [360, 9] on button "Publish" at bounding box center [372, 8] width 25 height 12
click at [124, 32] on div at bounding box center [248, 101] width 300 height 171
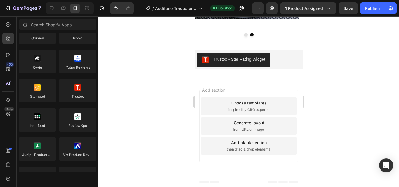
scroll to position [621, 0]
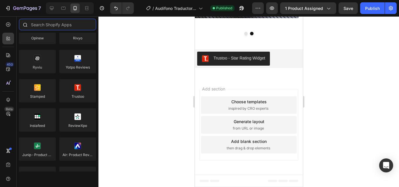
click at [66, 28] on input "text" at bounding box center [57, 25] width 77 height 12
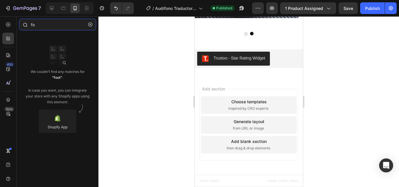
type input "f"
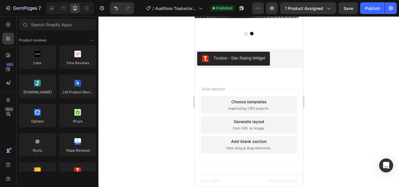
click at [135, 103] on div at bounding box center [248, 101] width 300 height 171
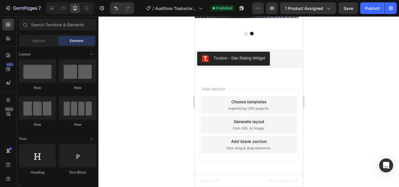
drag, startPoint x: 263, startPoint y: 157, endPoint x: 239, endPoint y: 142, distance: 28.0
click at [239, 142] on div "Add blank section" at bounding box center [249, 141] width 36 height 6
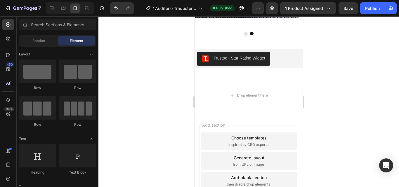
drag, startPoint x: 239, startPoint y: 142, endPoint x: 242, endPoint y: 123, distance: 19.4
click at [242, 123] on div "Add section Choose templates inspired by CRO experts Generate layout from URL o…" at bounding box center [248, 162] width 108 height 97
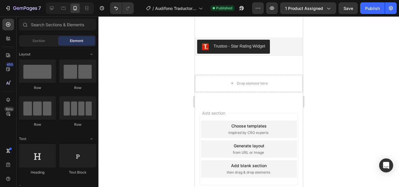
scroll to position [658, 0]
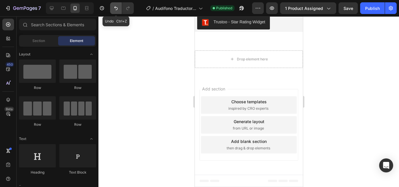
click at [119, 10] on button "Undo/Redo" at bounding box center [116, 8] width 12 height 12
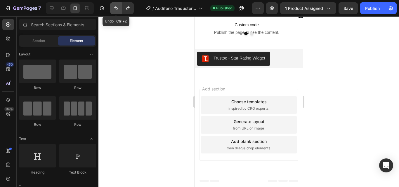
scroll to position [621, 0]
click at [153, 93] on div at bounding box center [248, 101] width 300 height 171
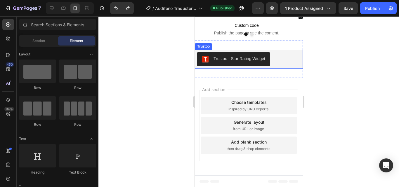
scroll to position [518, 0]
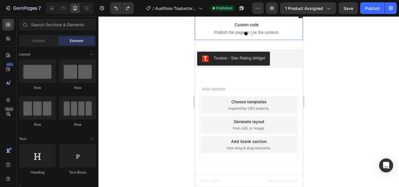
click at [245, 33] on div at bounding box center [248, 34] width 108 height 4
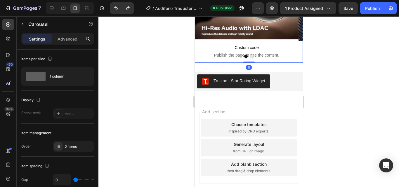
scroll to position [491, 0]
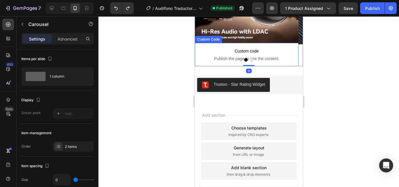
click at [255, 54] on span "Custom code" at bounding box center [246, 51] width 104 height 7
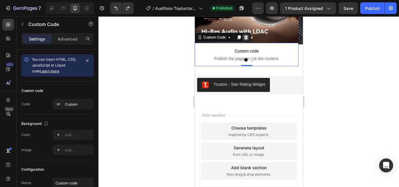
click at [246, 37] on icon at bounding box center [245, 37] width 5 height 5
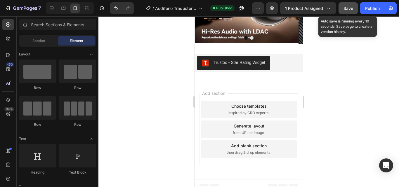
click at [341, 9] on button "Save" at bounding box center [347, 8] width 19 height 12
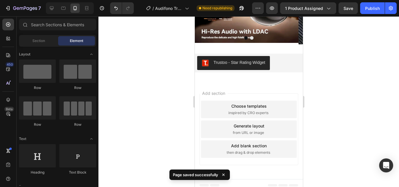
click at [331, 54] on div at bounding box center [248, 101] width 300 height 171
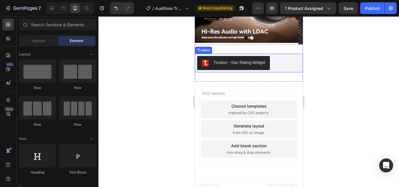
click at [297, 50] on div "Trustoo - Star Rating Widget Trustoo Section 8" at bounding box center [248, 62] width 108 height 37
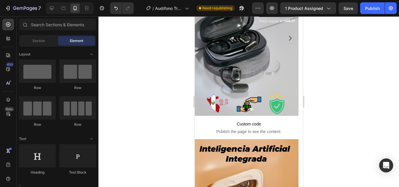
scroll to position [180, 0]
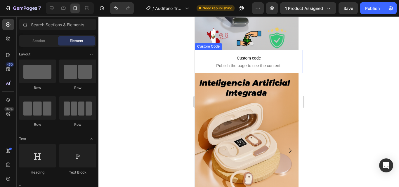
click at [282, 62] on p "Custom code Publish the page to see the content." at bounding box center [248, 61] width 108 height 23
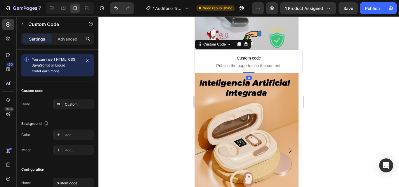
drag, startPoint x: 238, startPoint y: 45, endPoint x: 267, endPoint y: 57, distance: 31.8
click at [238, 45] on icon at bounding box center [238, 44] width 5 height 5
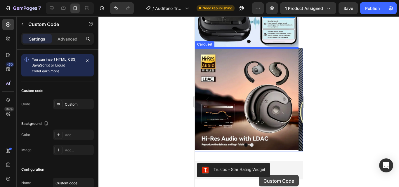
scroll to position [550, 0]
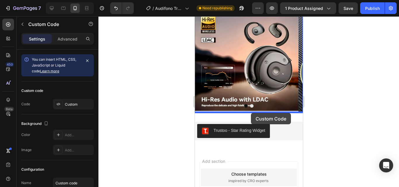
drag, startPoint x: 261, startPoint y: 80, endPoint x: 250, endPoint y: 113, distance: 35.0
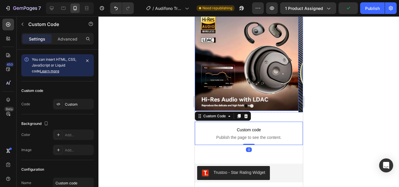
click at [318, 99] on div at bounding box center [248, 101] width 300 height 171
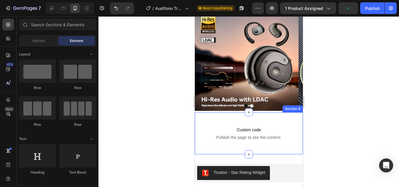
click at [276, 118] on div "Custom code Publish the page to see the content. Custom Code Section 8" at bounding box center [248, 133] width 108 height 42
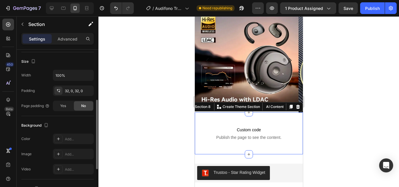
scroll to position [109, 0]
click at [79, 94] on div "32, 0, 32, 0" at bounding box center [73, 89] width 41 height 11
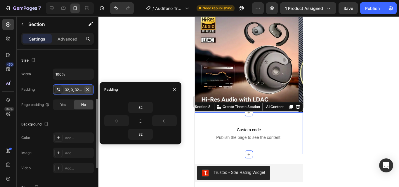
click at [87, 91] on icon "button" at bounding box center [87, 89] width 5 height 5
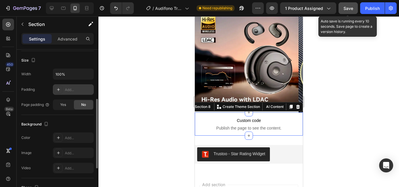
click at [352, 10] on span "Save" at bounding box center [348, 8] width 10 height 5
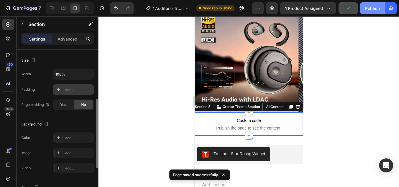
click at [367, 9] on div "Publish" at bounding box center [372, 8] width 15 height 6
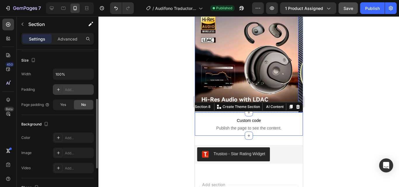
click at [162, 82] on div at bounding box center [248, 101] width 300 height 171
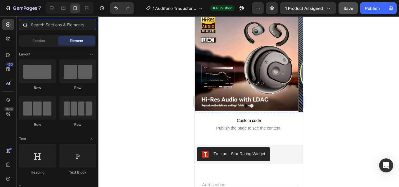
click at [52, 23] on input "text" at bounding box center [57, 25] width 77 height 12
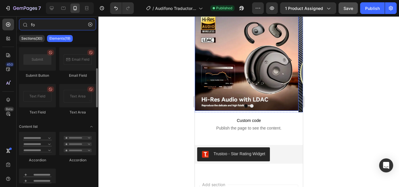
scroll to position [83, 0]
type input "fo"
click at [150, 91] on div at bounding box center [248, 101] width 300 height 171
